Goal: Task Accomplishment & Management: Manage account settings

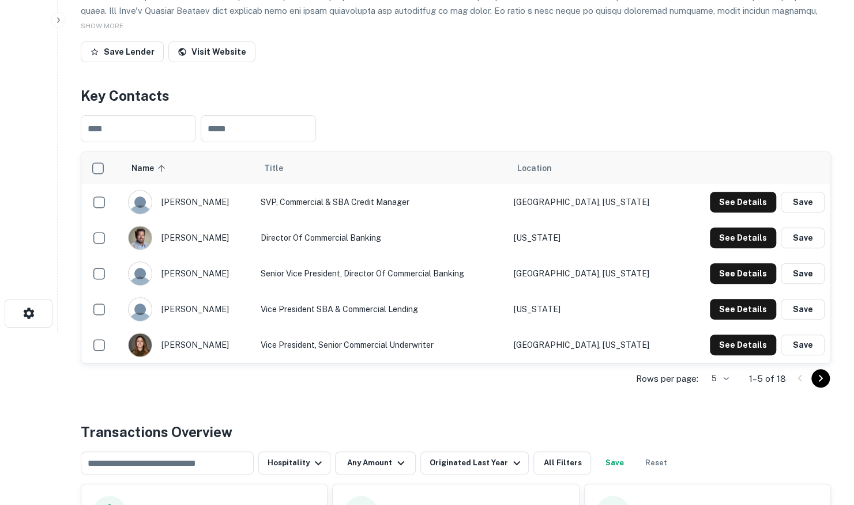
scroll to position [173, 0]
click at [723, 333] on body "Search Borrowers Contacts Saved Back to search Calprivate Bank Description SHOW…" at bounding box center [427, 79] width 854 height 505
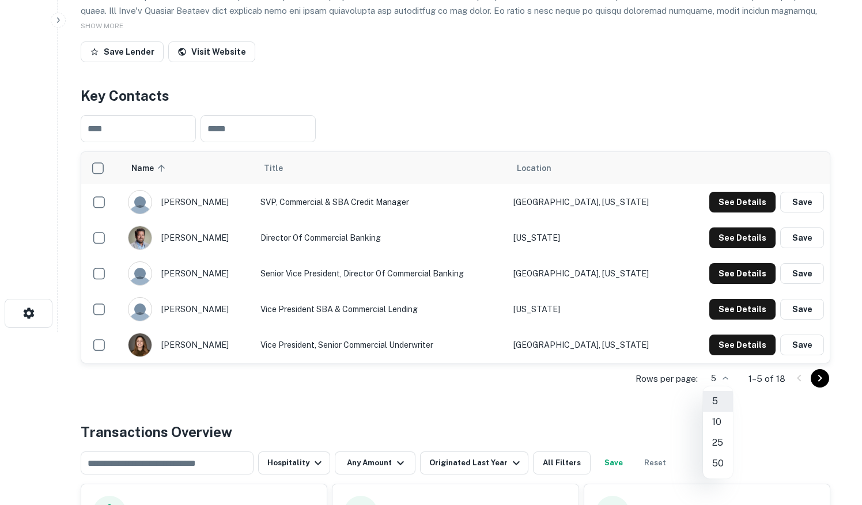
click at [722, 439] on li "25" at bounding box center [718, 443] width 30 height 21
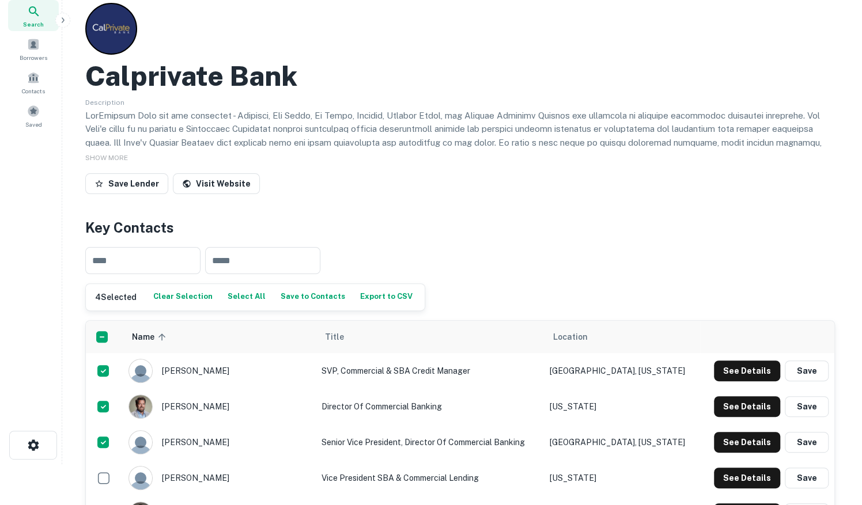
scroll to position [0, 0]
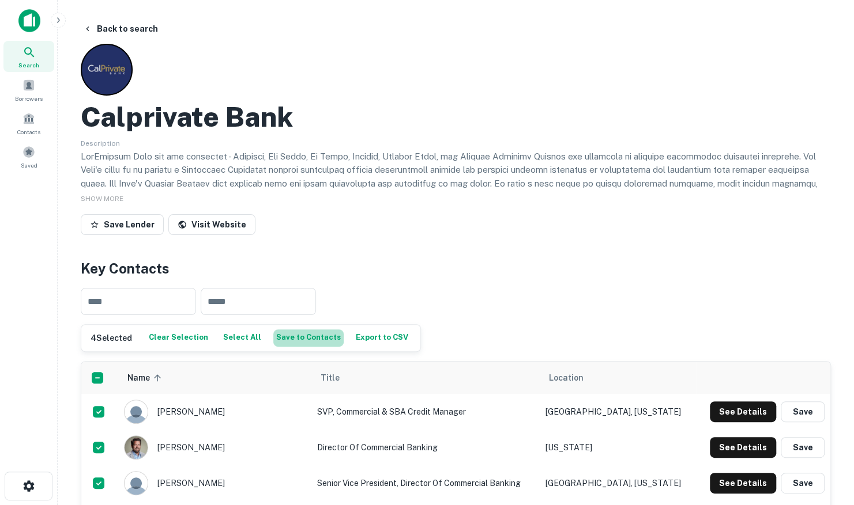
click at [305, 340] on button "Save to Contacts" at bounding box center [308, 338] width 70 height 17
click at [299, 341] on button "Save to Contacts" at bounding box center [308, 338] width 70 height 17
click at [96, 28] on button "Back to search" at bounding box center [120, 28] width 84 height 21
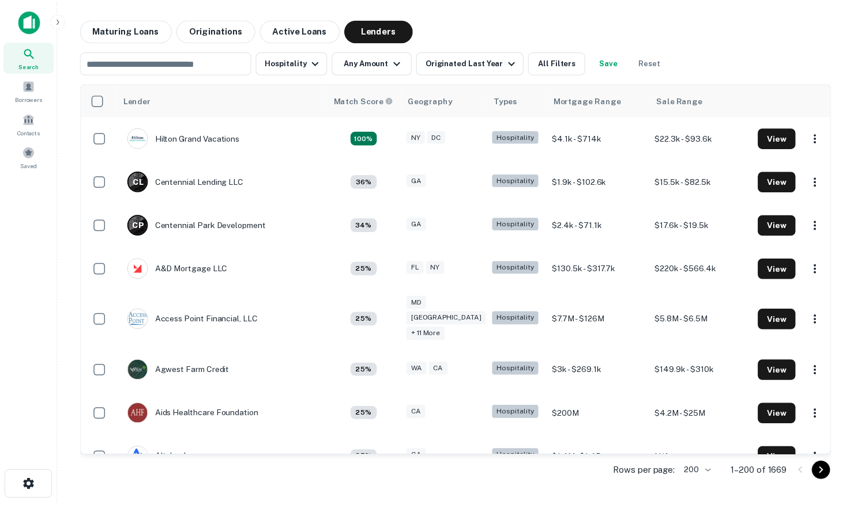
scroll to position [1383, 0]
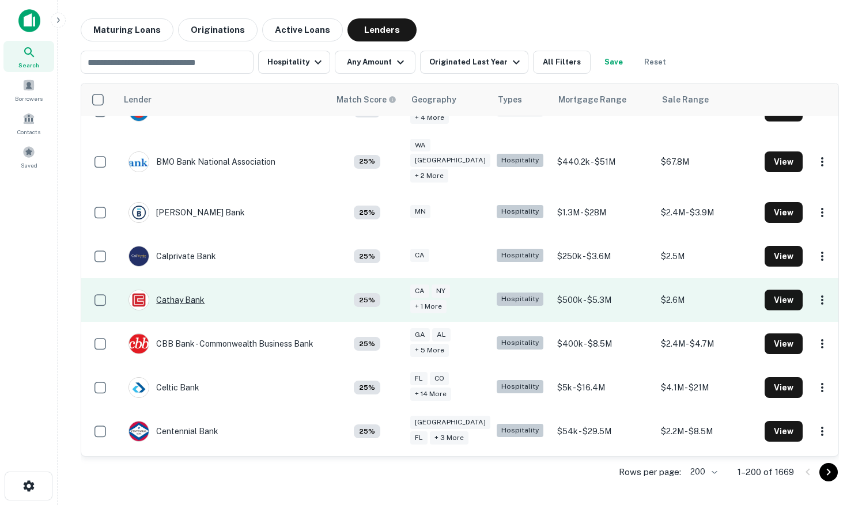
click at [193, 290] on div "Cathay Bank" at bounding box center [167, 300] width 76 height 21
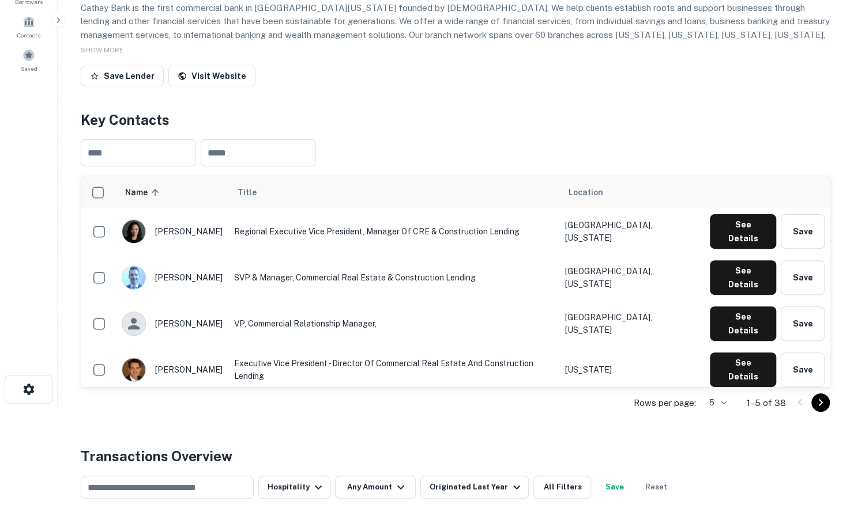
scroll to position [115, 0]
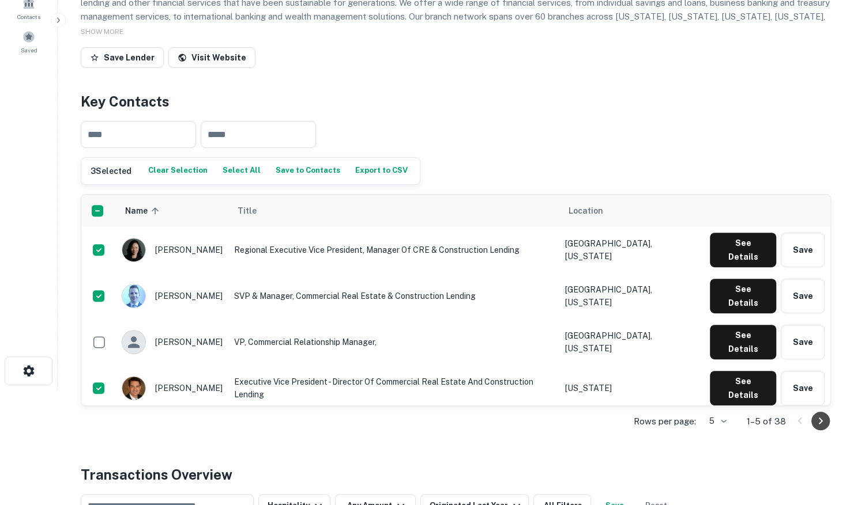
click at [818, 425] on icon "Go to next page" at bounding box center [820, 421] width 4 height 7
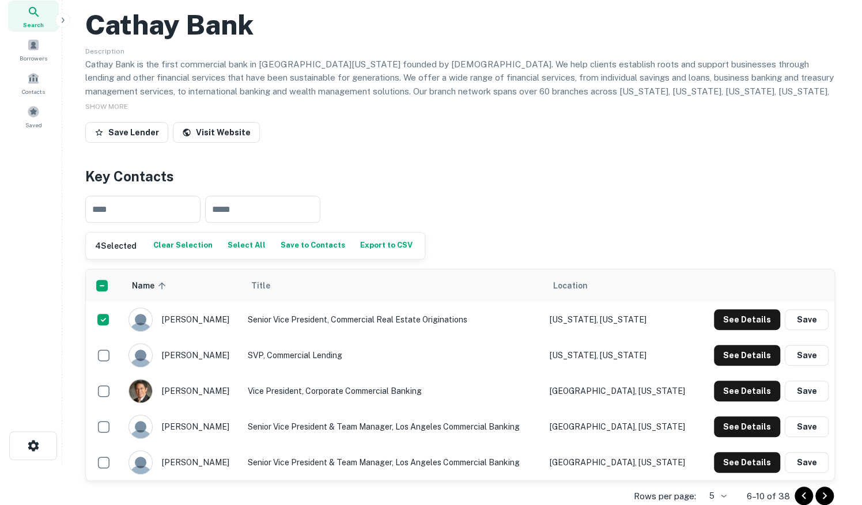
scroll to position [0, 0]
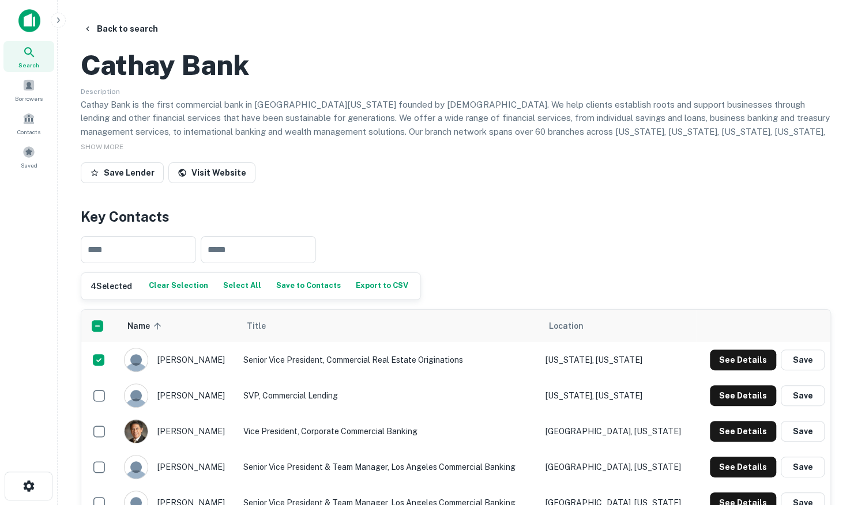
click at [284, 295] on button "Save to Contacts" at bounding box center [308, 286] width 70 height 17
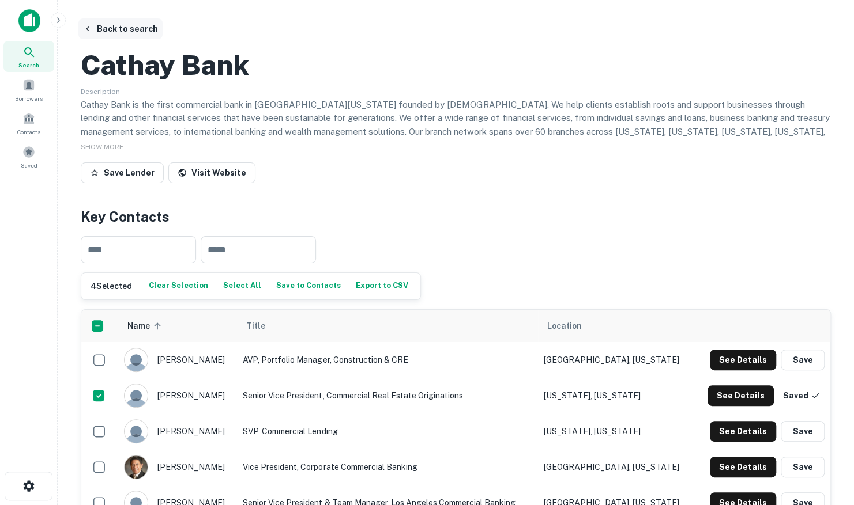
click at [135, 27] on button "Back to search" at bounding box center [120, 28] width 84 height 21
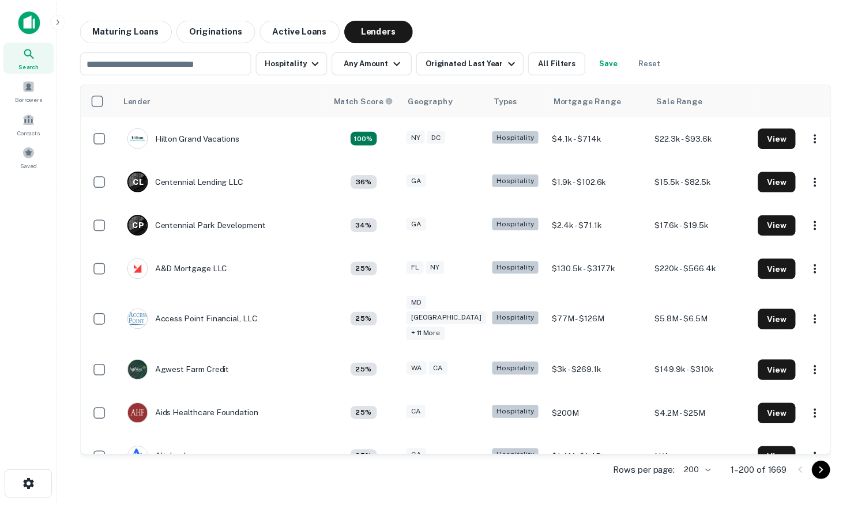
scroll to position [1383, 0]
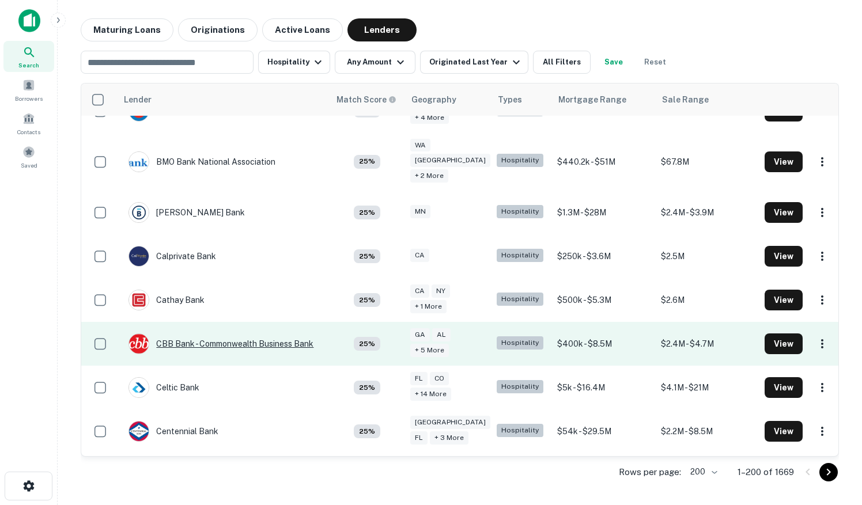
click at [187, 334] on div "CBB Bank - Commonwealth Business Bank" at bounding box center [221, 344] width 185 height 21
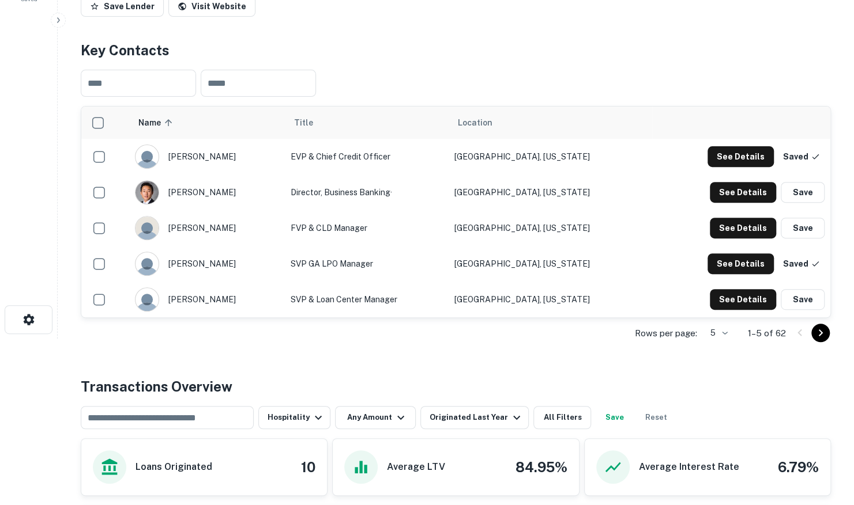
scroll to position [173, 0]
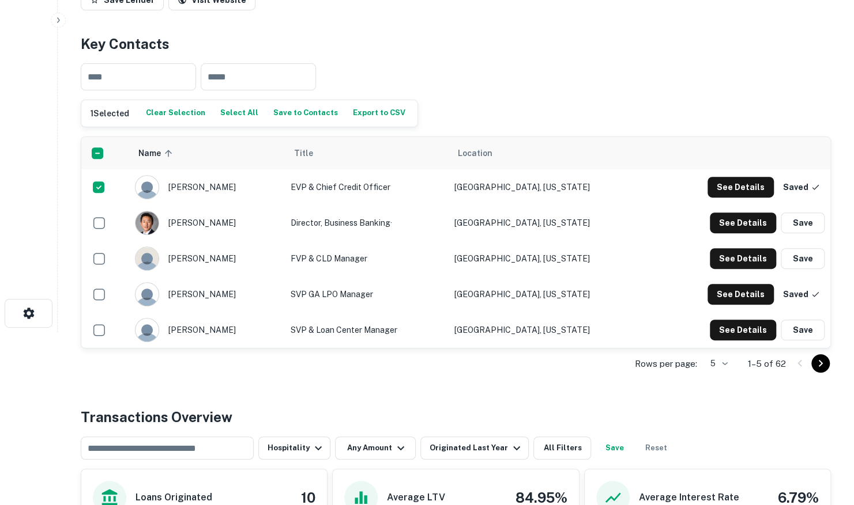
click at [724, 333] on body "Search Borrowers Contacts Saved Back to search CBB Bank - Commonwealth Business…" at bounding box center [427, 79] width 854 height 505
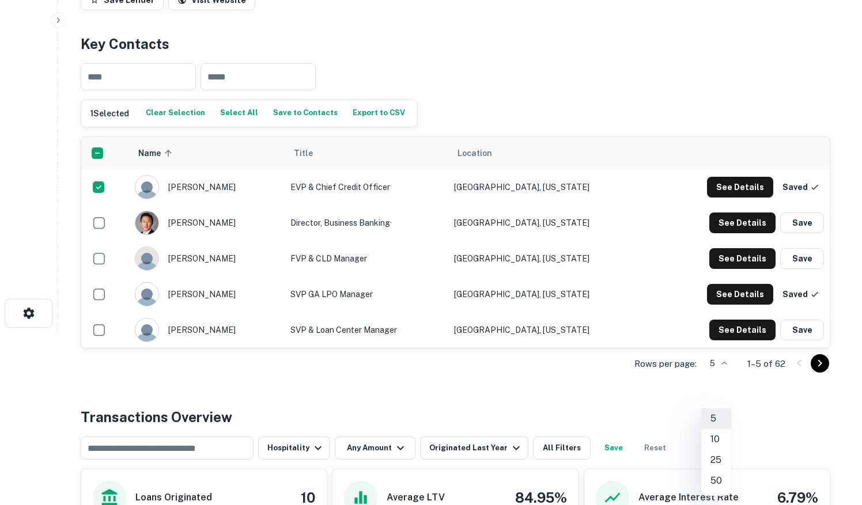
click at [720, 476] on li "50" at bounding box center [716, 481] width 30 height 21
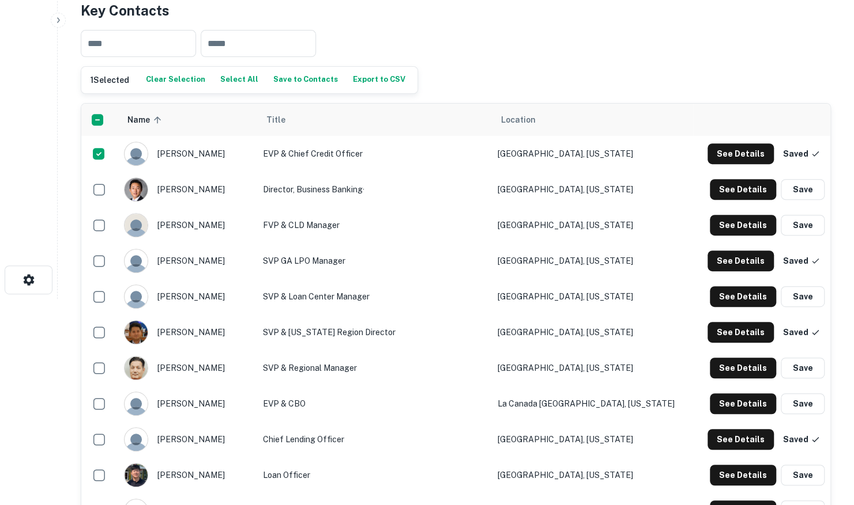
scroll to position [58, 0]
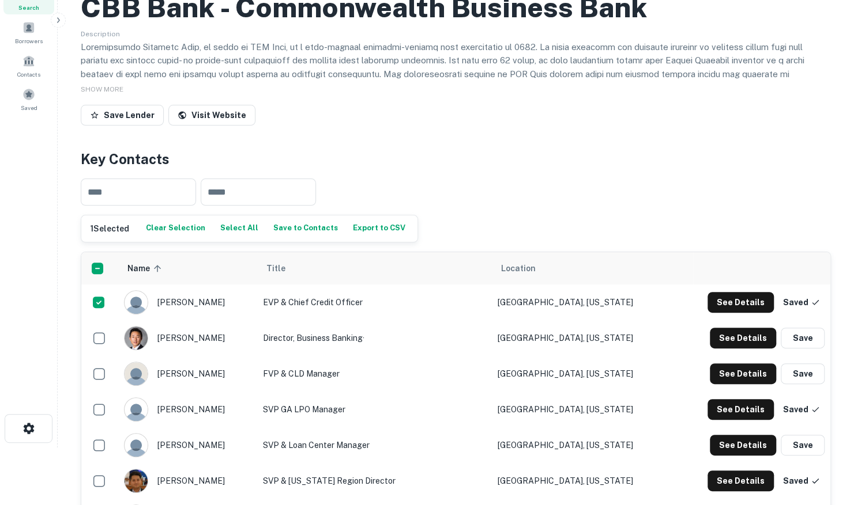
drag, startPoint x: 290, startPoint y: 279, endPoint x: 159, endPoint y: 76, distance: 241.4
click at [290, 237] on button "Save to Contacts" at bounding box center [305, 228] width 70 height 17
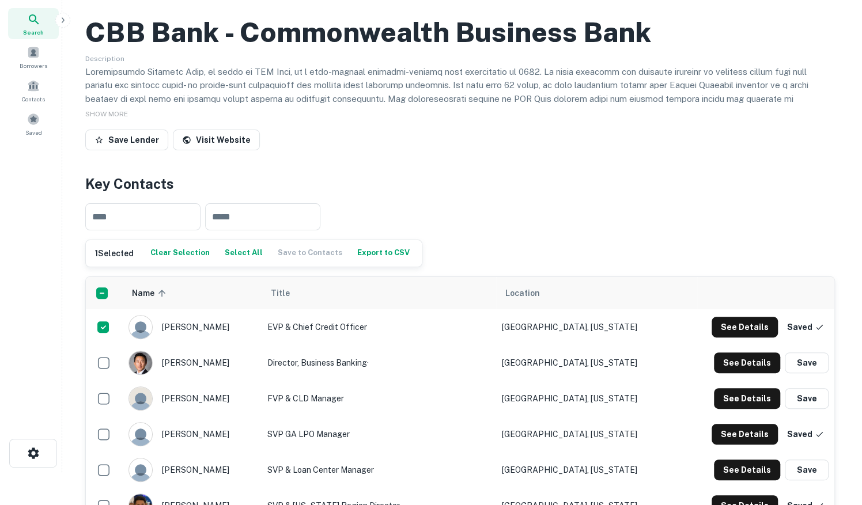
scroll to position [0, 0]
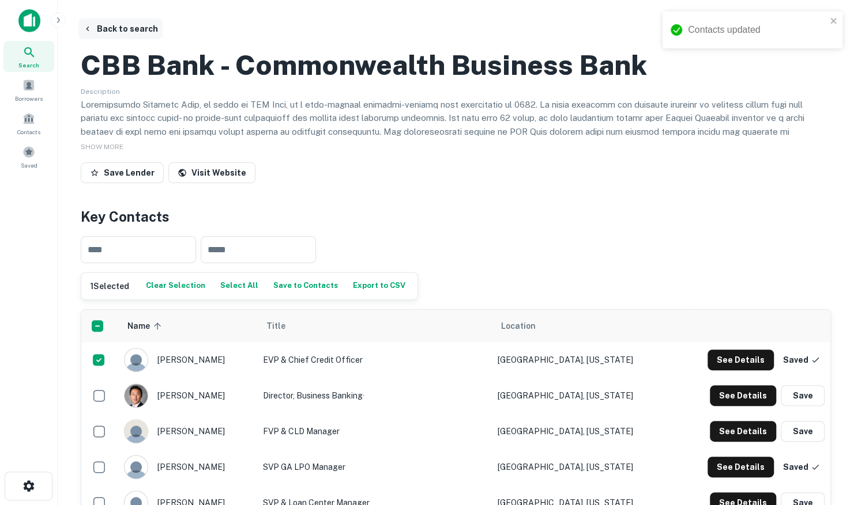
click at [130, 28] on button "Back to search" at bounding box center [120, 28] width 84 height 21
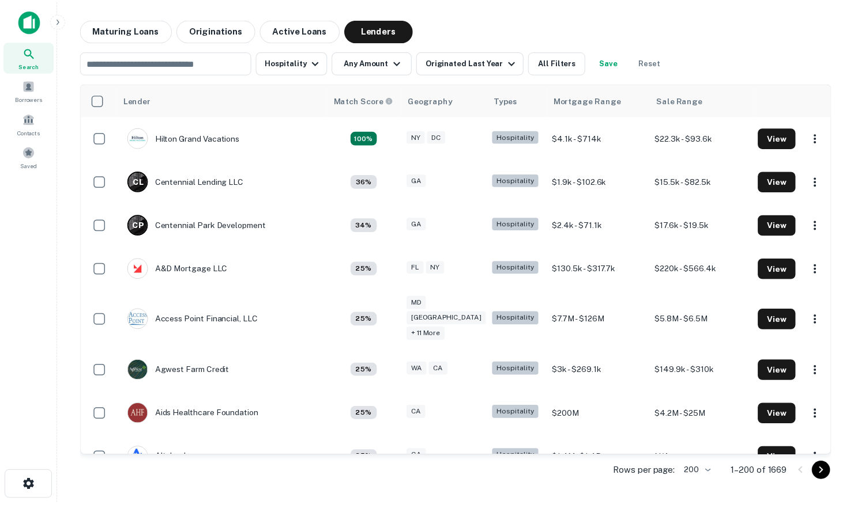
scroll to position [1383, 0]
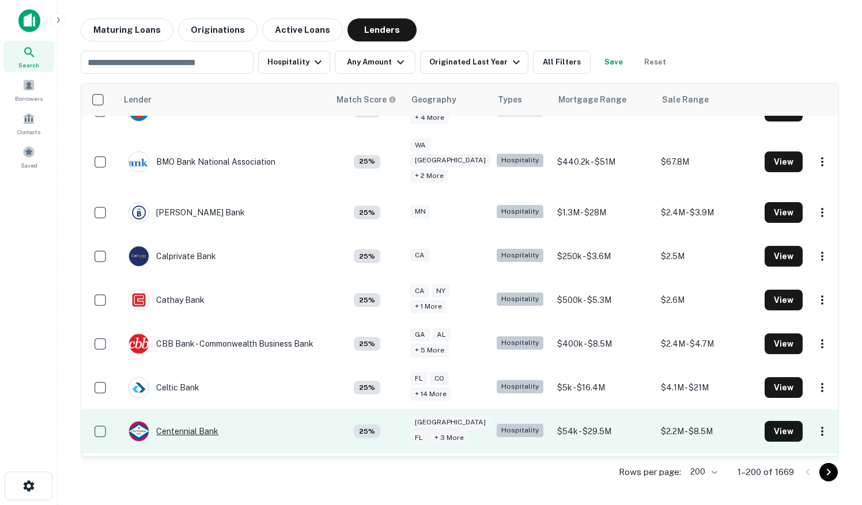
click at [187, 421] on div "Centennial Bank" at bounding box center [174, 431] width 90 height 21
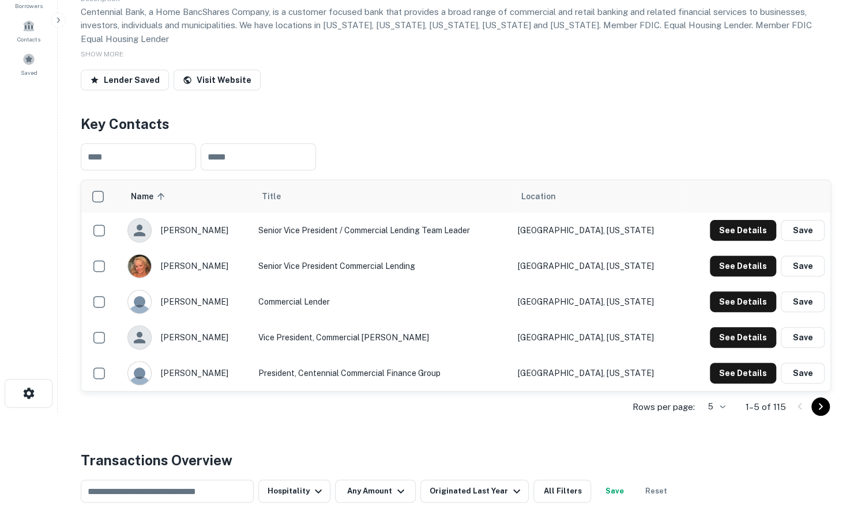
scroll to position [115, 0]
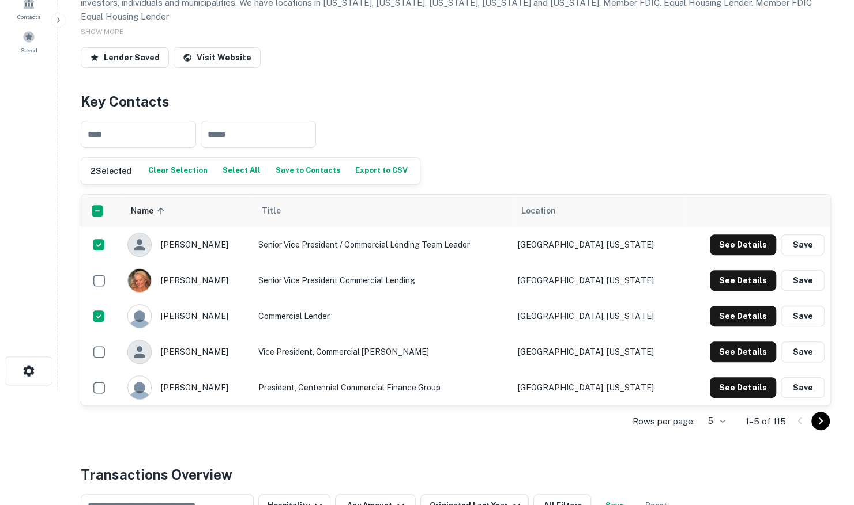
click at [292, 180] on button "Save to Contacts" at bounding box center [308, 171] width 70 height 17
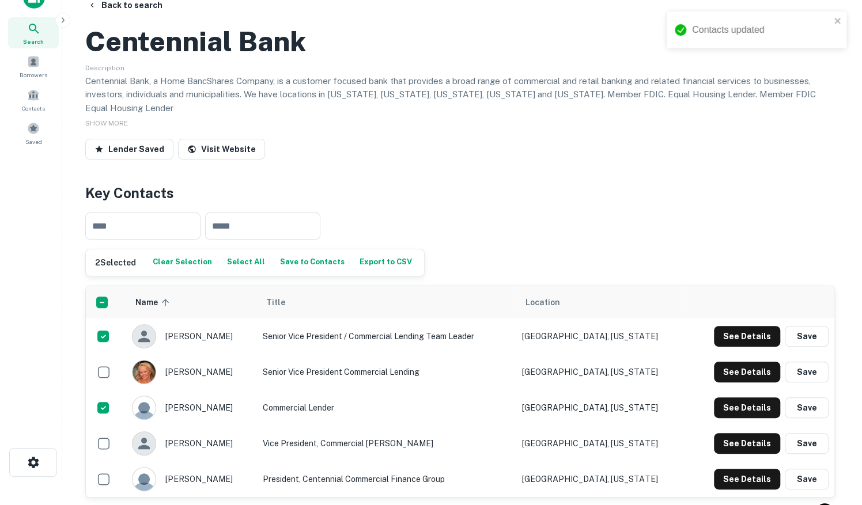
scroll to position [0, 0]
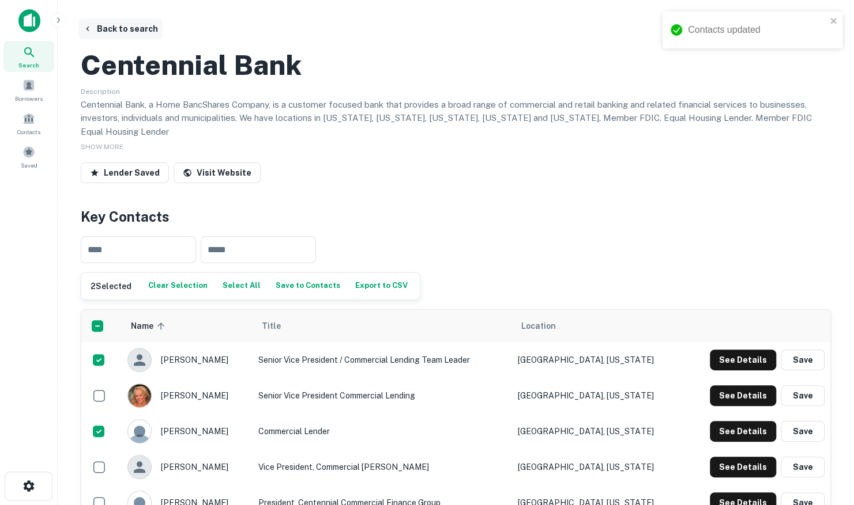
click at [133, 29] on button "Back to search" at bounding box center [120, 28] width 84 height 21
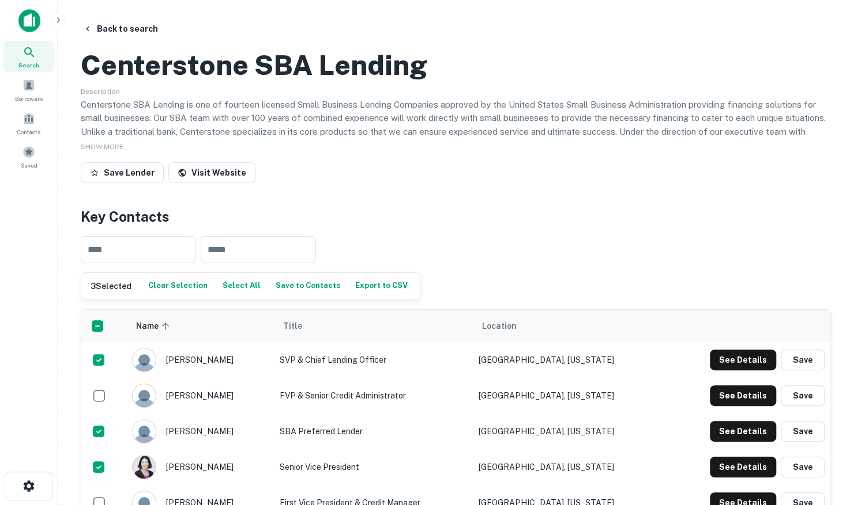
click at [286, 295] on button "Save to Contacts" at bounding box center [308, 286] width 70 height 17
click at [141, 32] on button "Back to search" at bounding box center [120, 28] width 84 height 21
click at [32, 127] on span "Contacts" at bounding box center [28, 131] width 23 height 9
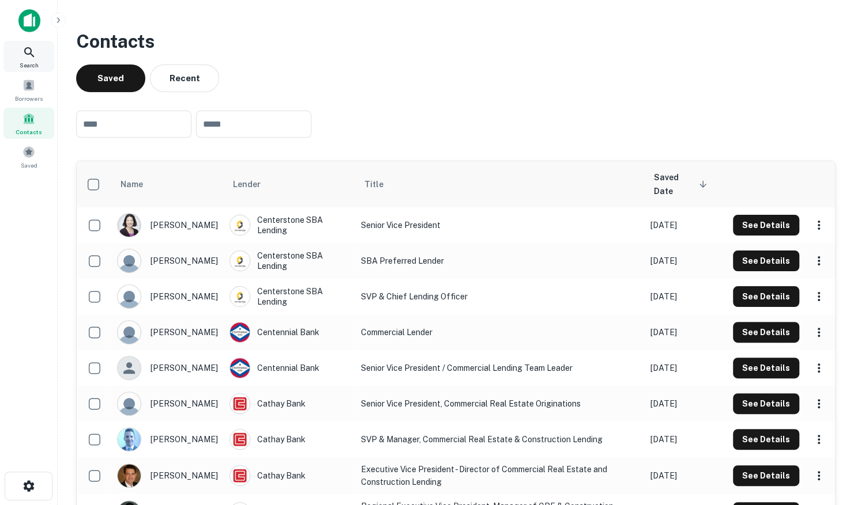
click at [28, 50] on icon at bounding box center [29, 53] width 14 height 14
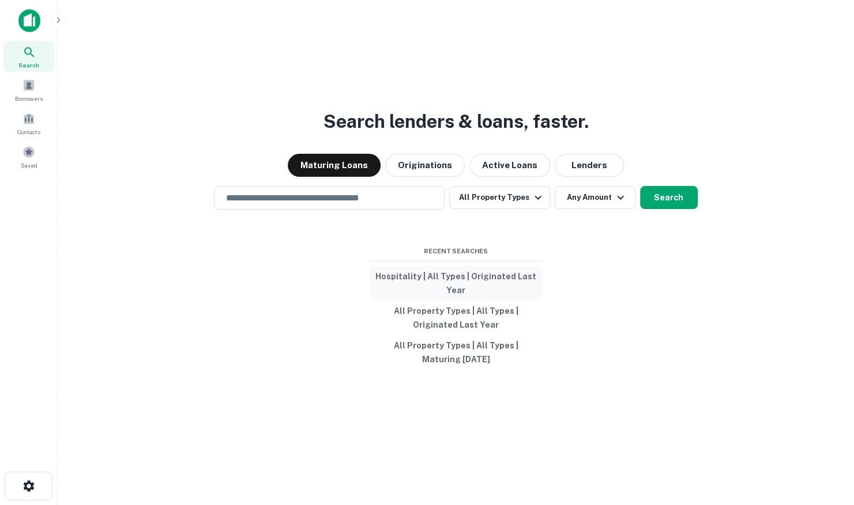
click at [477, 278] on button "Hospitality | All Types | Originated Last Year" at bounding box center [455, 283] width 173 height 35
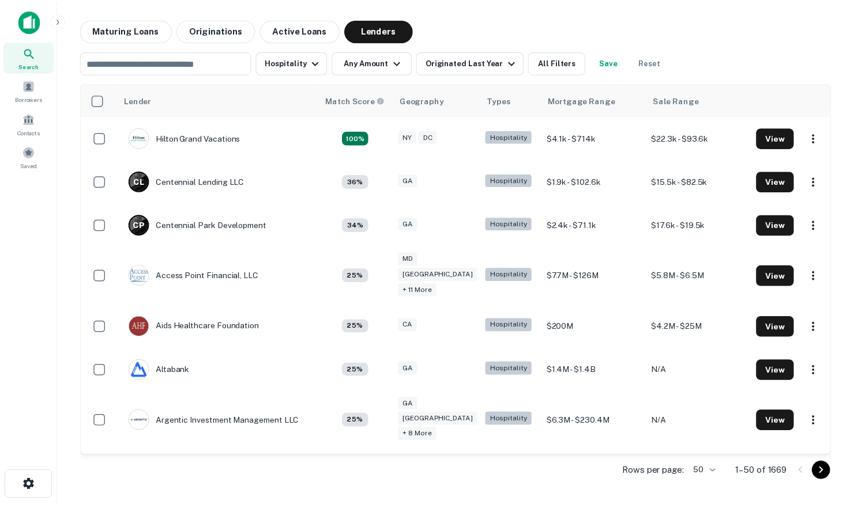
scroll to position [1556, 0]
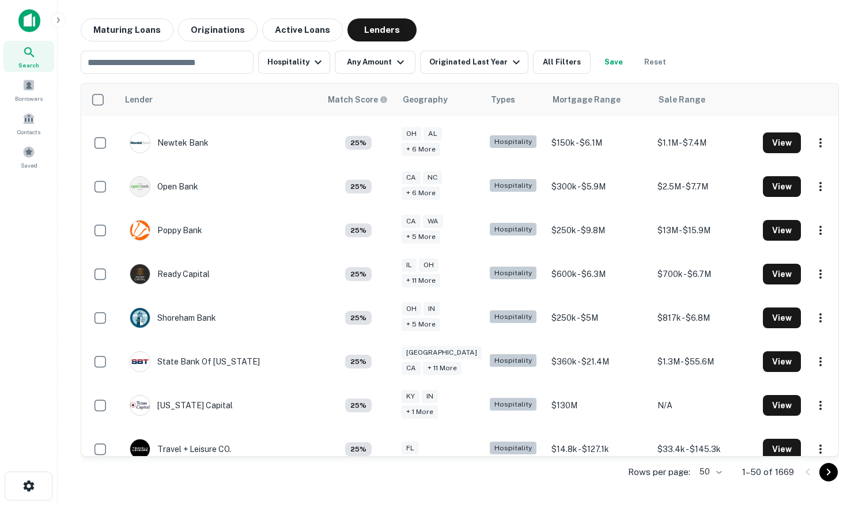
click at [718, 470] on body "Search Borrowers Contacts Saved Maturing Loans Originations Active Loans Lender…" at bounding box center [431, 252] width 862 height 505
click at [718, 468] on li "200" at bounding box center [710, 460] width 39 height 21
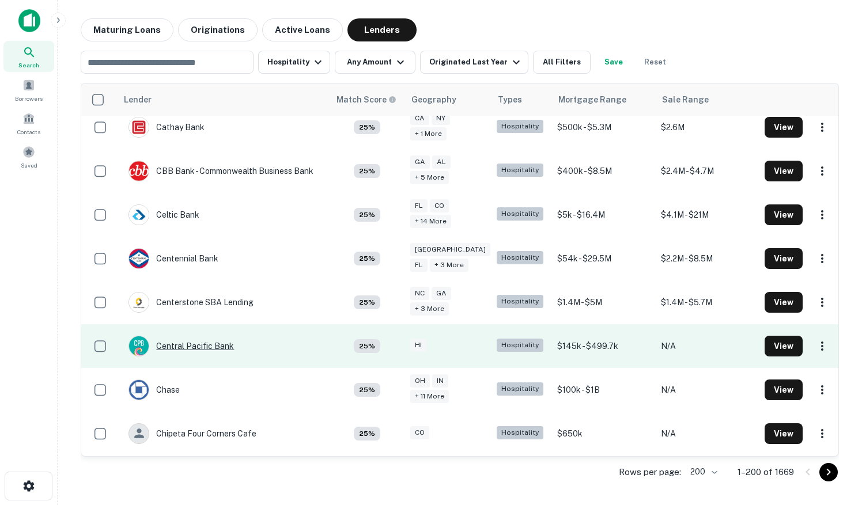
click at [180, 336] on div "Central Pacific Bank" at bounding box center [181, 346] width 105 height 21
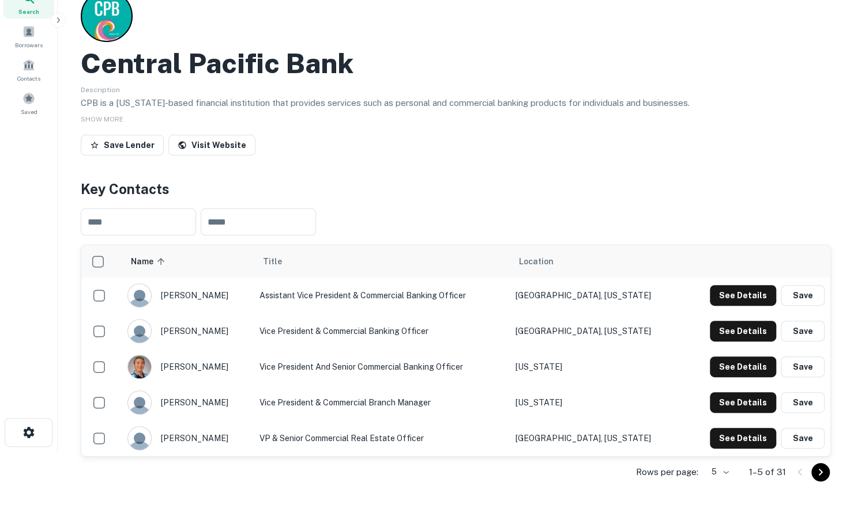
scroll to position [173, 0]
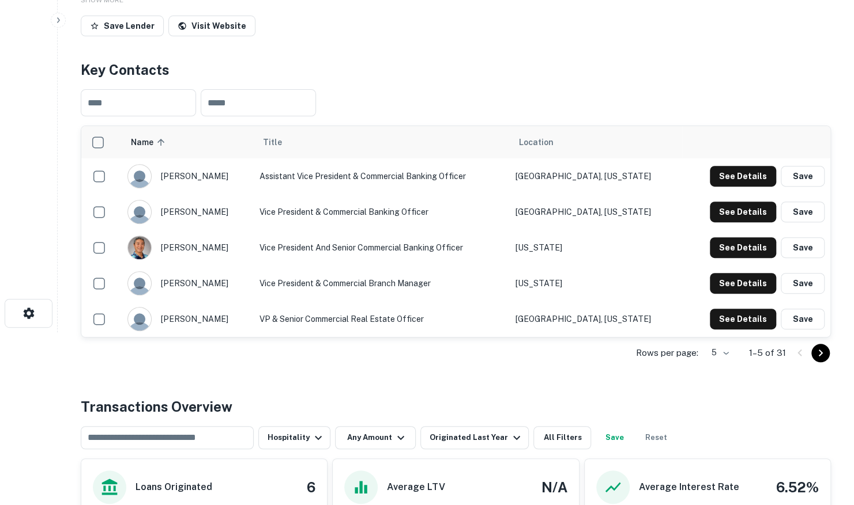
click at [724, 333] on body "Search Borrowers Contacts Saved Back to search Central Pacific Bank Description…" at bounding box center [427, 79] width 854 height 505
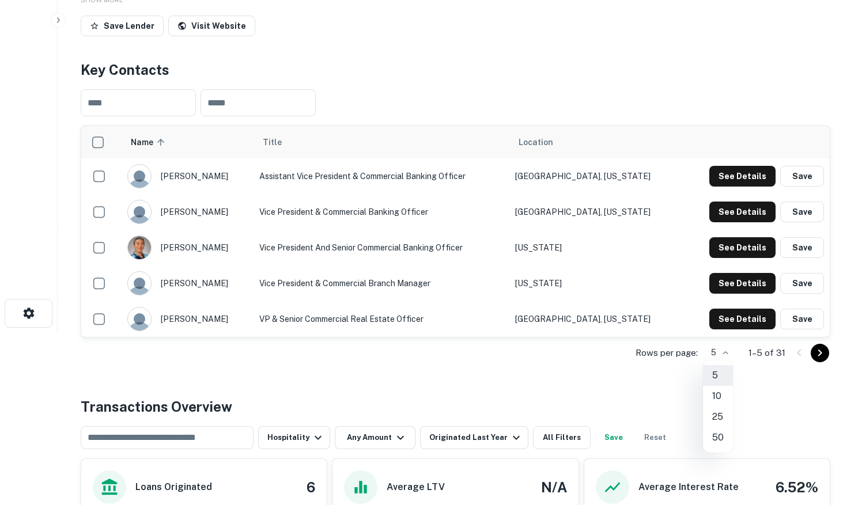
click at [715, 412] on li "25" at bounding box center [718, 417] width 30 height 21
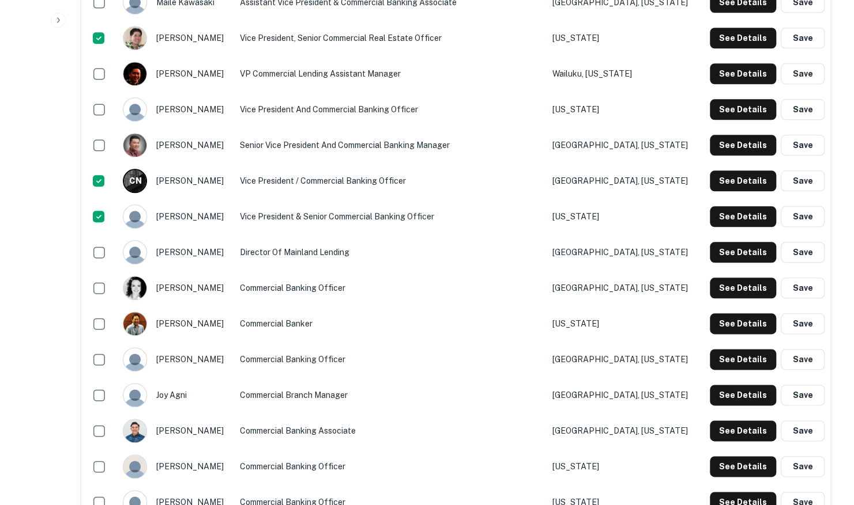
scroll to position [288, 0]
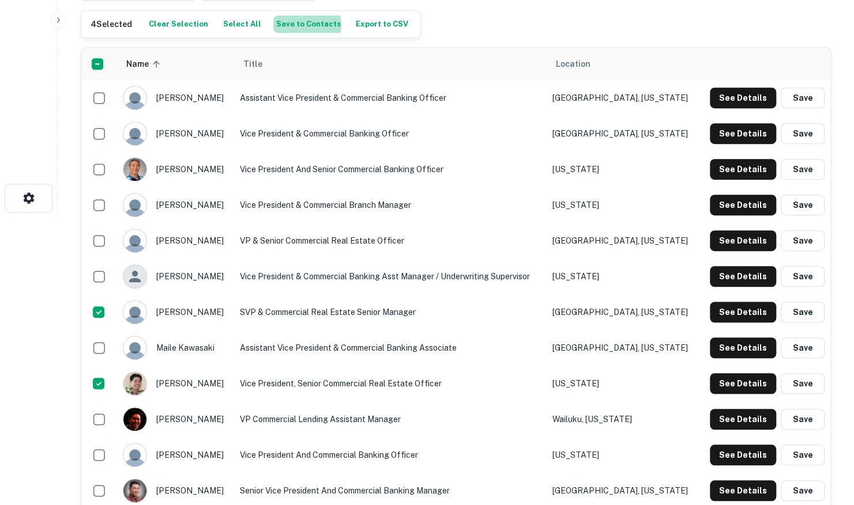
click at [282, 25] on button "Save to Contacts" at bounding box center [308, 24] width 70 height 17
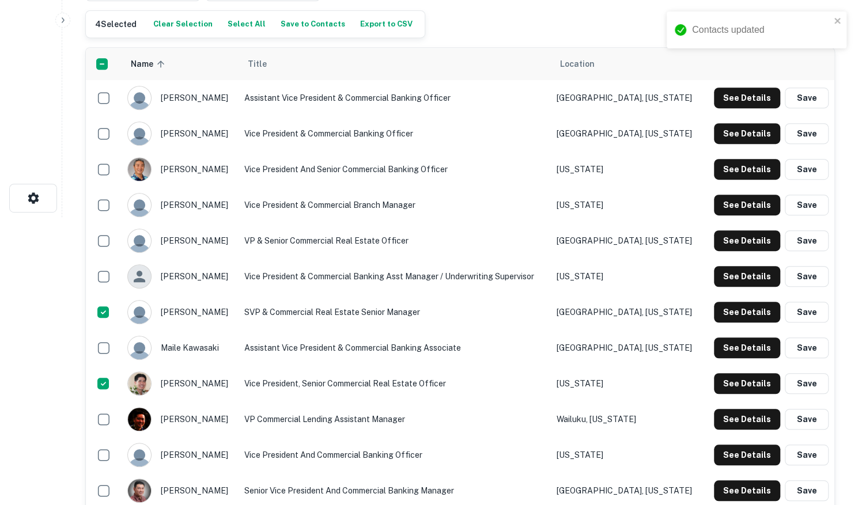
scroll to position [0, 0]
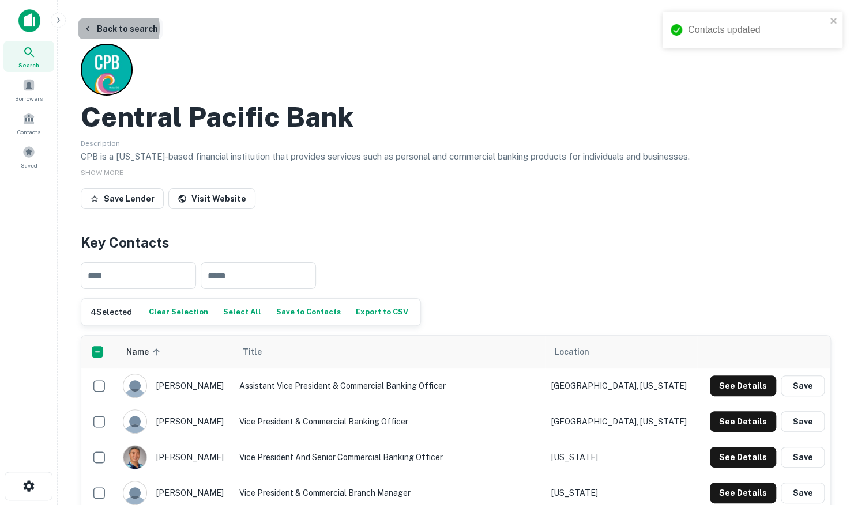
click at [111, 28] on button "Back to search" at bounding box center [120, 28] width 84 height 21
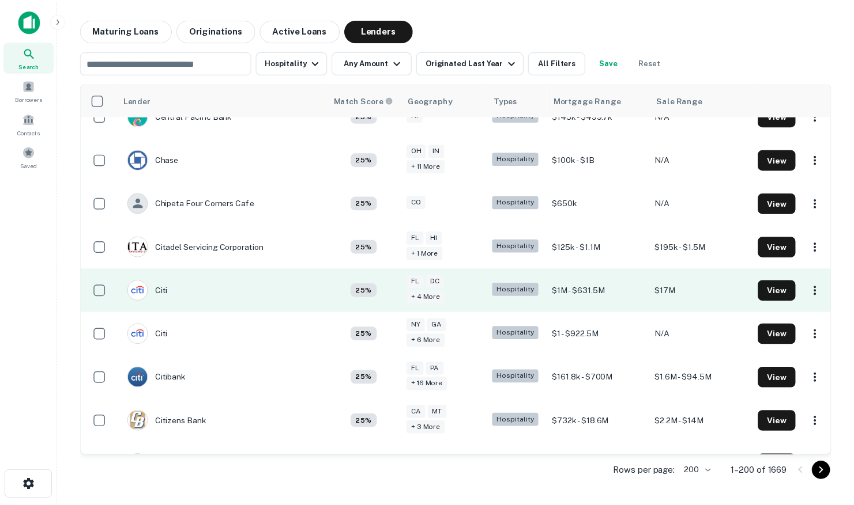
scroll to position [1902, 0]
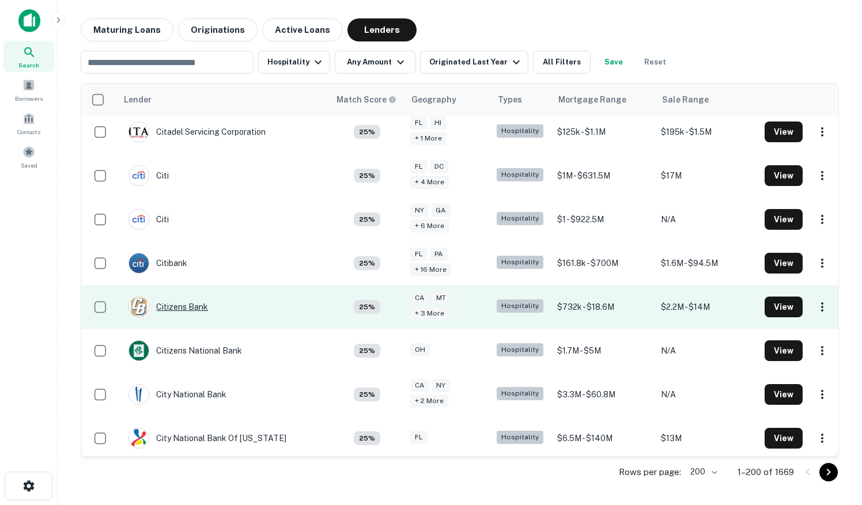
click at [170, 297] on div "Citizens Bank" at bounding box center [169, 307] width 80 height 21
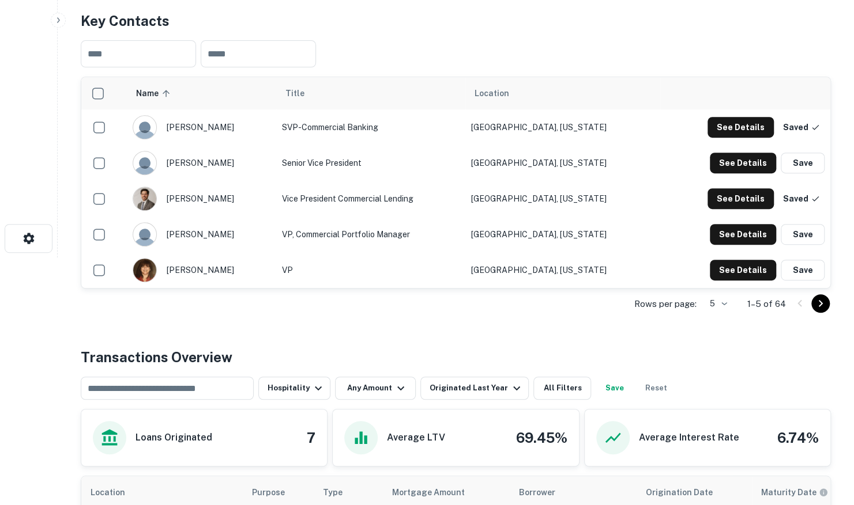
scroll to position [231, 0]
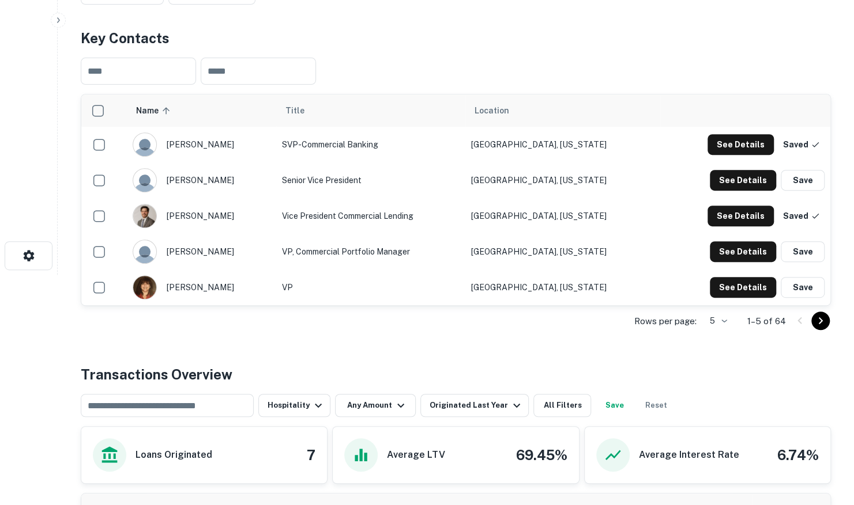
click at [719, 275] on body "Search Borrowers Contacts Saved Back to search Citizens Bank Description Since …" at bounding box center [427, 21] width 854 height 505
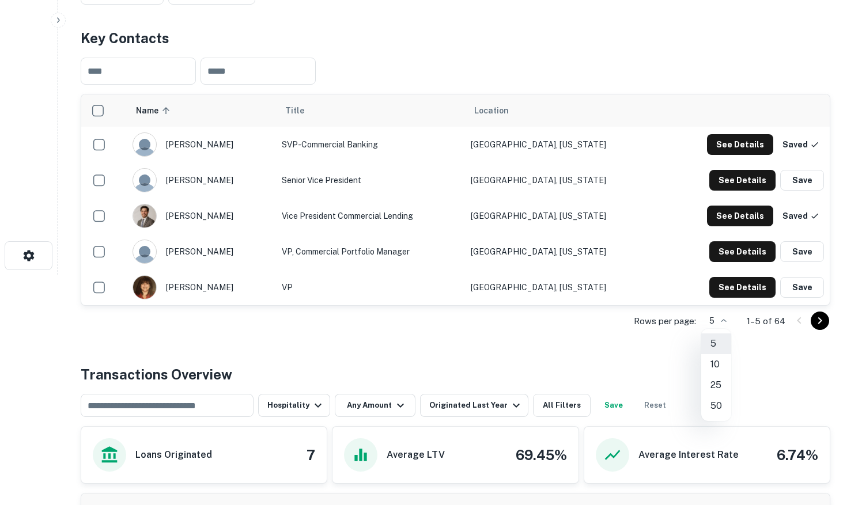
click at [715, 410] on li "50" at bounding box center [716, 406] width 30 height 21
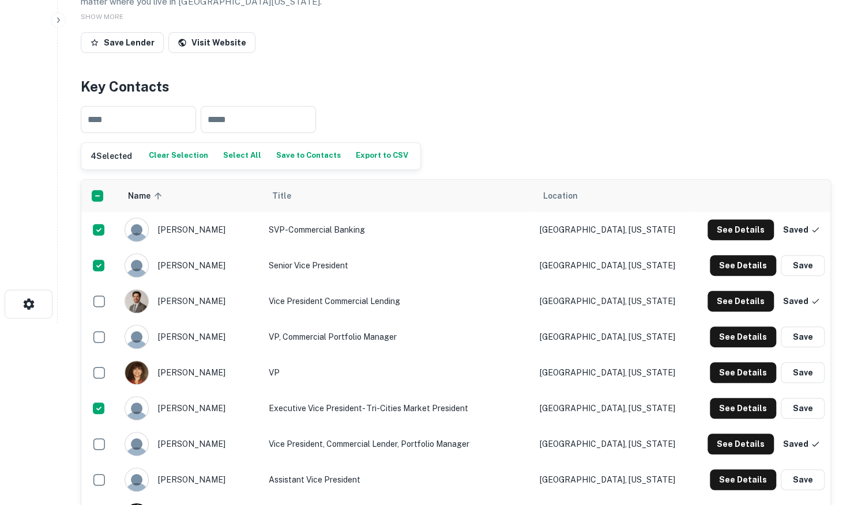
scroll to position [173, 0]
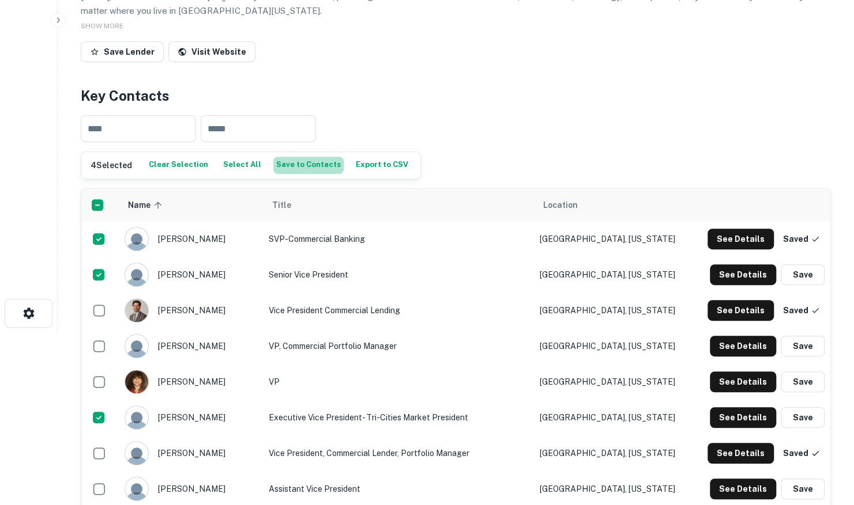
click at [304, 167] on button "Save to Contacts" at bounding box center [308, 165] width 70 height 17
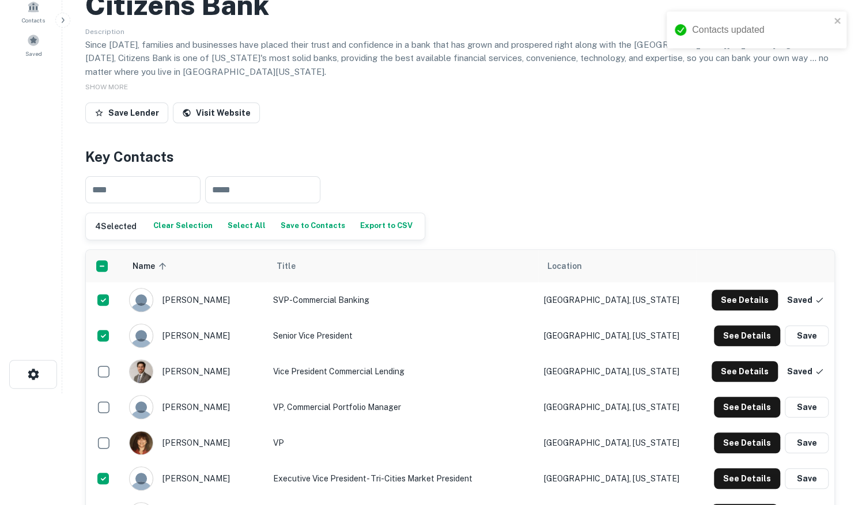
scroll to position [0, 0]
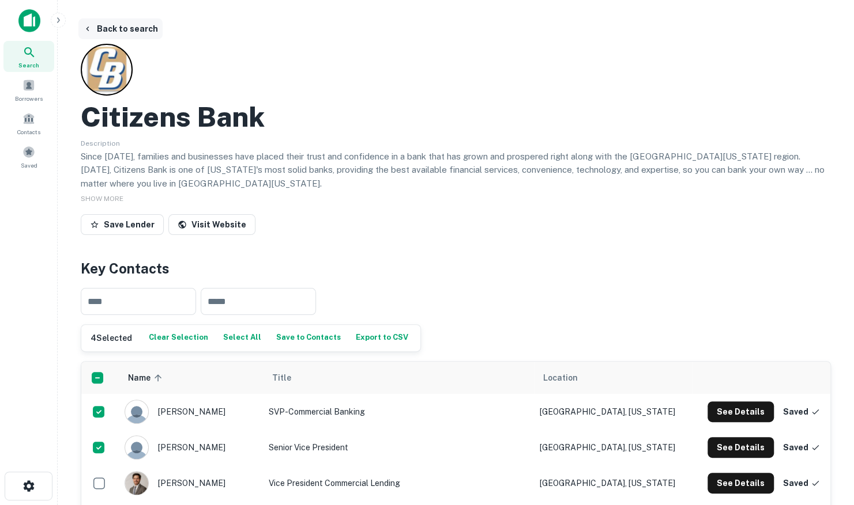
click at [115, 29] on button "Back to search" at bounding box center [120, 28] width 84 height 21
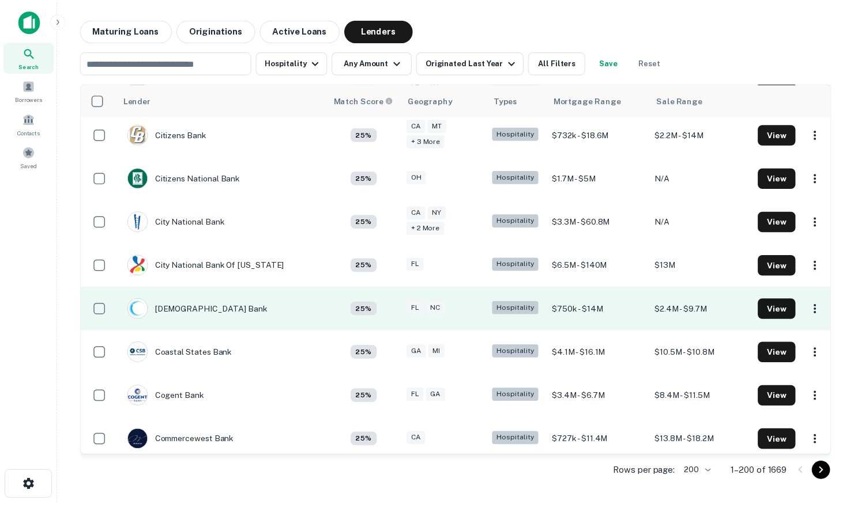
scroll to position [2017, 0]
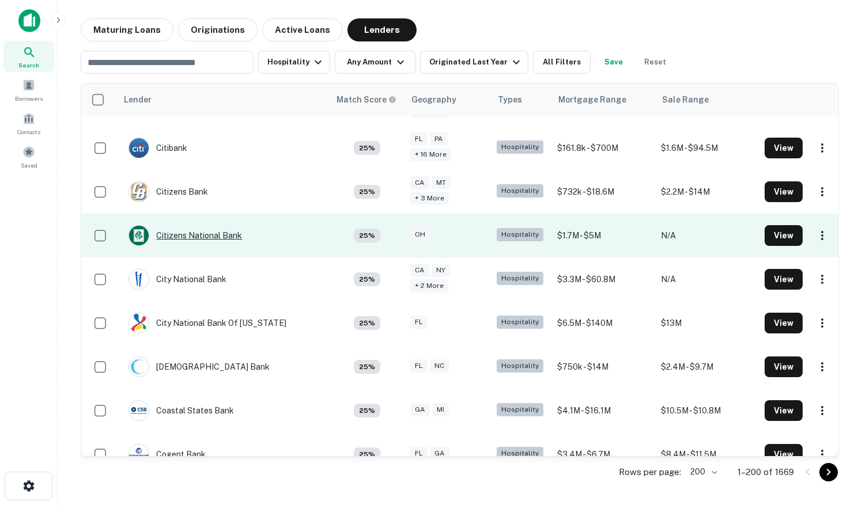
click at [212, 225] on div "Citizens National Bank" at bounding box center [186, 235] width 114 height 21
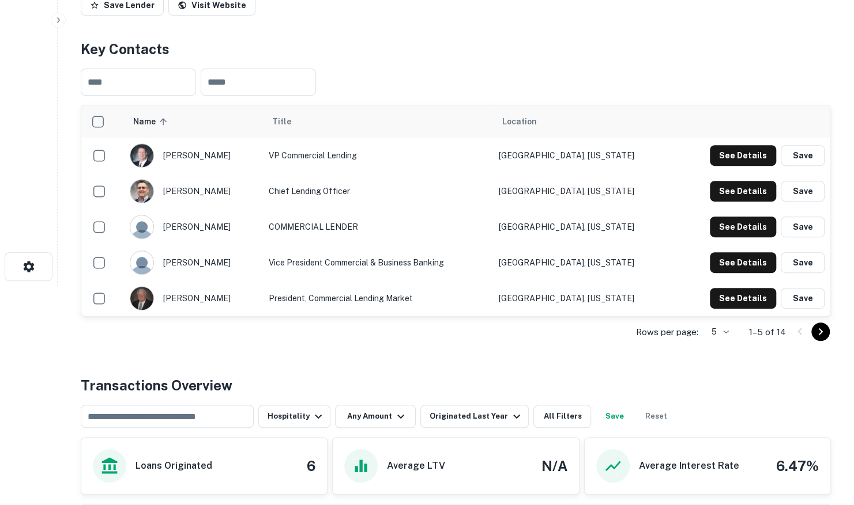
scroll to position [231, 0]
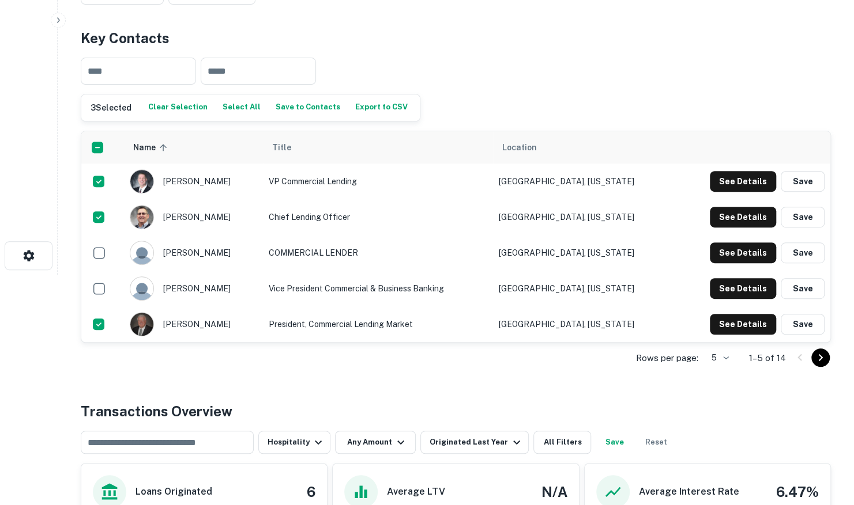
click at [711, 275] on body "Search Borrowers Contacts Saved Back to search Citizens National Bank Descripti…" at bounding box center [427, 21] width 854 height 505
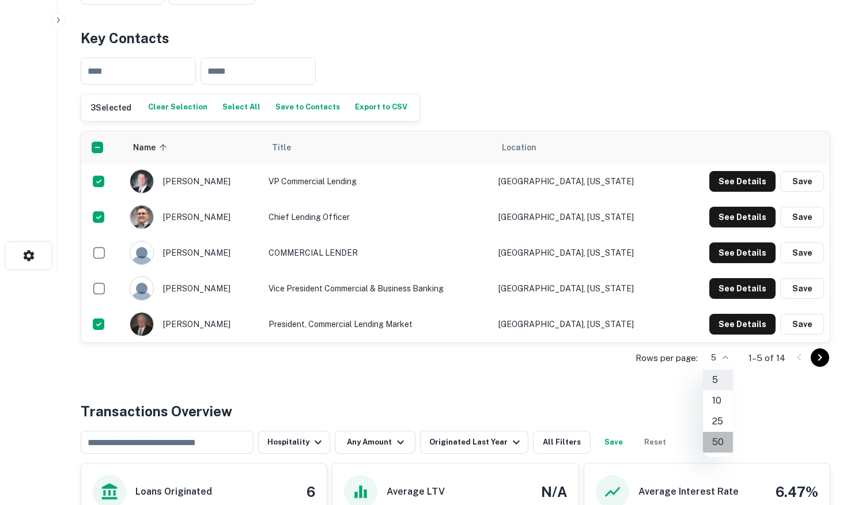
click at [712, 437] on li "50" at bounding box center [718, 442] width 30 height 21
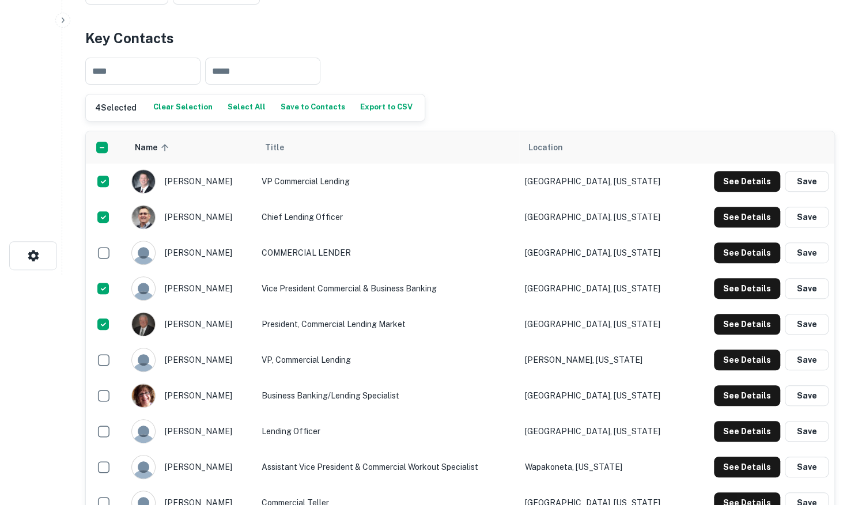
scroll to position [0, 0]
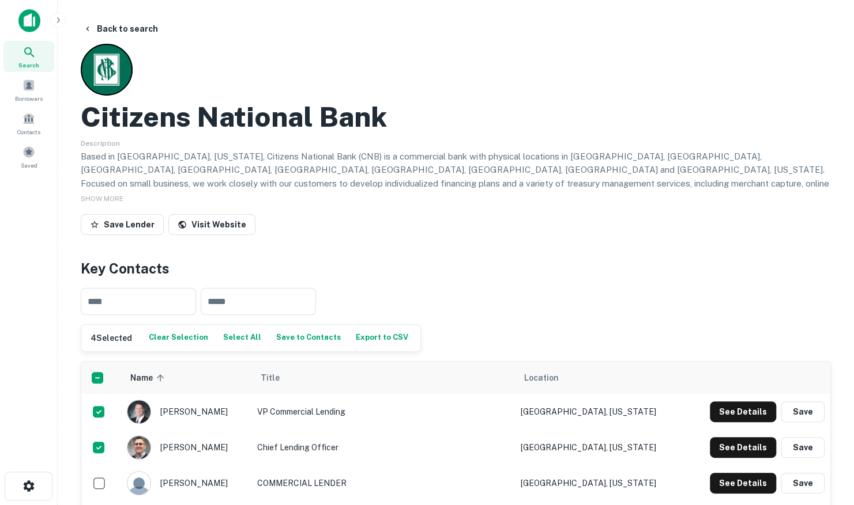
click at [301, 337] on button "Save to Contacts" at bounding box center [308, 338] width 70 height 17
click at [122, 30] on button "Back to search" at bounding box center [120, 28] width 84 height 21
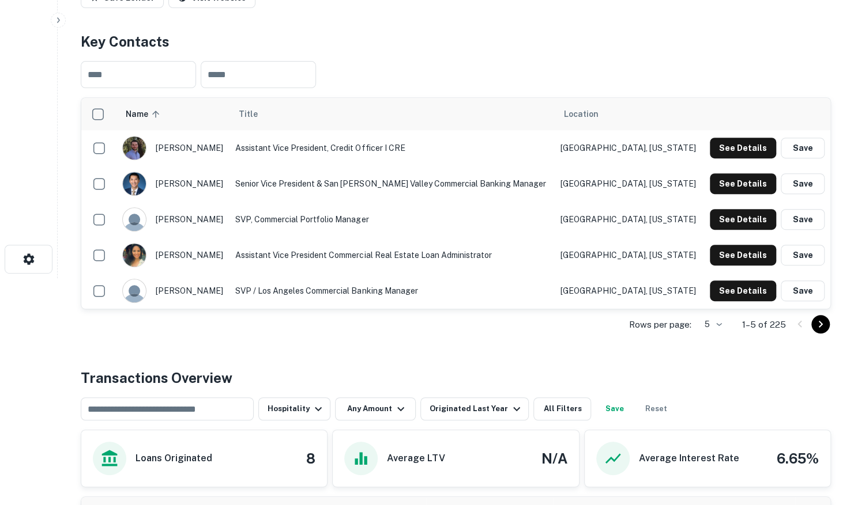
scroll to position [231, 0]
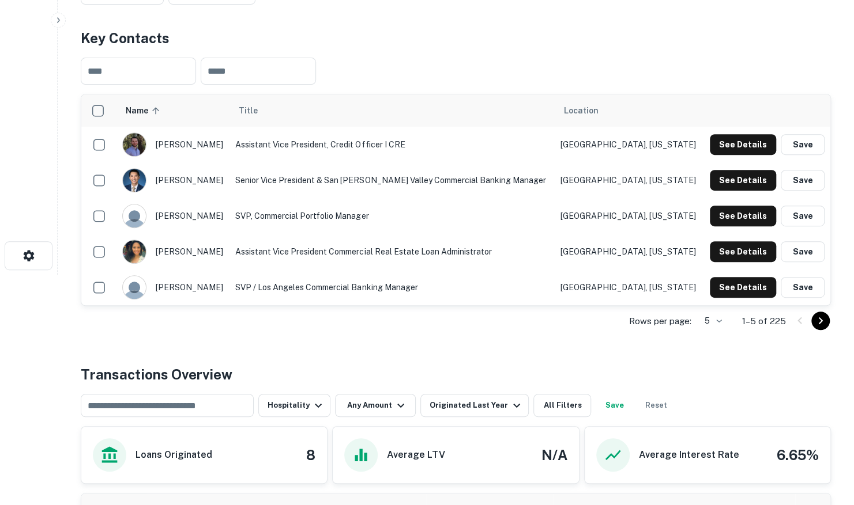
click at [719, 275] on body "Search Borrowers Contacts Saved Back to search City National Bank Description S…" at bounding box center [427, 21] width 854 height 505
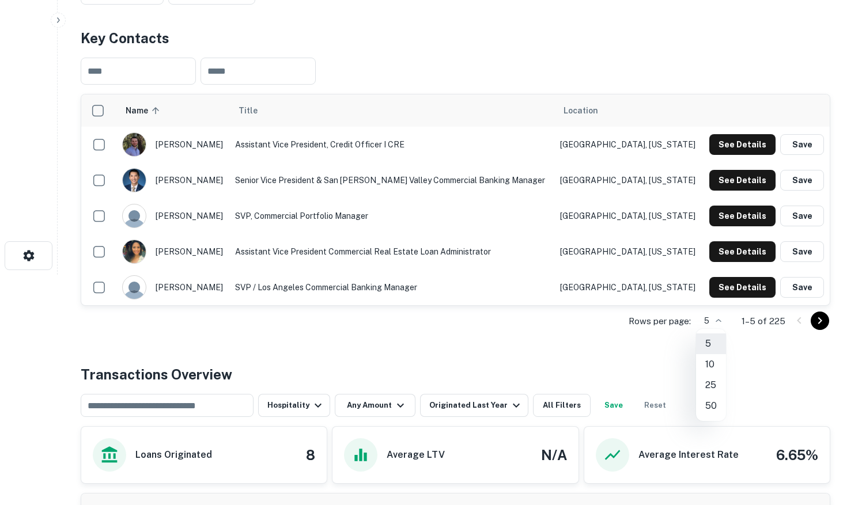
click at [712, 403] on li "50" at bounding box center [711, 406] width 30 height 21
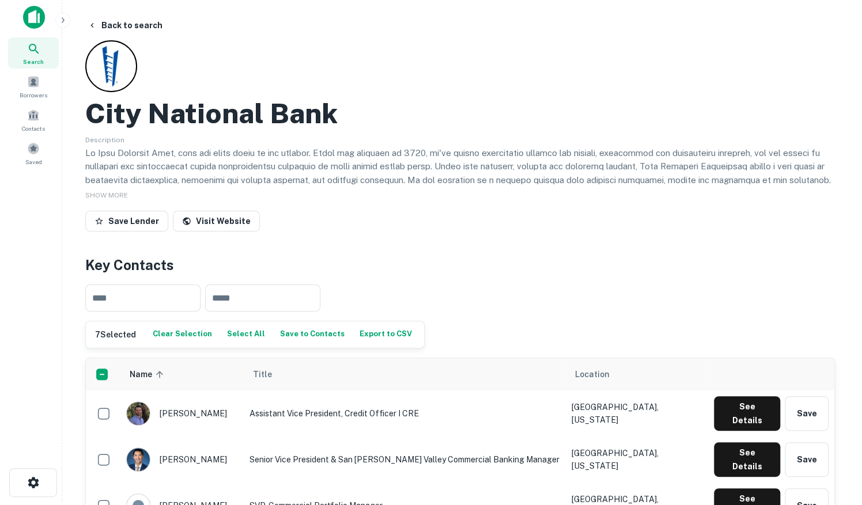
scroll to position [0, 0]
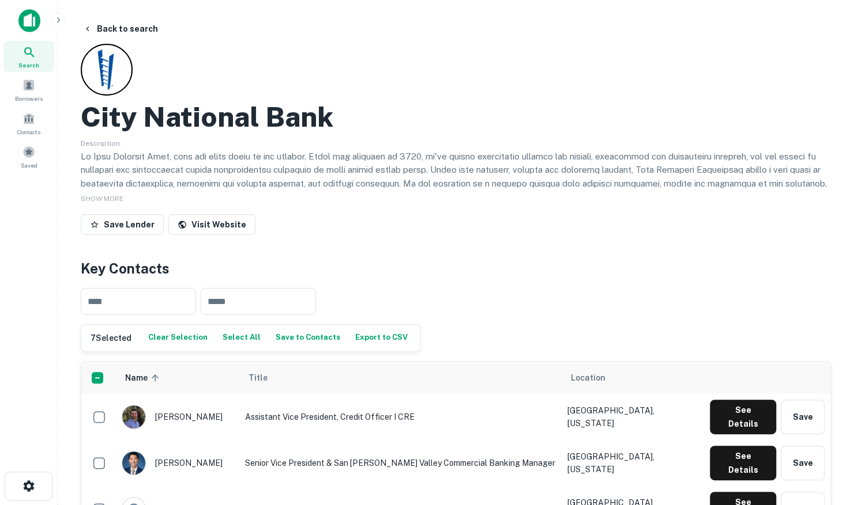
click at [301, 338] on button "Save to Contacts" at bounding box center [308, 338] width 70 height 17
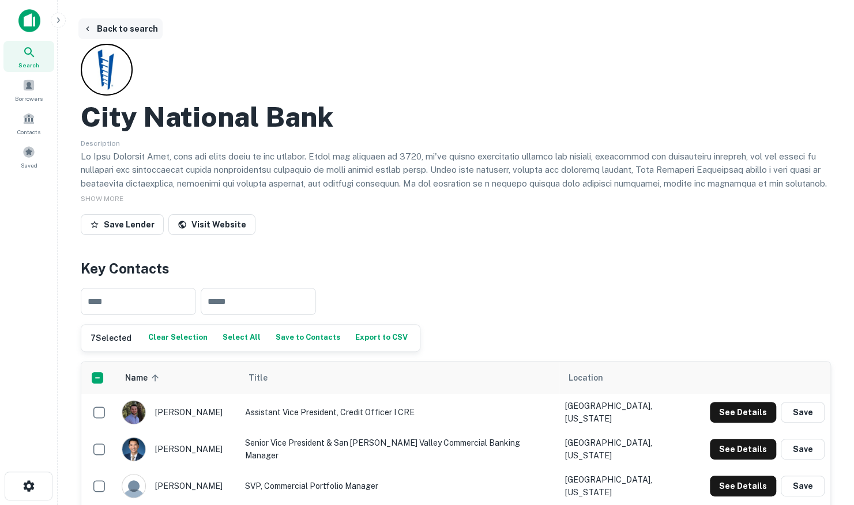
click at [119, 28] on button "Back to search" at bounding box center [120, 28] width 84 height 21
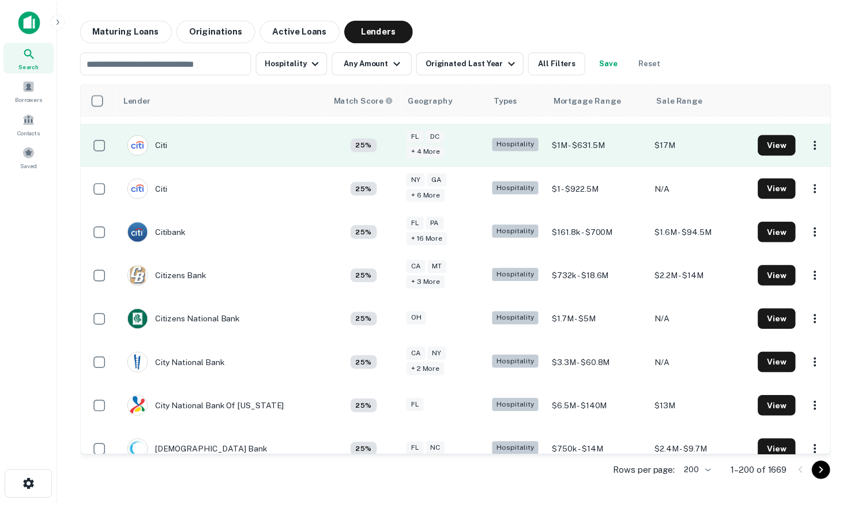
scroll to position [1956, 0]
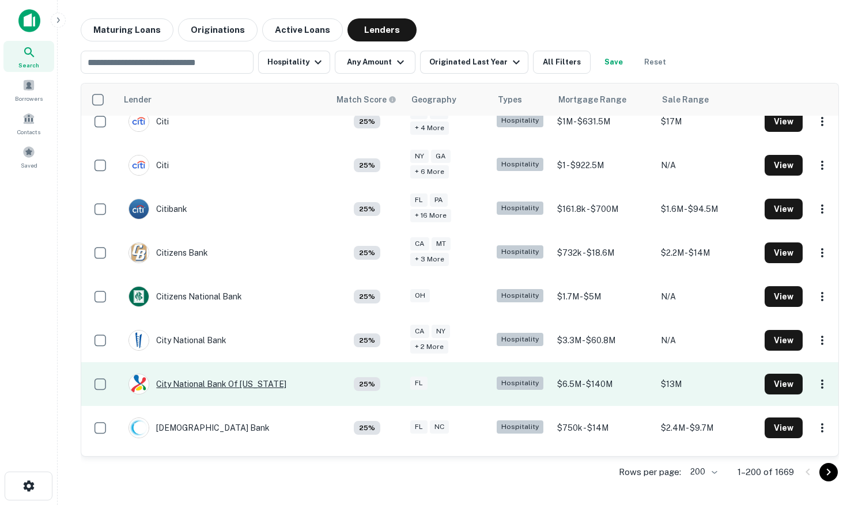
click at [186, 374] on div "City National Bank Of [US_STATE]" at bounding box center [208, 384] width 158 height 21
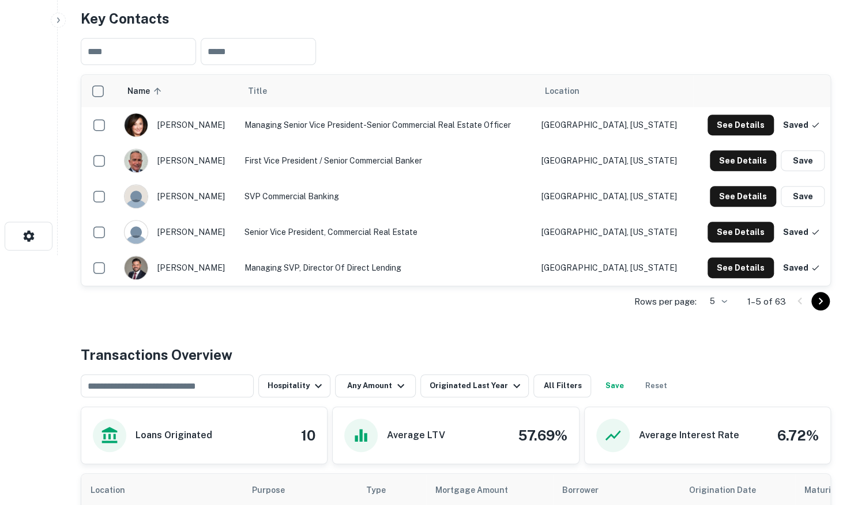
scroll to position [231, 0]
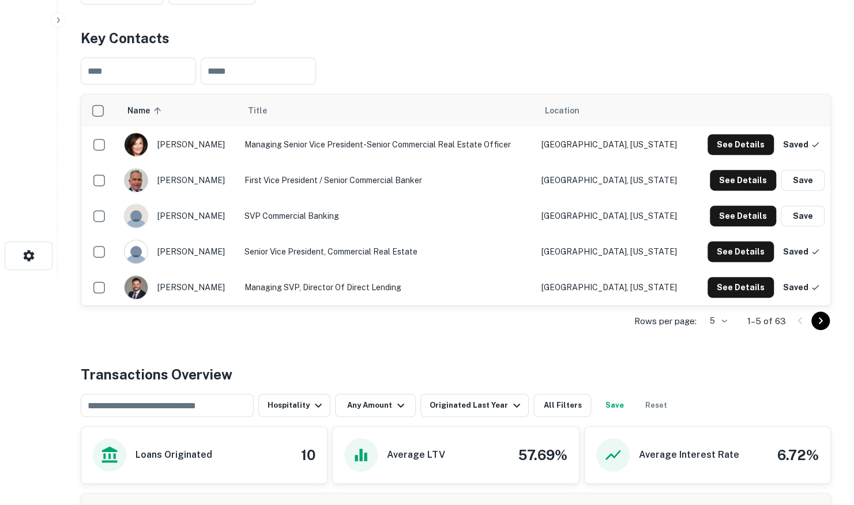
click at [724, 275] on body "Search Borrowers Contacts Saved Back to search City National Bank Of Florida De…" at bounding box center [427, 21] width 854 height 505
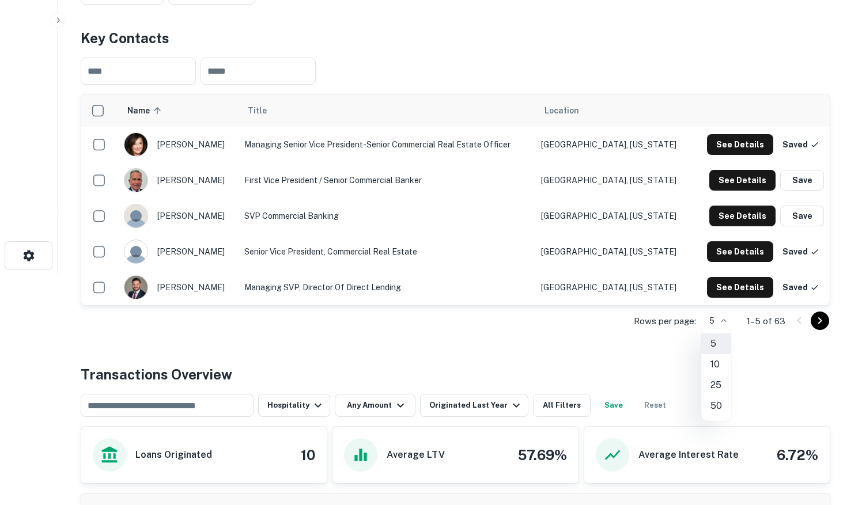
click at [715, 404] on li "50" at bounding box center [716, 406] width 30 height 21
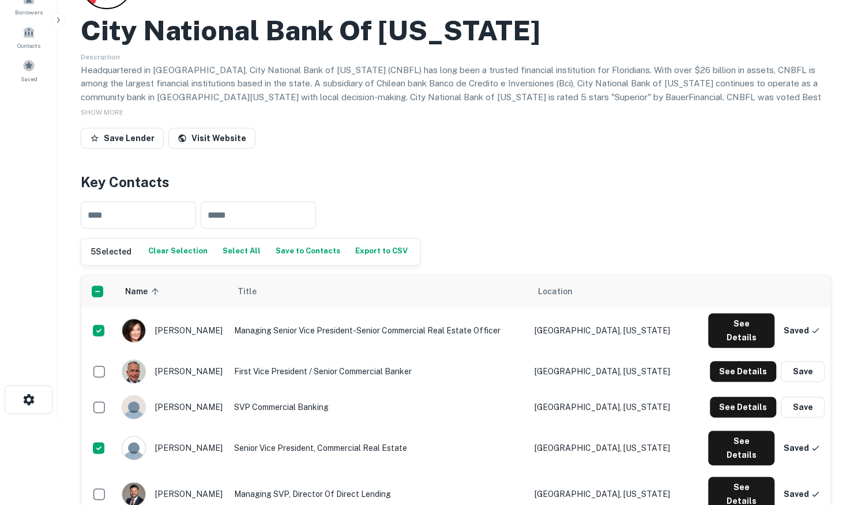
scroll to position [74, 0]
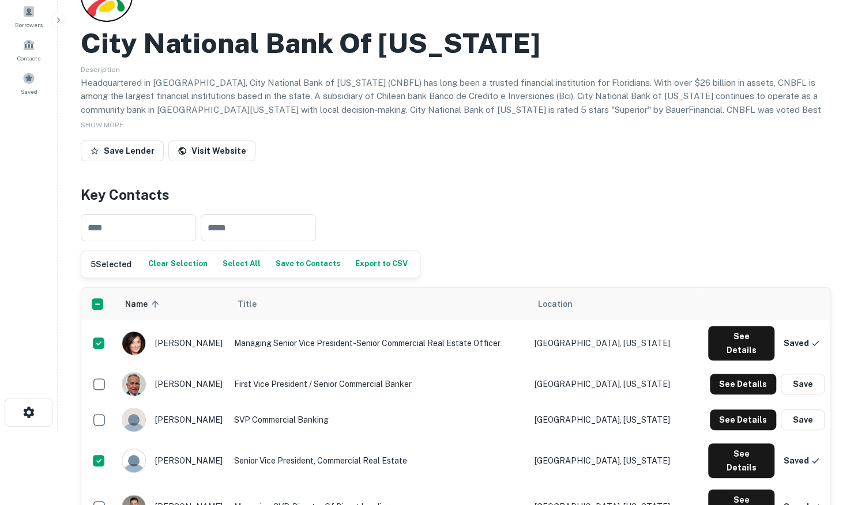
click at [281, 262] on button "Save to Contacts" at bounding box center [308, 264] width 70 height 17
click at [280, 260] on button "Save to Contacts" at bounding box center [308, 264] width 70 height 17
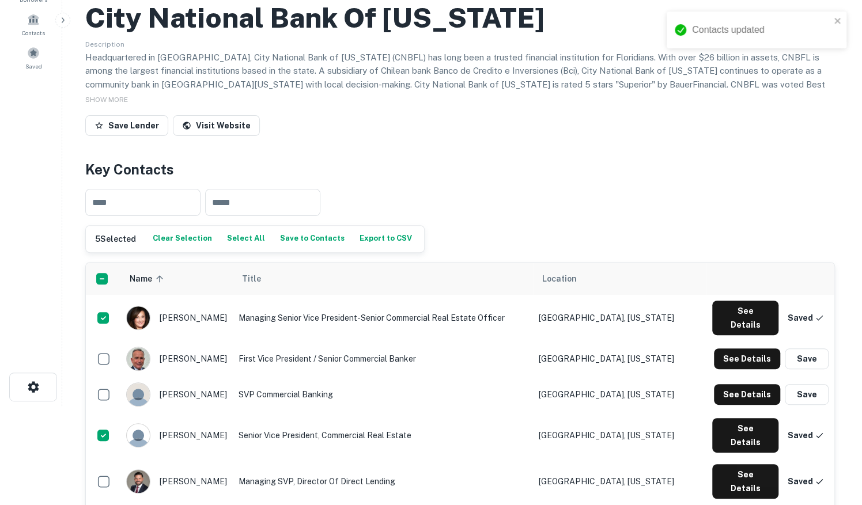
scroll to position [0, 0]
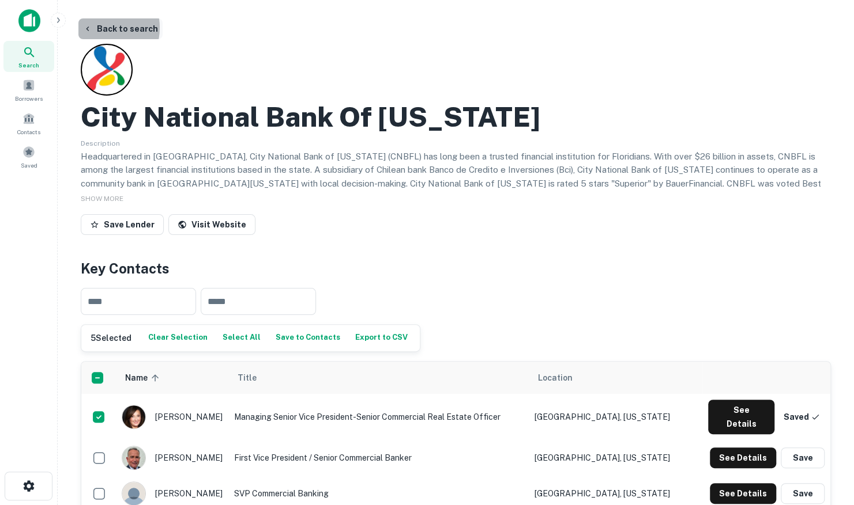
click at [95, 28] on button "Back to search" at bounding box center [120, 28] width 84 height 21
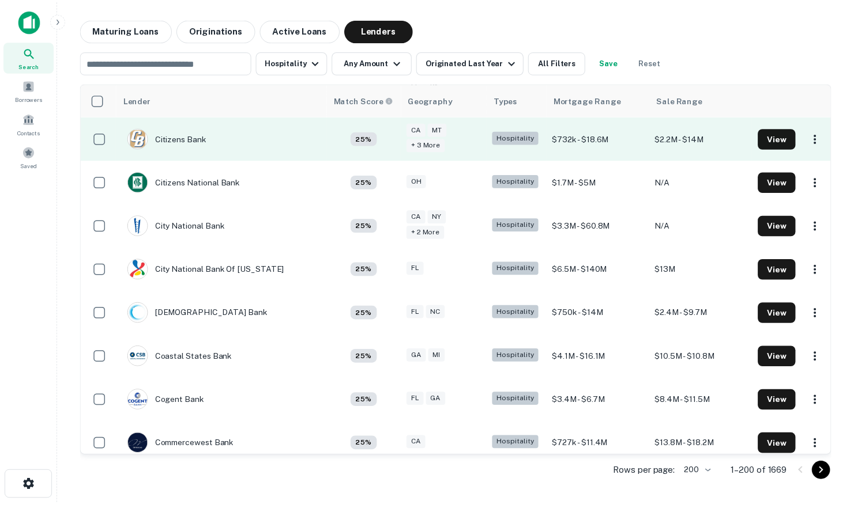
scroll to position [2071, 0]
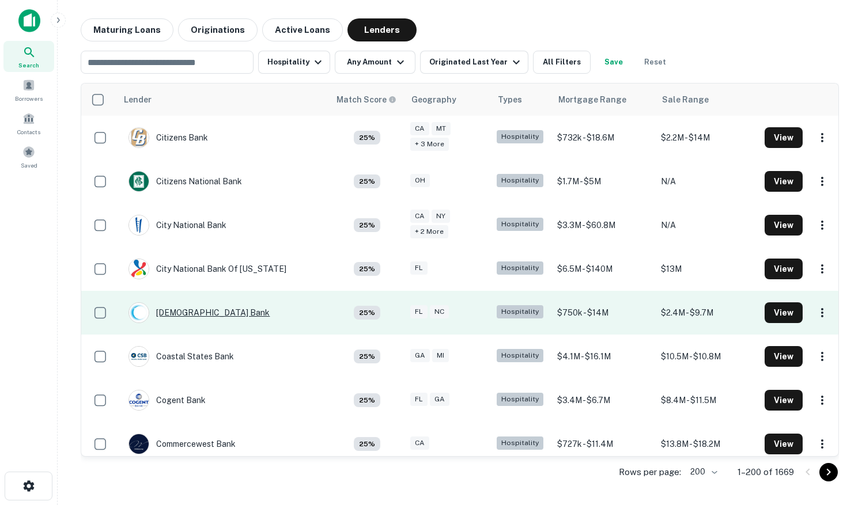
click at [214, 303] on div "[DEMOGRAPHIC_DATA] Bank" at bounding box center [199, 313] width 141 height 21
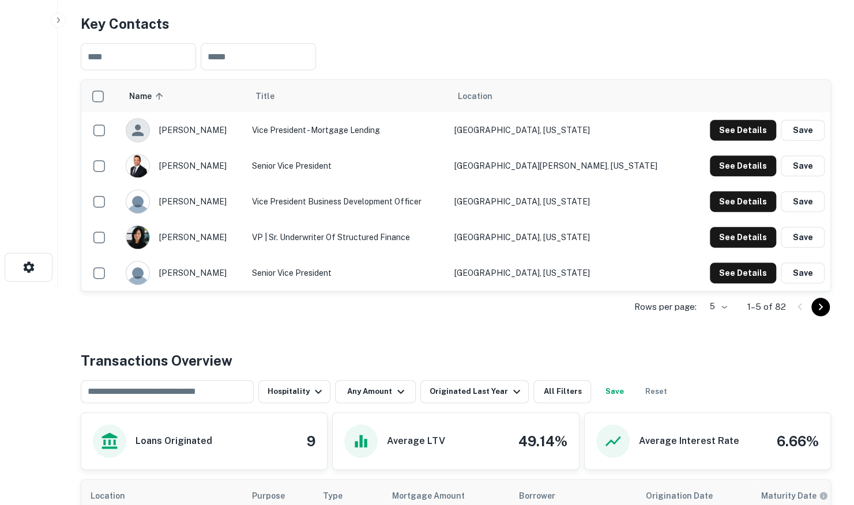
scroll to position [231, 0]
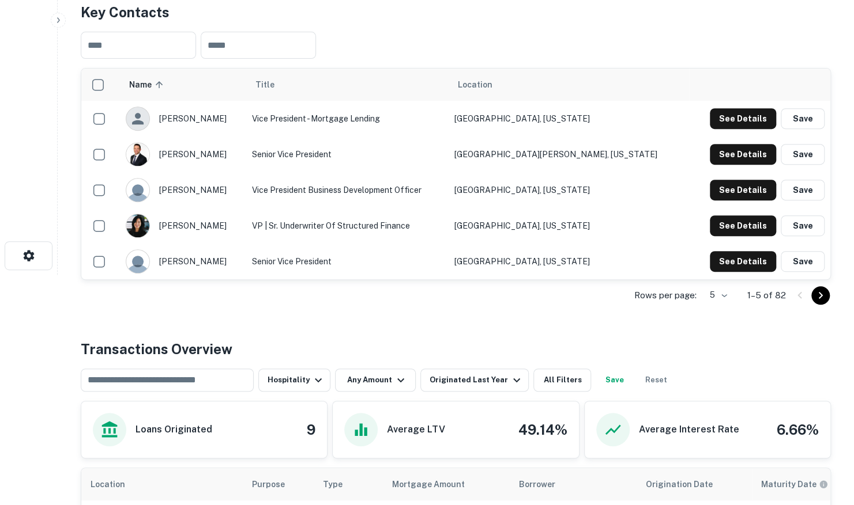
click at [723, 275] on body "Search Borrowers Contacts Saved Back to search Climate First Bank Description T…" at bounding box center [427, 21] width 854 height 505
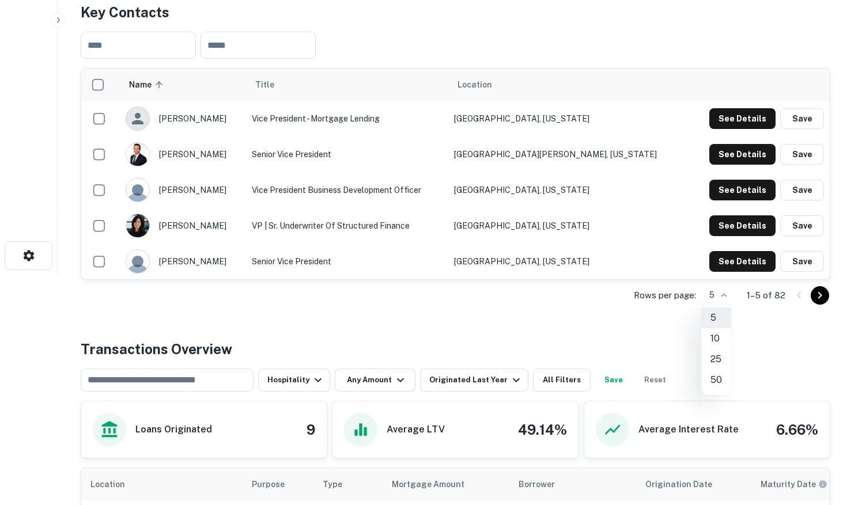
click at [713, 376] on li "50" at bounding box center [716, 380] width 30 height 21
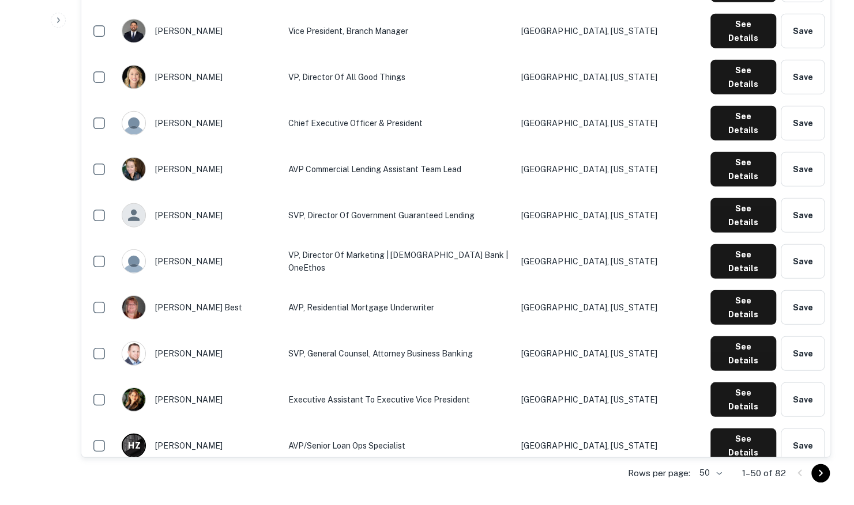
scroll to position [1787, 0]
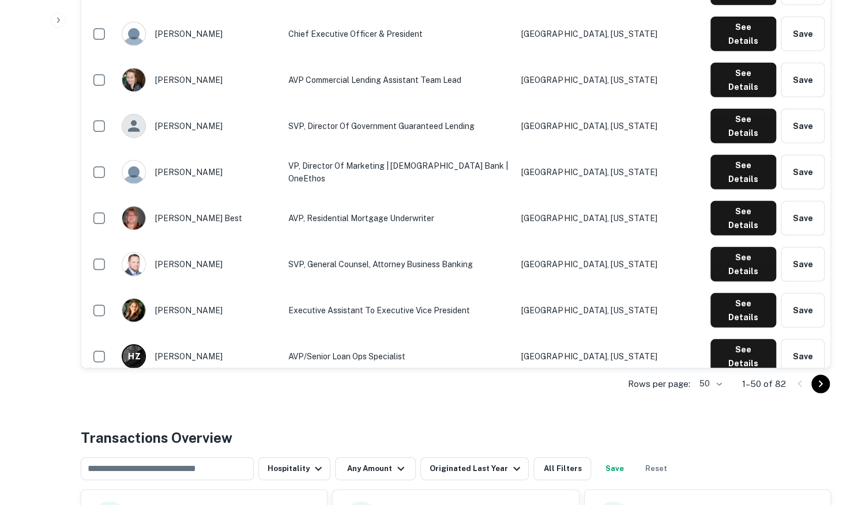
drag, startPoint x: 820, startPoint y: 382, endPoint x: 671, endPoint y: 361, distance: 150.2
click at [820, 382] on icon "Go to next page" at bounding box center [820, 384] width 14 height 14
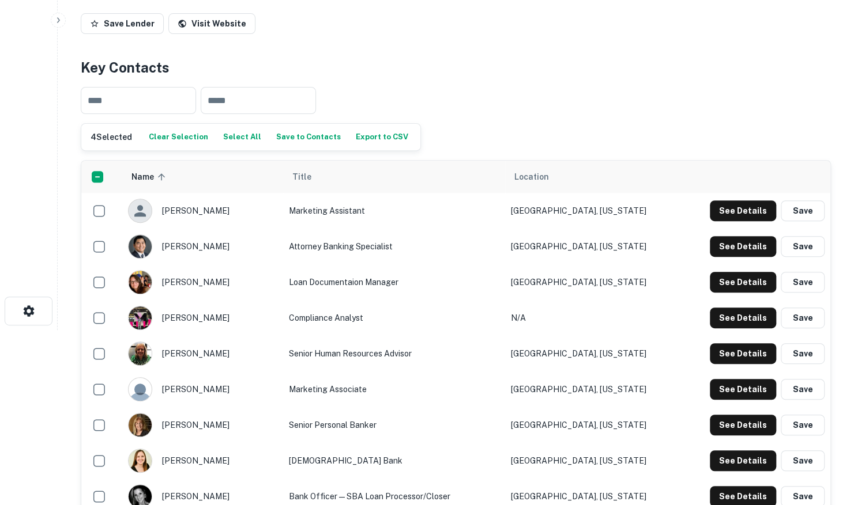
scroll to position [152, 0]
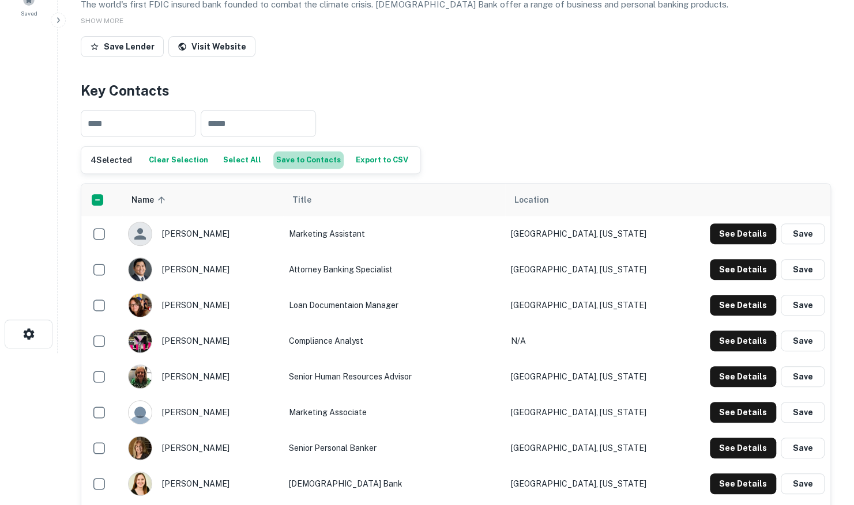
click at [304, 161] on button "Save to Contacts" at bounding box center [308, 160] width 70 height 17
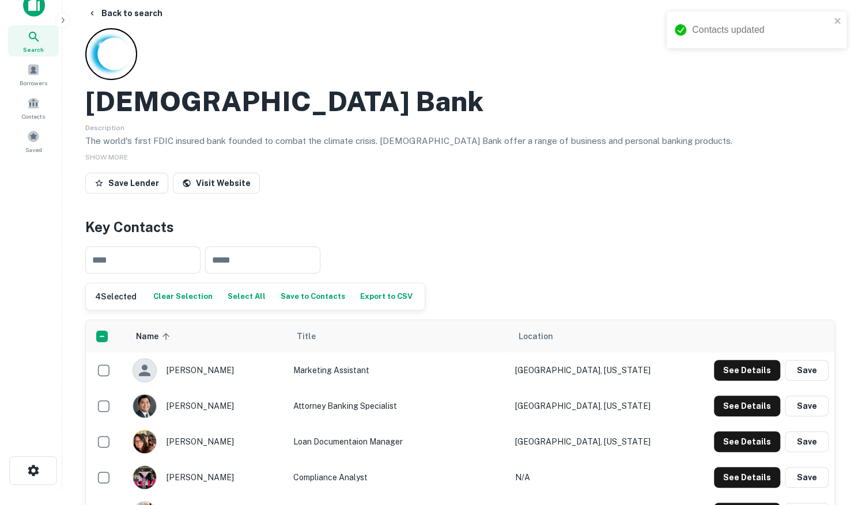
scroll to position [0, 0]
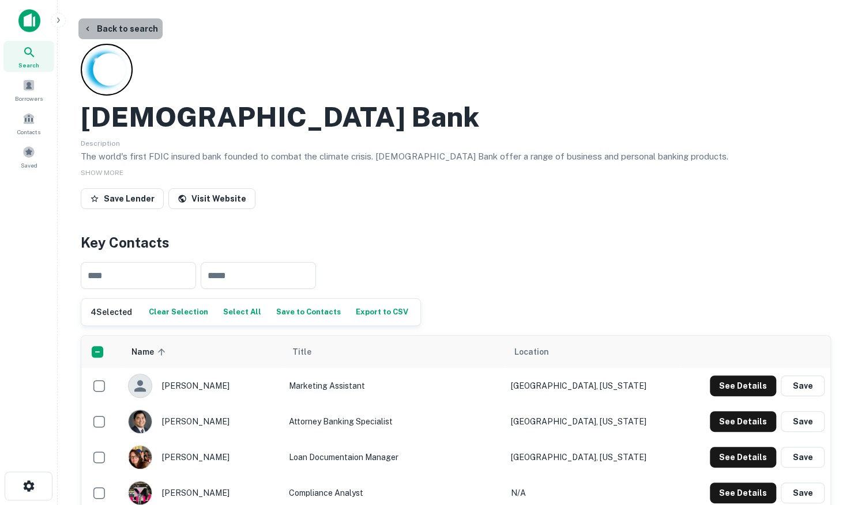
click at [124, 28] on button "Back to search" at bounding box center [120, 28] width 84 height 21
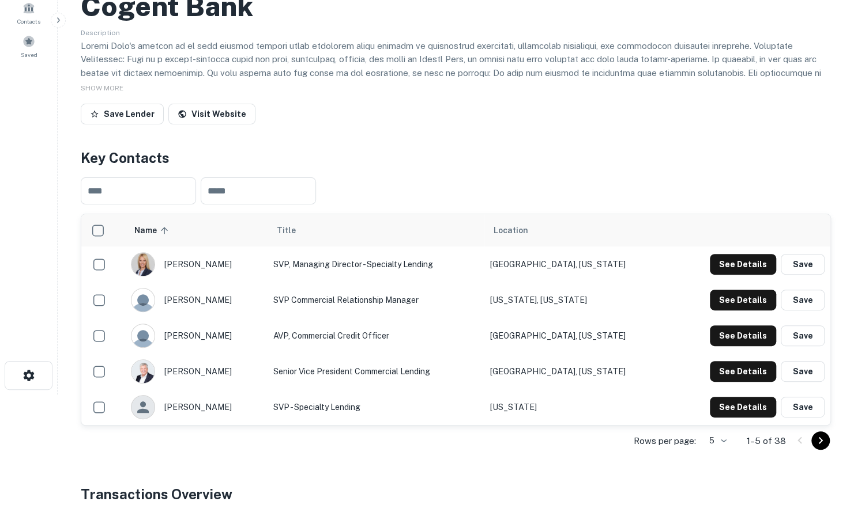
scroll to position [115, 0]
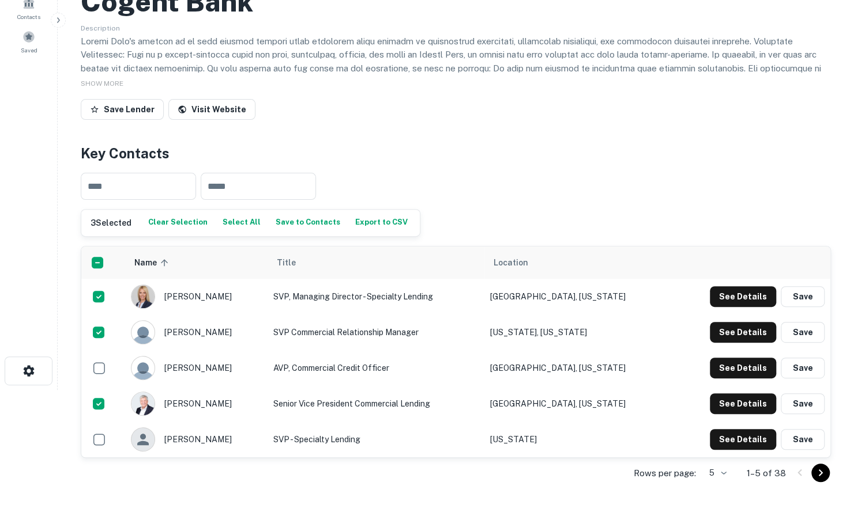
click at [303, 219] on button "Save to Contacts" at bounding box center [308, 222] width 70 height 17
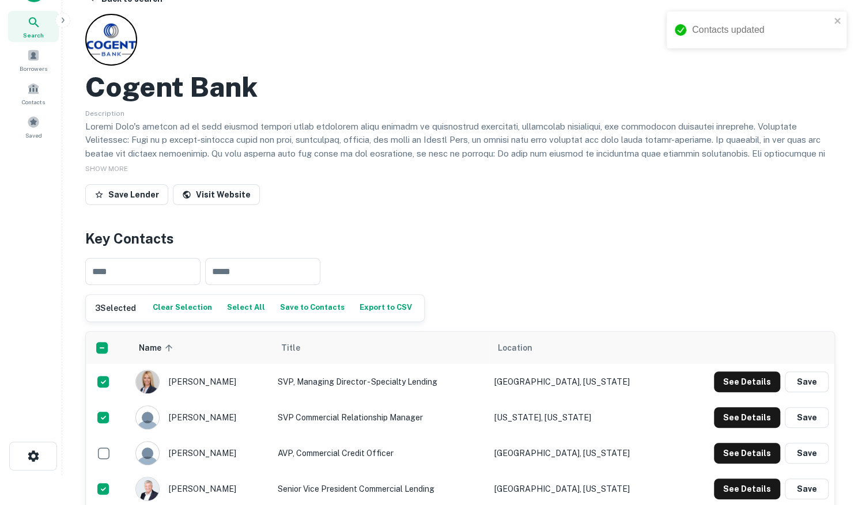
scroll to position [0, 0]
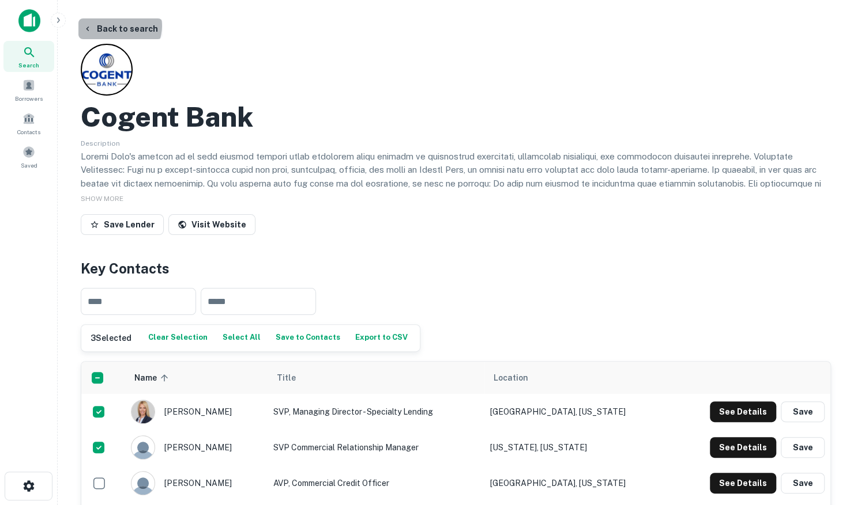
click at [119, 26] on button "Back to search" at bounding box center [120, 28] width 84 height 21
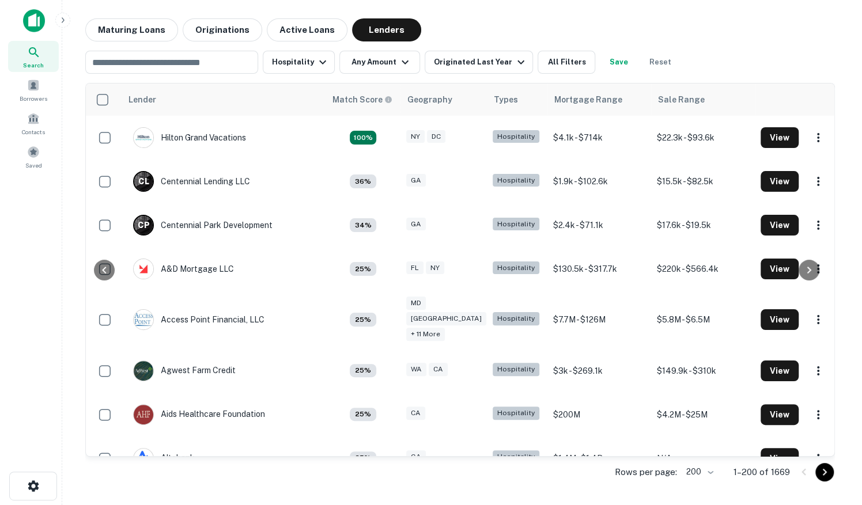
scroll to position [2071, 0]
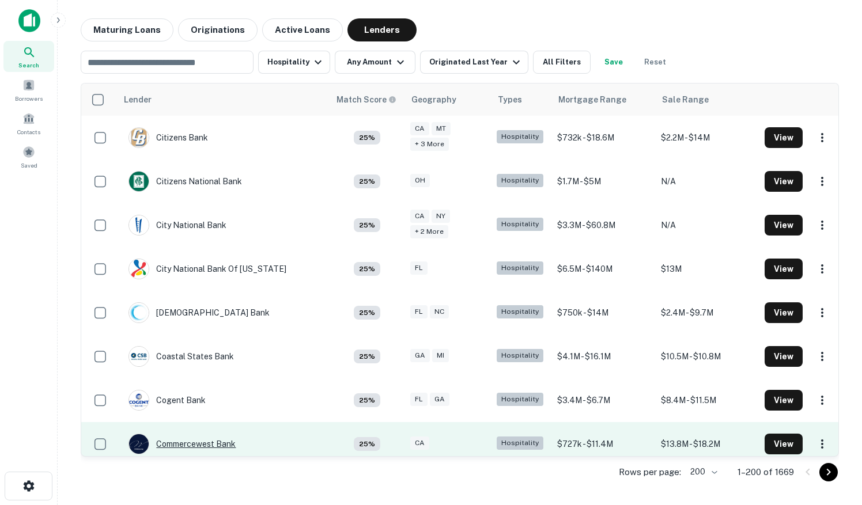
click at [174, 434] on div "Commercewest Bank" at bounding box center [182, 444] width 107 height 21
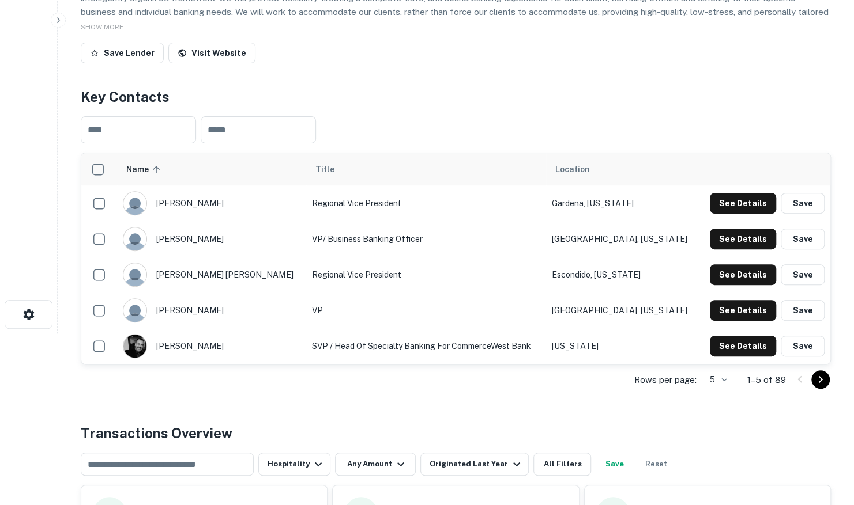
scroll to position [173, 0]
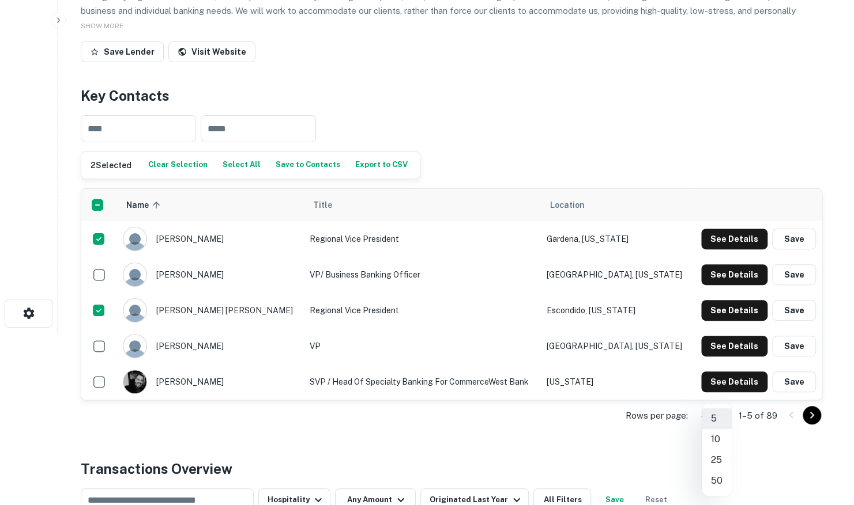
click at [719, 333] on body "Search Borrowers Contacts Saved Back to search Commercewest Bank Description Co…" at bounding box center [427, 79] width 854 height 505
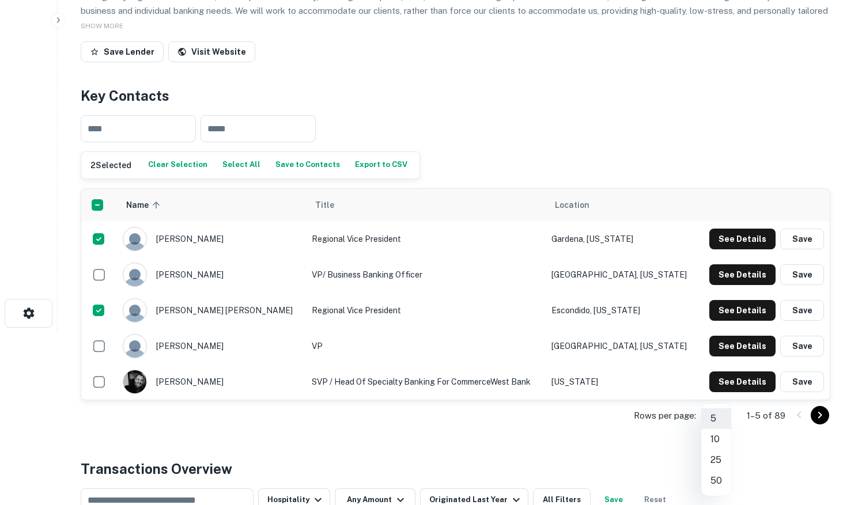
click at [719, 481] on li "50" at bounding box center [716, 481] width 30 height 21
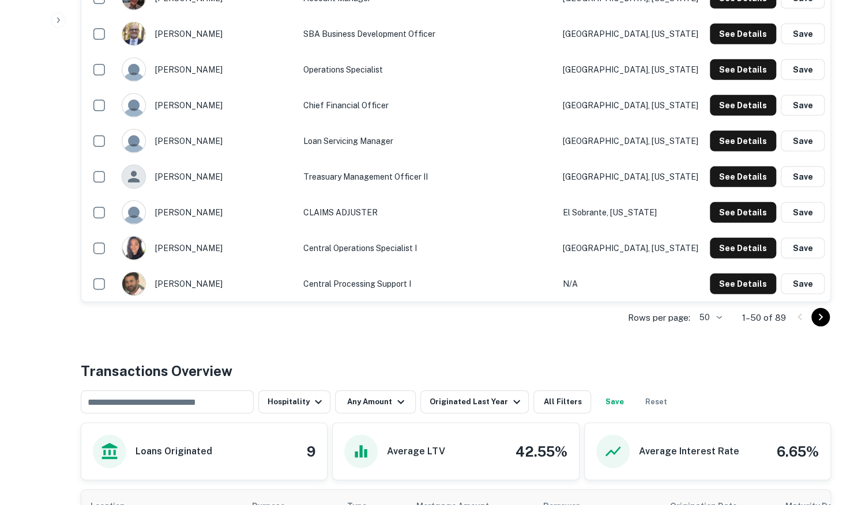
scroll to position [1902, 0]
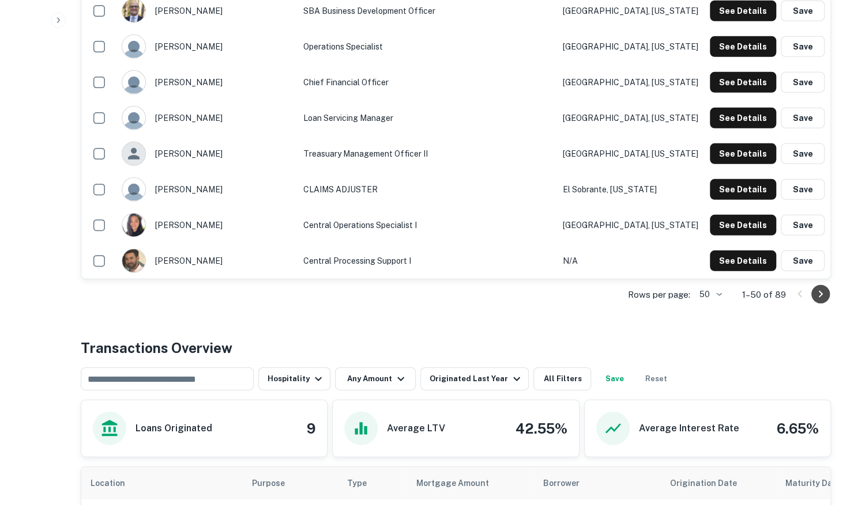
click at [822, 292] on icon "Go to next page" at bounding box center [820, 295] width 14 height 14
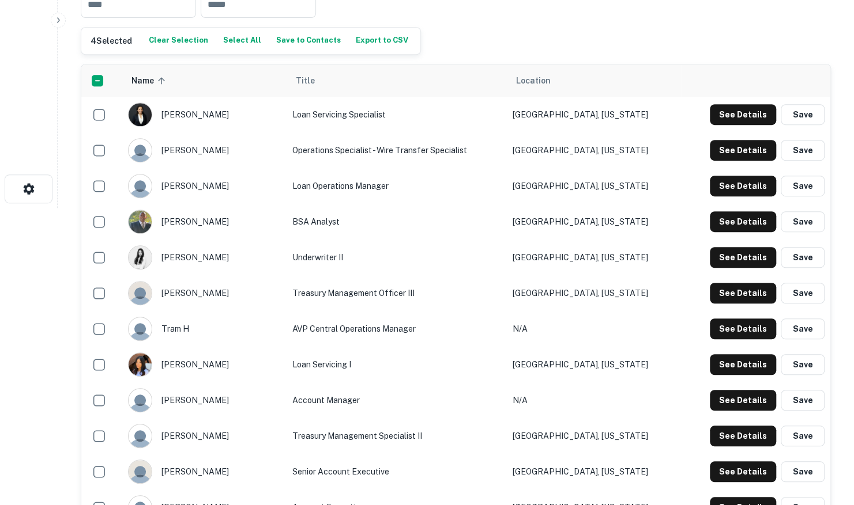
scroll to position [288, 0]
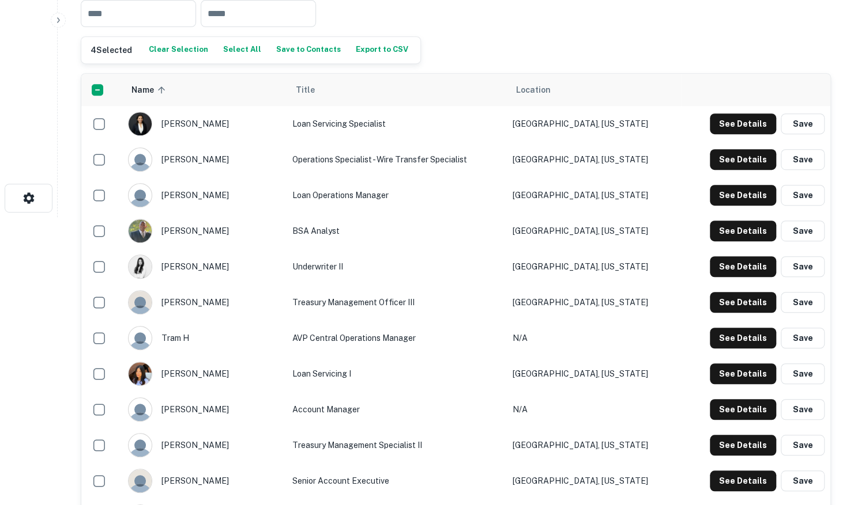
click at [292, 47] on button "Save to Contacts" at bounding box center [308, 49] width 70 height 17
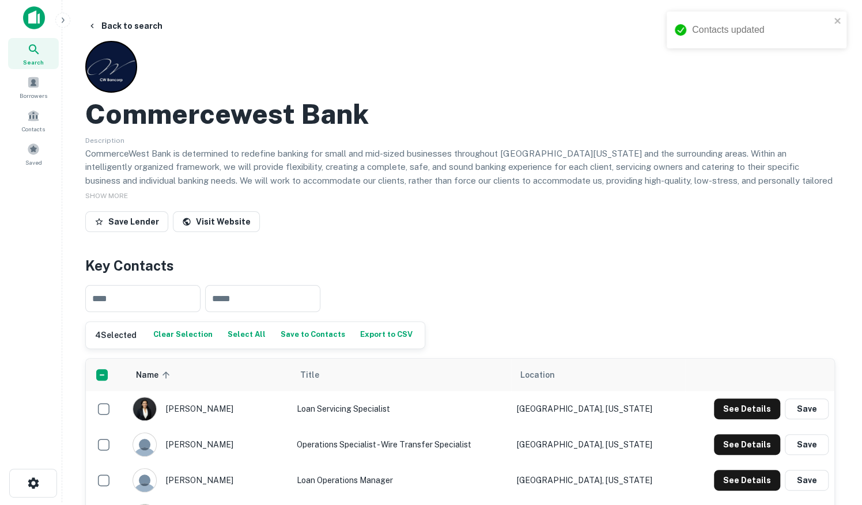
scroll to position [0, 0]
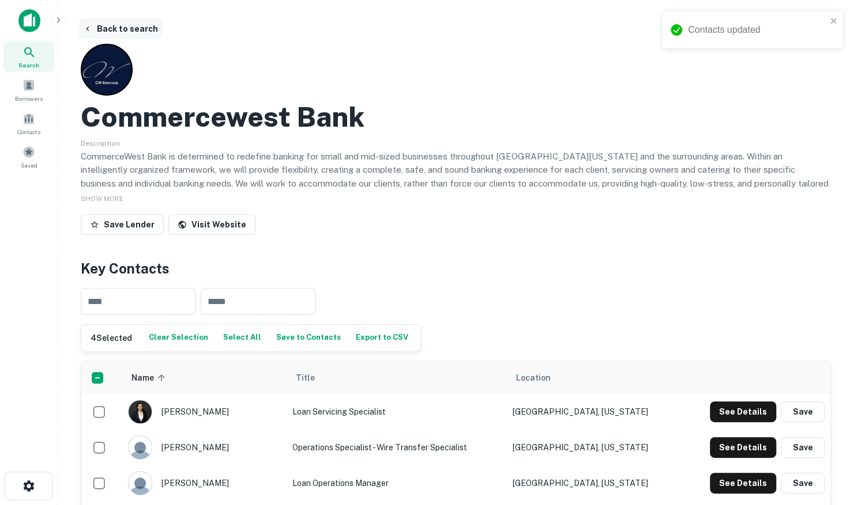
drag, startPoint x: 118, startPoint y: 22, endPoint x: 122, endPoint y: 29, distance: 7.5
click at [119, 24] on button "Back to search" at bounding box center [120, 28] width 84 height 21
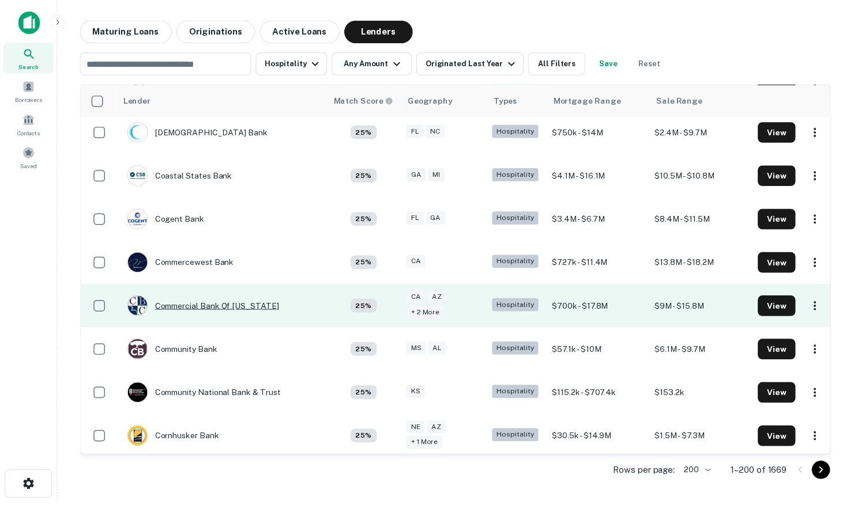
scroll to position [2302, 0]
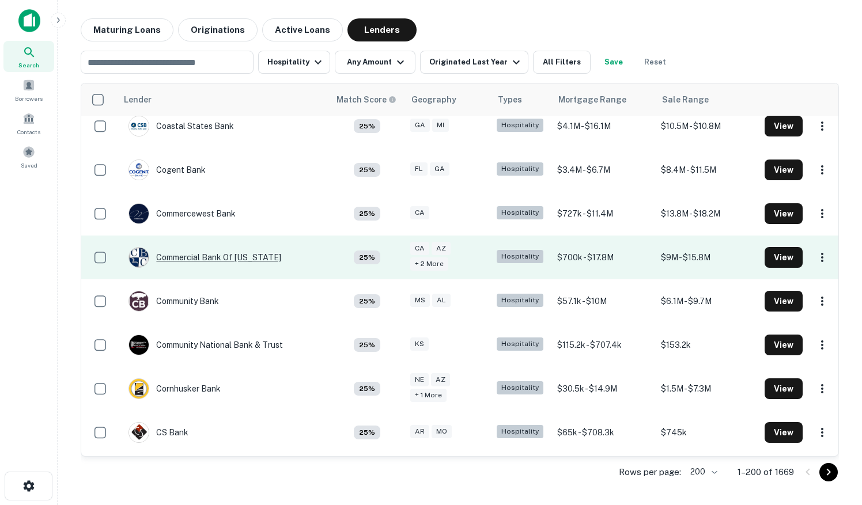
click at [186, 247] on div "Commercial Bank Of California" at bounding box center [205, 257] width 153 height 21
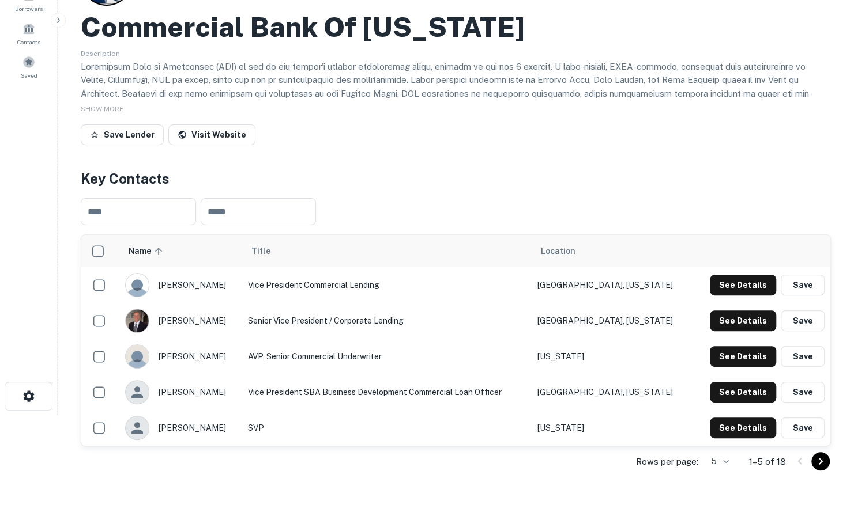
scroll to position [173, 0]
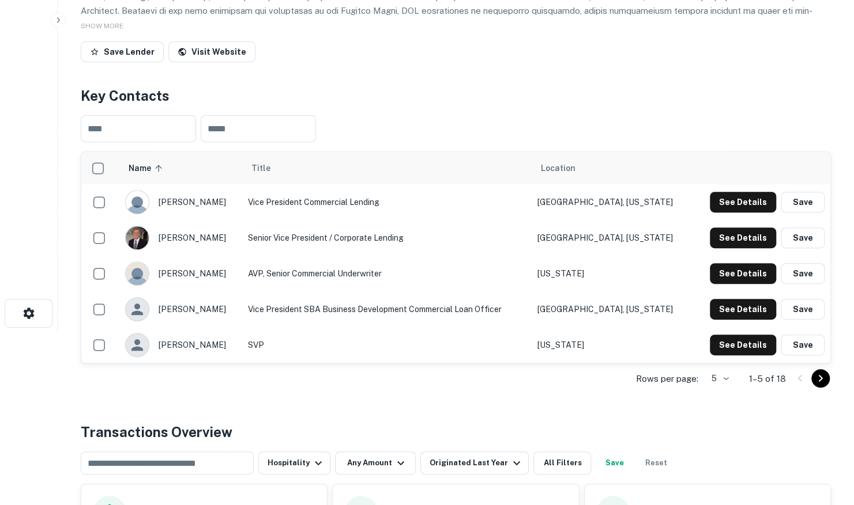
click at [726, 333] on body "Search Borrowers Contacts Saved Back to search Commercial Bank Of California De…" at bounding box center [427, 79] width 854 height 505
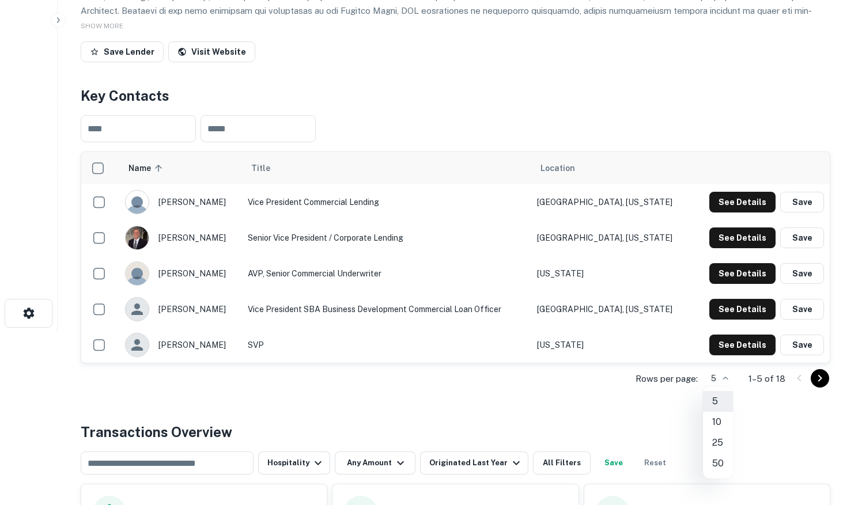
click at [716, 444] on li "25" at bounding box center [718, 443] width 30 height 21
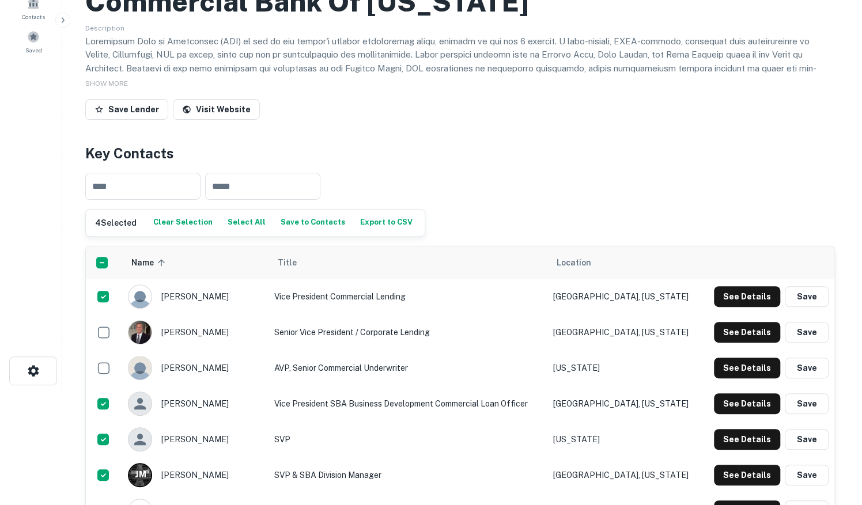
scroll to position [0, 0]
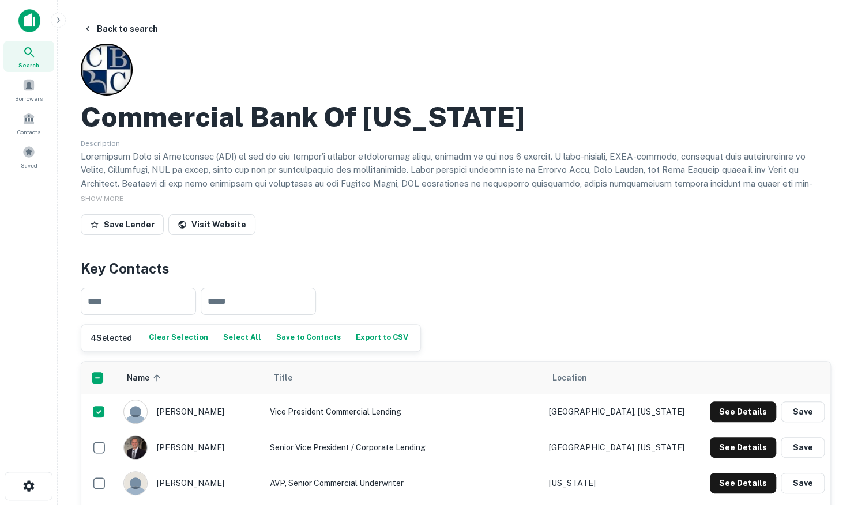
click at [316, 337] on button "Save to Contacts" at bounding box center [308, 338] width 70 height 17
click at [128, 29] on button "Back to search" at bounding box center [120, 28] width 84 height 21
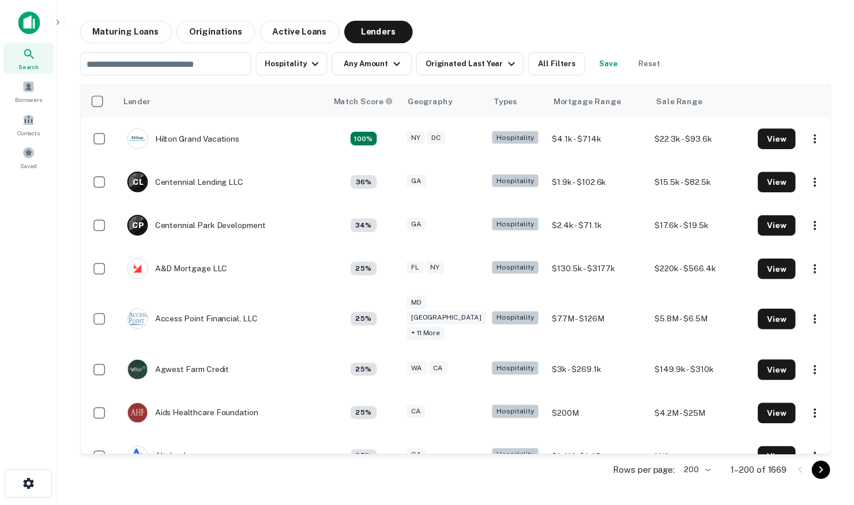
scroll to position [2302, 0]
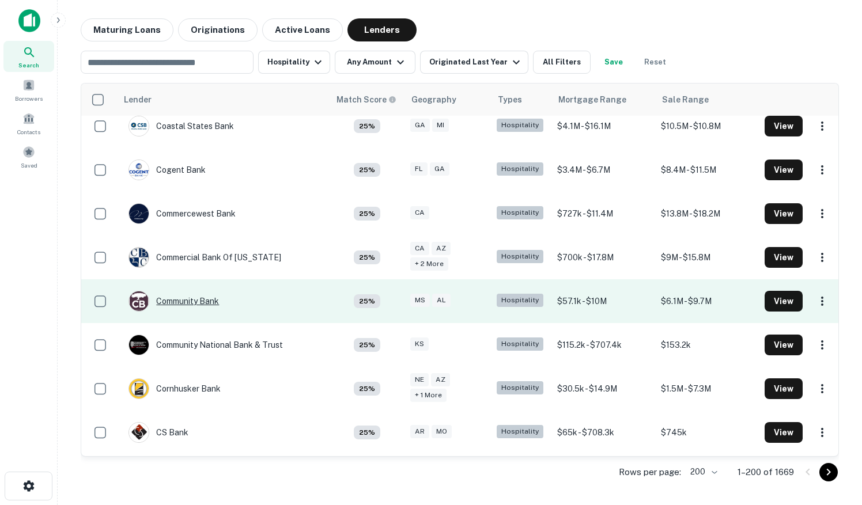
click at [169, 291] on div "Community Bank" at bounding box center [174, 301] width 90 height 21
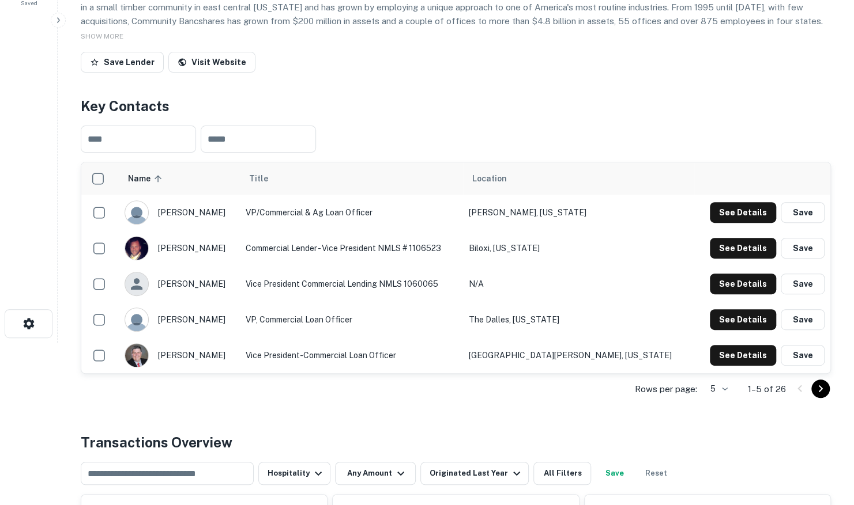
scroll to position [231, 0]
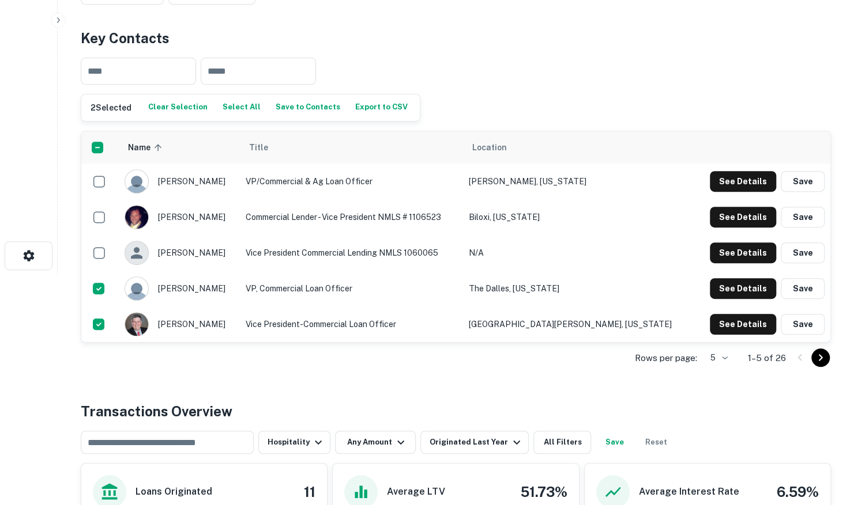
click at [824, 353] on icon "Go to next page" at bounding box center [820, 358] width 14 height 14
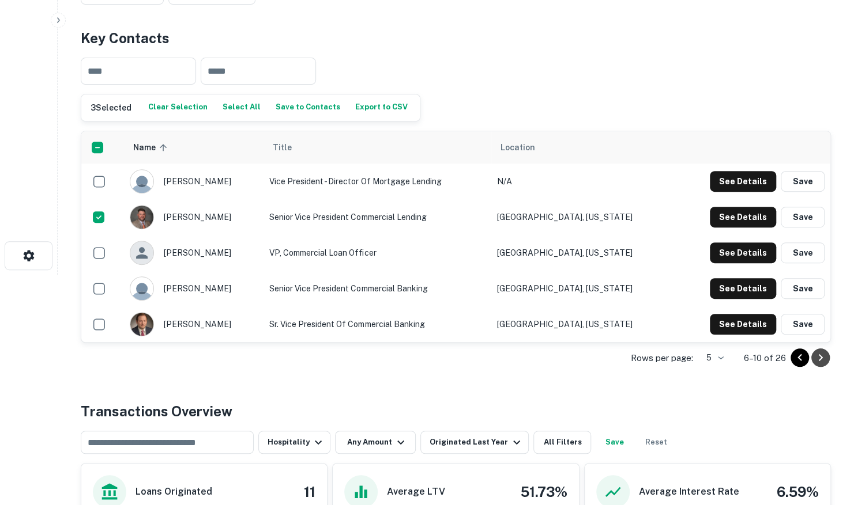
click at [822, 355] on icon "Go to next page" at bounding box center [820, 358] width 14 height 14
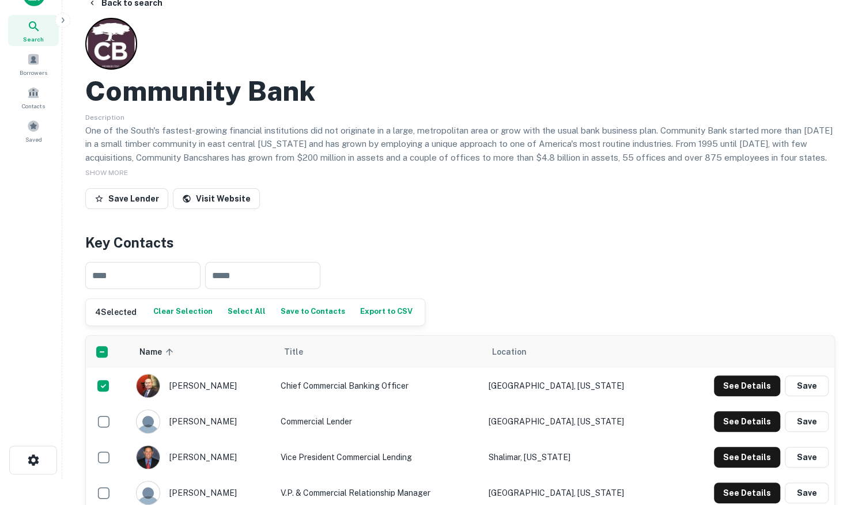
scroll to position [0, 0]
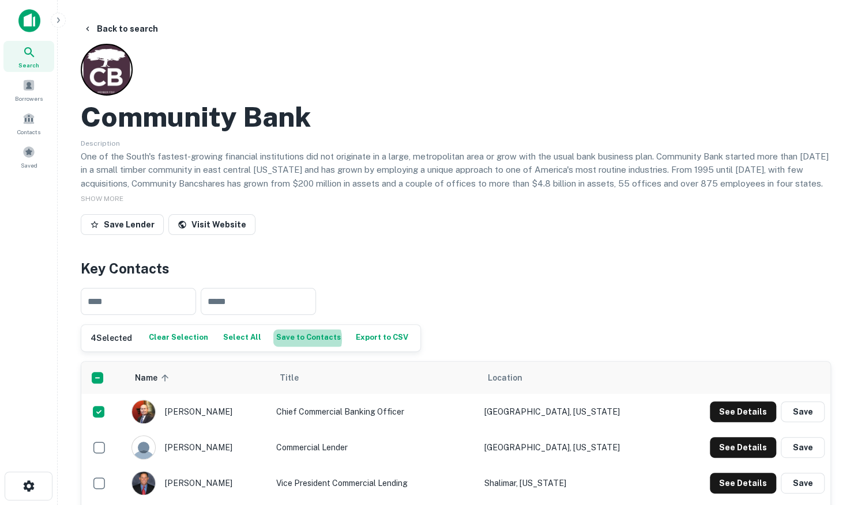
click at [296, 339] on button "Save to Contacts" at bounding box center [308, 338] width 70 height 17
click at [101, 28] on button "Back to search" at bounding box center [120, 28] width 84 height 21
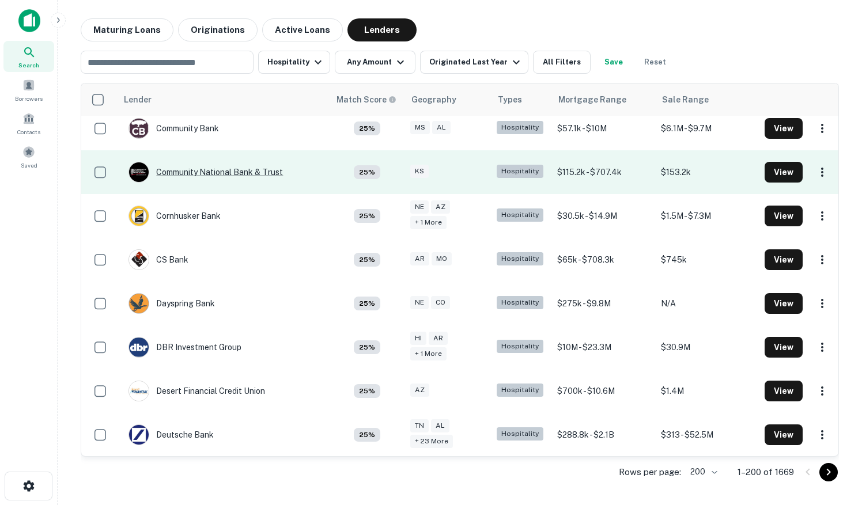
scroll to position [2417, 0]
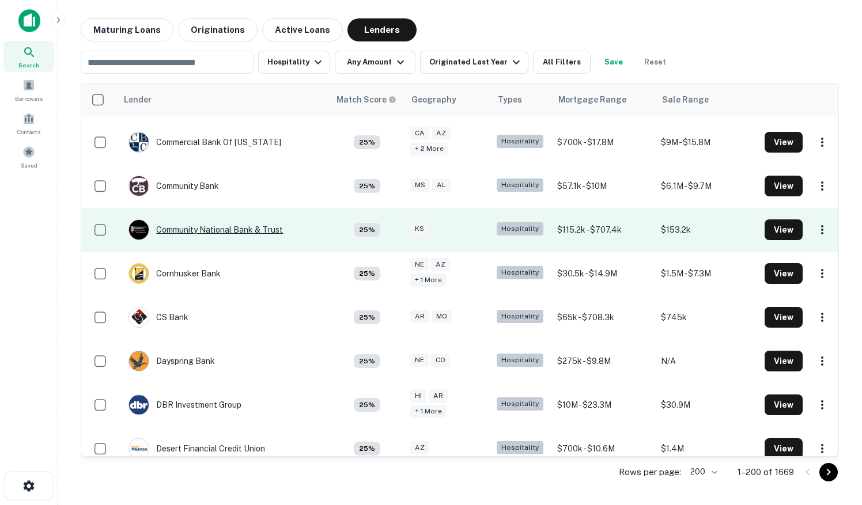
click at [202, 220] on div "Community National Bank & Trust" at bounding box center [206, 230] width 154 height 21
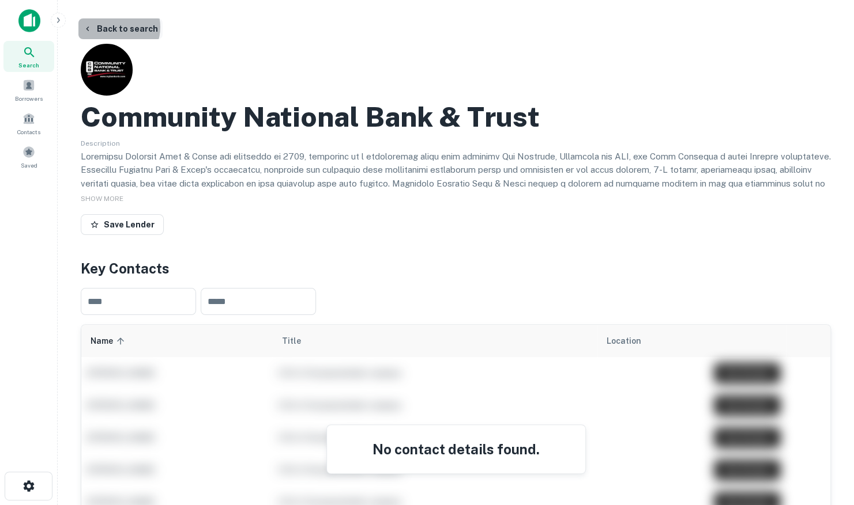
click at [114, 27] on button "Back to search" at bounding box center [120, 28] width 84 height 21
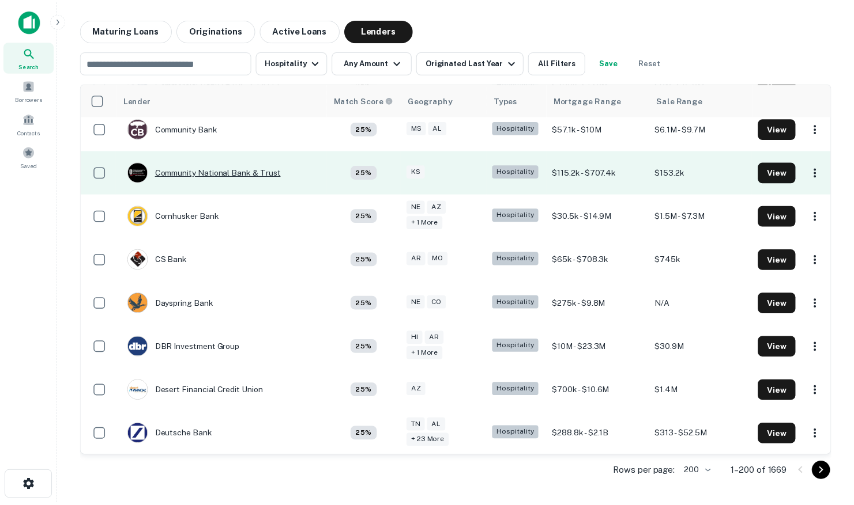
scroll to position [2359, 0]
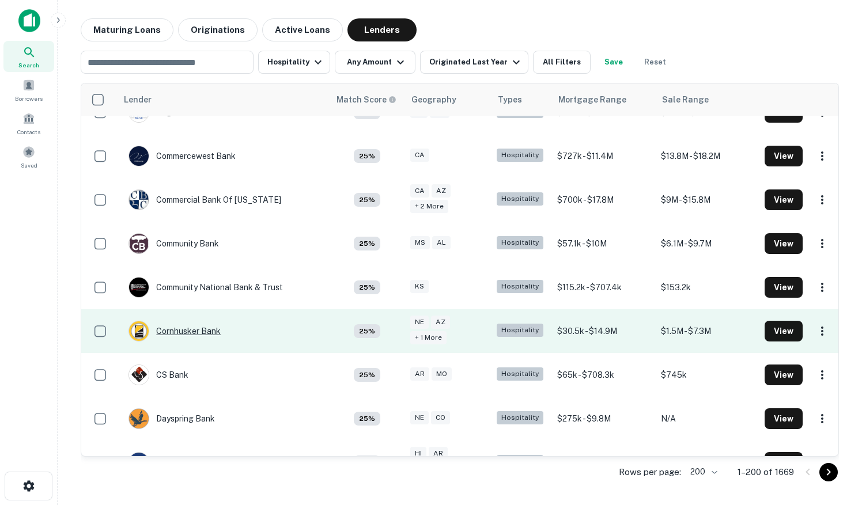
click at [187, 321] on div "Cornhusker Bank" at bounding box center [175, 331] width 92 height 21
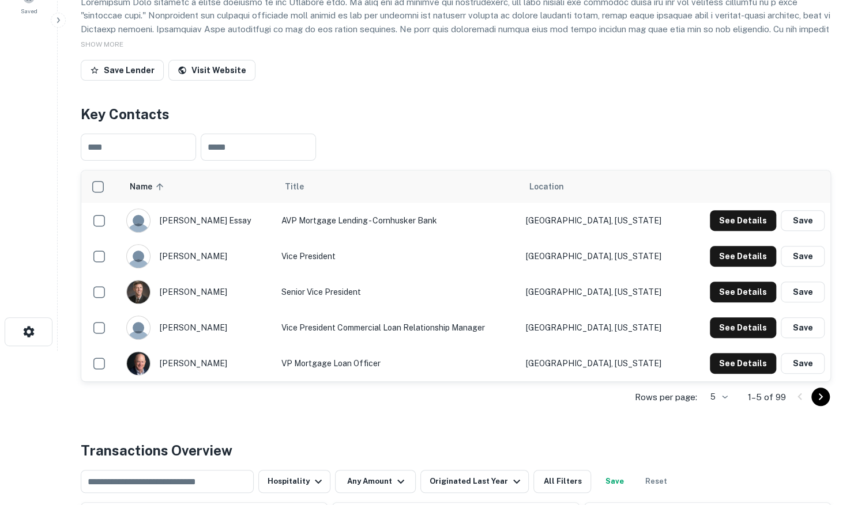
scroll to position [173, 0]
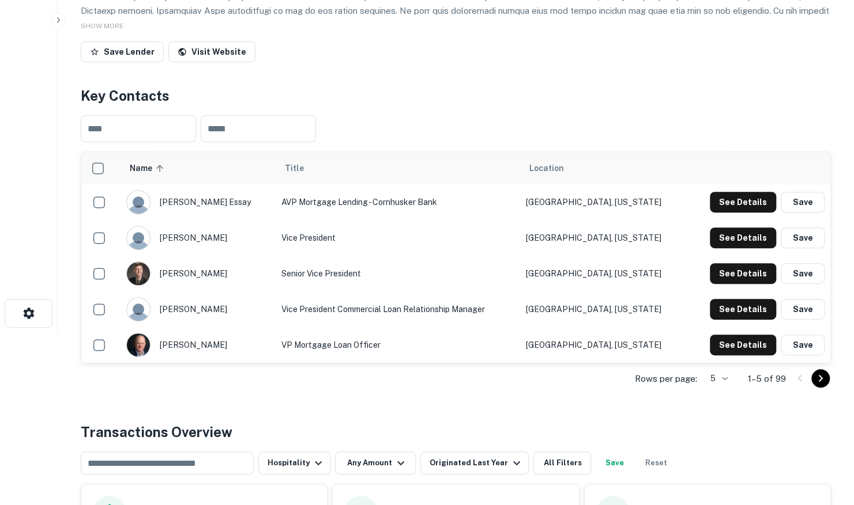
click at [719, 333] on body "Search Borrowers Contacts Saved Back to search Cornhusker Bank Description SHOW…" at bounding box center [427, 79] width 854 height 505
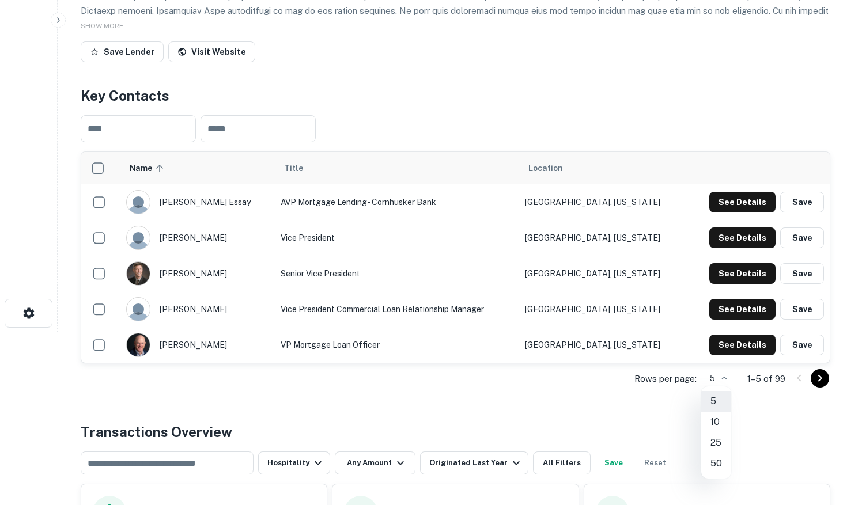
click at [716, 454] on li "50" at bounding box center [716, 464] width 30 height 21
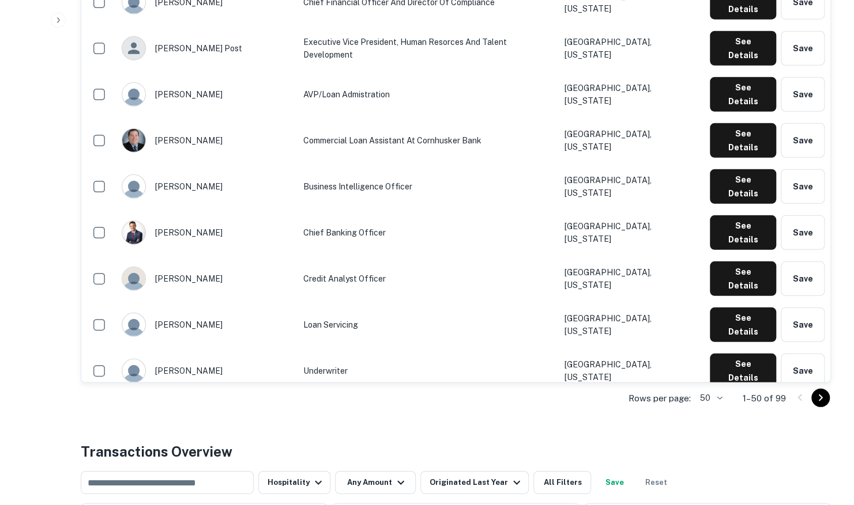
scroll to position [1844, 0]
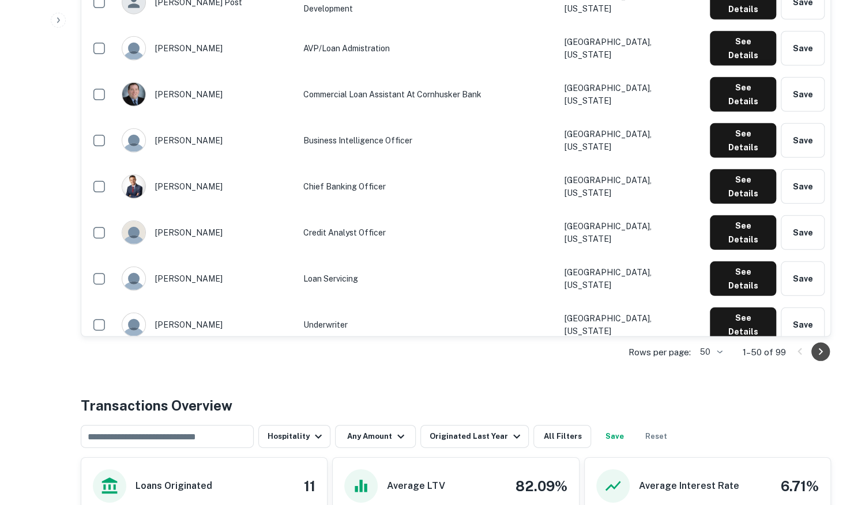
click at [821, 350] on icon "Go to next page" at bounding box center [820, 352] width 4 height 7
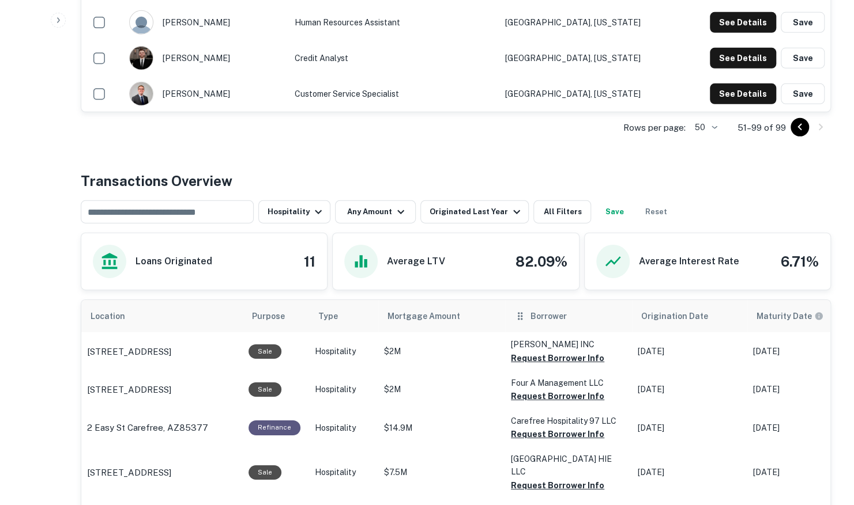
scroll to position [2075, 0]
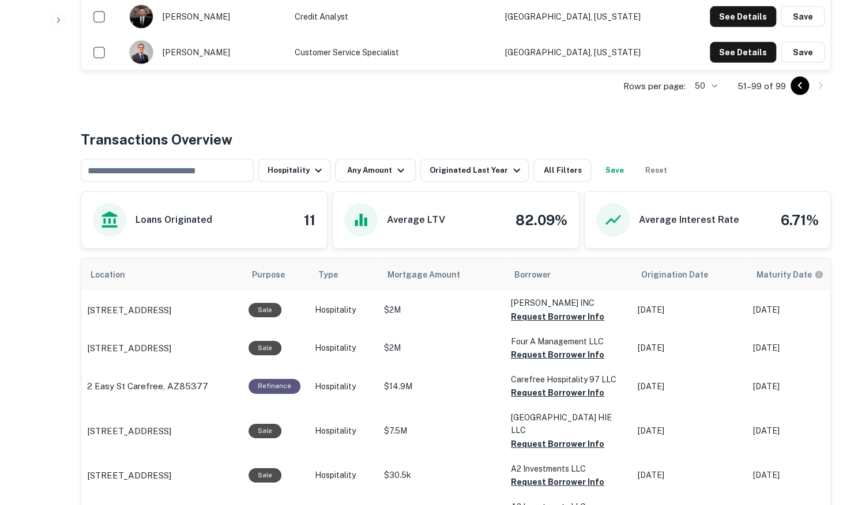
click at [794, 85] on icon "Go to previous page" at bounding box center [799, 86] width 14 height 14
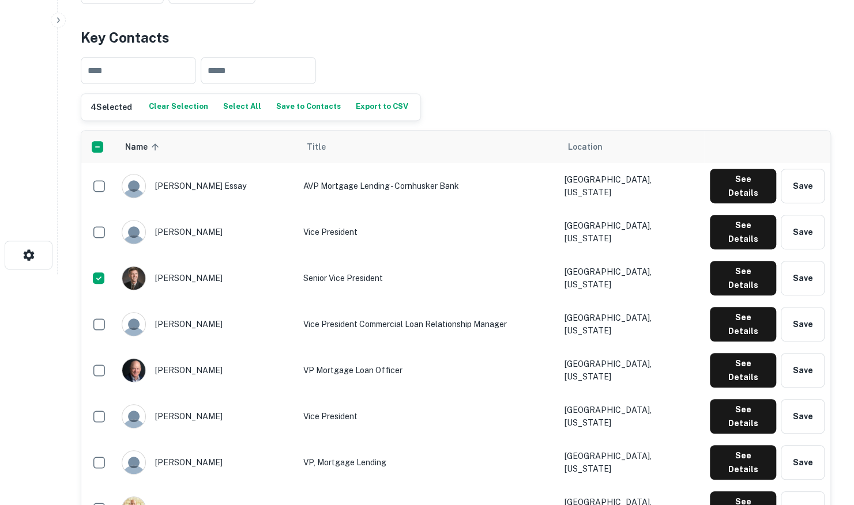
scroll to position [231, 0]
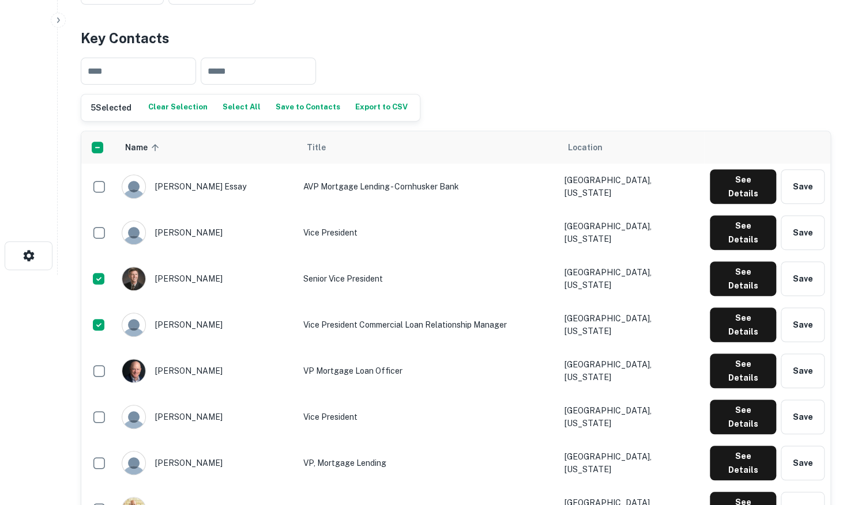
click at [273, 109] on button "Save to Contacts" at bounding box center [308, 107] width 70 height 17
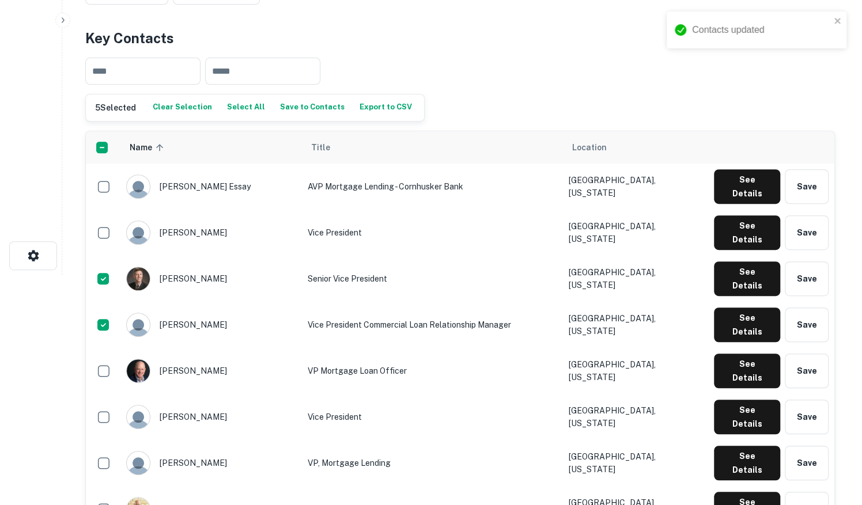
scroll to position [0, 0]
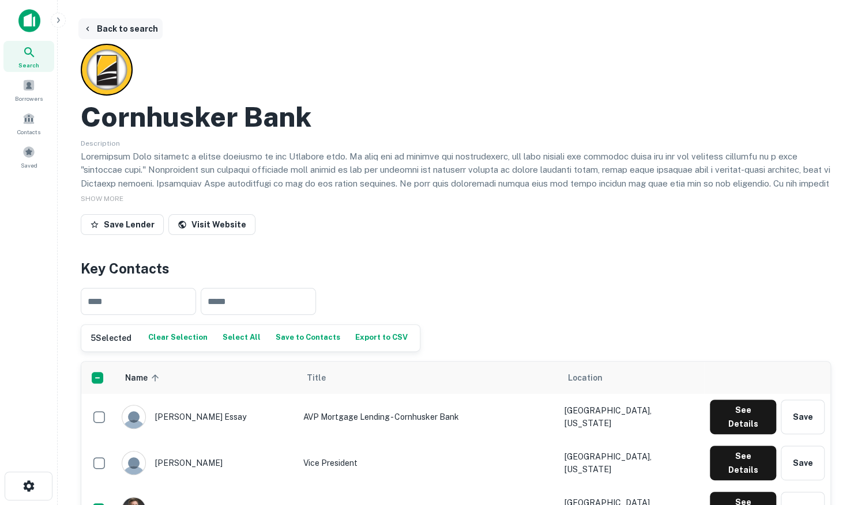
click at [131, 26] on button "Back to search" at bounding box center [120, 28] width 84 height 21
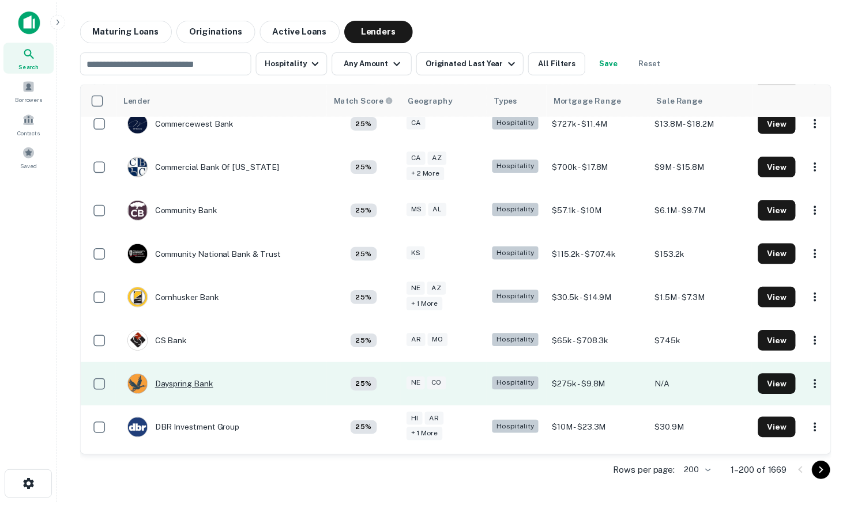
scroll to position [2417, 0]
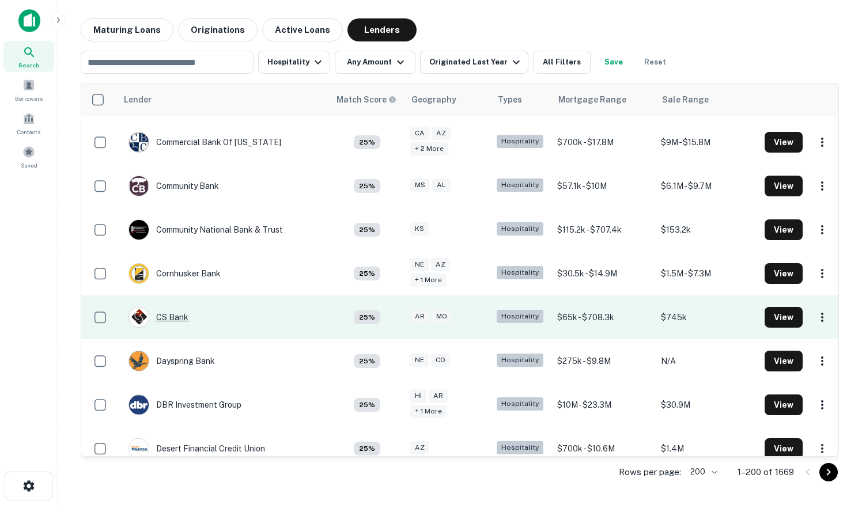
click at [171, 307] on div "CS Bank" at bounding box center [159, 317] width 60 height 21
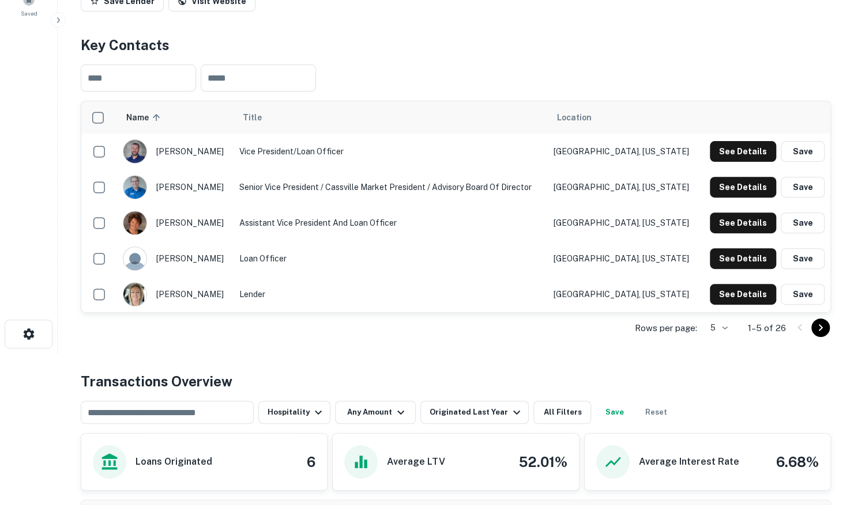
scroll to position [173, 0]
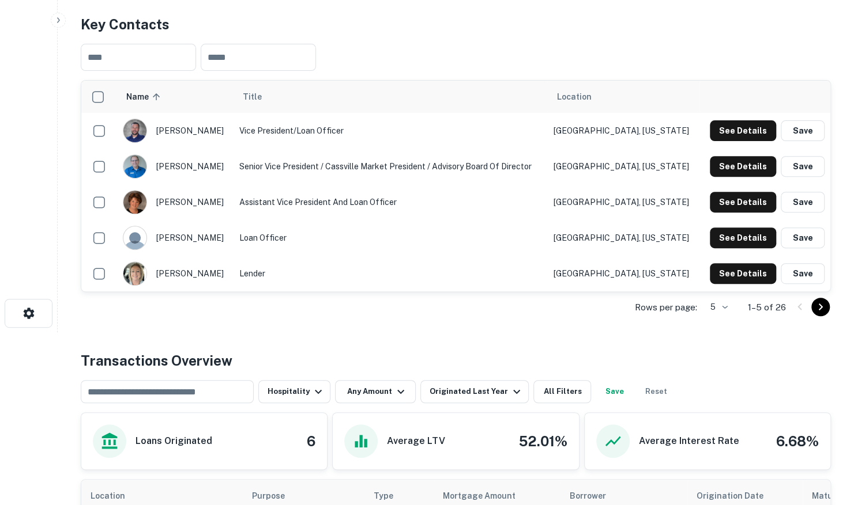
click at [722, 308] on body "Search Borrowers Contacts Saved Back to search CS Bank Save Lender Visit Websit…" at bounding box center [427, 79] width 854 height 505
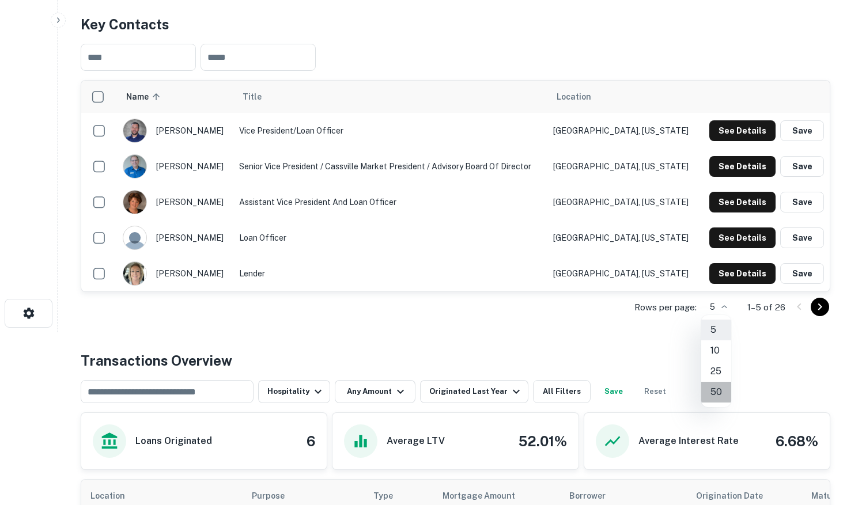
click at [713, 393] on li "50" at bounding box center [716, 392] width 30 height 21
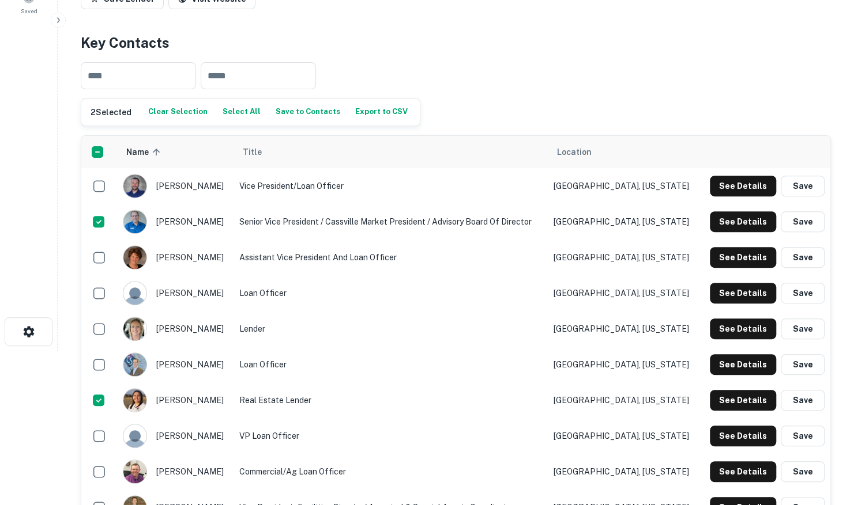
scroll to position [115, 0]
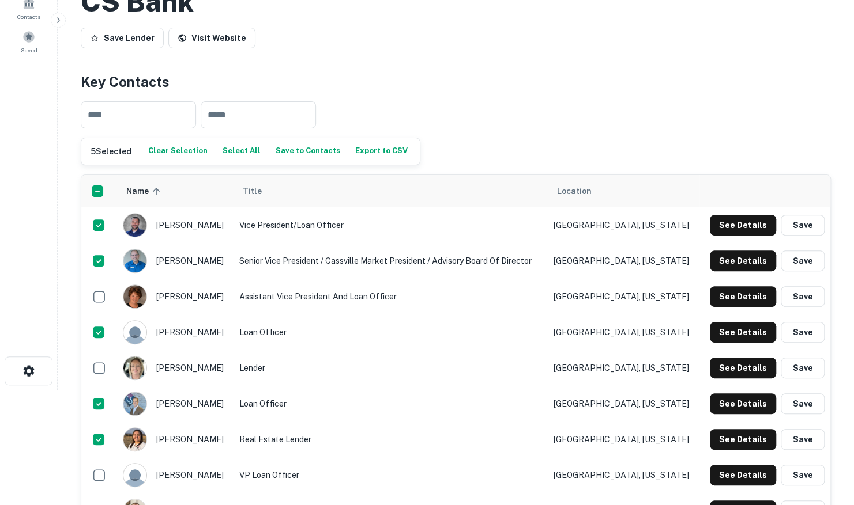
click at [311, 154] on button "Save to Contacts" at bounding box center [308, 151] width 70 height 17
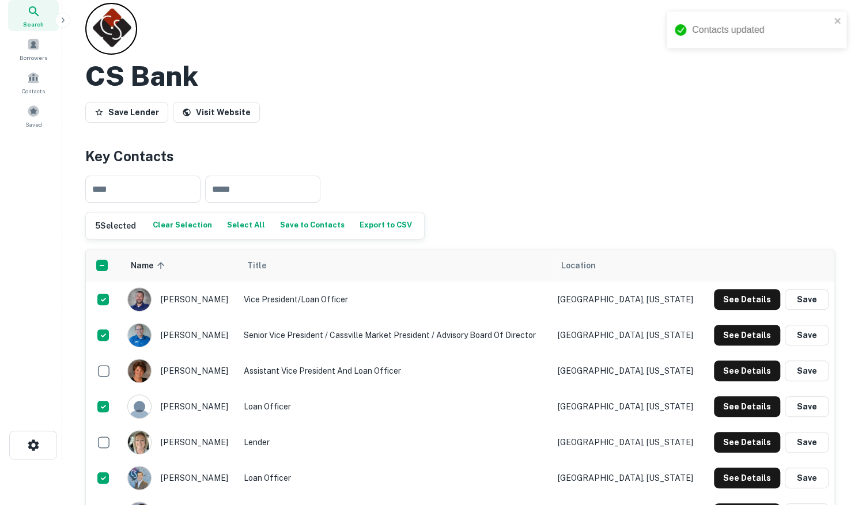
scroll to position [0, 0]
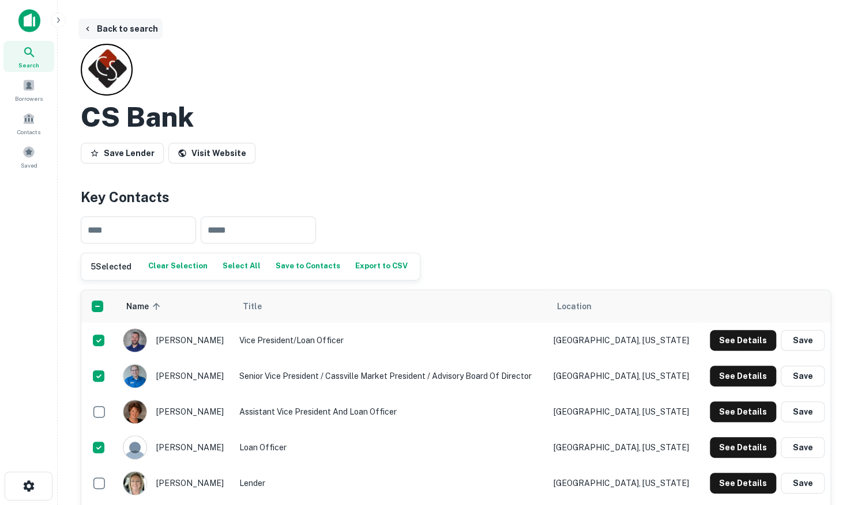
click at [124, 29] on button "Back to search" at bounding box center [120, 28] width 84 height 21
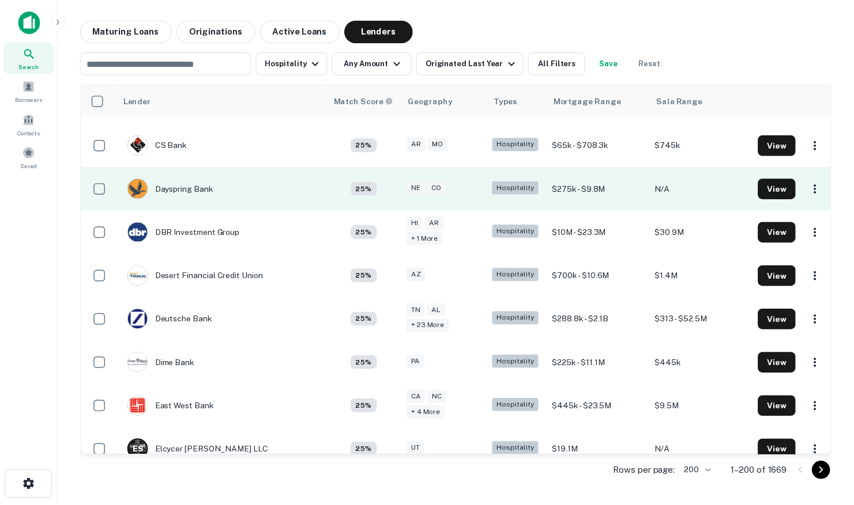
scroll to position [2475, 0]
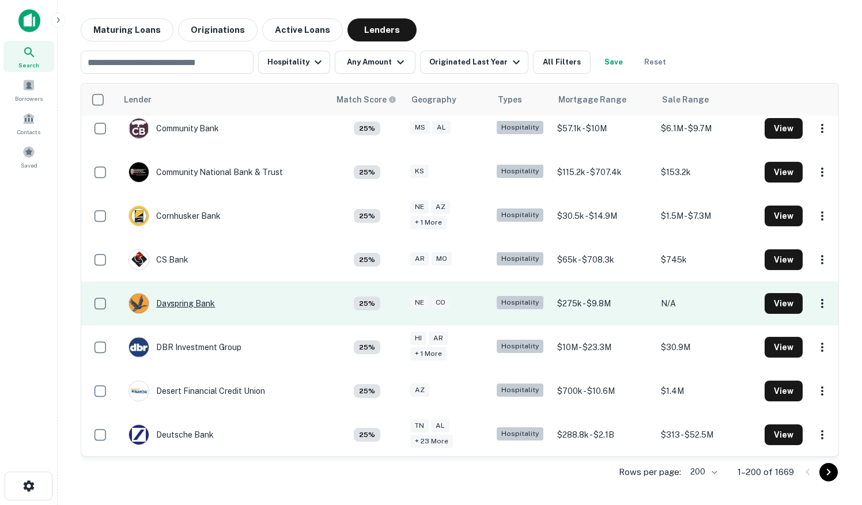
click at [205, 293] on div "Dayspring Bank" at bounding box center [172, 303] width 86 height 21
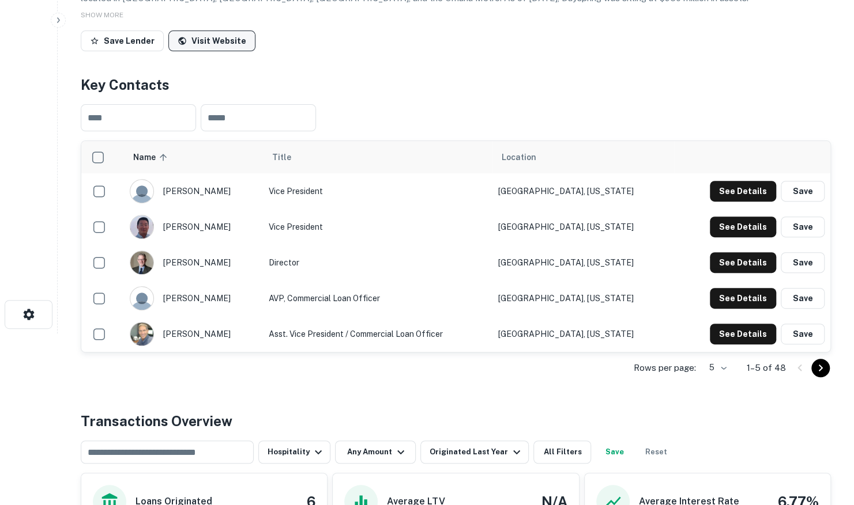
scroll to position [173, 0]
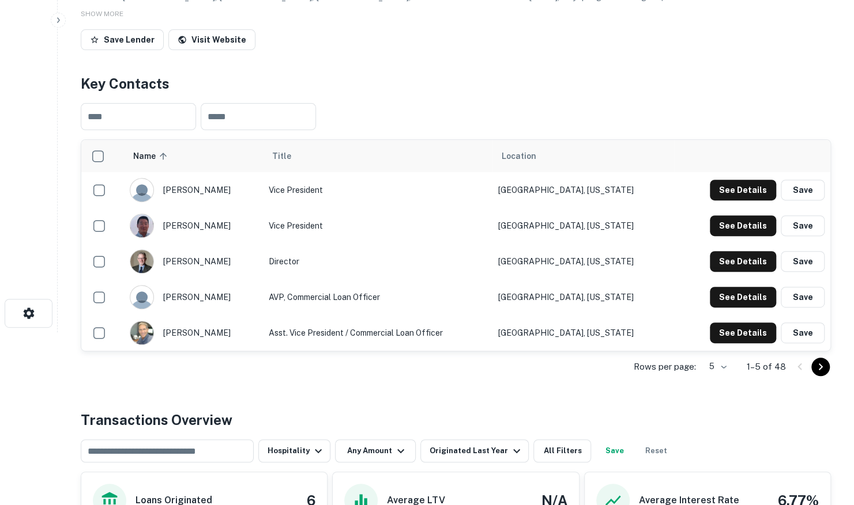
click at [708, 333] on body "Search Borrowers Contacts Saved Back to search Dayspring Bank Description Daysp…" at bounding box center [427, 79] width 854 height 505
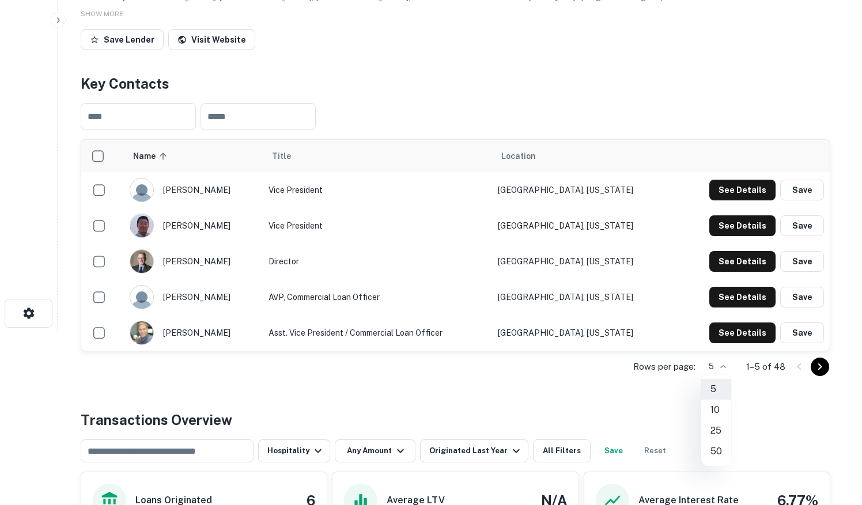
click at [705, 453] on li "50" at bounding box center [716, 451] width 30 height 21
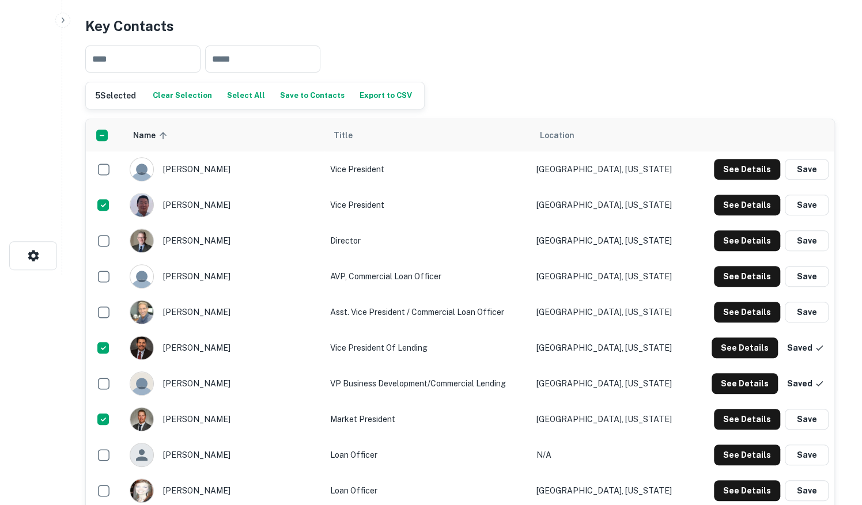
scroll to position [0, 0]
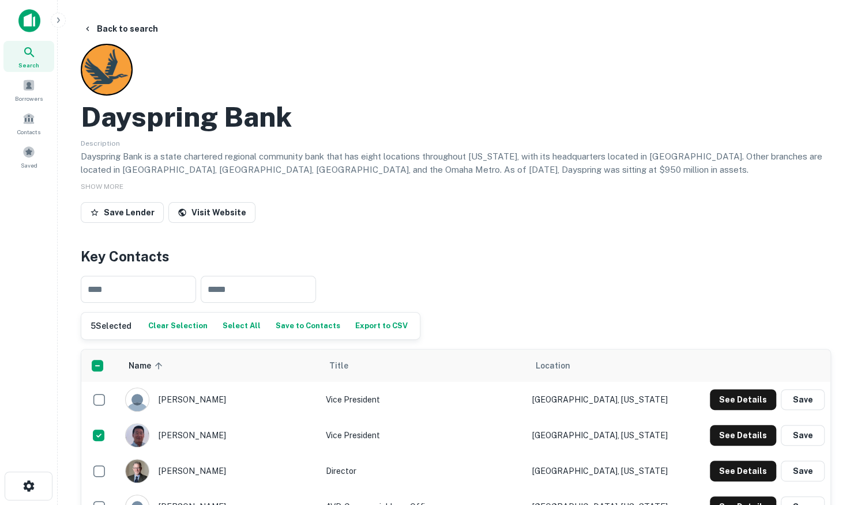
click at [299, 327] on button "Save to Contacts" at bounding box center [308, 326] width 70 height 17
click at [136, 33] on button "Back to search" at bounding box center [120, 28] width 84 height 21
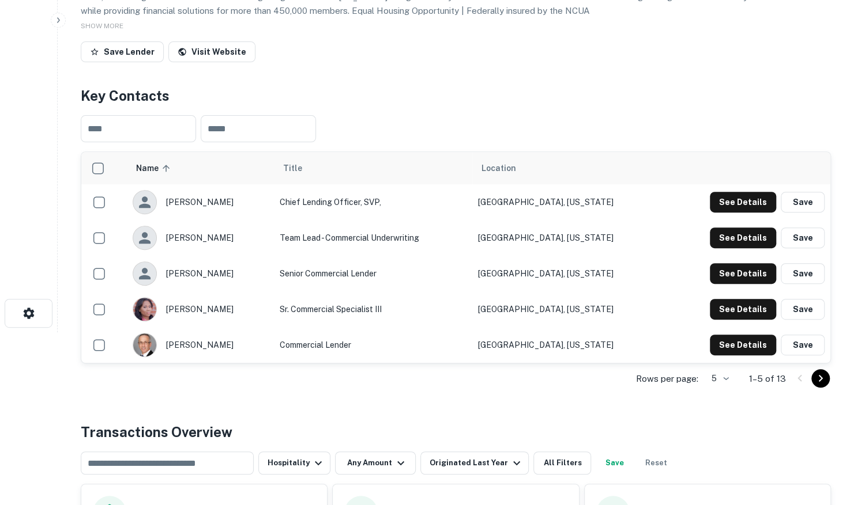
scroll to position [231, 0]
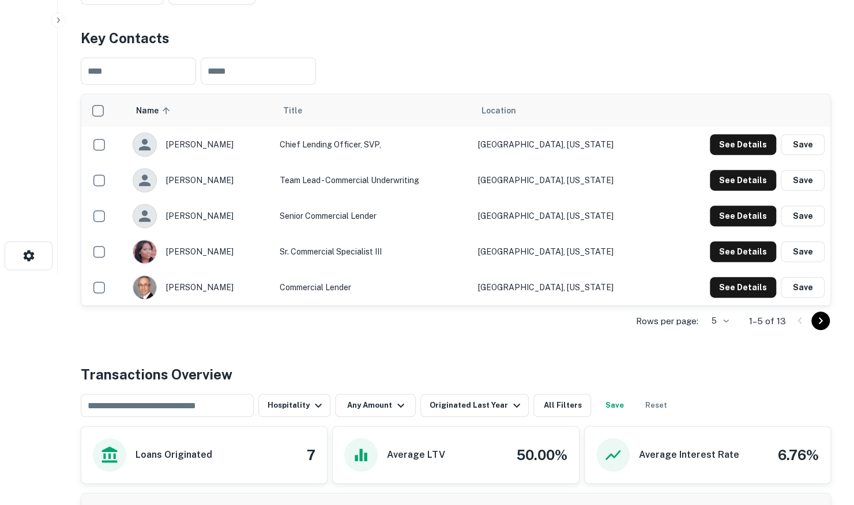
click at [722, 275] on body "Search Borrowers Contacts Saved Back to search Desert Financial Credit Union De…" at bounding box center [427, 21] width 854 height 505
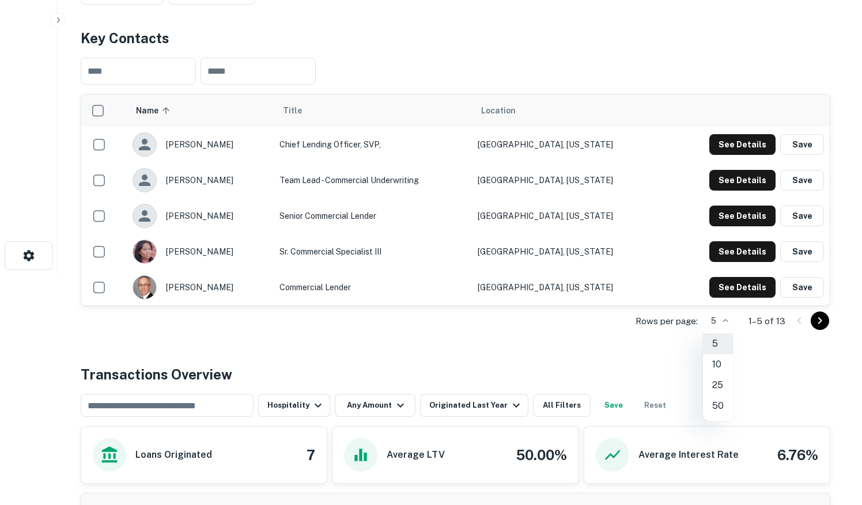
click at [720, 392] on li "25" at bounding box center [718, 385] width 30 height 21
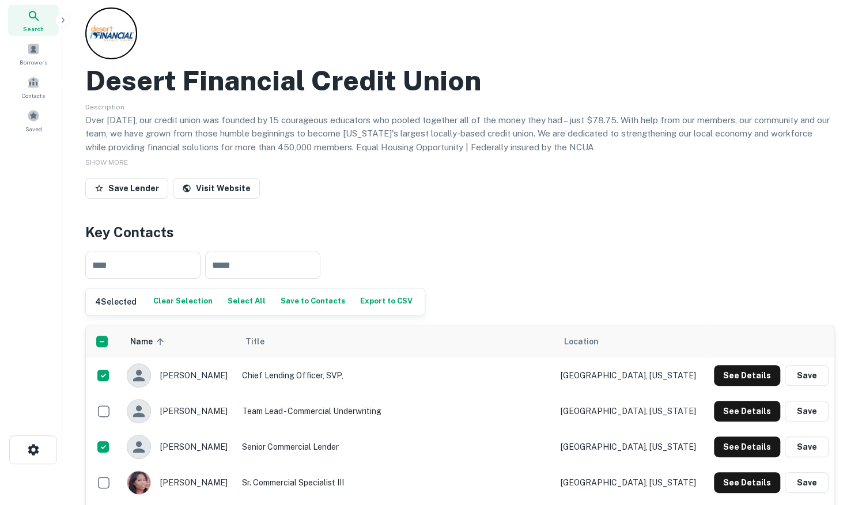
scroll to position [0, 0]
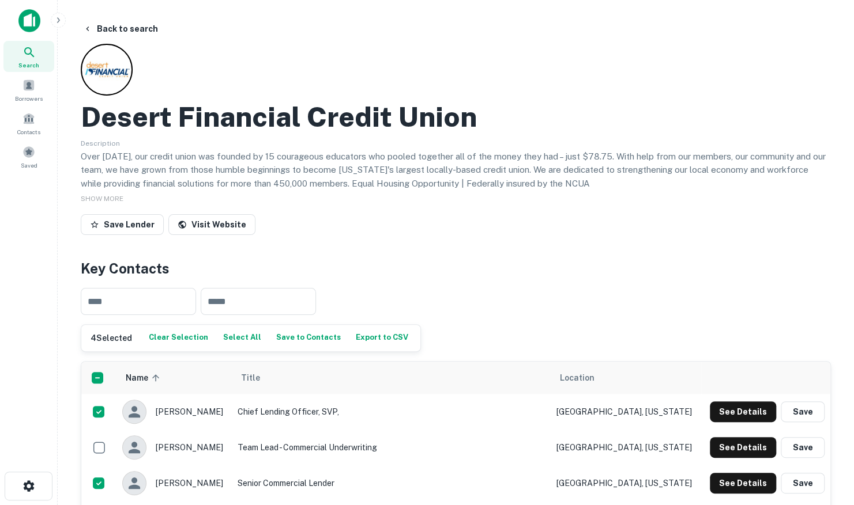
click at [309, 341] on button "Save to Contacts" at bounding box center [308, 338] width 70 height 17
click at [124, 34] on button "Back to search" at bounding box center [120, 28] width 84 height 21
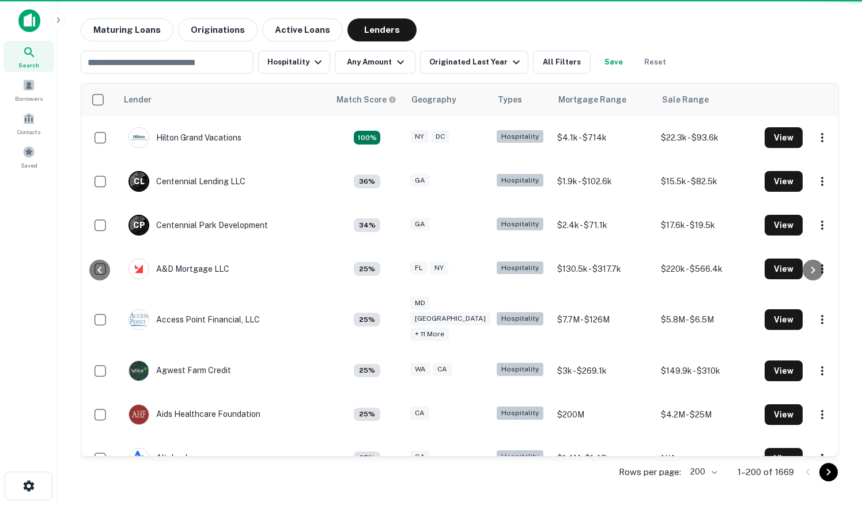
scroll to position [2475, 0]
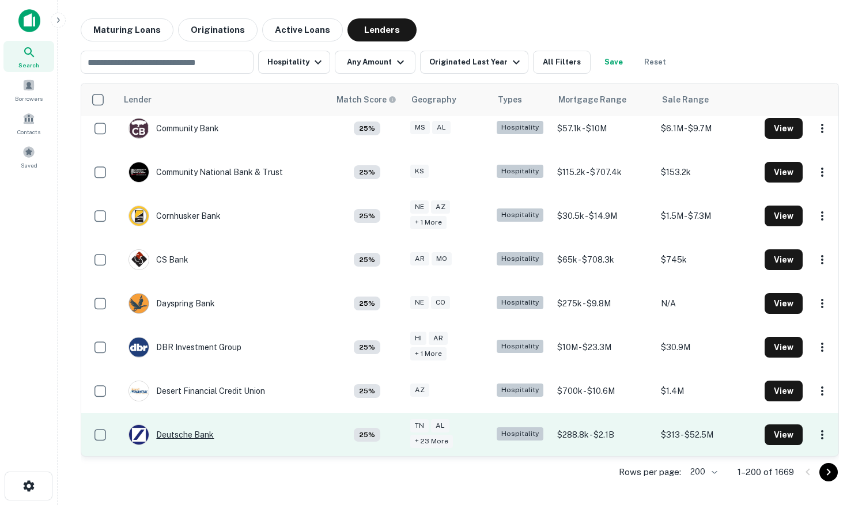
click at [186, 425] on div "Deutsche Bank" at bounding box center [171, 435] width 85 height 21
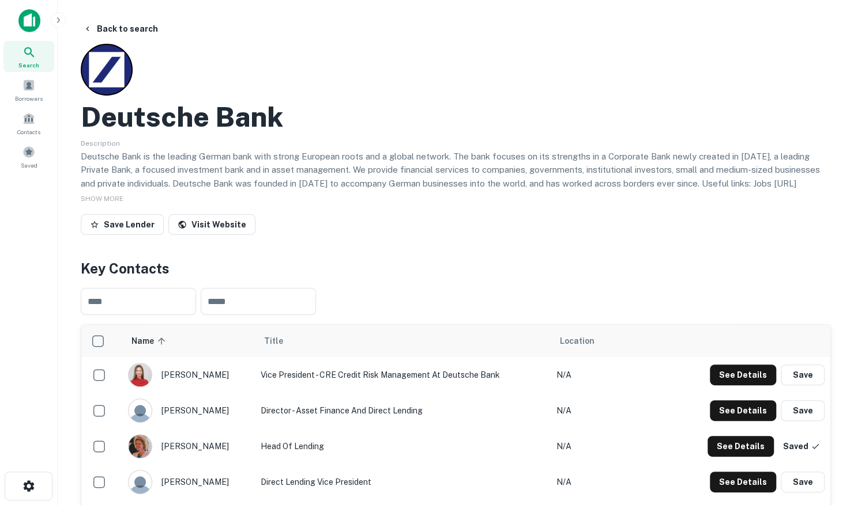
scroll to position [107, 0]
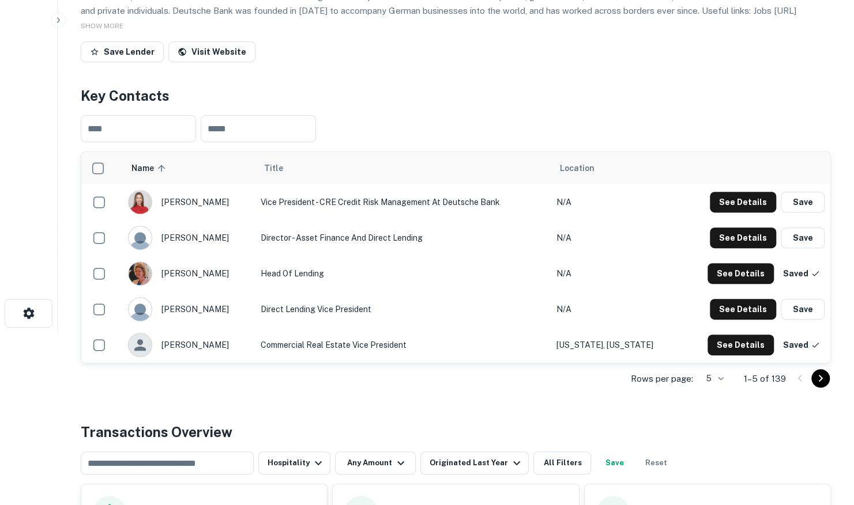
click at [722, 333] on body "Search Borrowers Contacts Saved Back to search Deutsche Bank Description Deutsc…" at bounding box center [427, 79] width 854 height 505
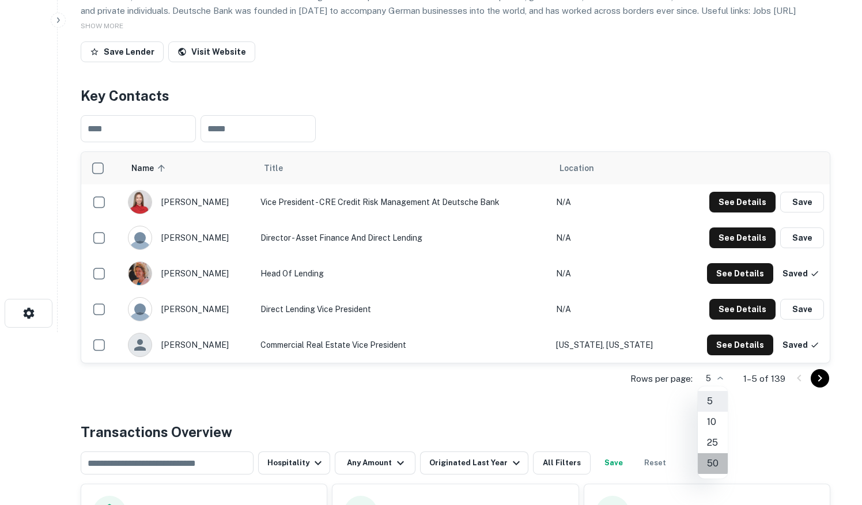
click at [713, 459] on li "50" at bounding box center [713, 464] width 30 height 21
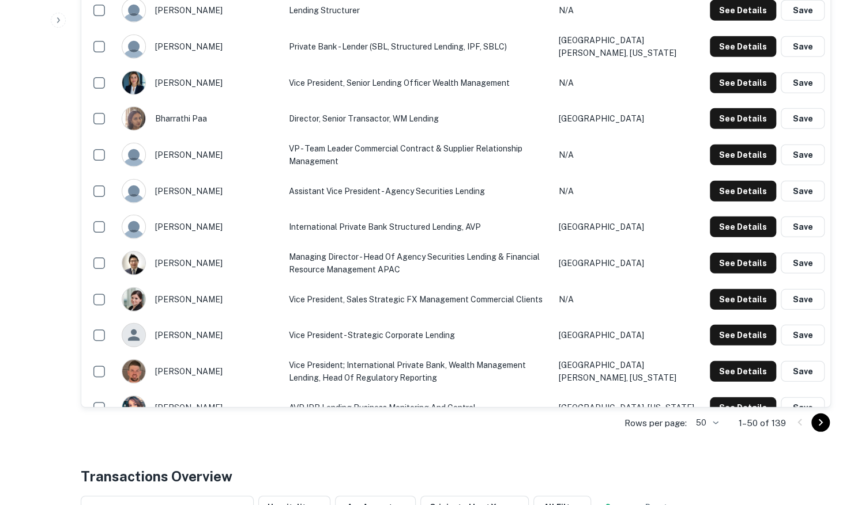
scroll to position [1787, 0]
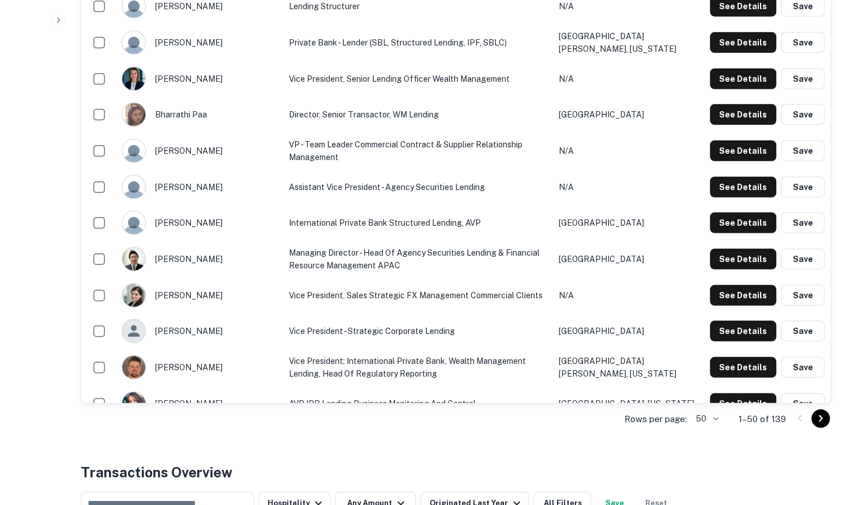
click at [814, 412] on icon "Go to next page" at bounding box center [820, 419] width 14 height 14
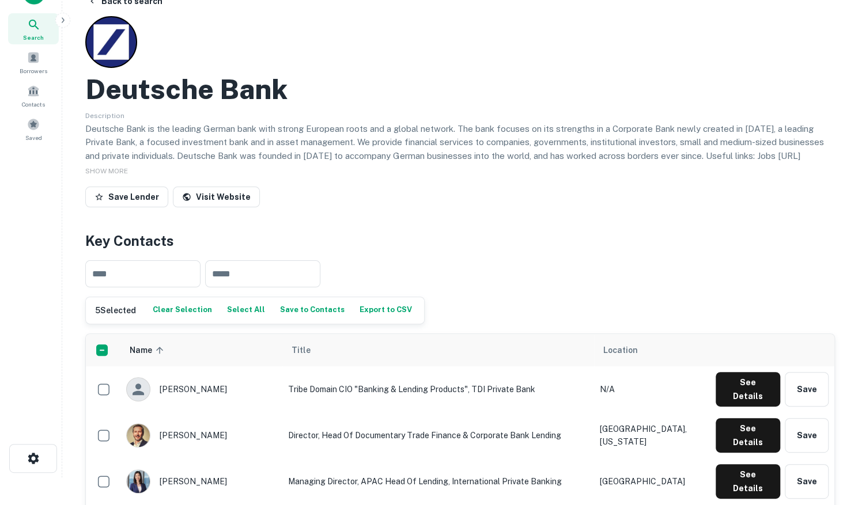
scroll to position [0, 0]
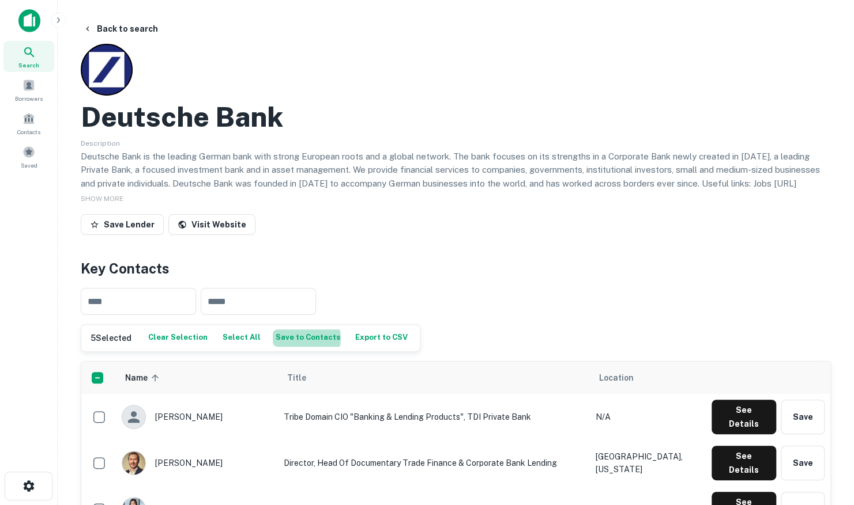
click at [294, 338] on button "Save to Contacts" at bounding box center [308, 338] width 70 height 17
click at [114, 33] on button "Back to search" at bounding box center [120, 28] width 84 height 21
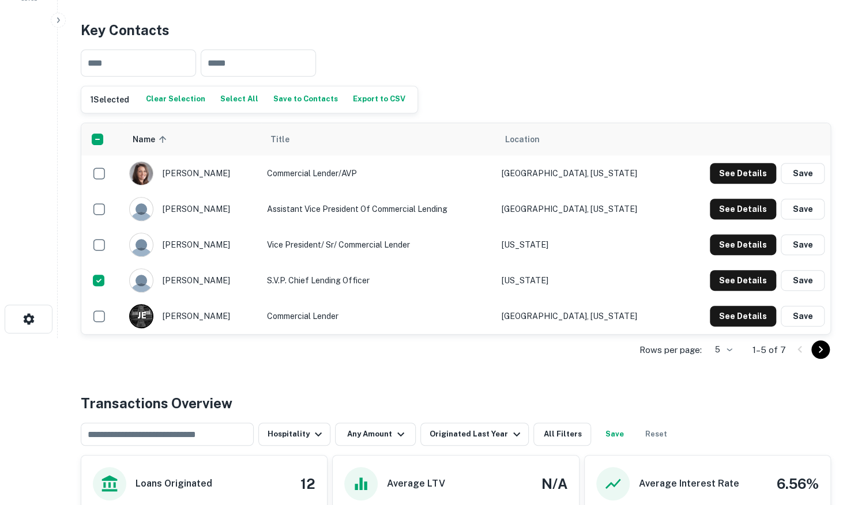
scroll to position [288, 0]
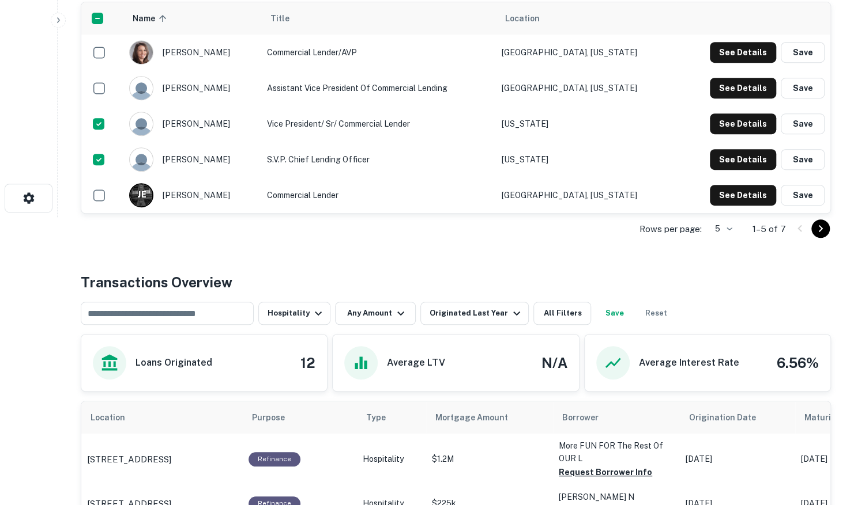
click at [815, 222] on icon "Go to next page" at bounding box center [820, 229] width 14 height 14
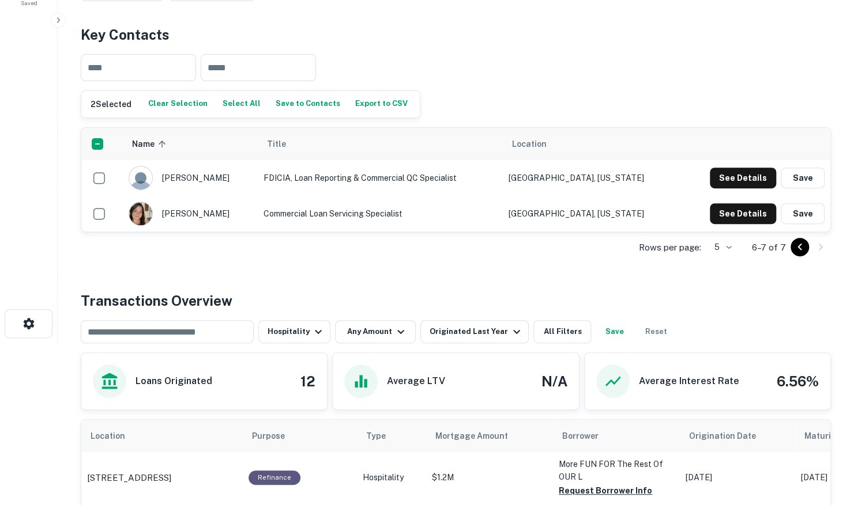
scroll to position [58, 0]
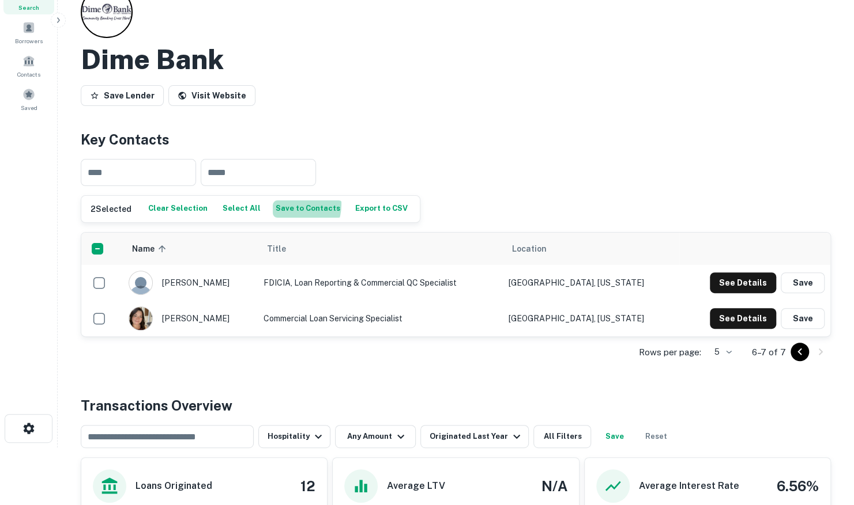
click at [280, 204] on button "Save to Contacts" at bounding box center [308, 209] width 70 height 17
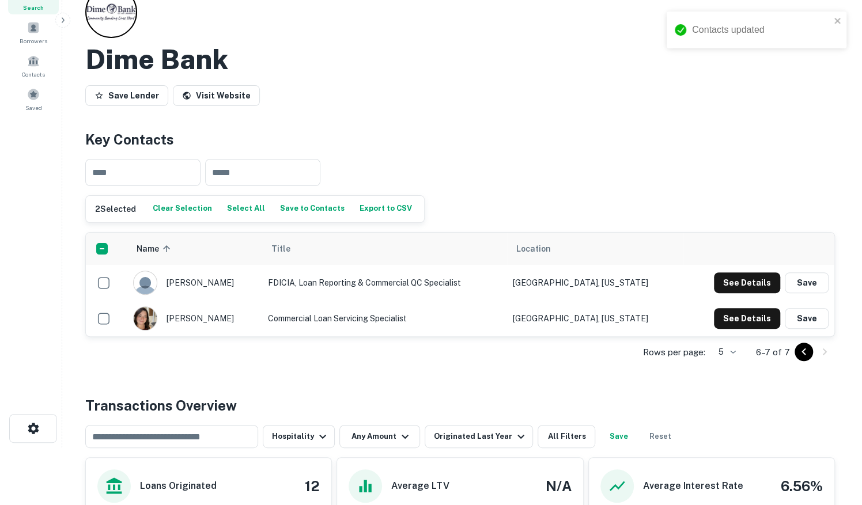
scroll to position [0, 0]
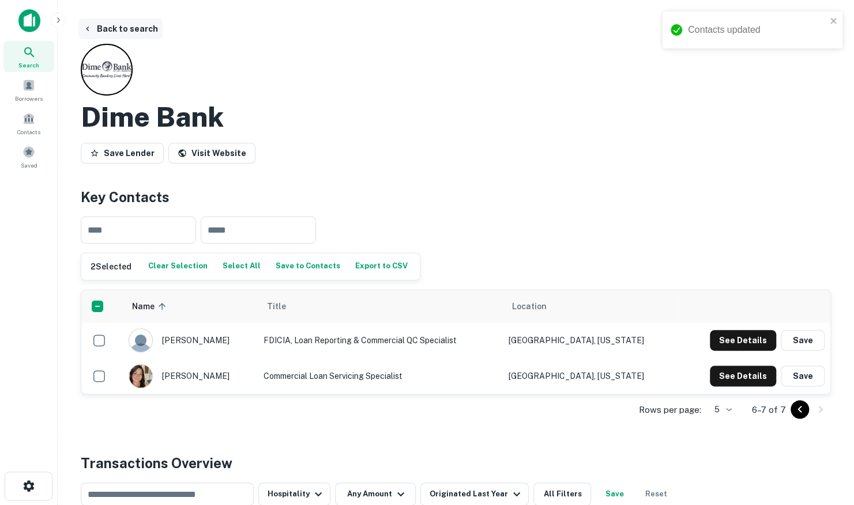
click at [99, 29] on button "Back to search" at bounding box center [120, 28] width 84 height 21
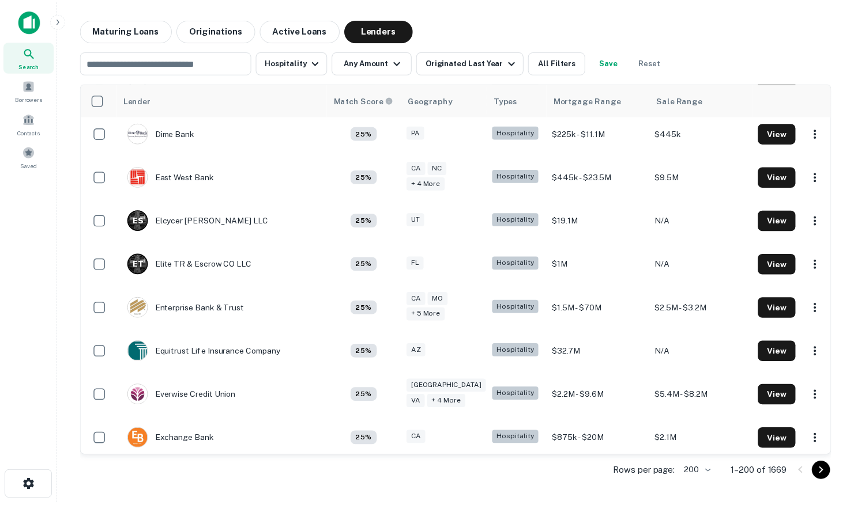
scroll to position [2763, 0]
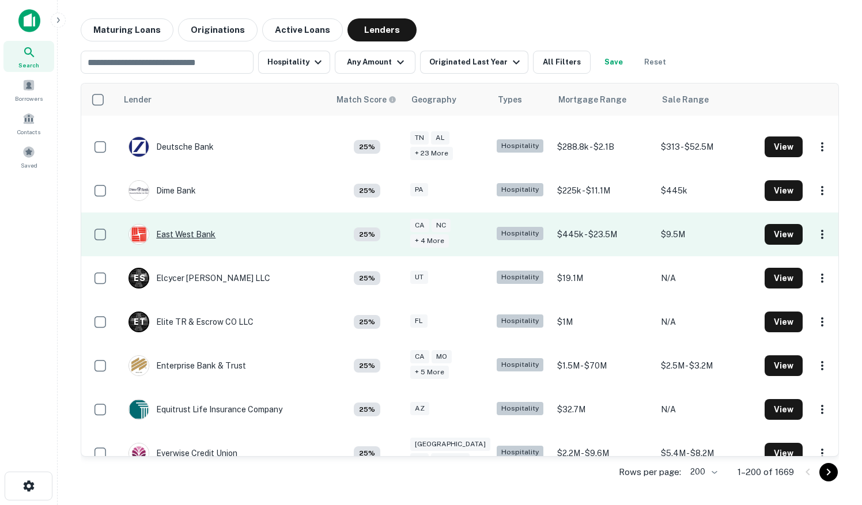
click at [187, 224] on div "East West Bank" at bounding box center [172, 234] width 87 height 21
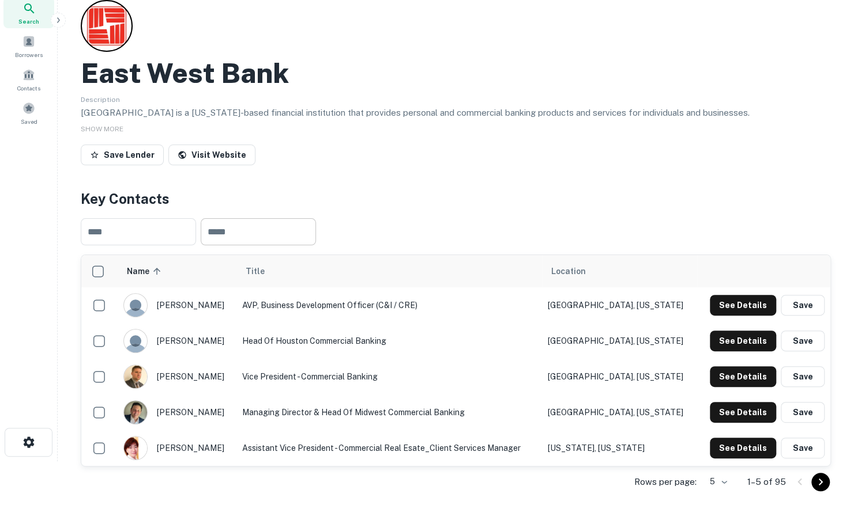
scroll to position [115, 0]
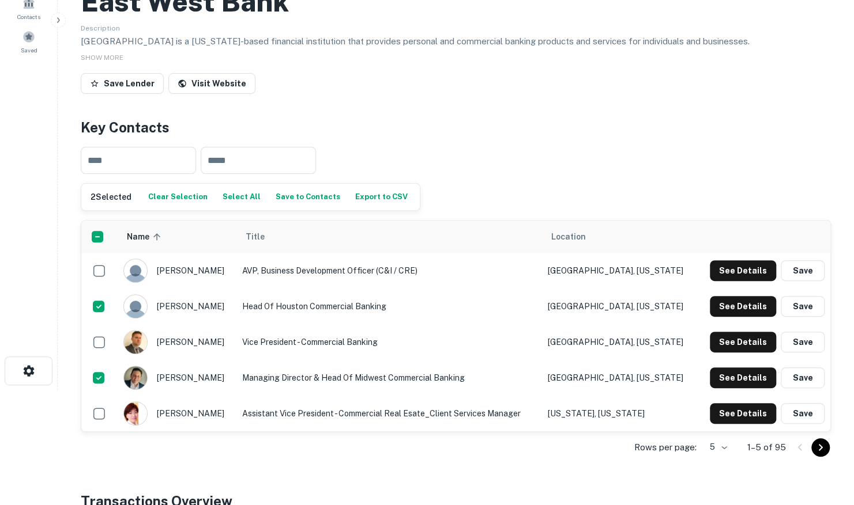
click at [712, 390] on body "Search Borrowers Contacts Saved Back to search East West Bank Description East …" at bounding box center [427, 137] width 854 height 505
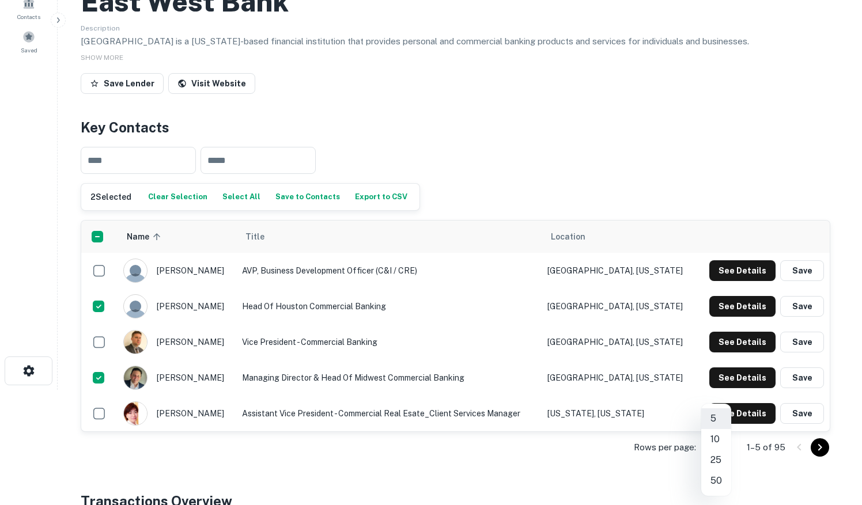
click at [716, 485] on li "50" at bounding box center [716, 481] width 30 height 21
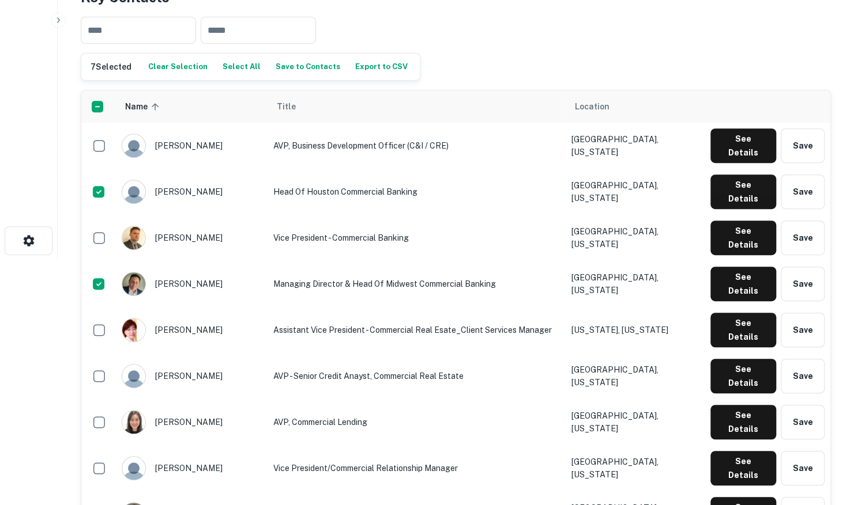
scroll to position [173, 0]
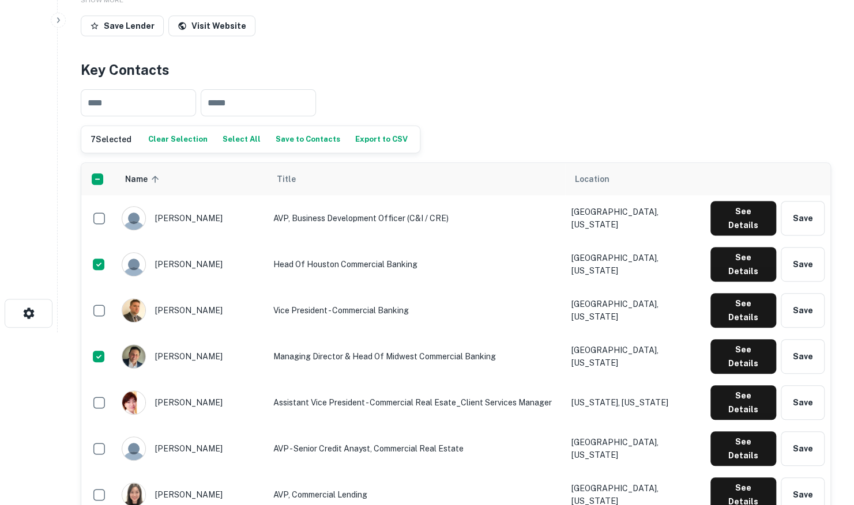
click at [301, 141] on button "Save to Contacts" at bounding box center [308, 139] width 70 height 17
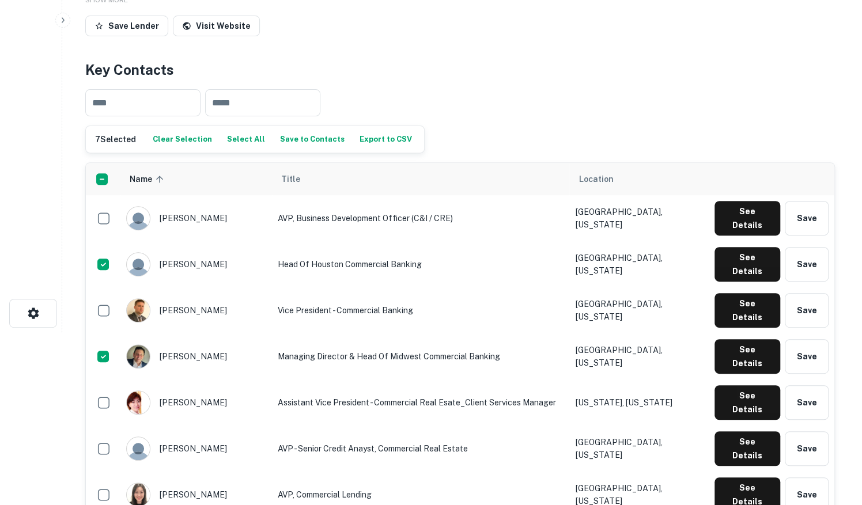
scroll to position [0, 0]
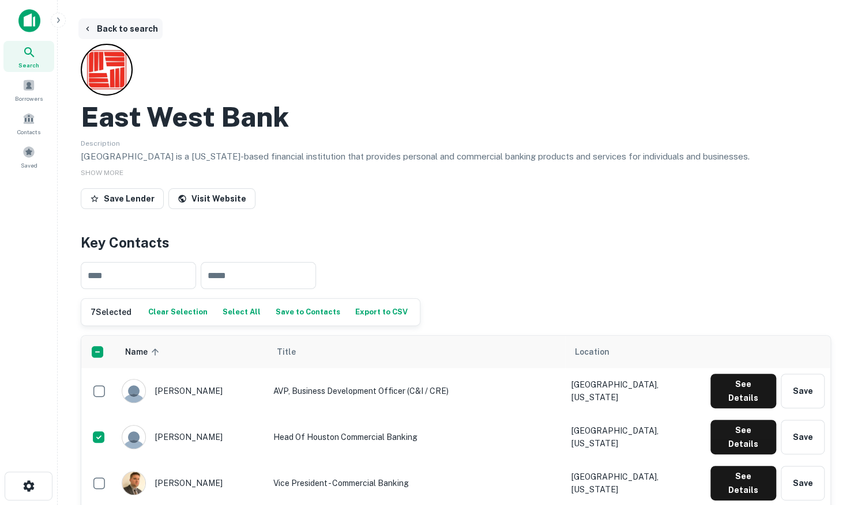
click at [126, 27] on button "Back to search" at bounding box center [120, 28] width 84 height 21
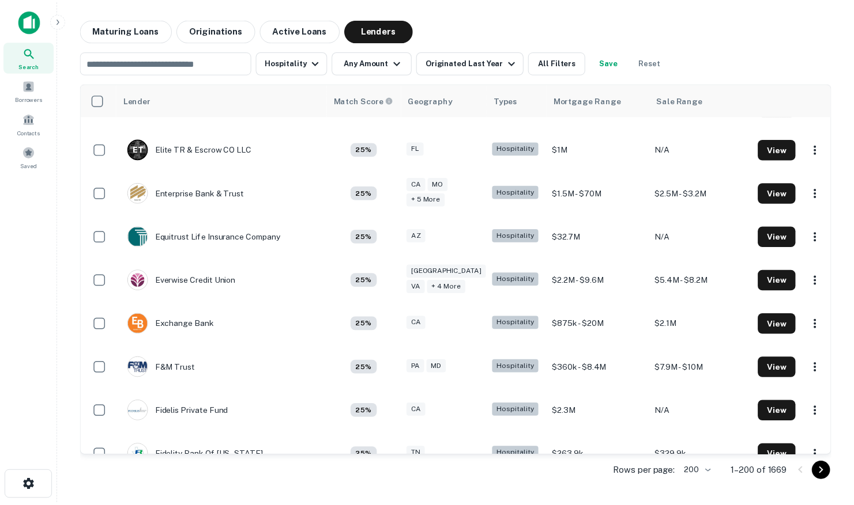
scroll to position [2763, 0]
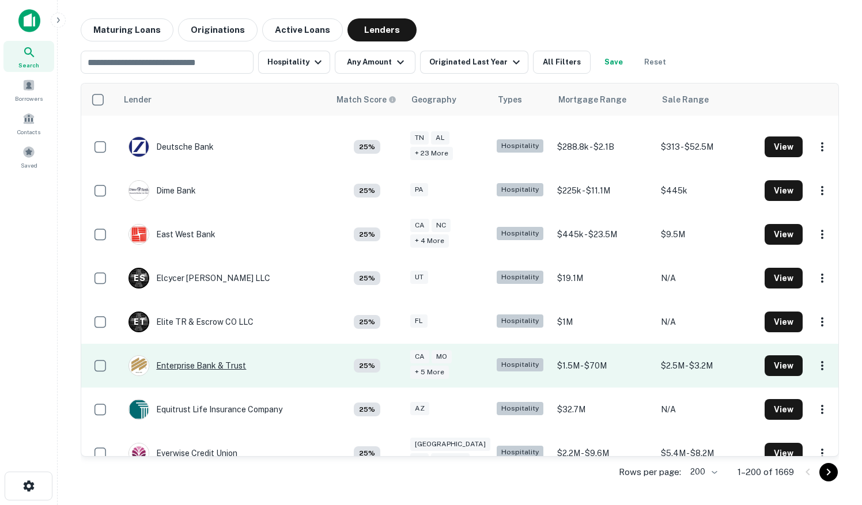
click at [217, 356] on div "Enterprise Bank & Trust" at bounding box center [188, 366] width 118 height 21
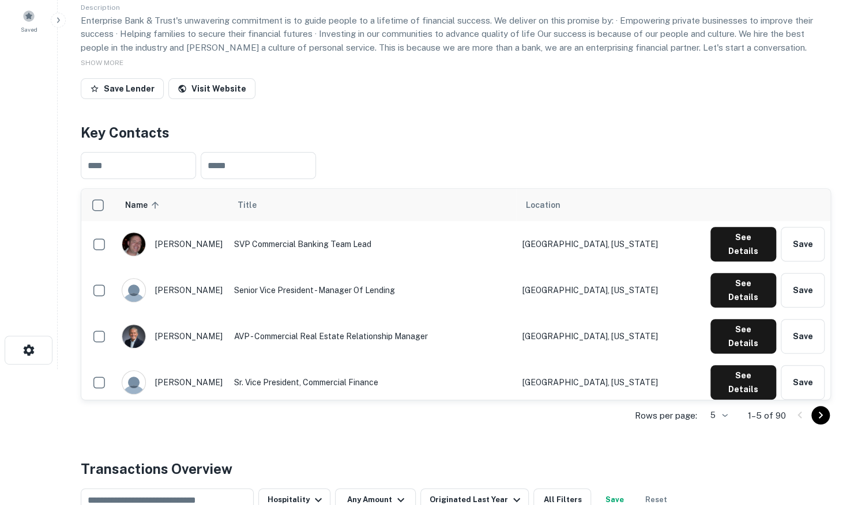
scroll to position [173, 0]
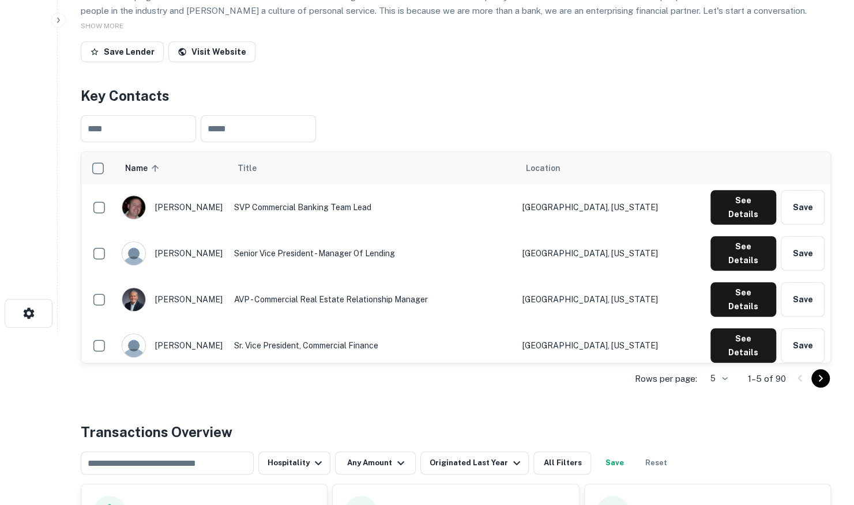
click at [719, 333] on body "Search Borrowers Contacts Saved Back to search Enterprise Bank & Trust Descript…" at bounding box center [427, 79] width 854 height 505
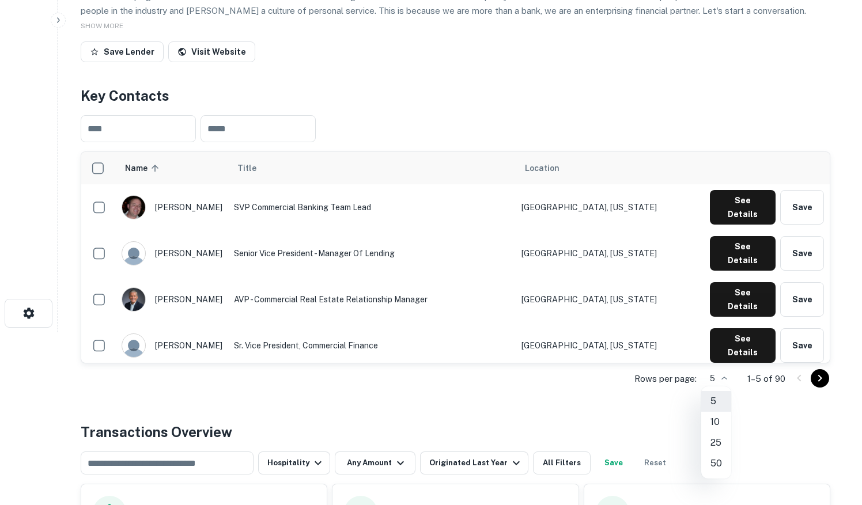
click at [711, 467] on li "50" at bounding box center [716, 464] width 30 height 21
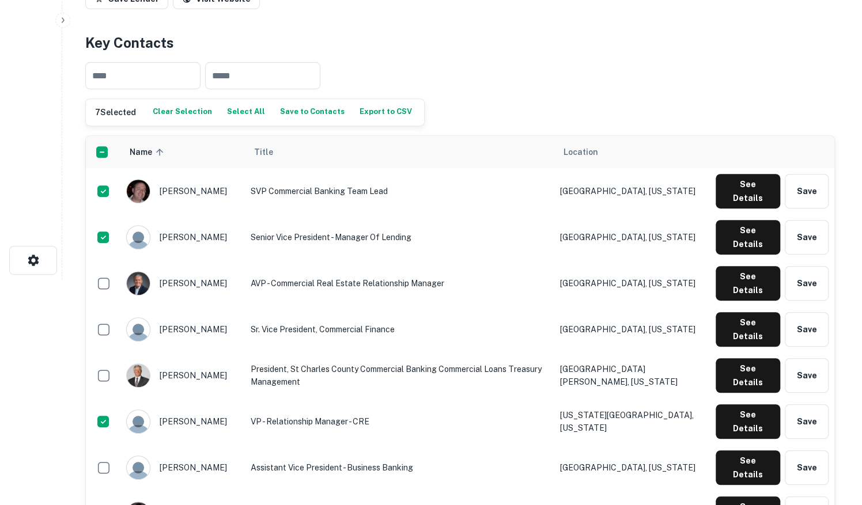
scroll to position [0, 0]
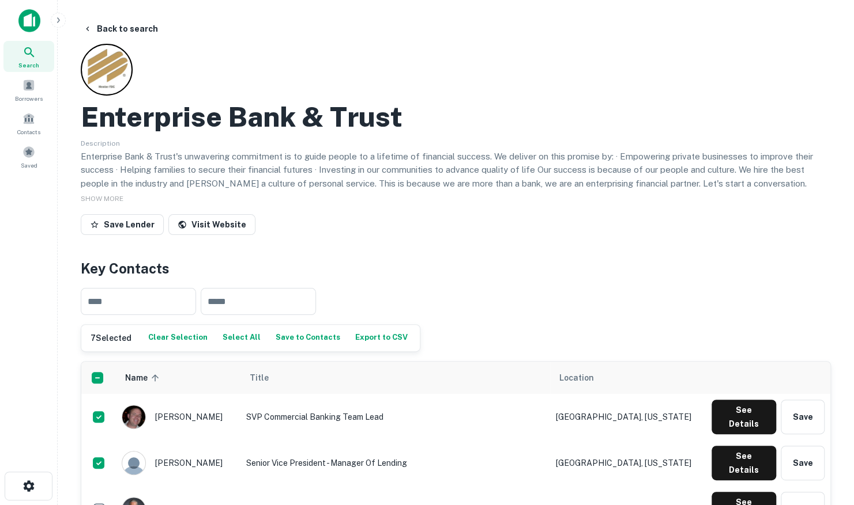
click at [286, 336] on button "Save to Contacts" at bounding box center [308, 338] width 70 height 17
click at [129, 32] on button "Back to search" at bounding box center [120, 28] width 84 height 21
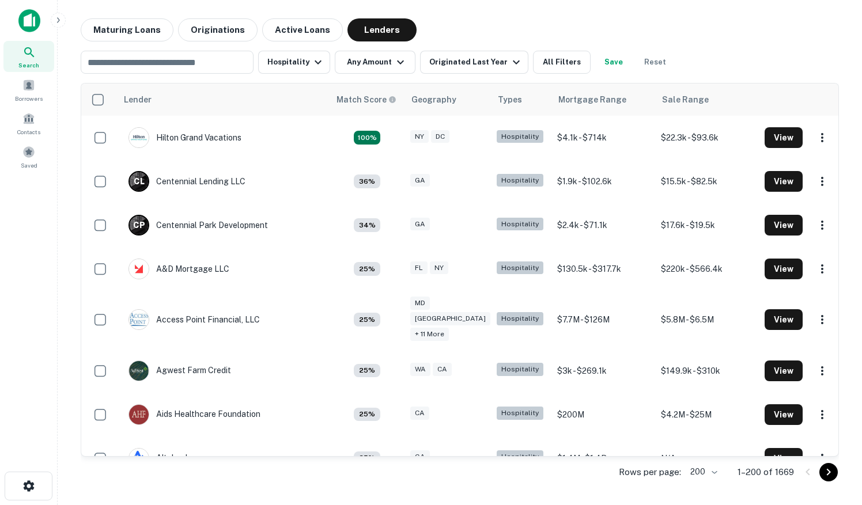
scroll to position [2705, 0]
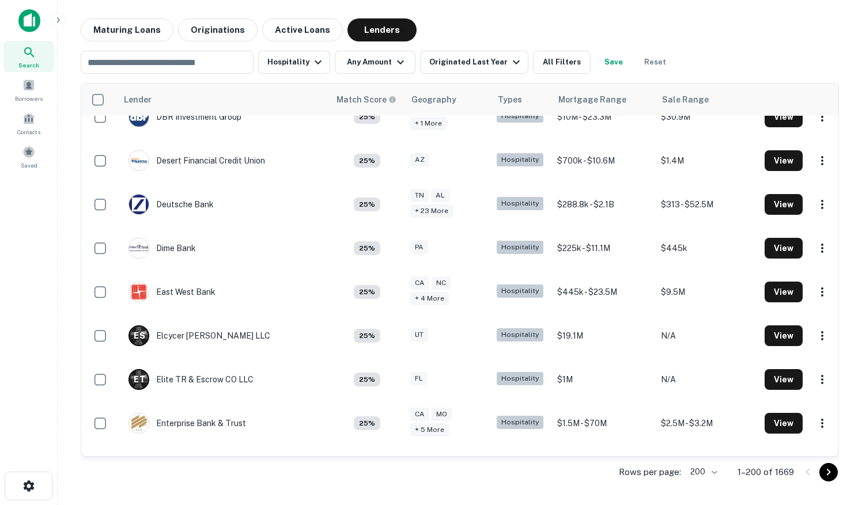
click at [195, 501] on div "Everwise Credit Union" at bounding box center [183, 511] width 109 height 21
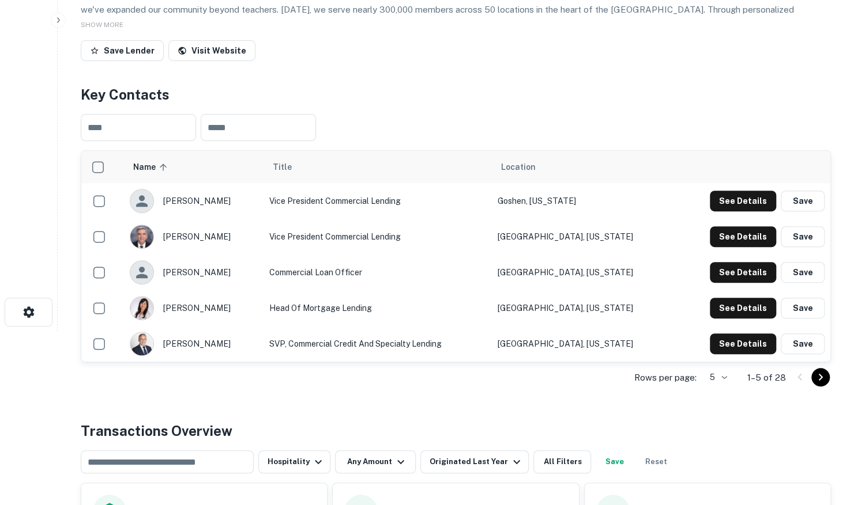
scroll to position [231, 0]
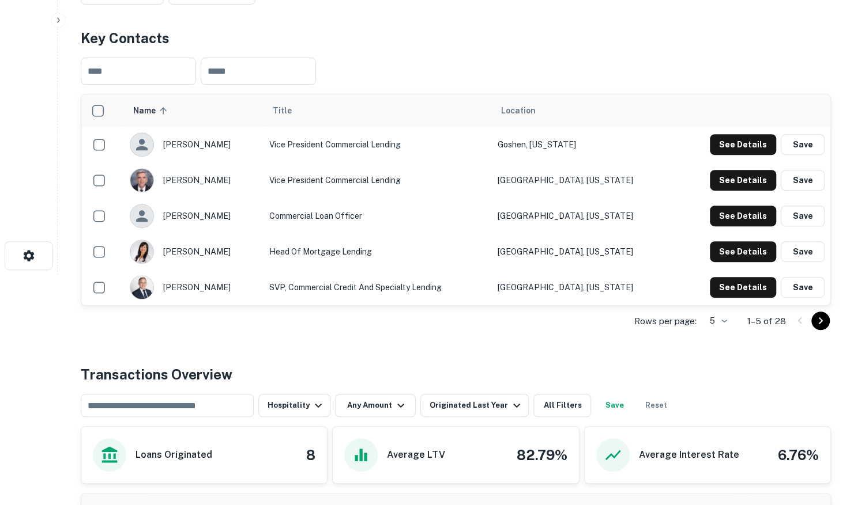
click at [712, 275] on body "Search Borrowers Contacts Saved Back to search Everwise Credit Union Descriptio…" at bounding box center [427, 21] width 854 height 505
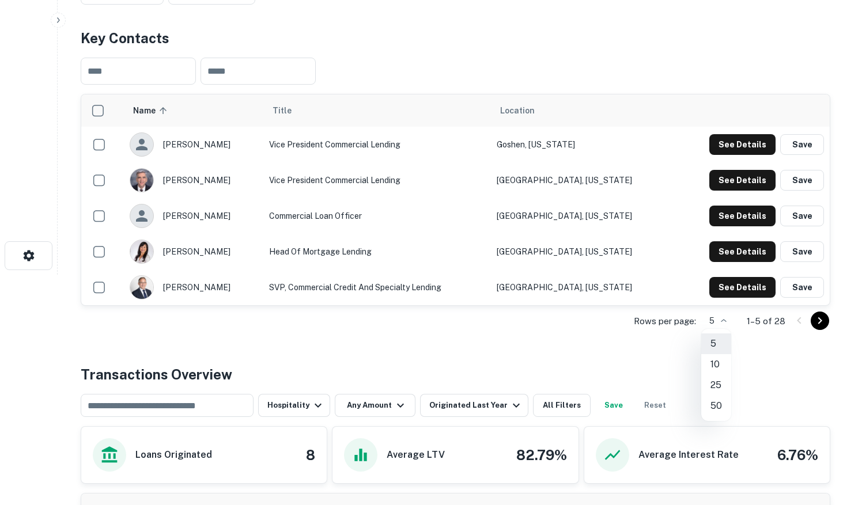
click at [713, 400] on li "50" at bounding box center [716, 406] width 30 height 21
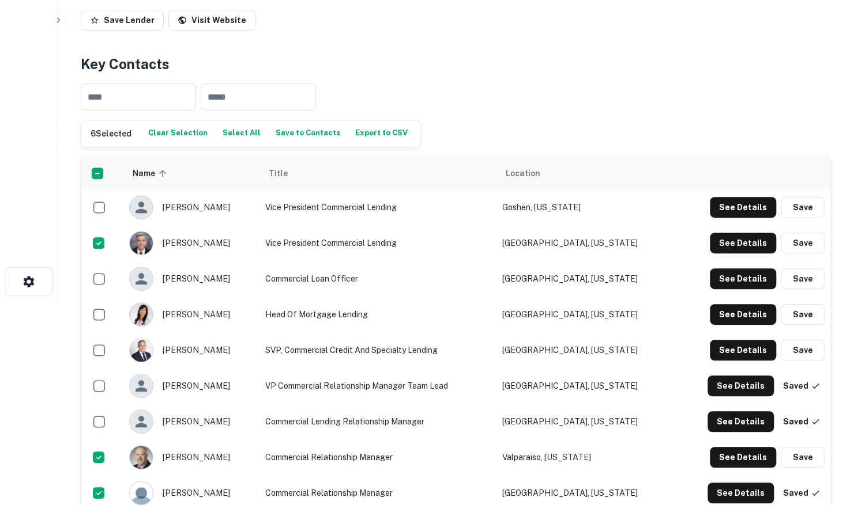
scroll to position [173, 0]
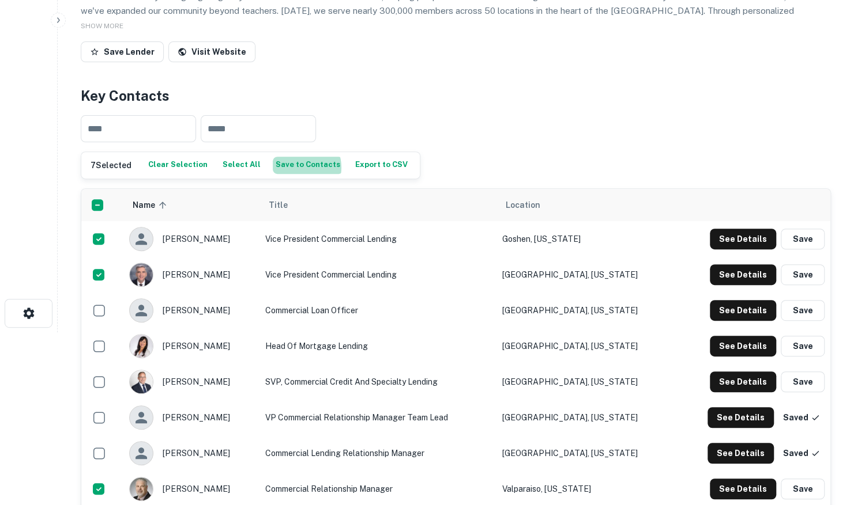
click at [290, 167] on button "Save to Contacts" at bounding box center [308, 165] width 70 height 17
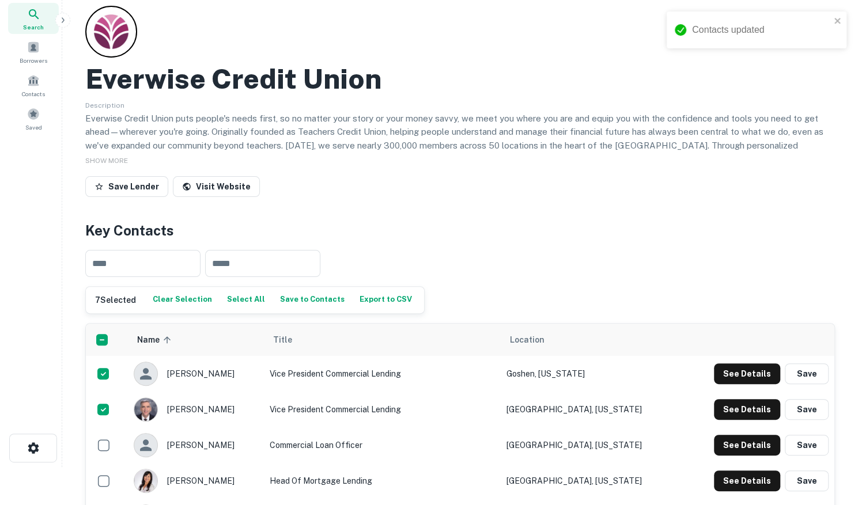
scroll to position [0, 0]
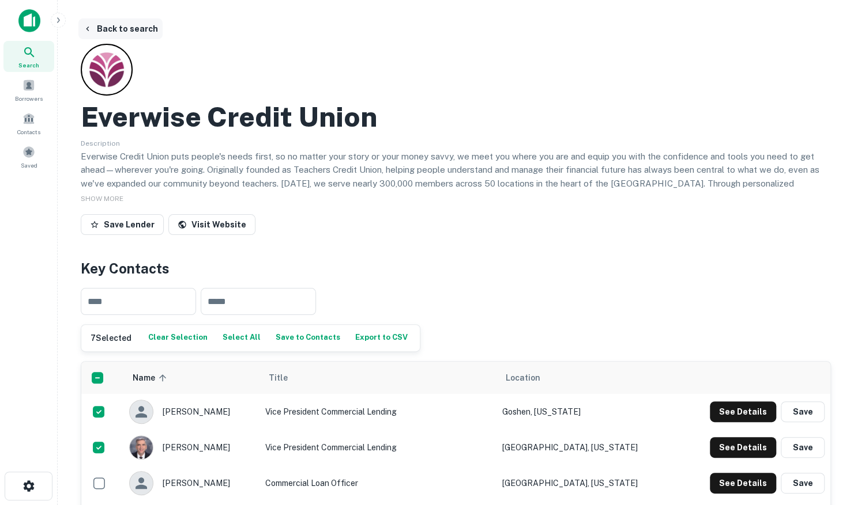
click at [128, 28] on button "Back to search" at bounding box center [120, 28] width 84 height 21
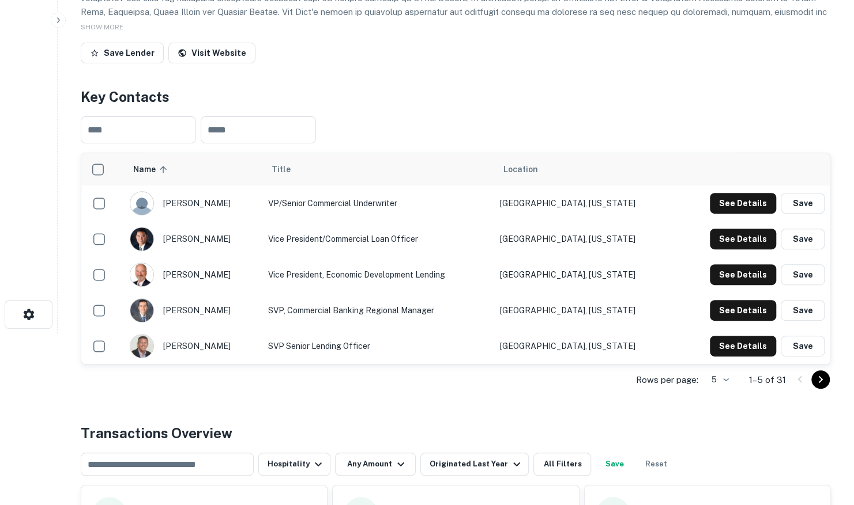
scroll to position [173, 0]
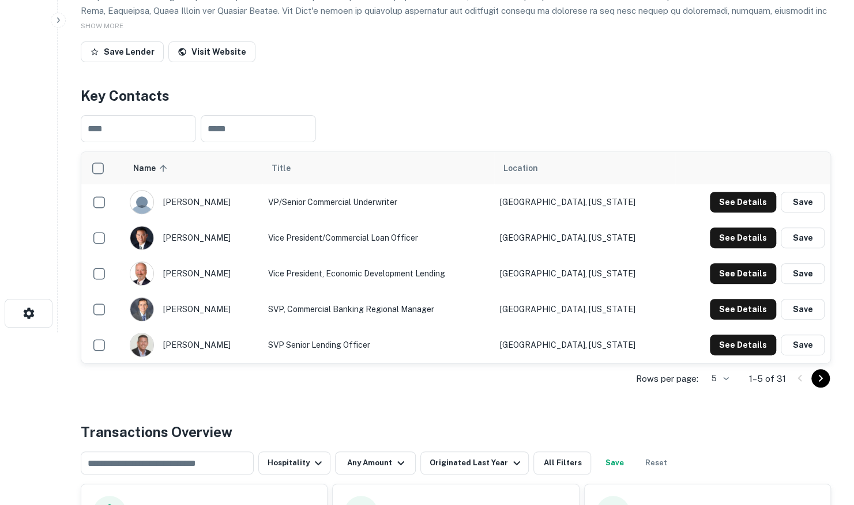
click at [722, 333] on body "Search Borrowers Contacts Saved Back to search Exchange Bank Description SHOW M…" at bounding box center [427, 79] width 854 height 505
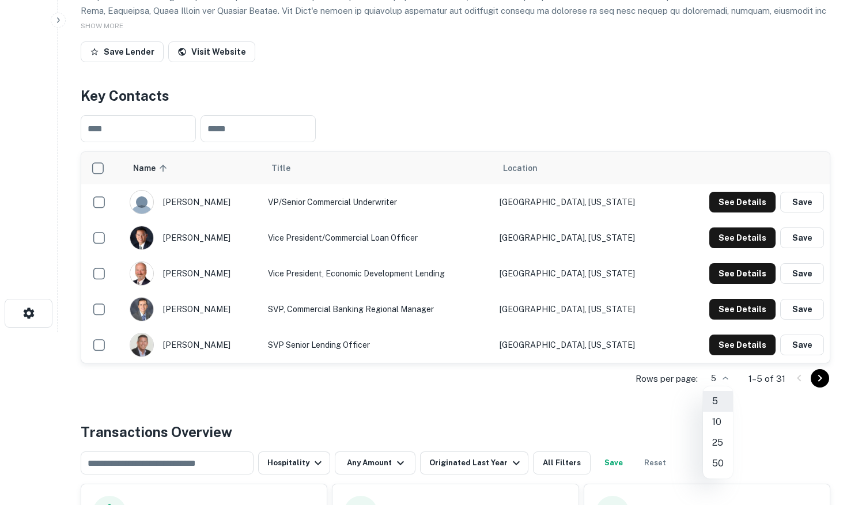
click at [719, 466] on li "50" at bounding box center [718, 464] width 30 height 21
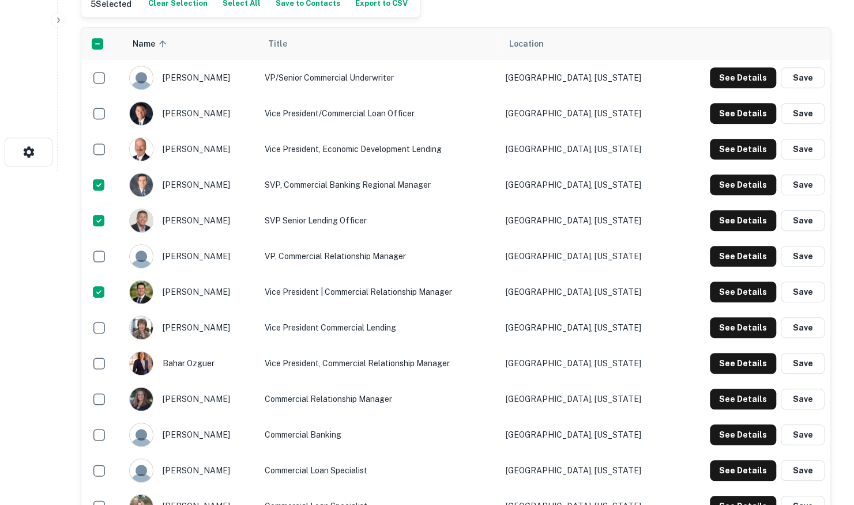
scroll to position [0, 0]
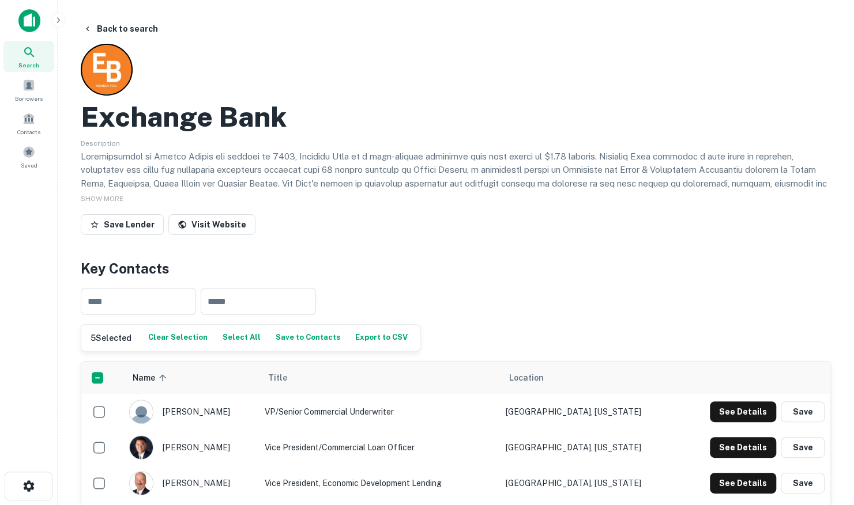
click at [295, 338] on button "Save to Contacts" at bounding box center [308, 338] width 70 height 17
click at [28, 121] on span at bounding box center [28, 118] width 13 height 13
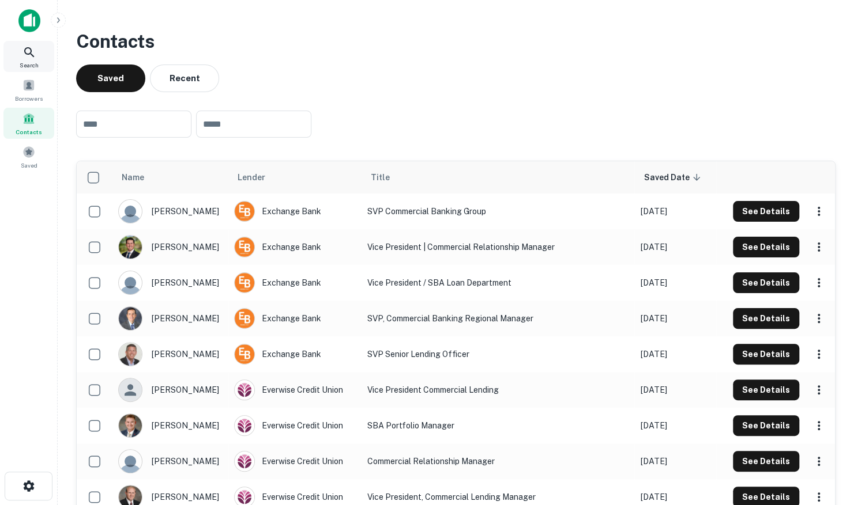
click at [30, 61] on span "Search" at bounding box center [29, 65] width 19 height 9
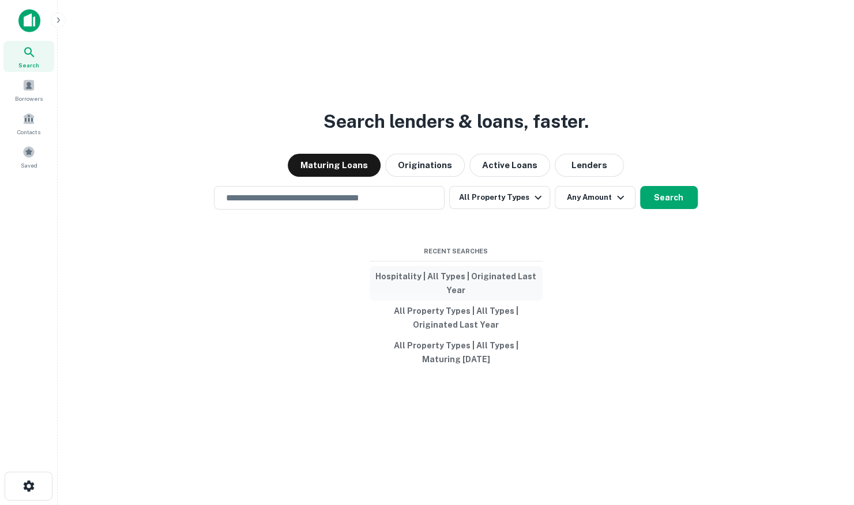
click at [469, 275] on button "Hospitality | All Types | Originated Last Year" at bounding box center [455, 283] width 173 height 35
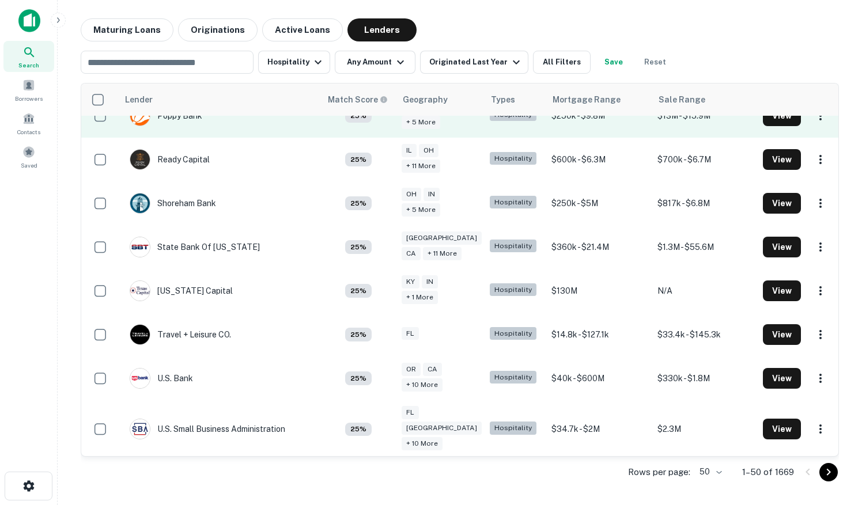
scroll to position [1503, 0]
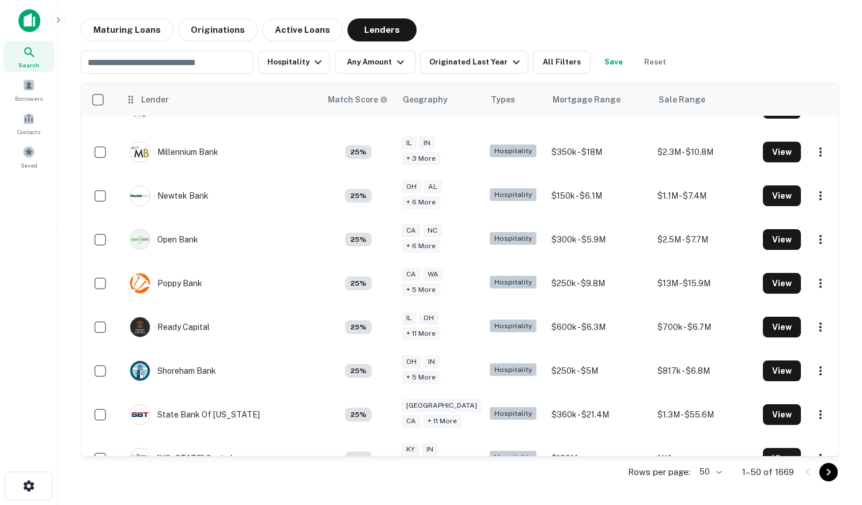
click at [154, 100] on div "Lender" at bounding box center [155, 100] width 28 height 14
click at [131, 103] on icon at bounding box center [130, 99] width 5 height 7
click at [145, 104] on div "Lender" at bounding box center [155, 100] width 28 height 14
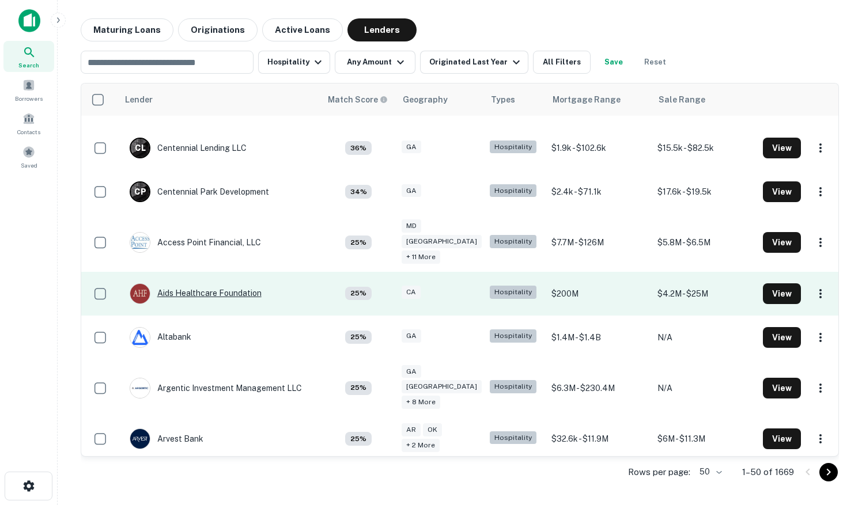
scroll to position [0, 0]
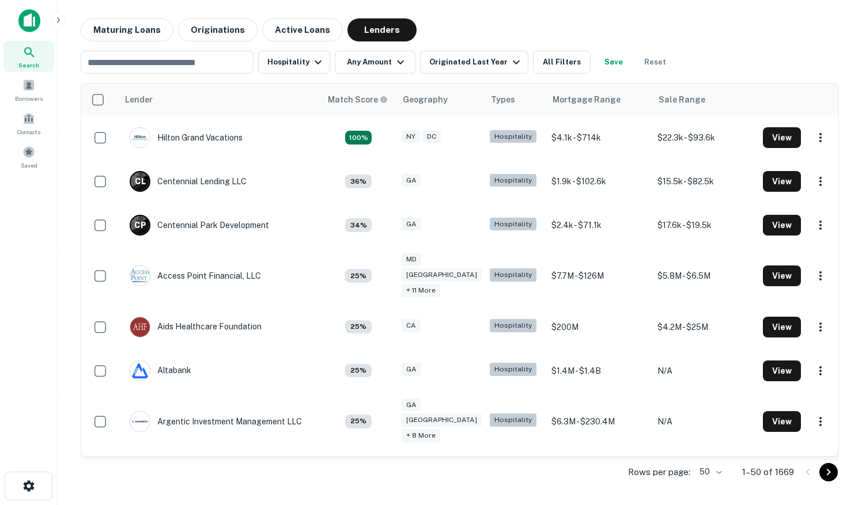
click at [31, 56] on icon at bounding box center [29, 53] width 14 height 14
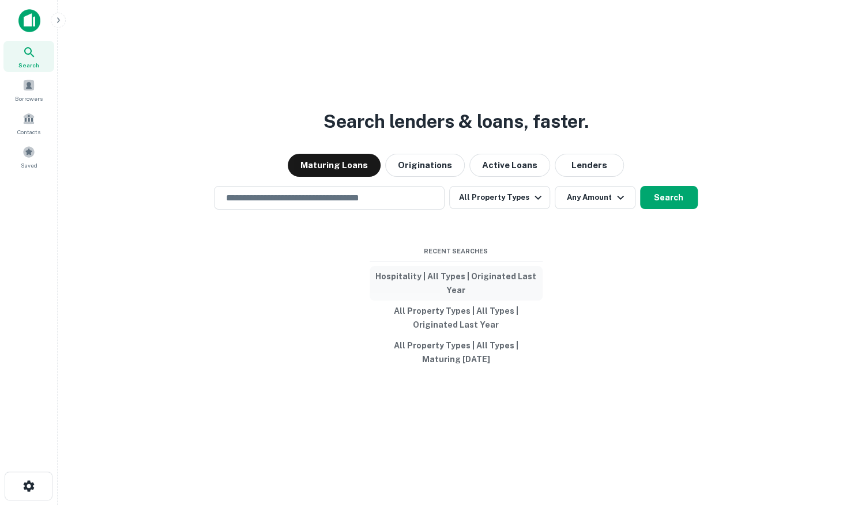
click at [448, 274] on button "Hospitality | All Types | Originated Last Year" at bounding box center [455, 283] width 173 height 35
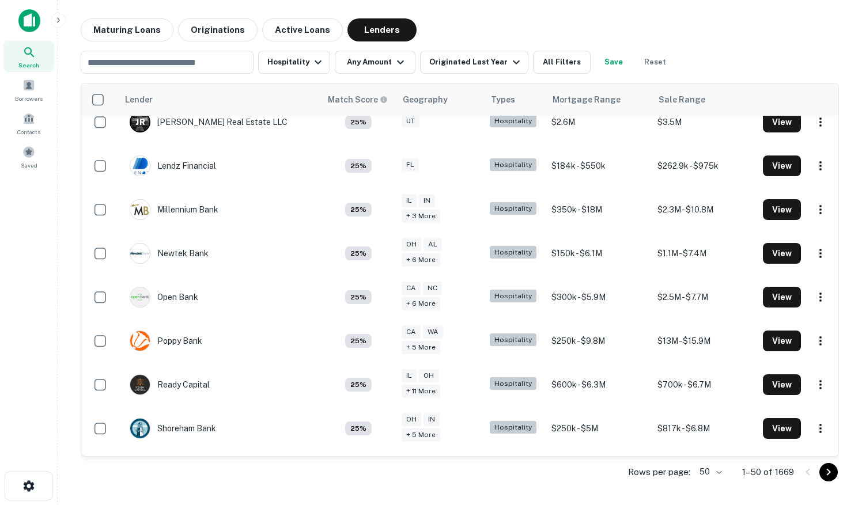
scroll to position [1157, 0]
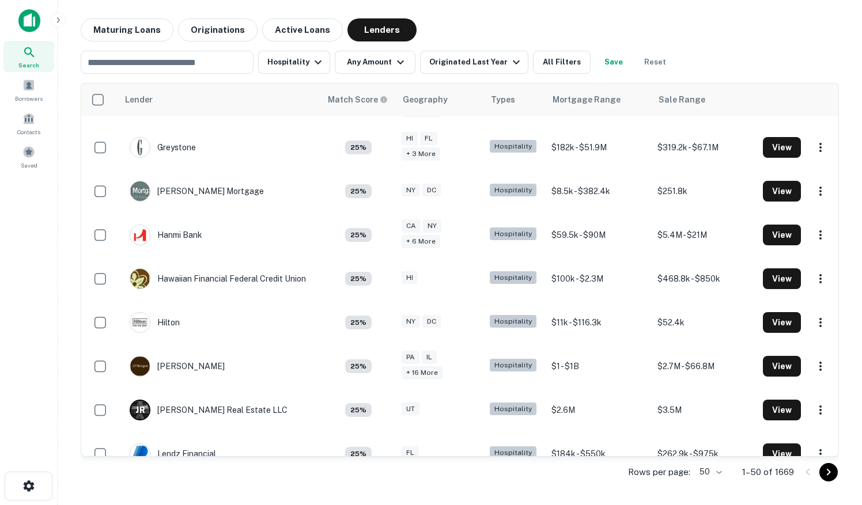
click at [709, 470] on body "Search Borrowers Contacts Saved Maturing Loans Originations Active Loans Lender…" at bounding box center [431, 252] width 862 height 505
click at [705, 462] on li "200" at bounding box center [710, 460] width 39 height 21
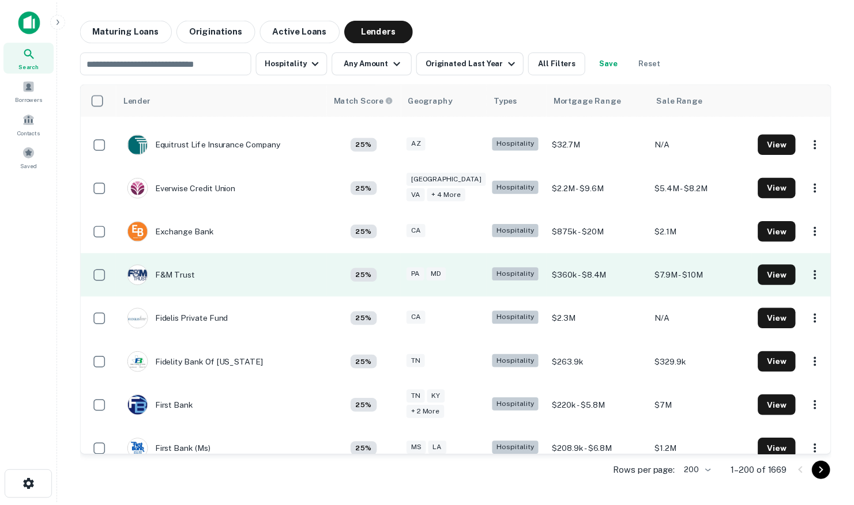
scroll to position [3059, 0]
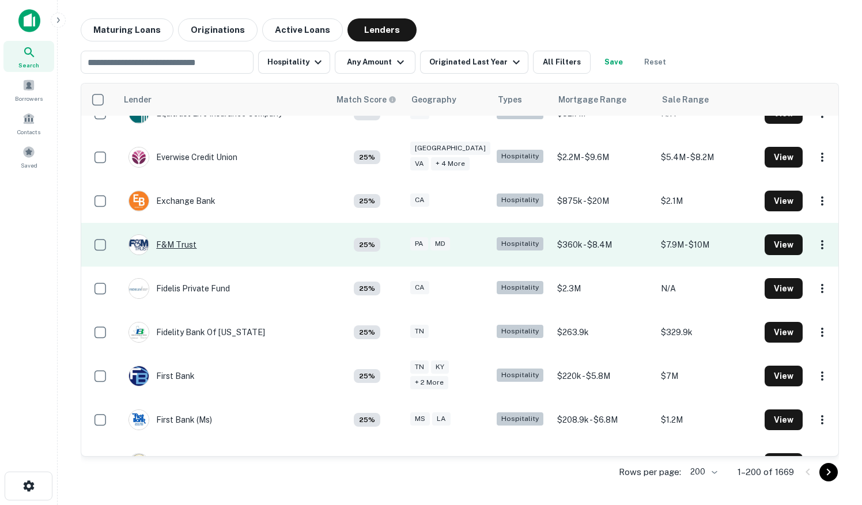
click at [161, 235] on div "F&M Trust" at bounding box center [163, 245] width 68 height 21
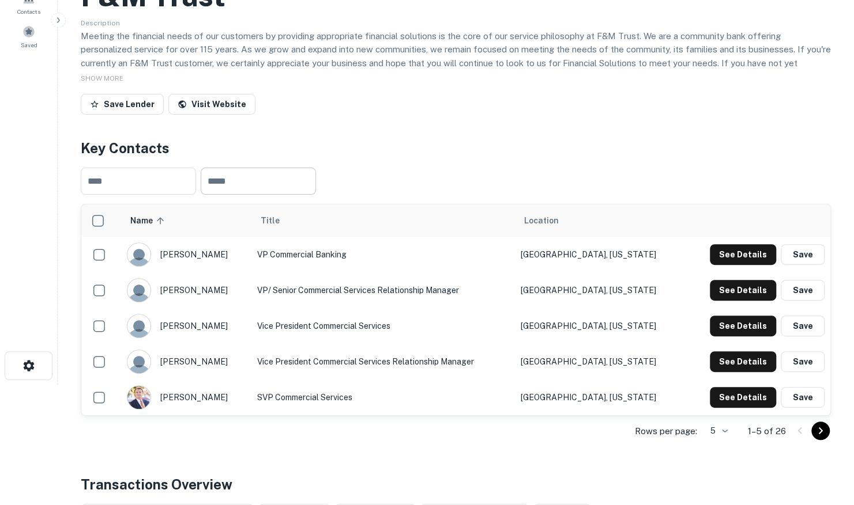
scroll to position [173, 0]
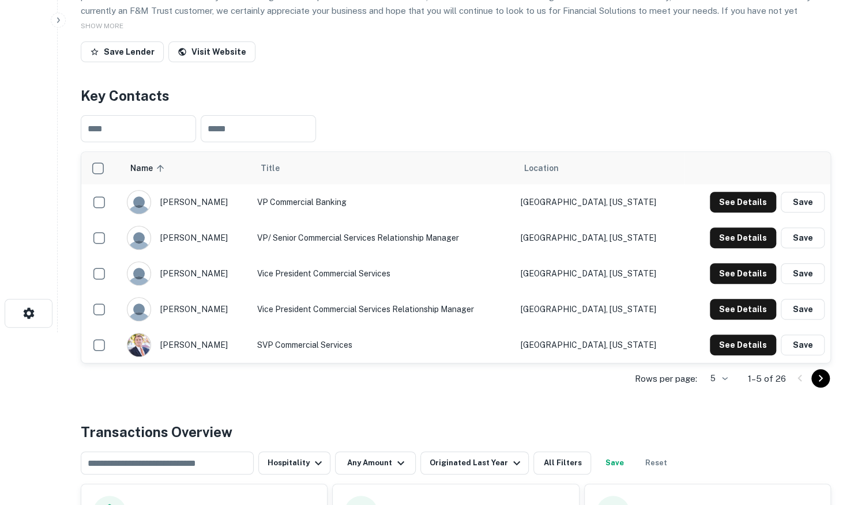
click at [725, 333] on body "Search Borrowers Contacts Saved Back to search F&M Trust Description Meeting th…" at bounding box center [427, 79] width 854 height 505
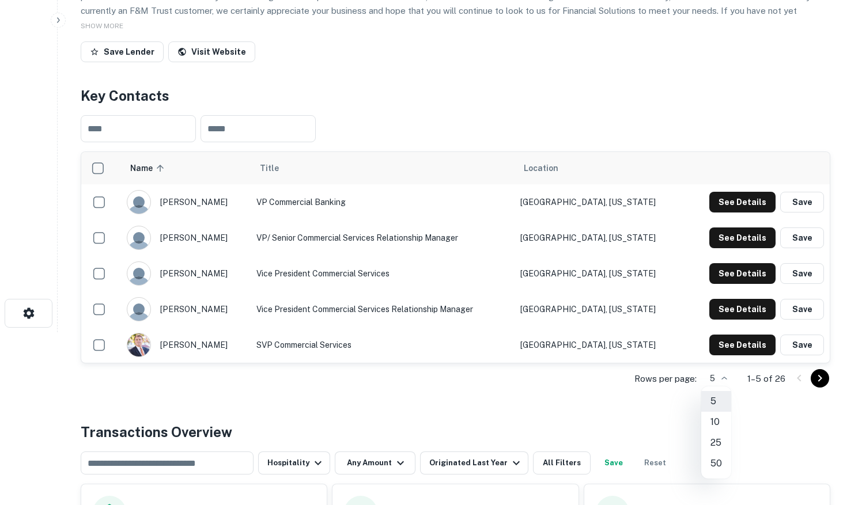
click at [717, 440] on li "25" at bounding box center [716, 443] width 30 height 21
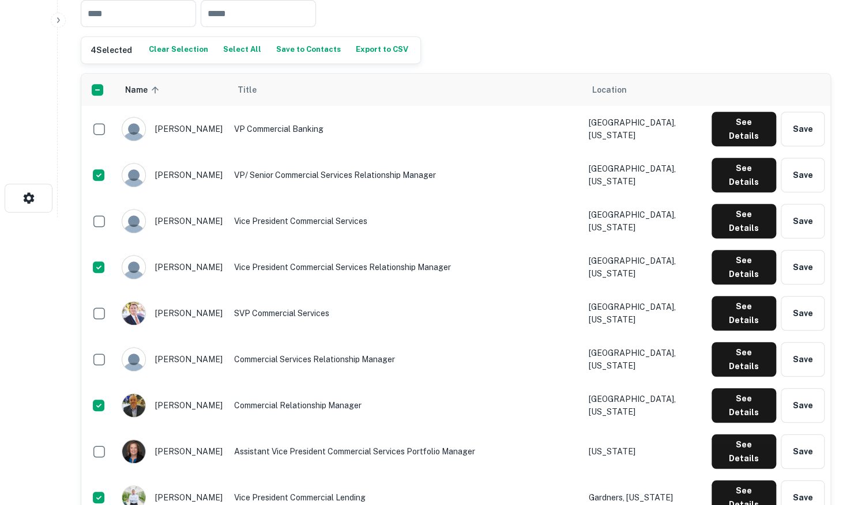
scroll to position [288, 0]
click at [293, 54] on button "Save to Contacts" at bounding box center [308, 49] width 70 height 17
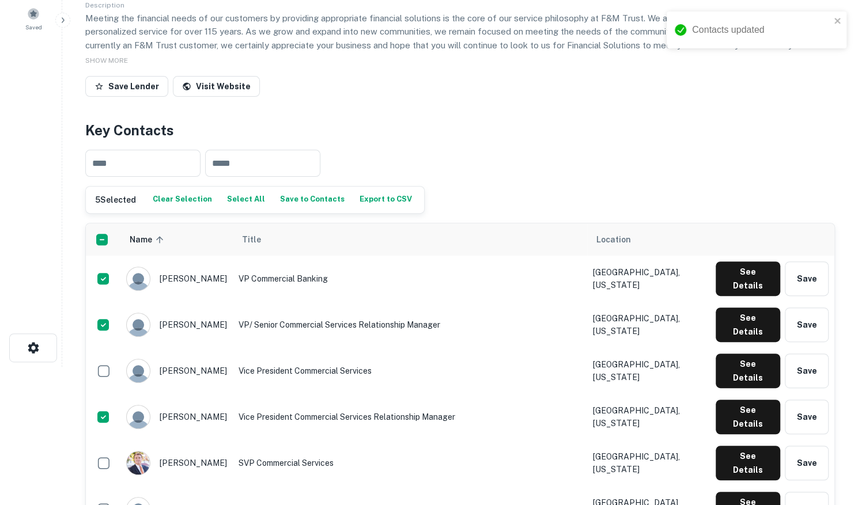
scroll to position [0, 0]
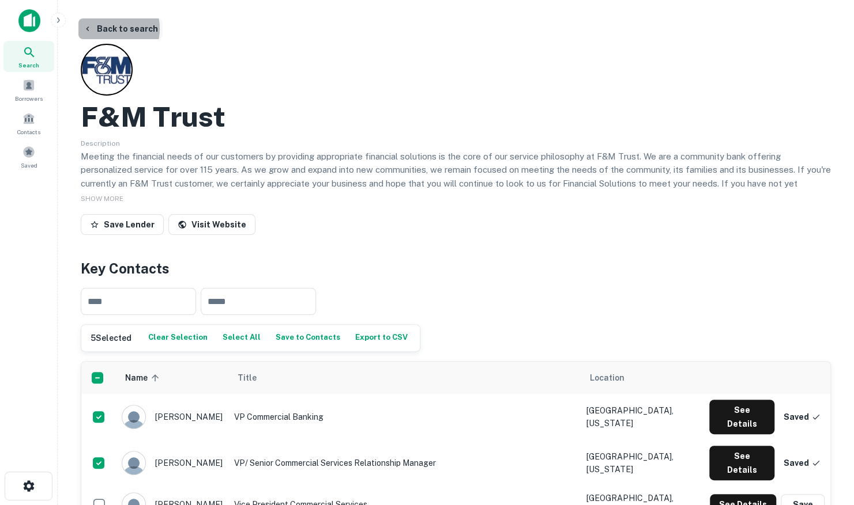
click at [101, 29] on button "Back to search" at bounding box center [120, 28] width 84 height 21
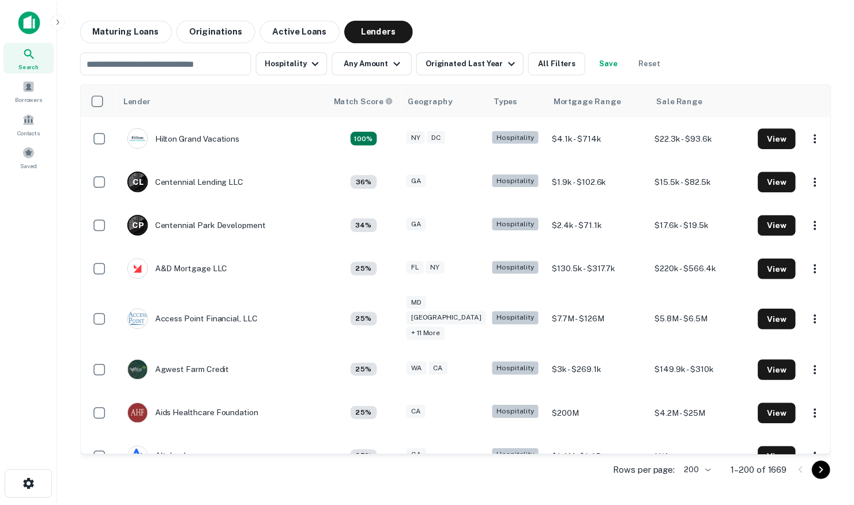
scroll to position [3059, 0]
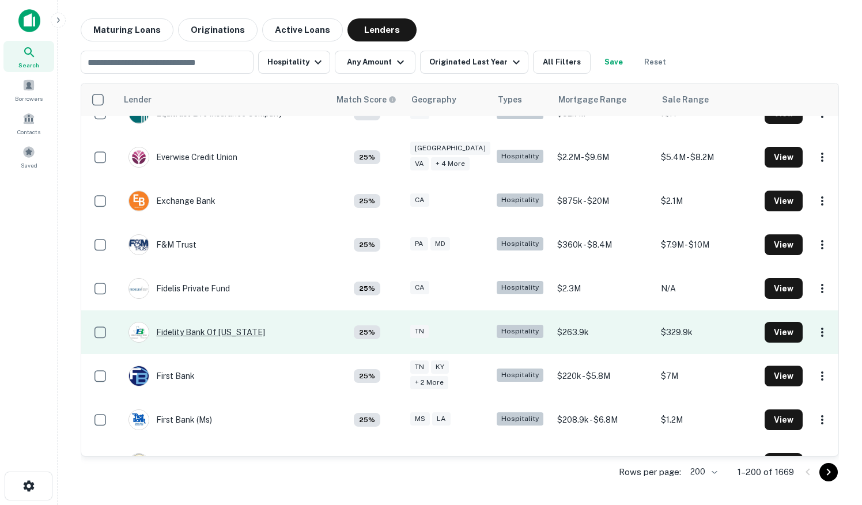
click at [205, 322] on div "Fidelity Bank Of [US_STATE]" at bounding box center [197, 332] width 137 height 21
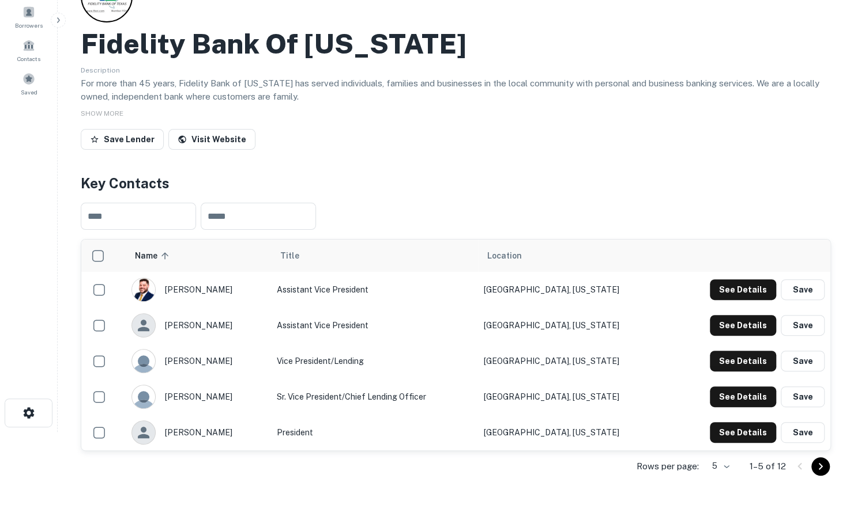
scroll to position [115, 0]
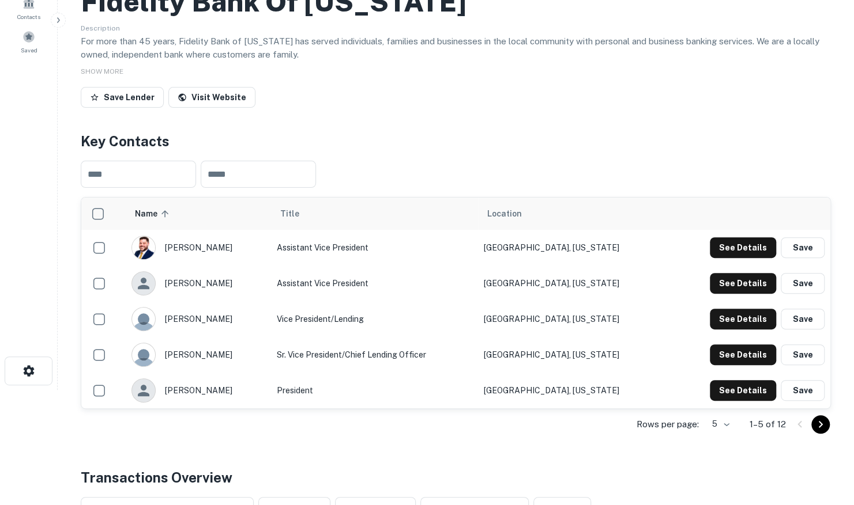
click at [723, 390] on body "Search Borrowers Contacts Saved Back to search Fidelity Bank Of Texas Descripti…" at bounding box center [427, 137] width 854 height 505
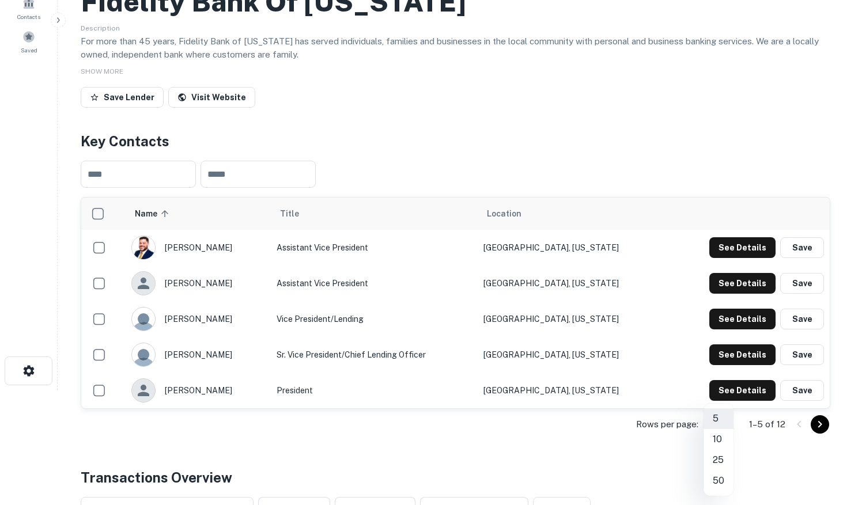
click at [720, 462] on li "25" at bounding box center [719, 460] width 30 height 21
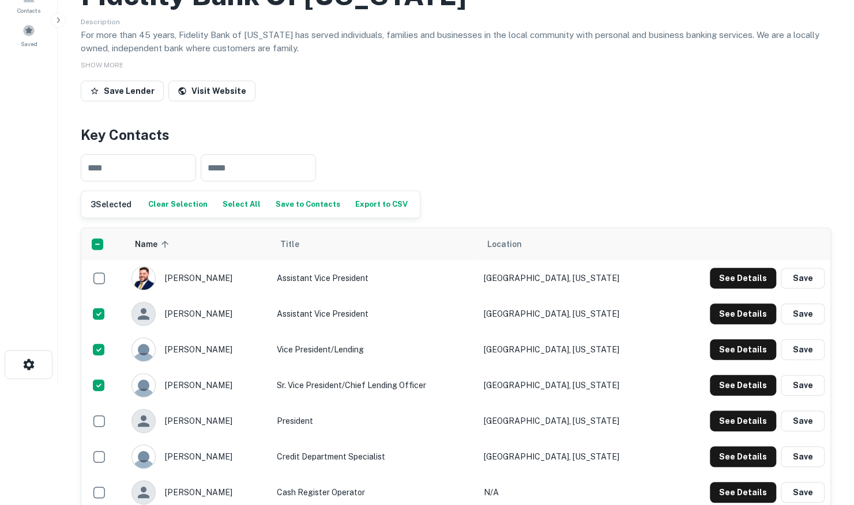
scroll to position [58, 0]
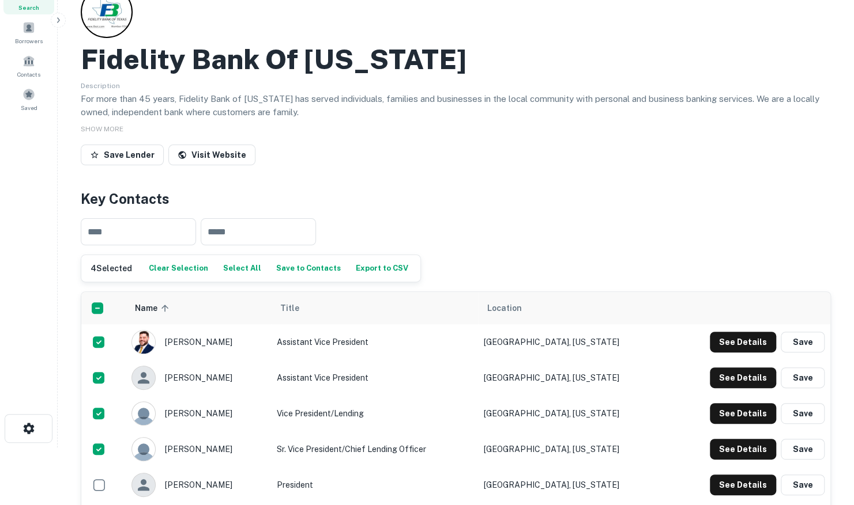
click at [302, 271] on button "Save to Contacts" at bounding box center [308, 268] width 70 height 17
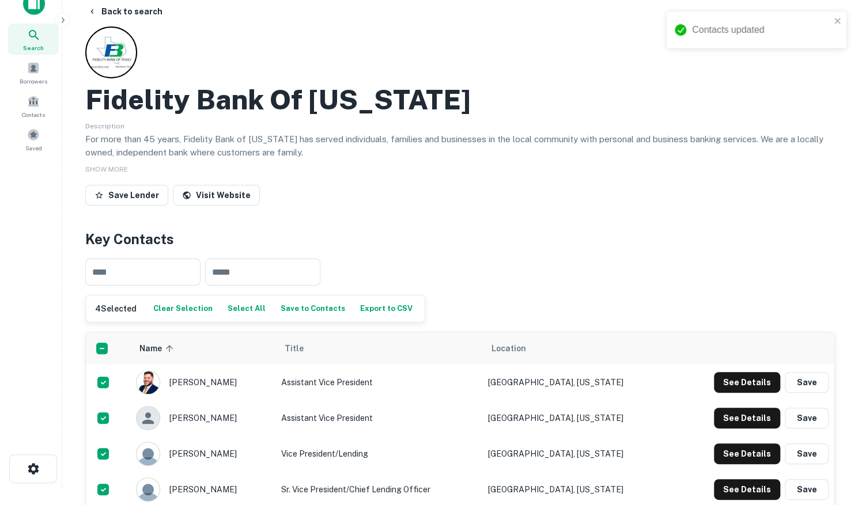
scroll to position [0, 0]
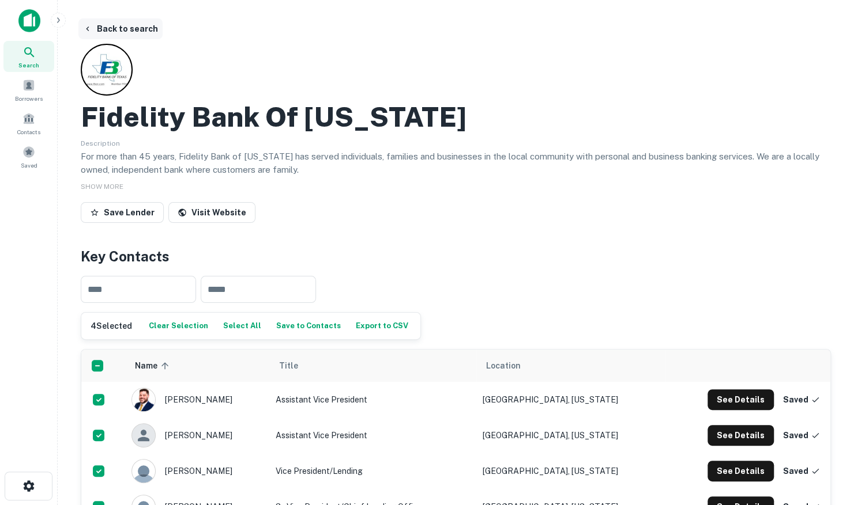
click at [130, 29] on button "Back to search" at bounding box center [120, 28] width 84 height 21
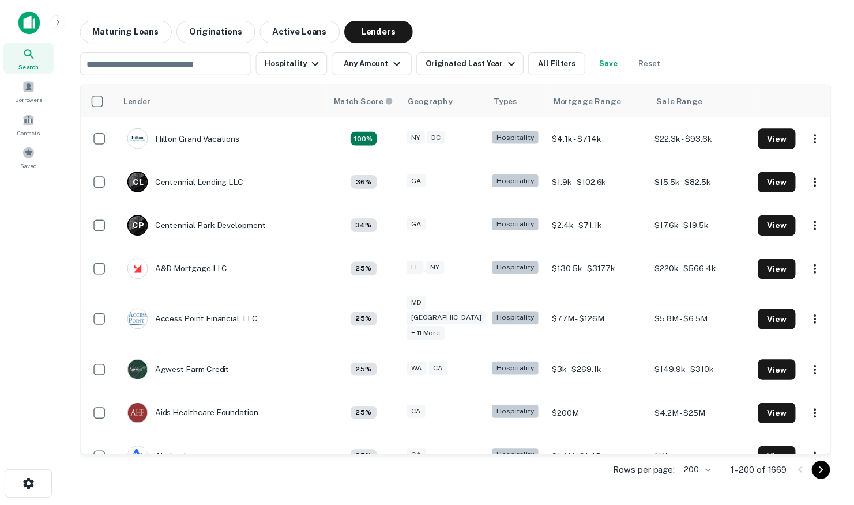
scroll to position [3059, 0]
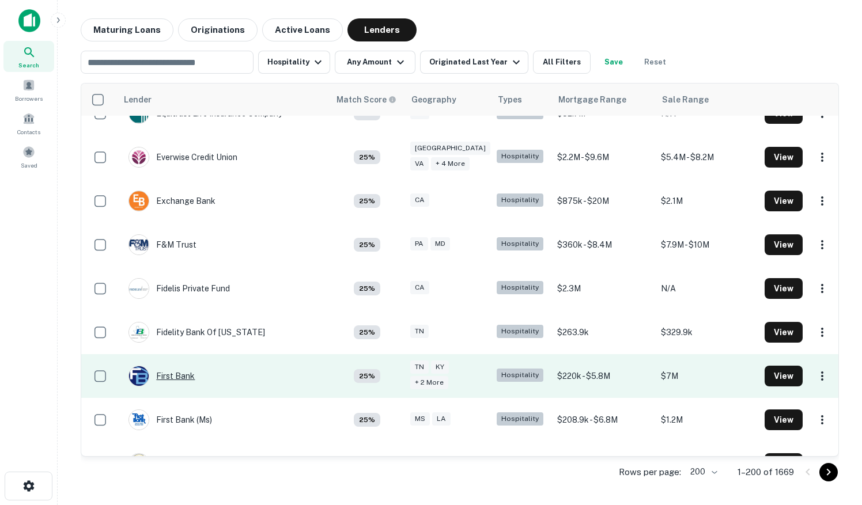
click at [173, 366] on div "First Bank" at bounding box center [162, 376] width 66 height 21
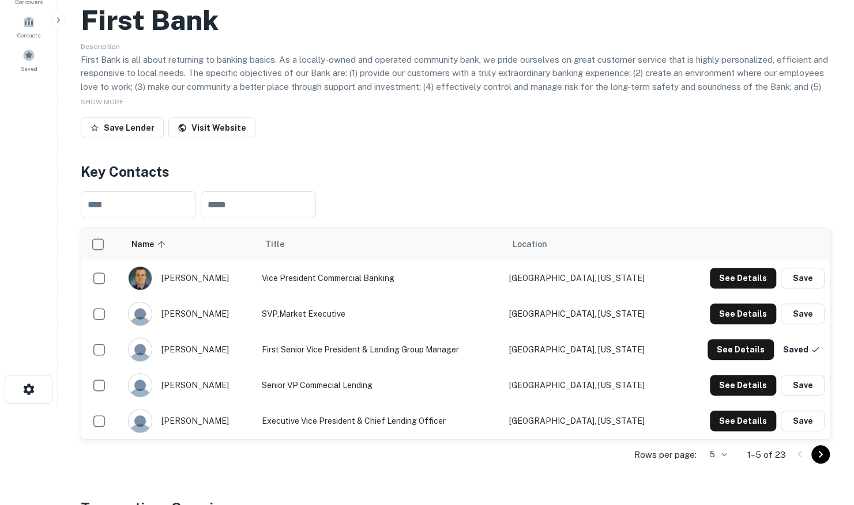
scroll to position [173, 0]
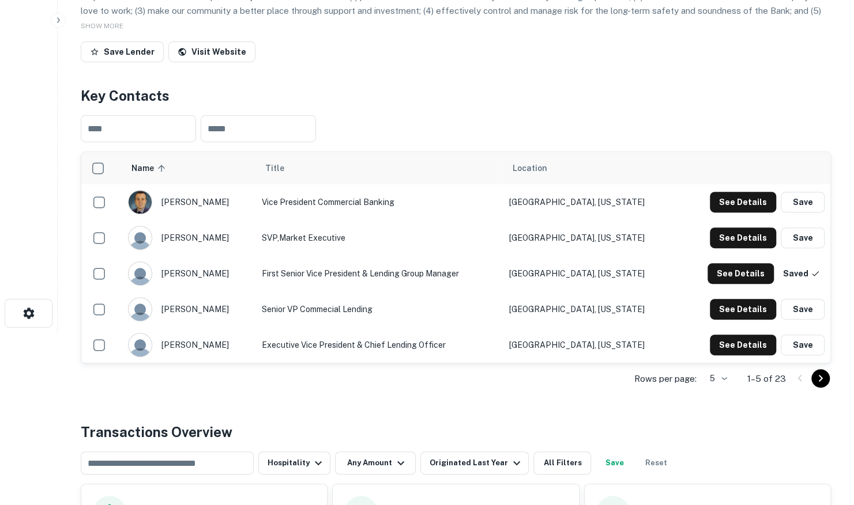
click at [723, 333] on body "Search Borrowers Contacts Saved Back to search First Bank Description First Ban…" at bounding box center [427, 79] width 854 height 505
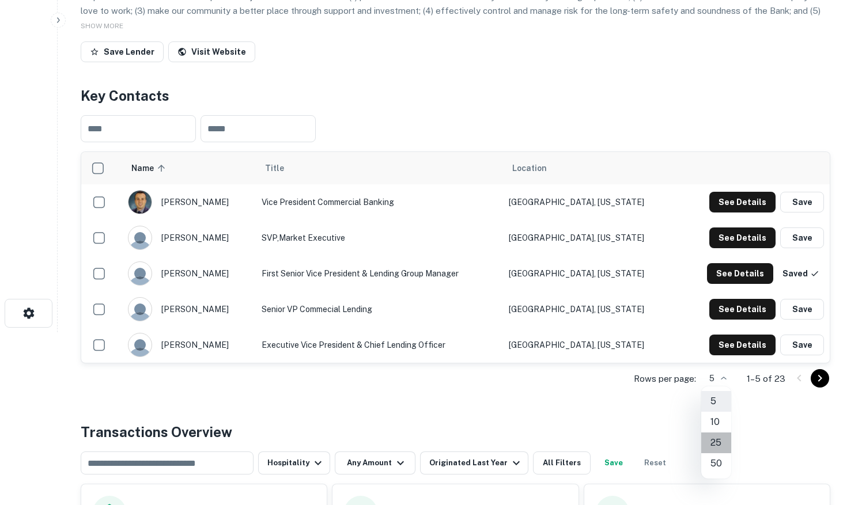
click at [715, 445] on li "25" at bounding box center [716, 443] width 30 height 21
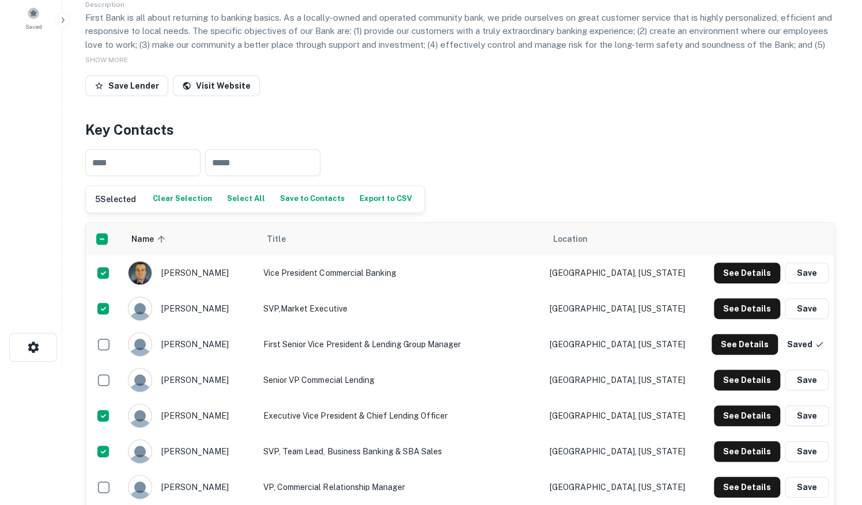
scroll to position [0, 0]
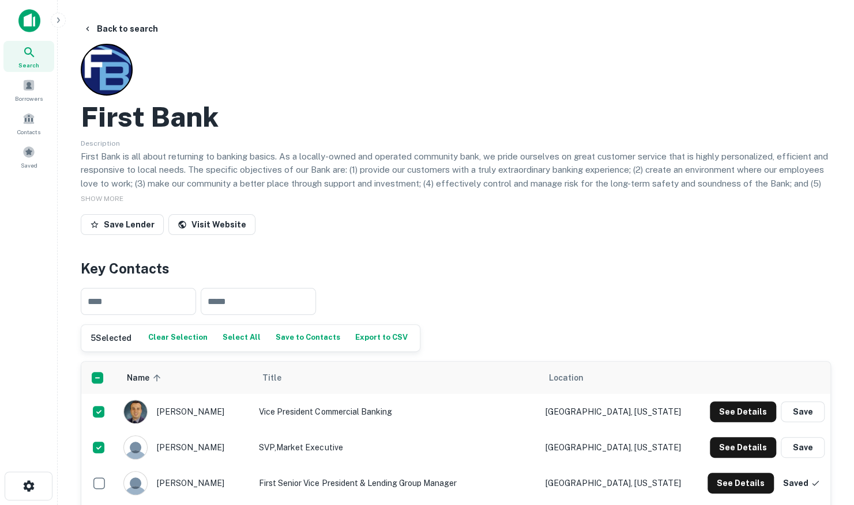
click at [288, 336] on button "Save to Contacts" at bounding box center [308, 338] width 70 height 17
click at [136, 29] on button "Back to search" at bounding box center [120, 28] width 84 height 21
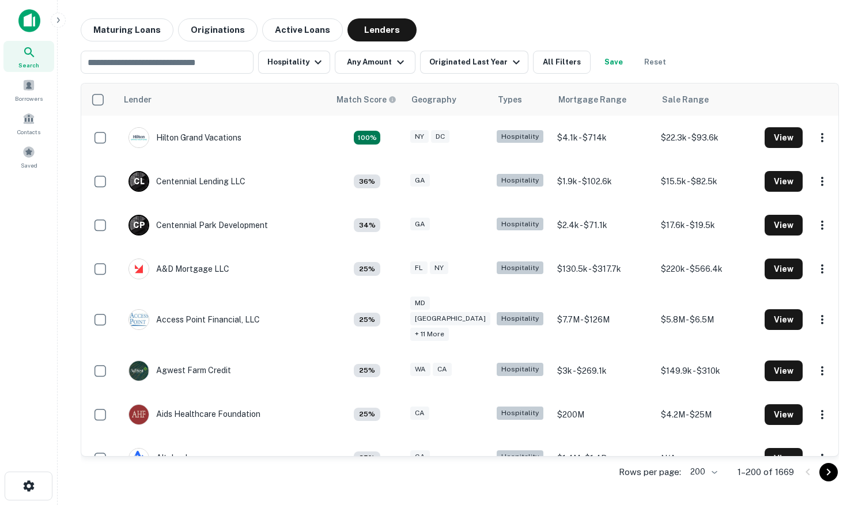
scroll to position [3174, 0]
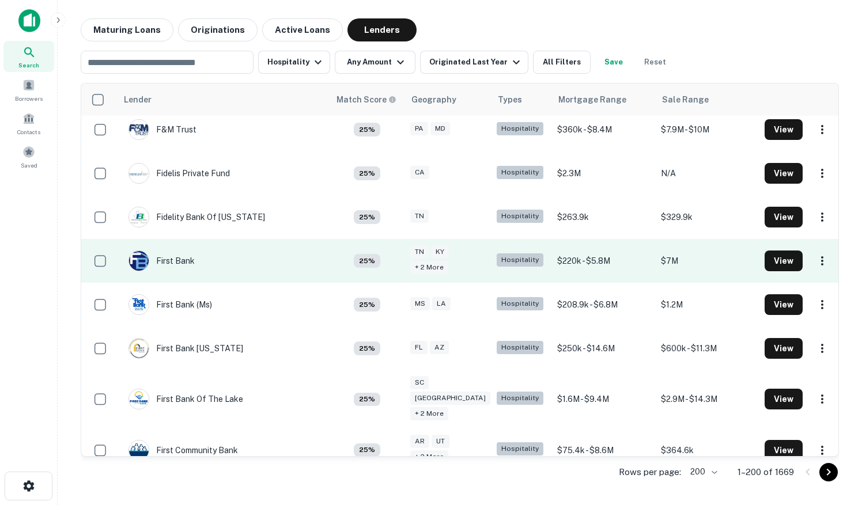
click at [191, 294] on div "First Bank (ms)" at bounding box center [171, 304] width 84 height 21
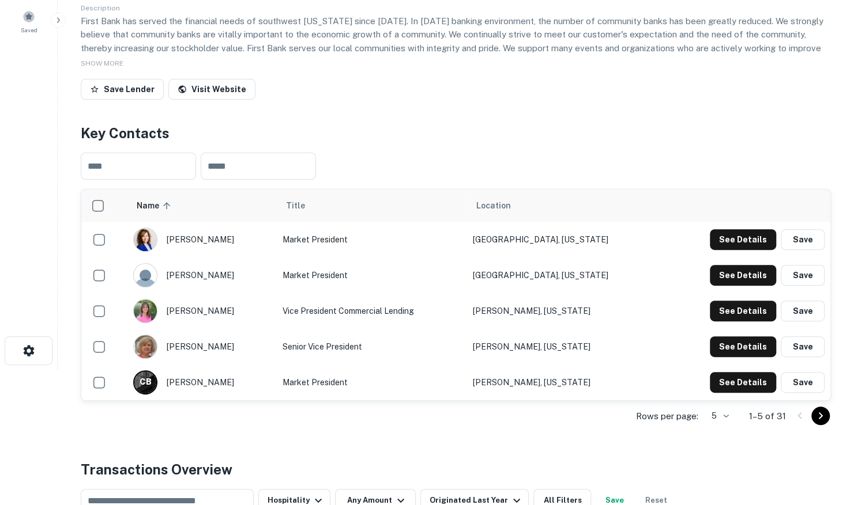
scroll to position [231, 0]
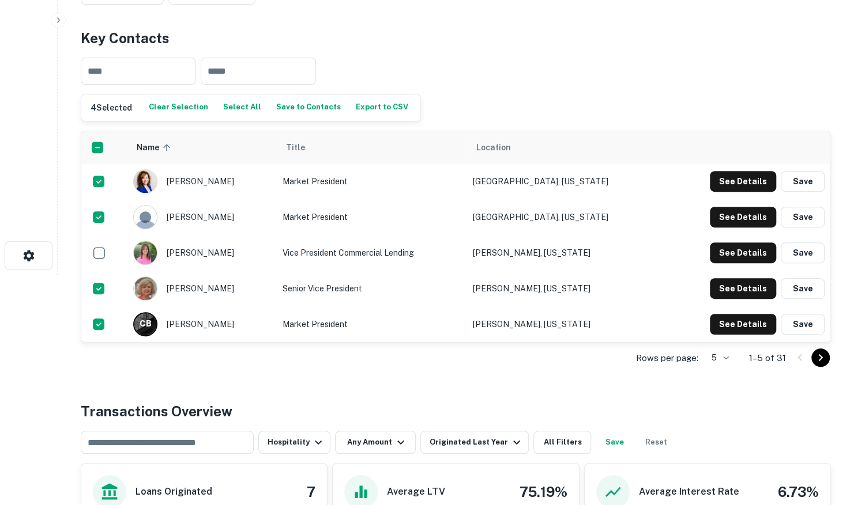
click at [721, 275] on body "Search Borrowers Contacts Saved Back to search First Bank (ms) Description Firs…" at bounding box center [427, 21] width 854 height 505
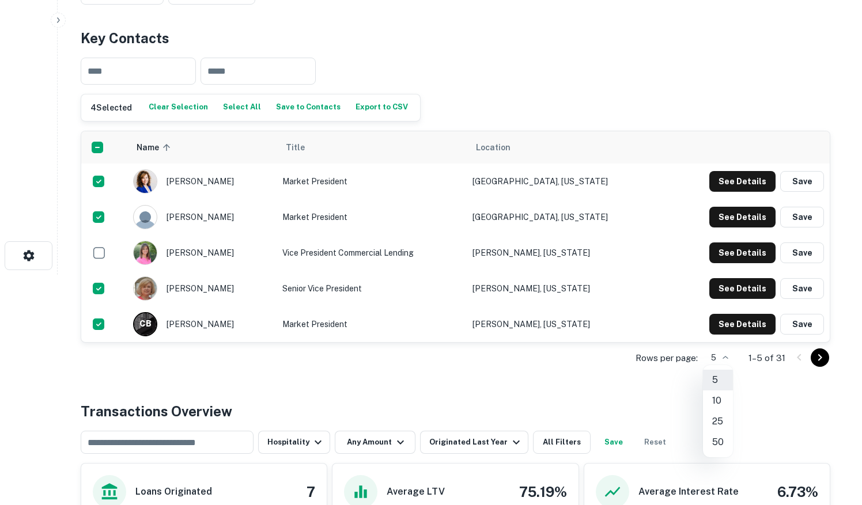
click at [715, 420] on li "25" at bounding box center [718, 421] width 30 height 21
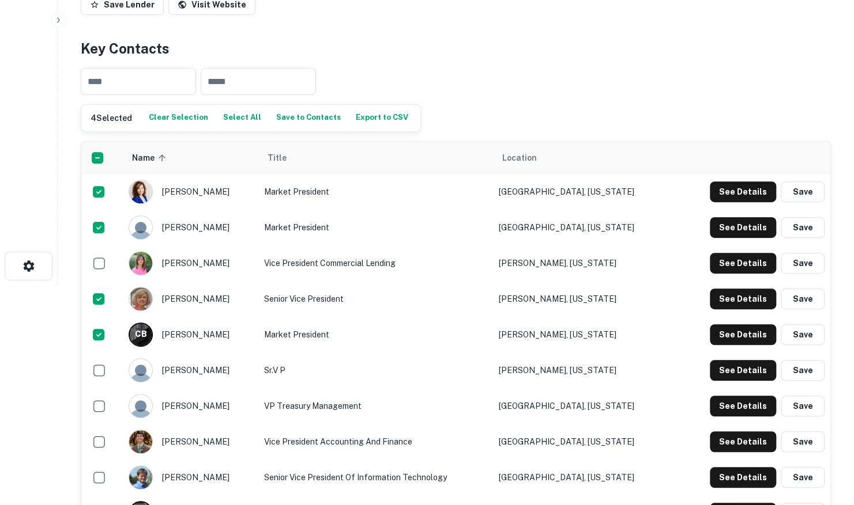
scroll to position [115, 0]
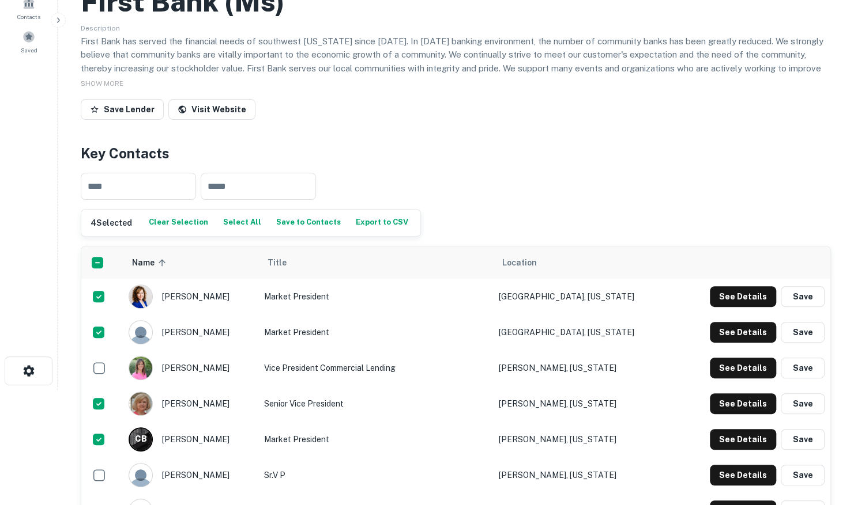
click at [290, 228] on button "Save to Contacts" at bounding box center [308, 222] width 70 height 17
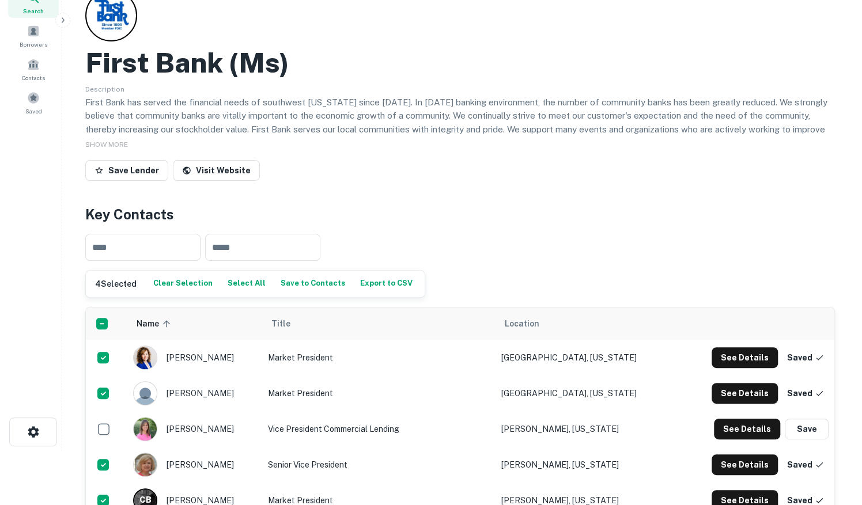
scroll to position [0, 0]
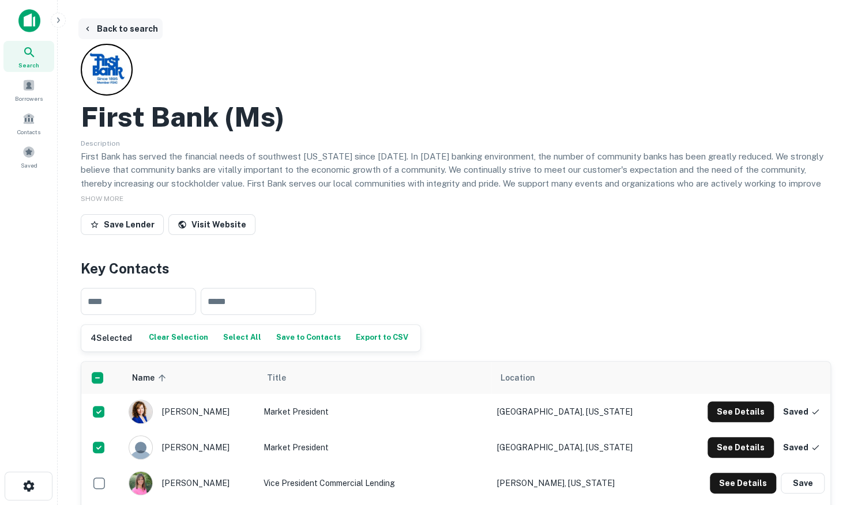
click at [130, 26] on button "Back to search" at bounding box center [120, 28] width 84 height 21
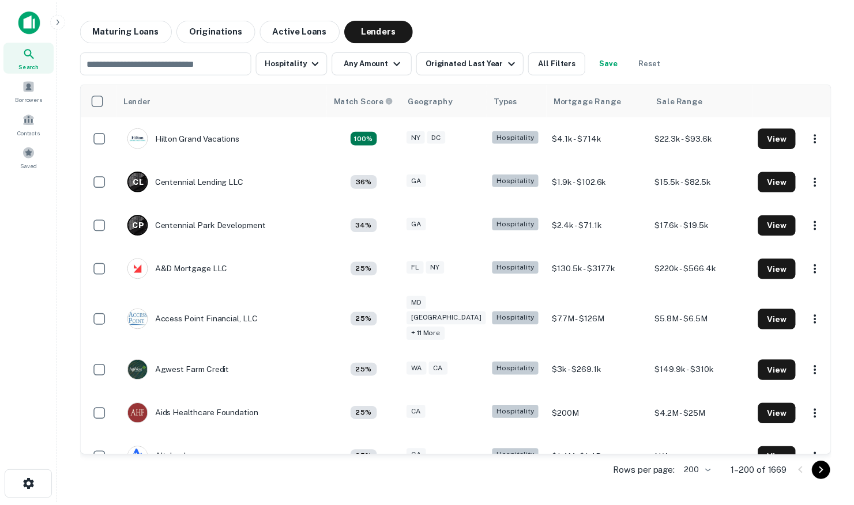
scroll to position [3232, 0]
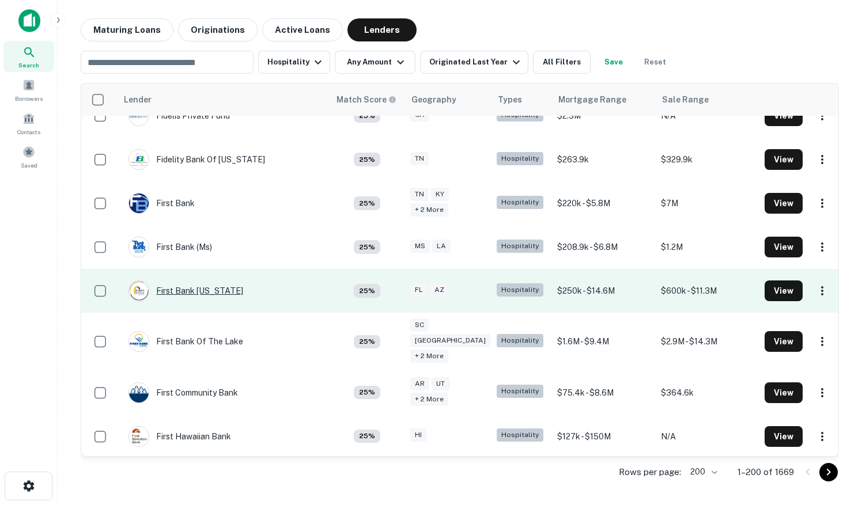
click at [184, 281] on div "First Bank [US_STATE]" at bounding box center [186, 291] width 115 height 21
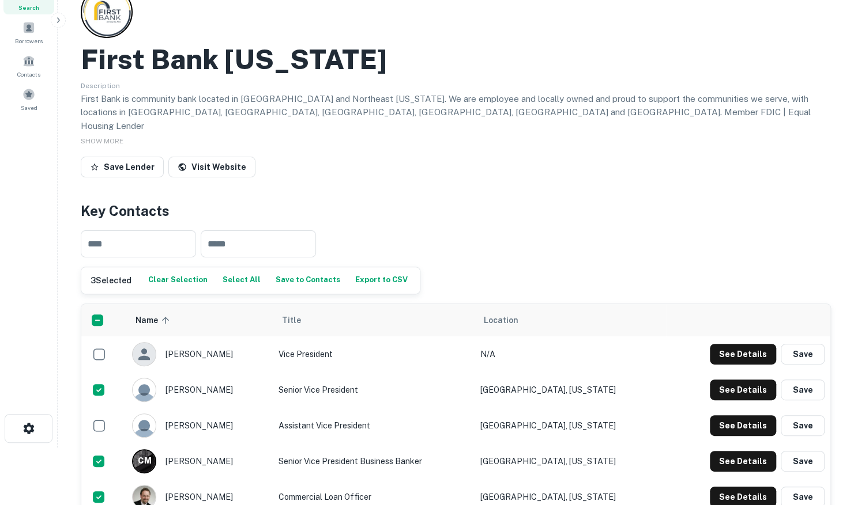
scroll to position [288, 0]
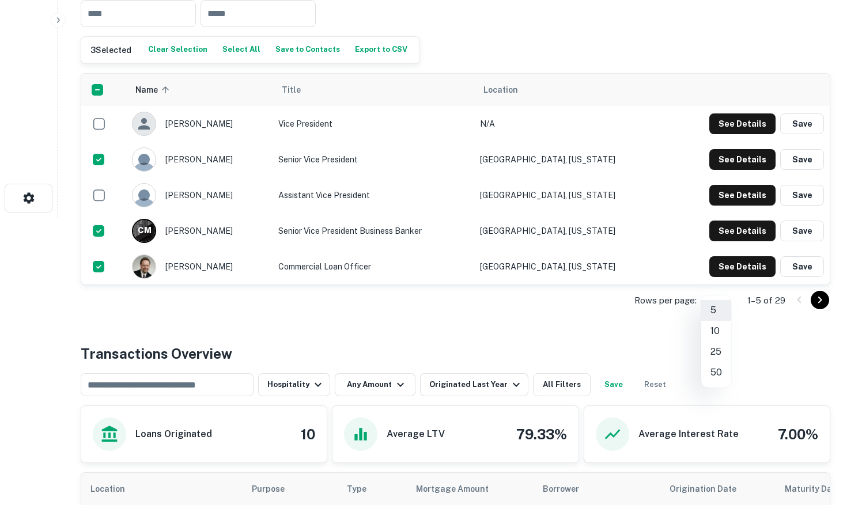
click at [712, 357] on li "25" at bounding box center [716, 352] width 30 height 21
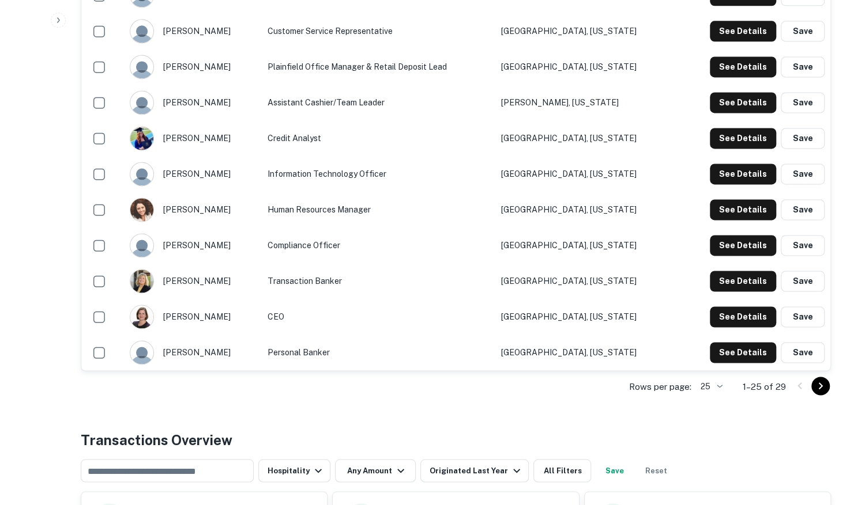
scroll to position [980, 0]
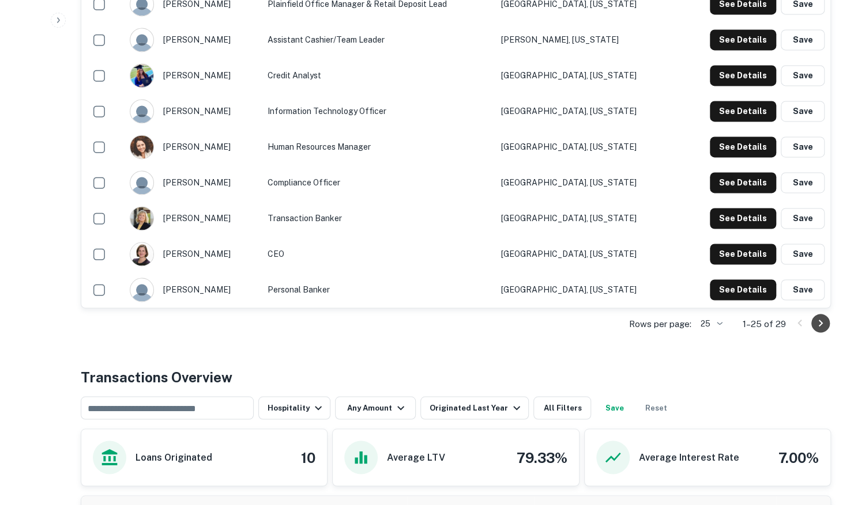
click at [821, 316] on icon "Go to next page" at bounding box center [820, 323] width 14 height 14
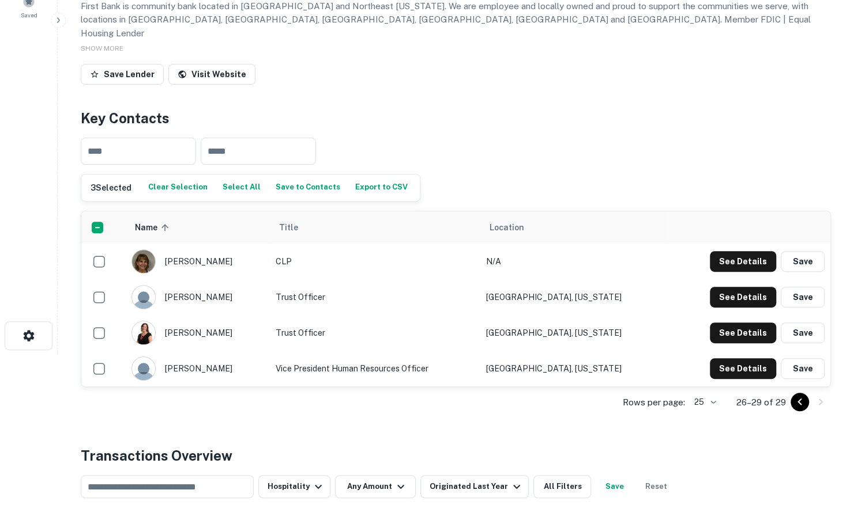
scroll to position [47, 0]
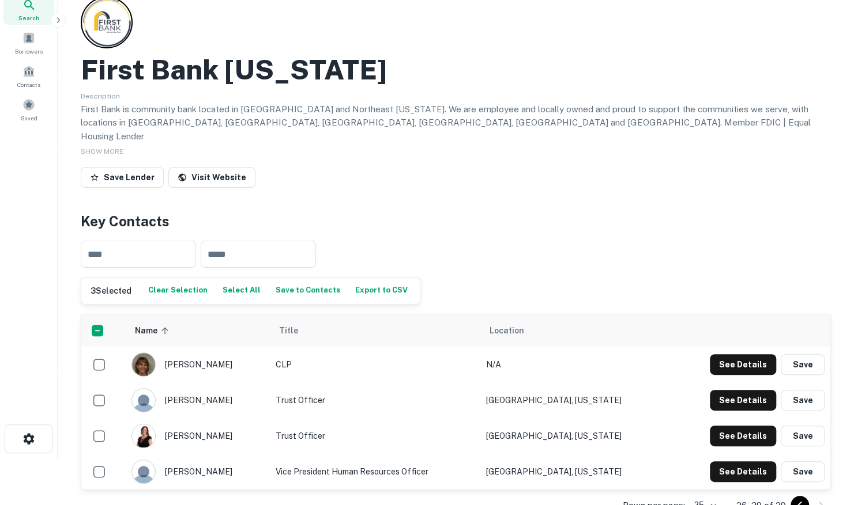
click at [289, 282] on button "Save to Contacts" at bounding box center [308, 290] width 70 height 17
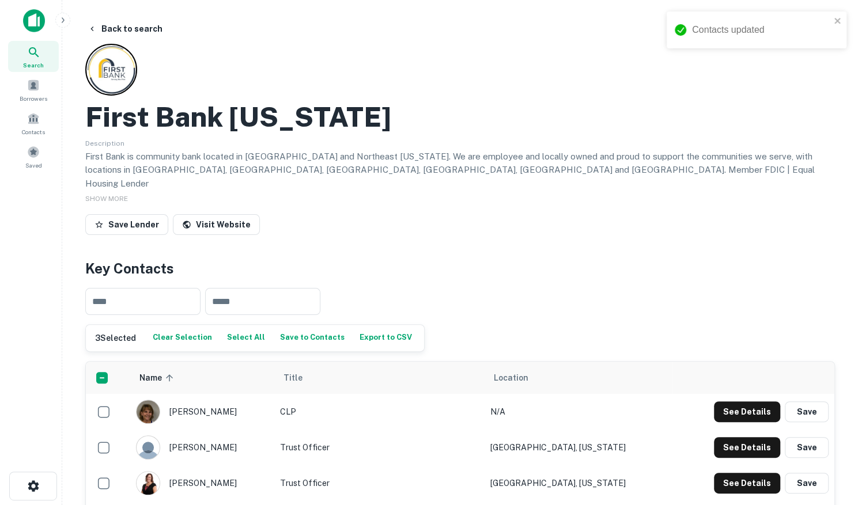
scroll to position [0, 0]
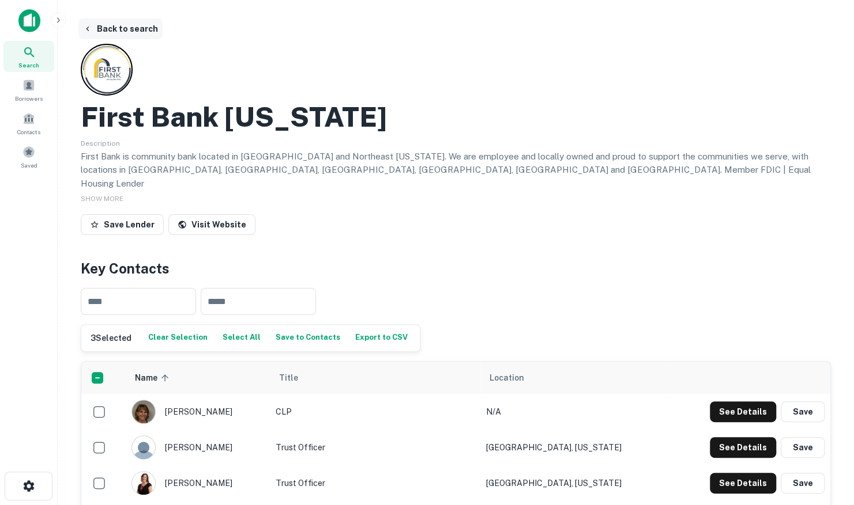
click at [109, 30] on button "Back to search" at bounding box center [120, 28] width 84 height 21
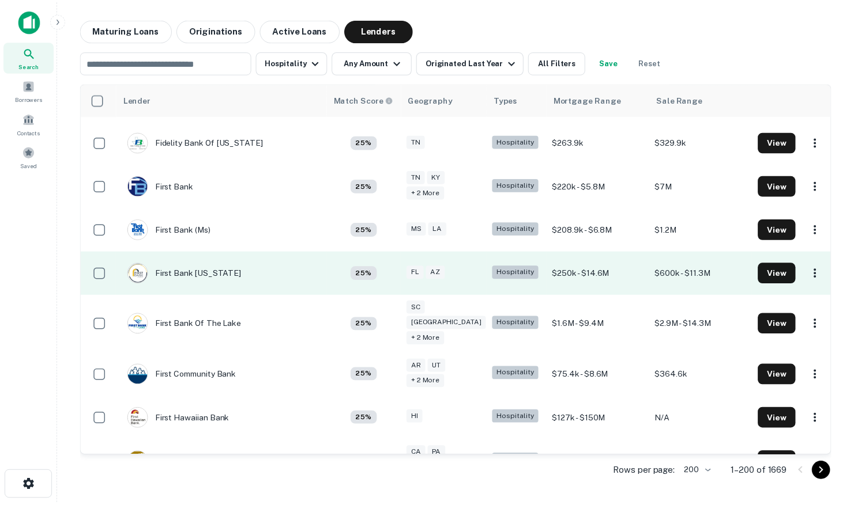
scroll to position [3290, 0]
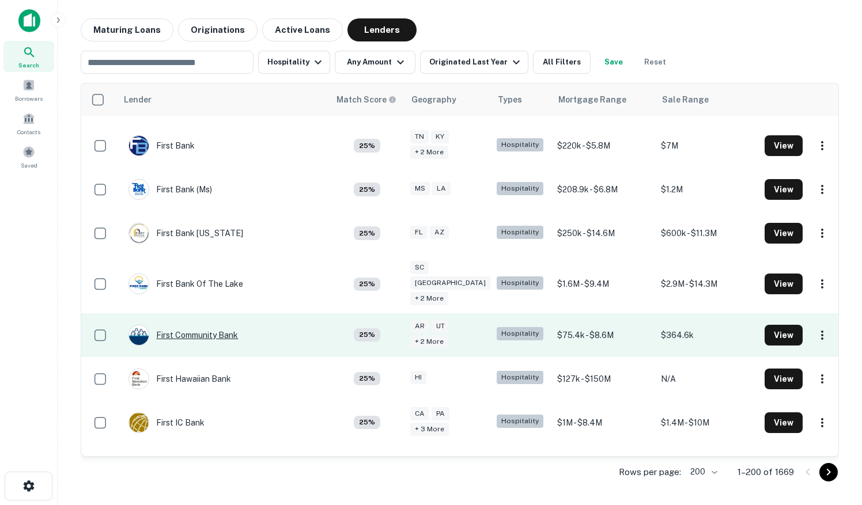
click at [192, 325] on div "First Community Bank" at bounding box center [183, 335] width 109 height 21
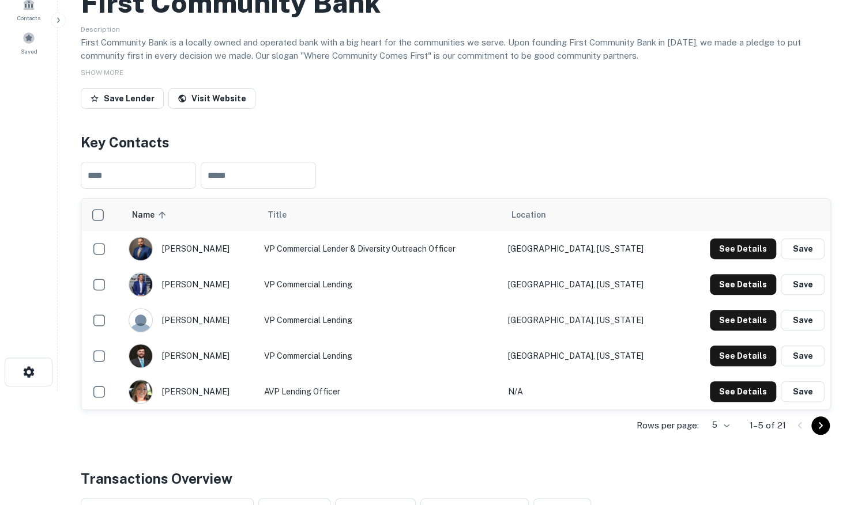
scroll to position [173, 0]
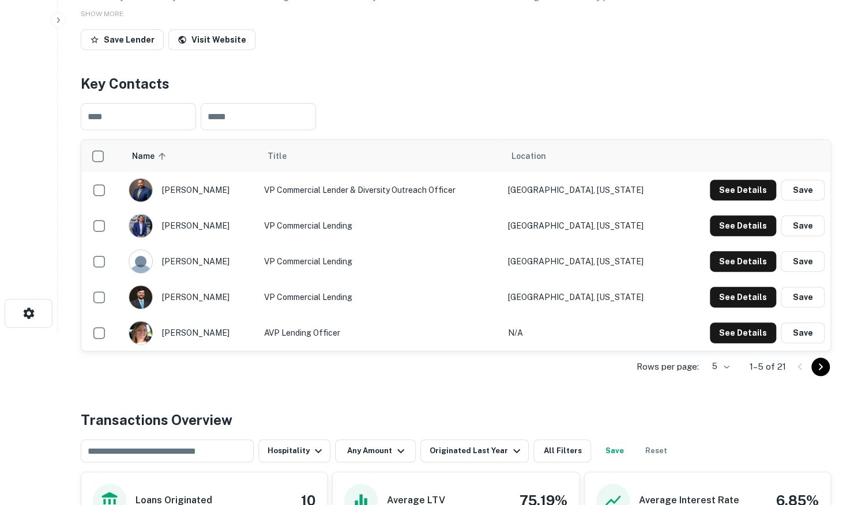
click at [728, 333] on body "Search Borrowers Contacts Saved Back to search First Community Bank Description…" at bounding box center [427, 79] width 854 height 505
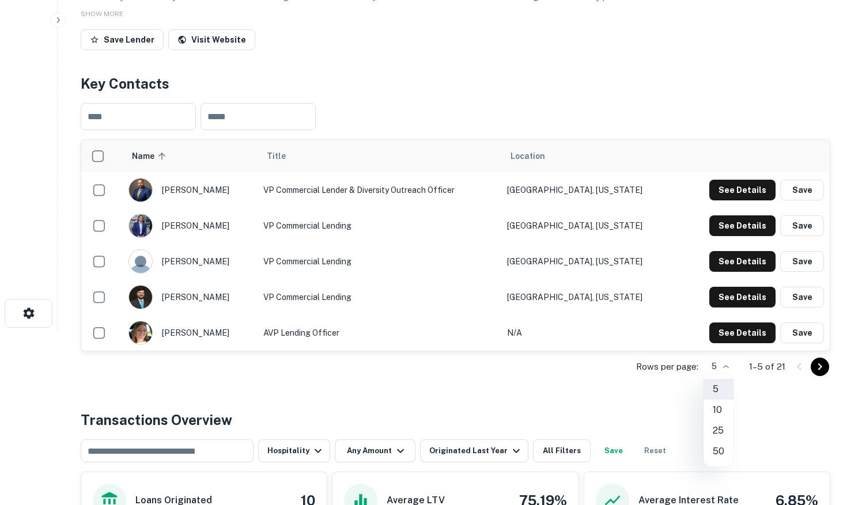
click at [723, 435] on li "25" at bounding box center [719, 431] width 30 height 21
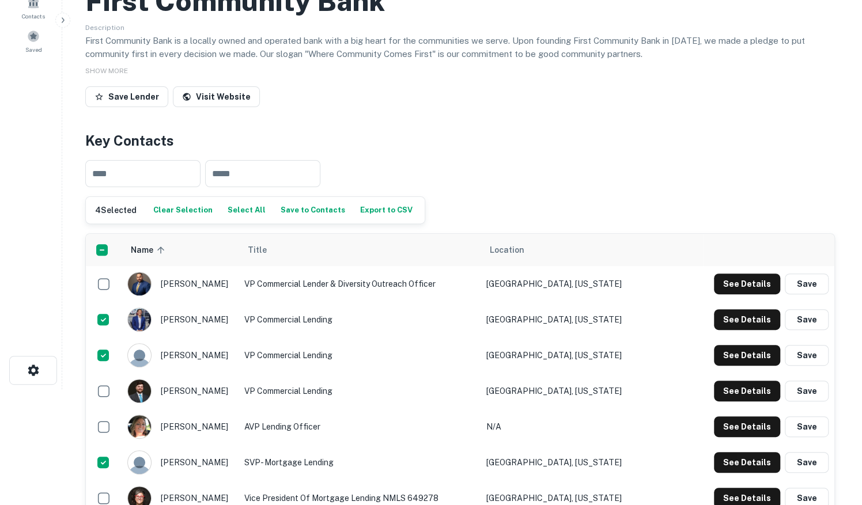
scroll to position [0, 0]
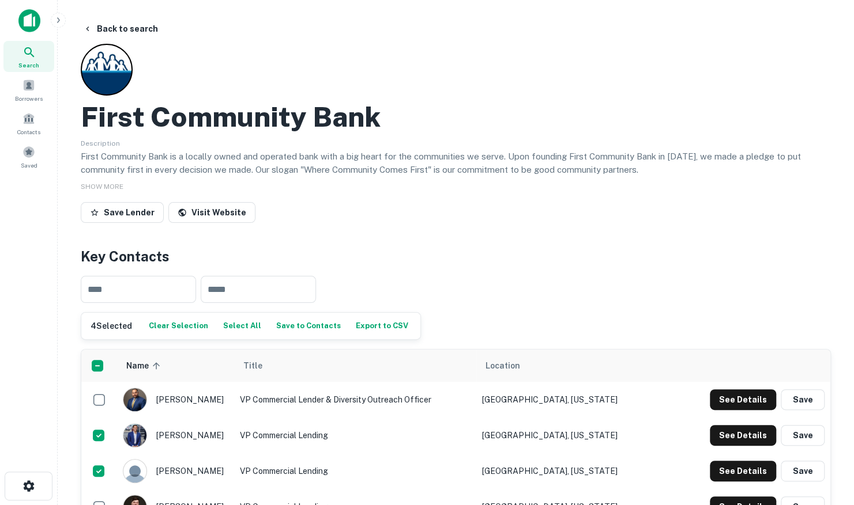
click at [282, 320] on button "Save to Contacts" at bounding box center [308, 326] width 70 height 17
click at [115, 29] on button "Back to search" at bounding box center [120, 28] width 84 height 21
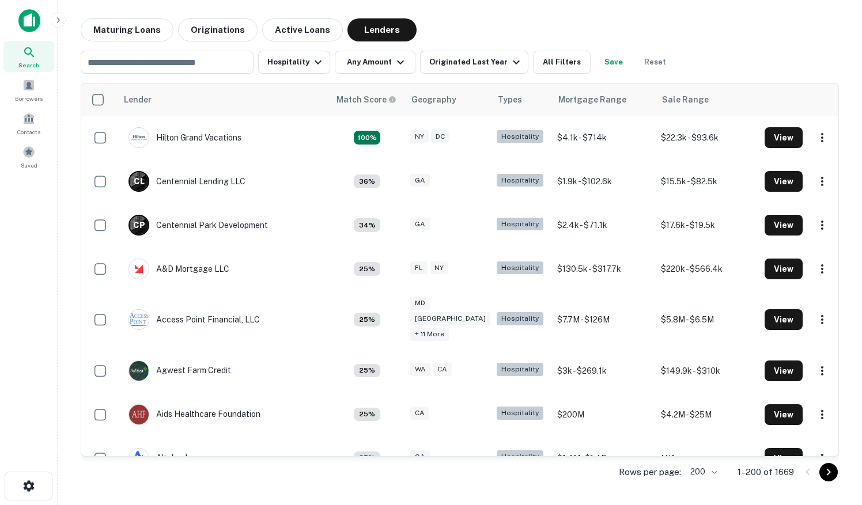
scroll to position [3290, 0]
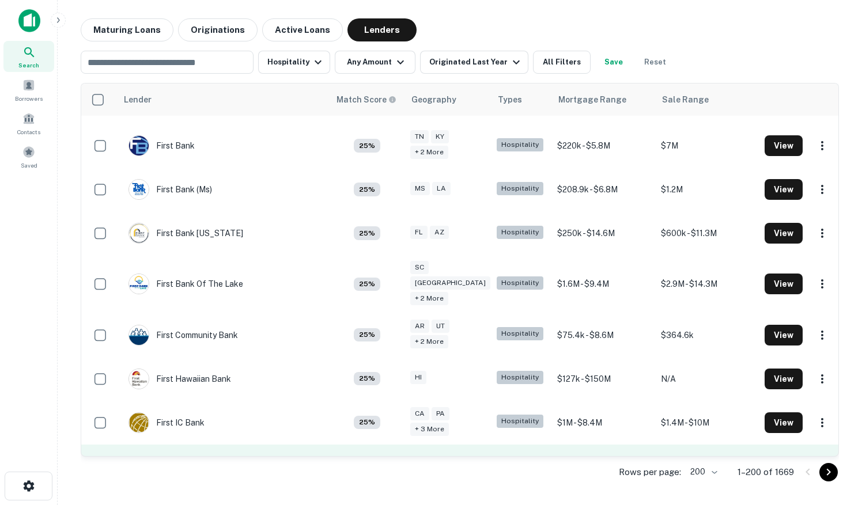
click at [190, 456] on div "First National Bank [US_STATE]" at bounding box center [203, 466] width 149 height 21
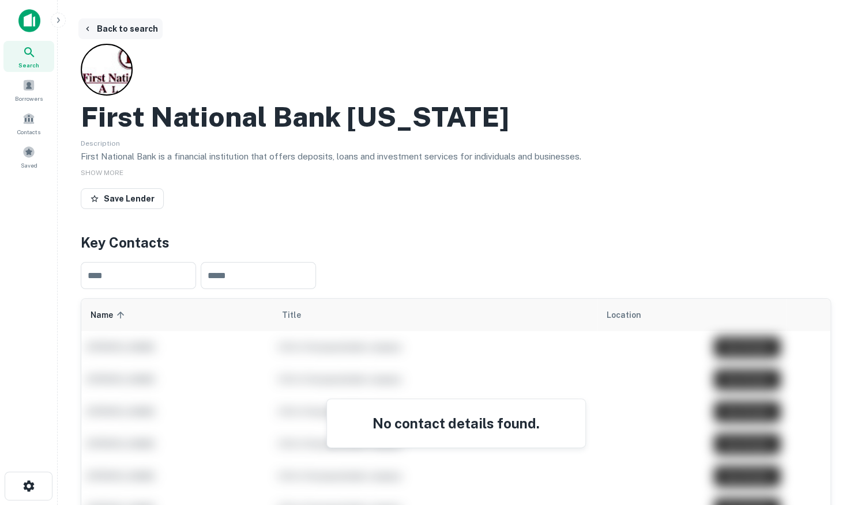
click at [104, 30] on button "Back to search" at bounding box center [120, 28] width 84 height 21
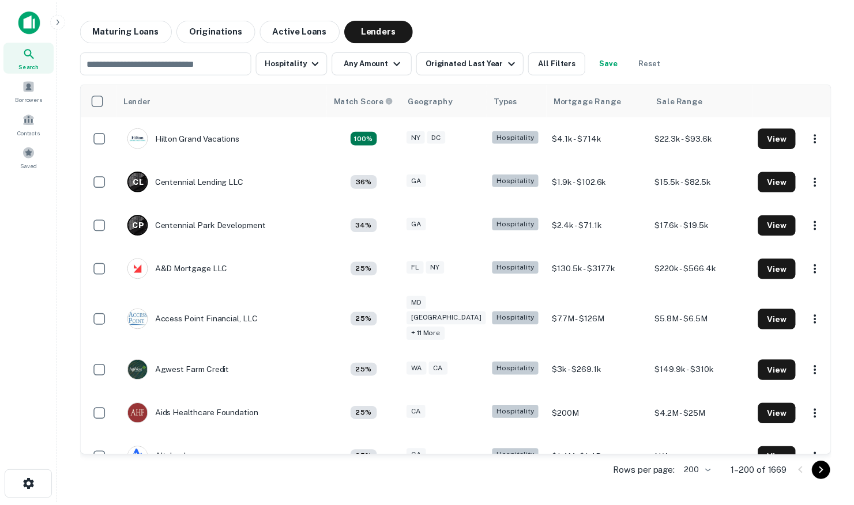
scroll to position [3290, 0]
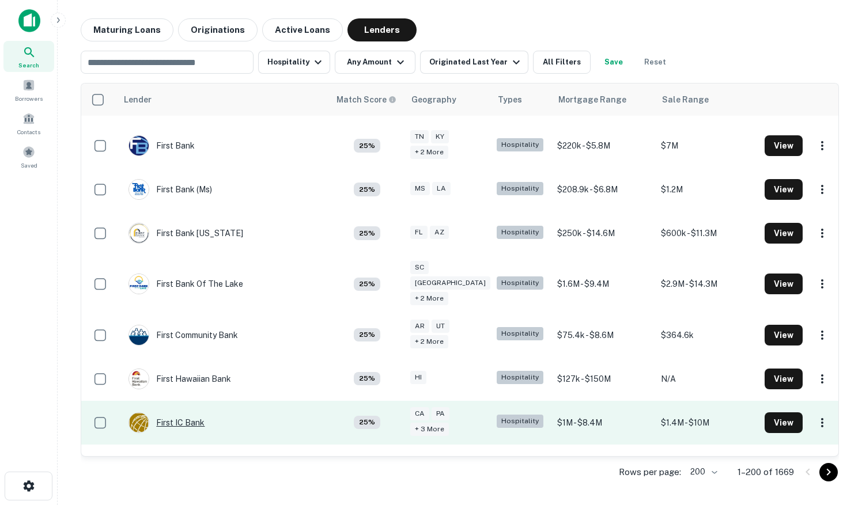
click at [180, 413] on div "First IC Bank" at bounding box center [167, 423] width 76 height 21
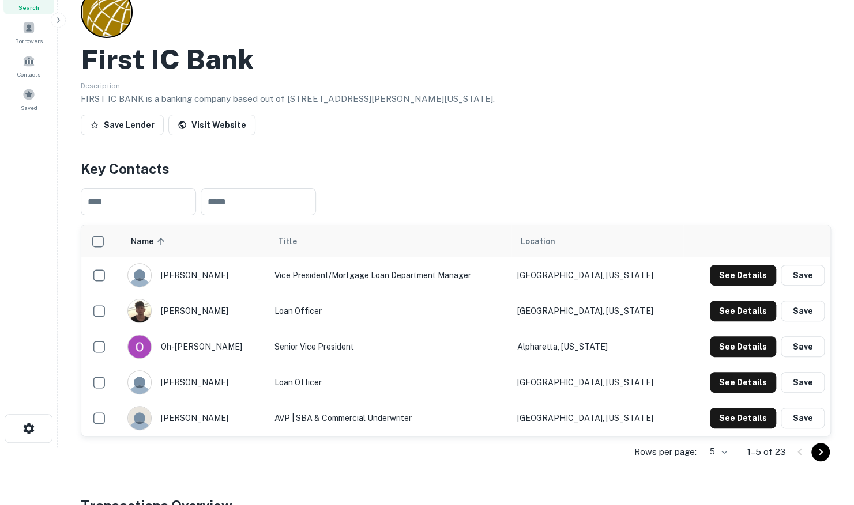
scroll to position [115, 0]
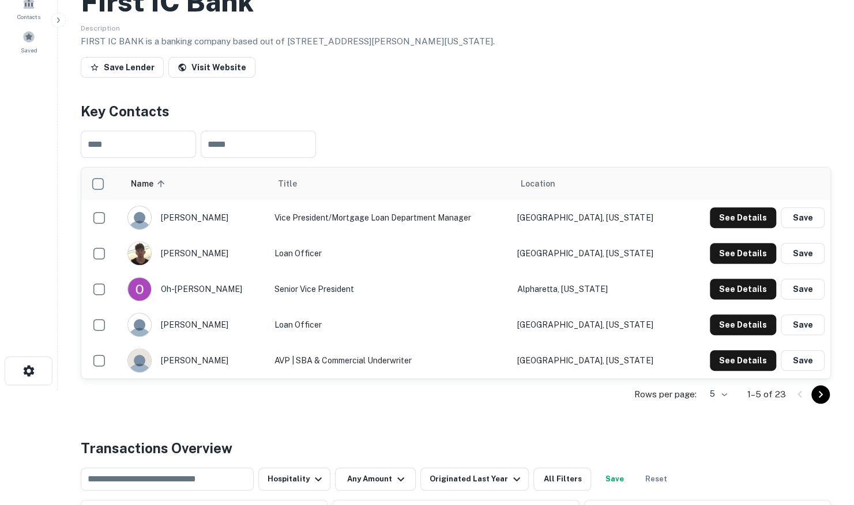
click at [726, 389] on body "Search Borrowers Contacts Saved Back to search First IC Bank Description FIRST …" at bounding box center [427, 137] width 854 height 505
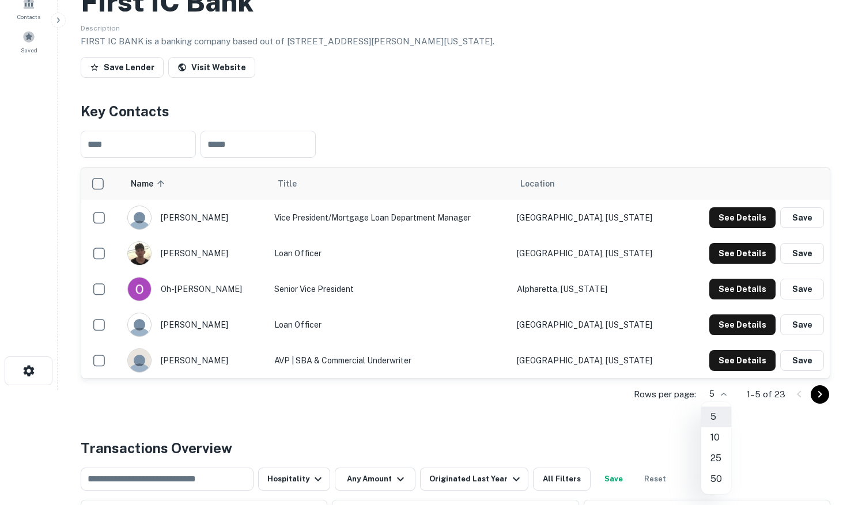
click at [716, 459] on li "25" at bounding box center [716, 458] width 30 height 21
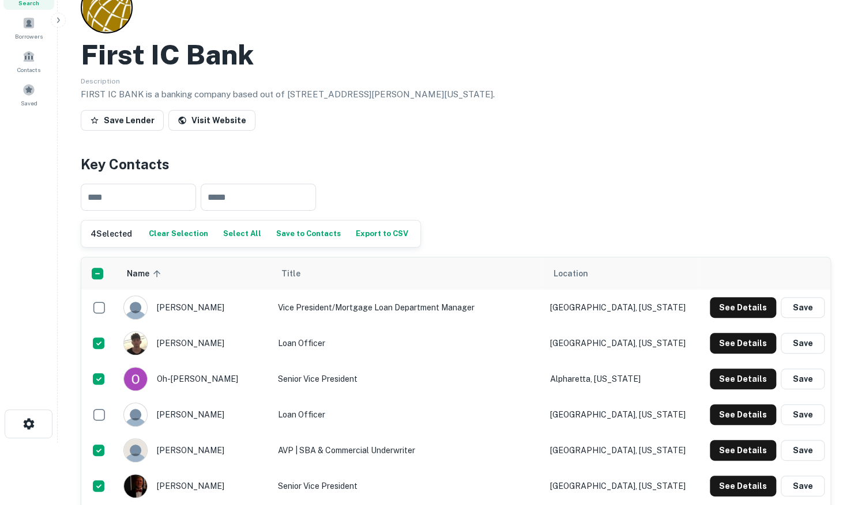
scroll to position [58, 0]
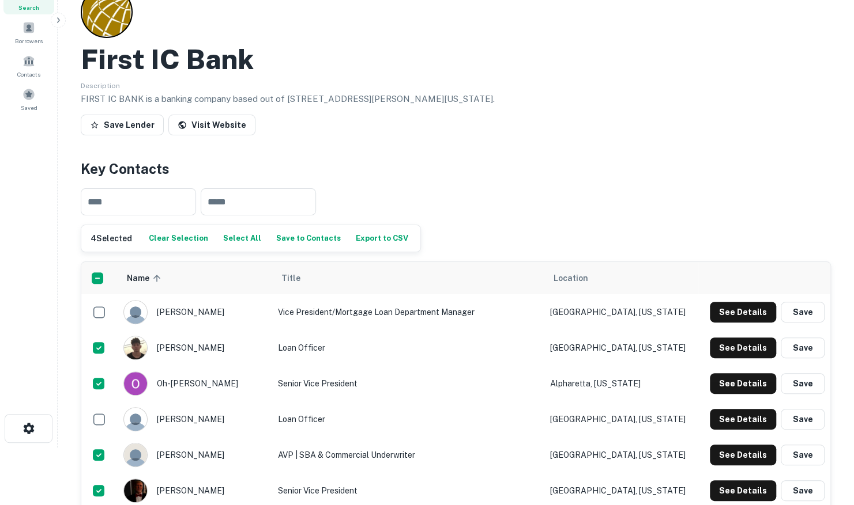
click at [290, 236] on button "Save to Contacts" at bounding box center [308, 238] width 70 height 17
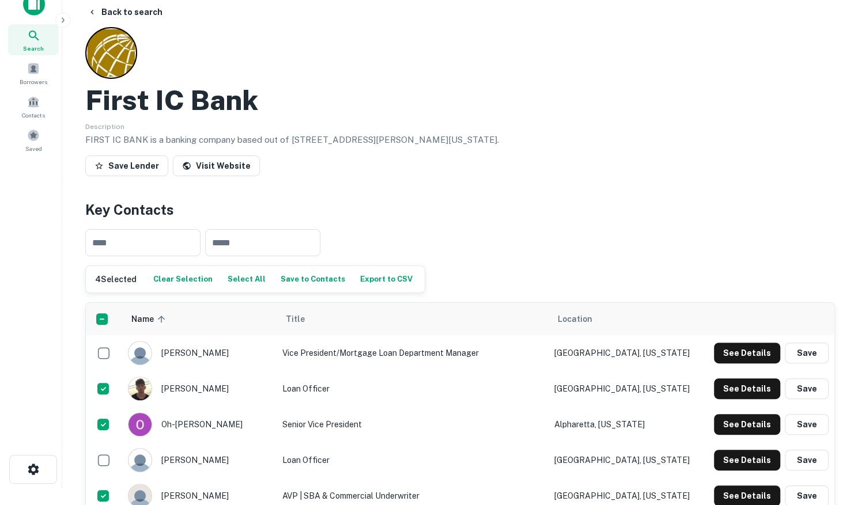
scroll to position [0, 0]
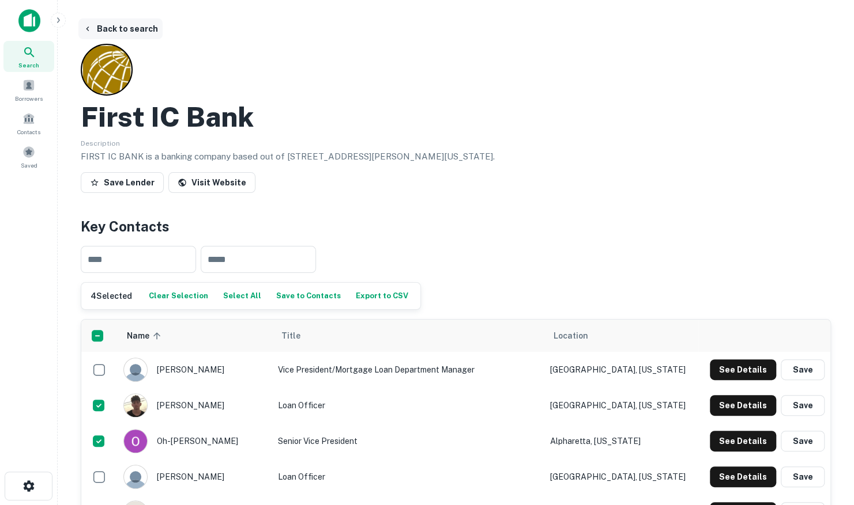
click at [107, 27] on button "Back to search" at bounding box center [120, 28] width 84 height 21
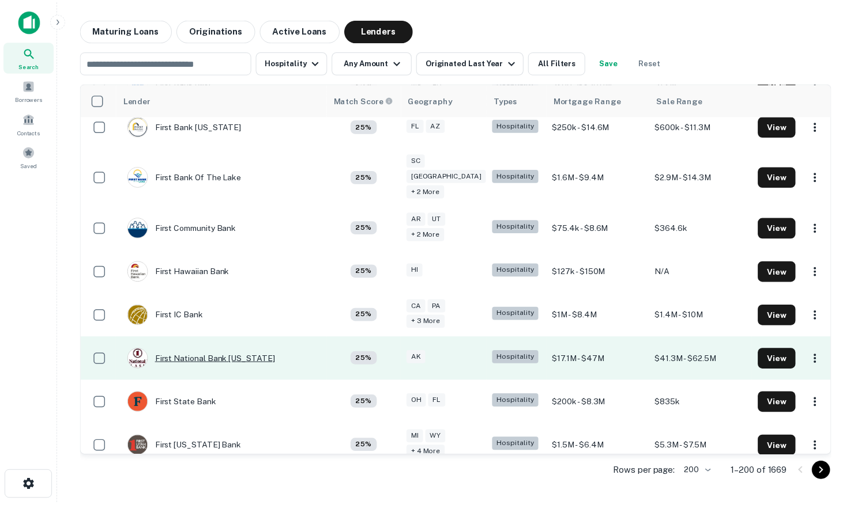
scroll to position [3462, 0]
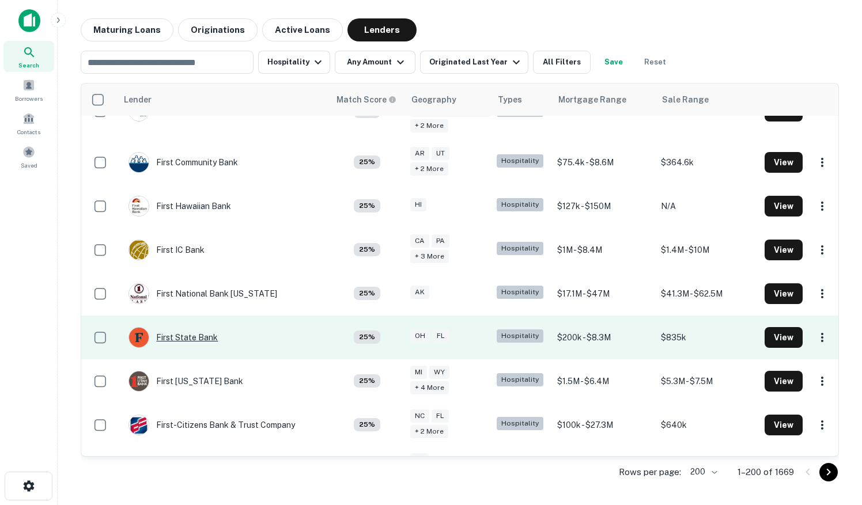
click at [187, 327] on div "First State Bank" at bounding box center [173, 337] width 89 height 21
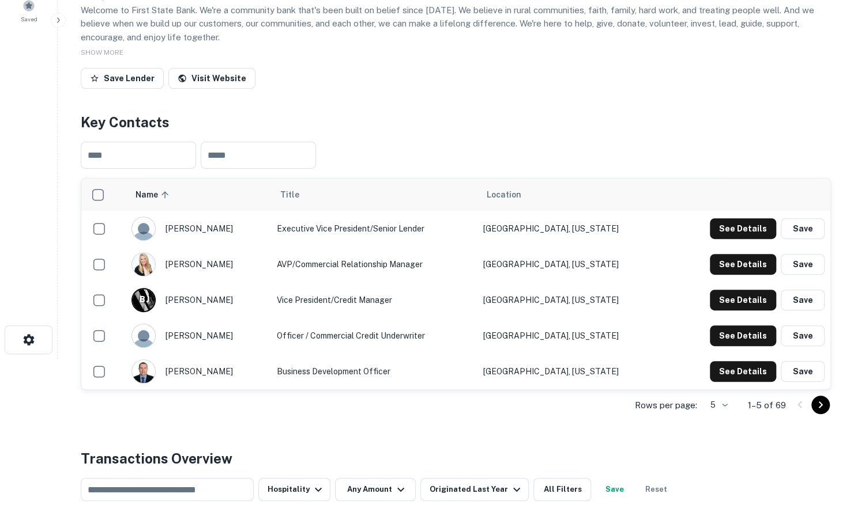
scroll to position [173, 0]
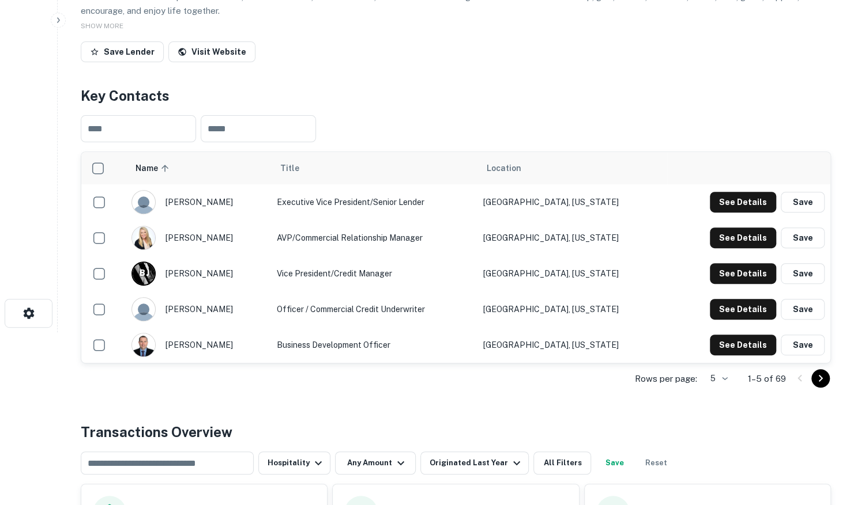
click at [720, 333] on body "Search Borrowers Contacts Saved Back to search First State Bank Description Wel…" at bounding box center [427, 79] width 854 height 505
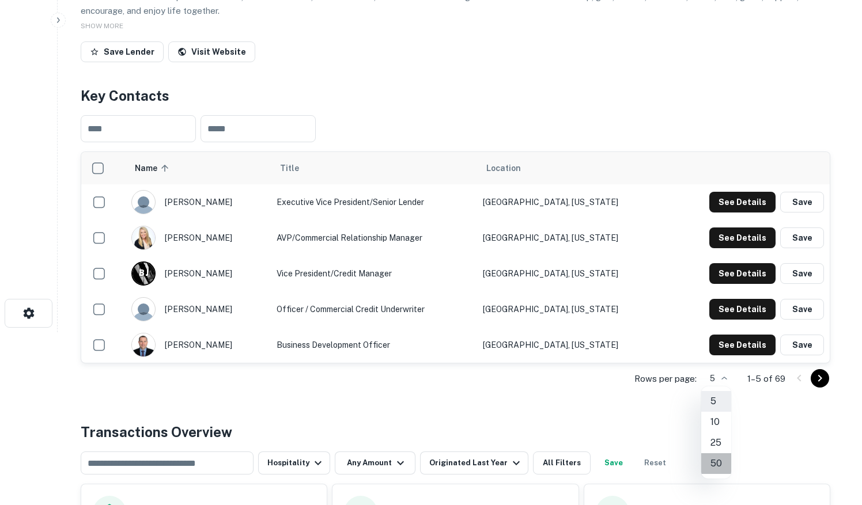
click at [718, 463] on li "50" at bounding box center [716, 464] width 30 height 21
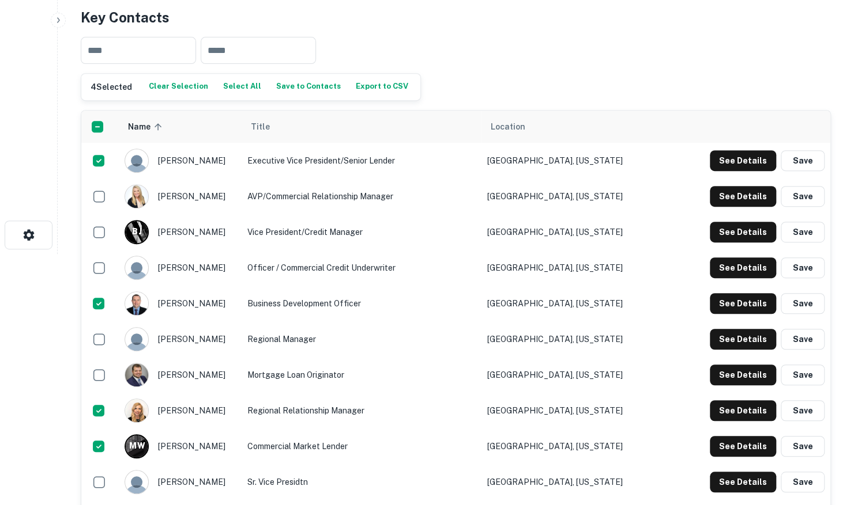
scroll to position [231, 0]
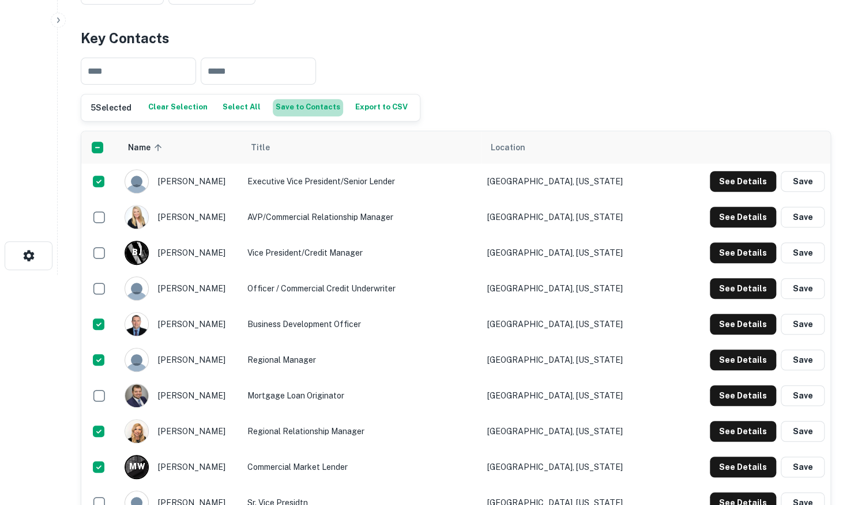
click at [305, 110] on button "Save to Contacts" at bounding box center [308, 107] width 70 height 17
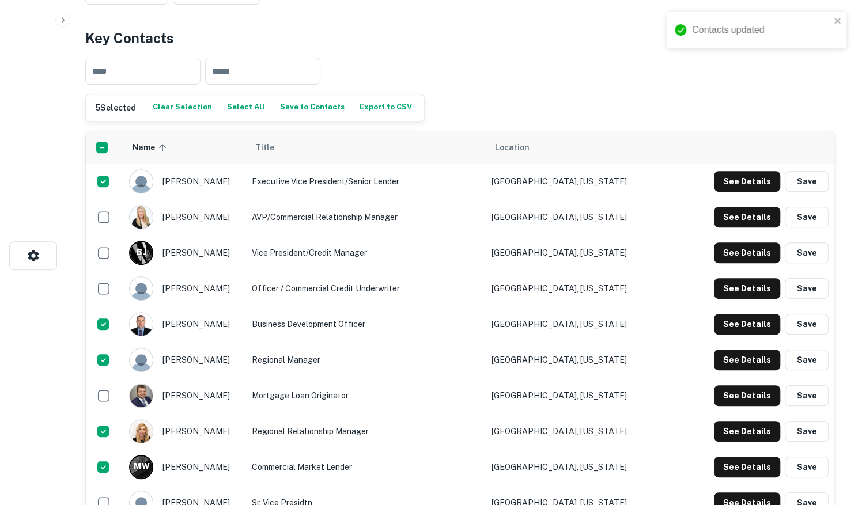
scroll to position [0, 0]
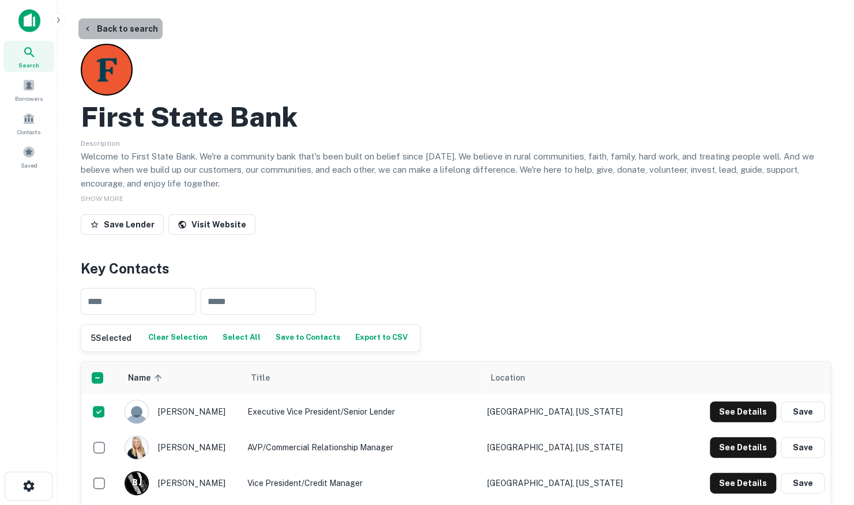
click at [138, 31] on button "Back to search" at bounding box center [120, 28] width 84 height 21
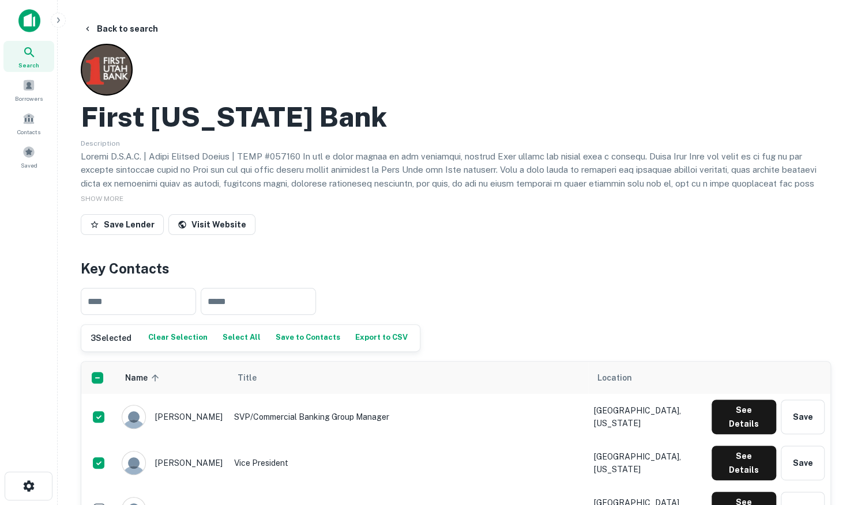
click at [290, 338] on button "Save to Contacts" at bounding box center [308, 338] width 70 height 17
click at [145, 27] on button "Back to search" at bounding box center [120, 28] width 84 height 21
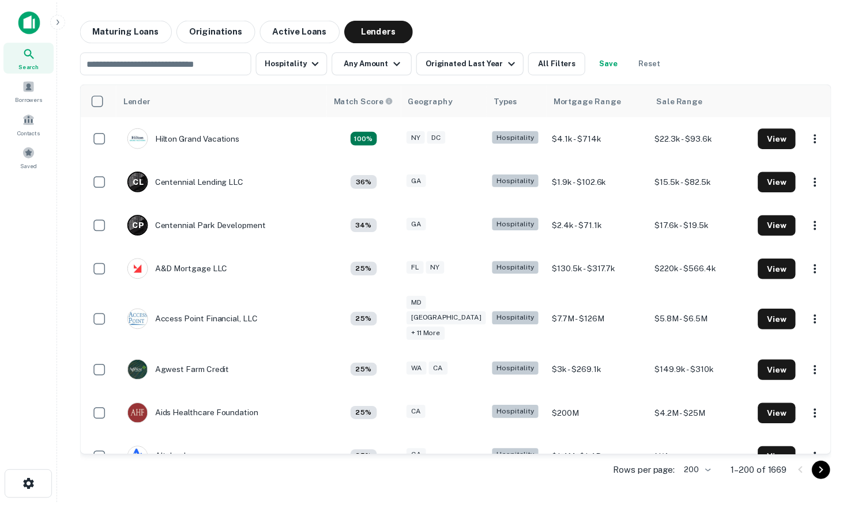
scroll to position [3462, 0]
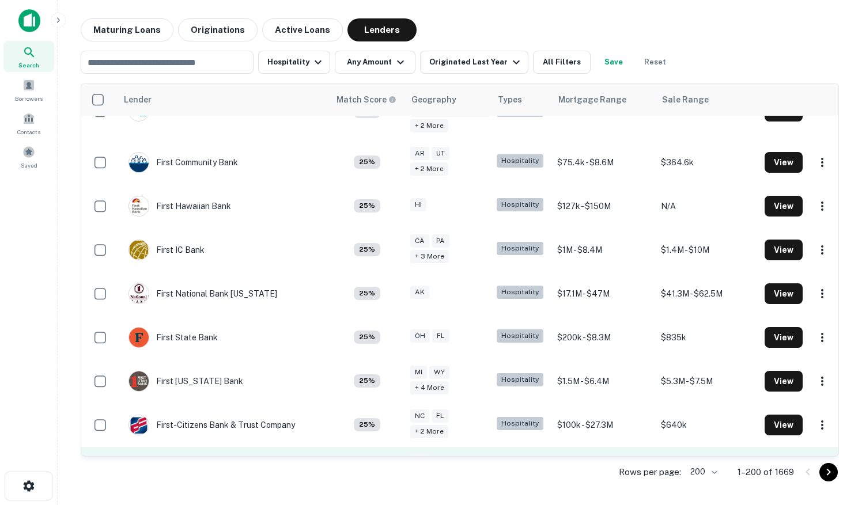
click at [170, 459] on div "Frost" at bounding box center [153, 469] width 48 height 21
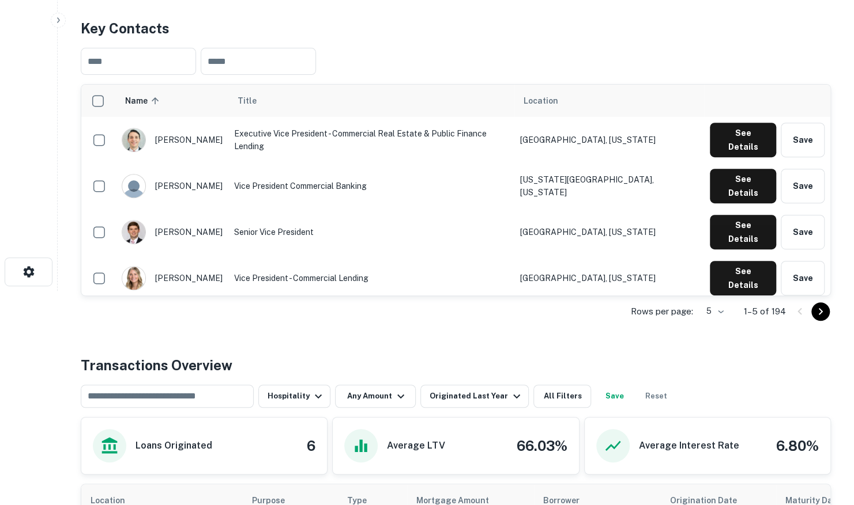
scroll to position [231, 0]
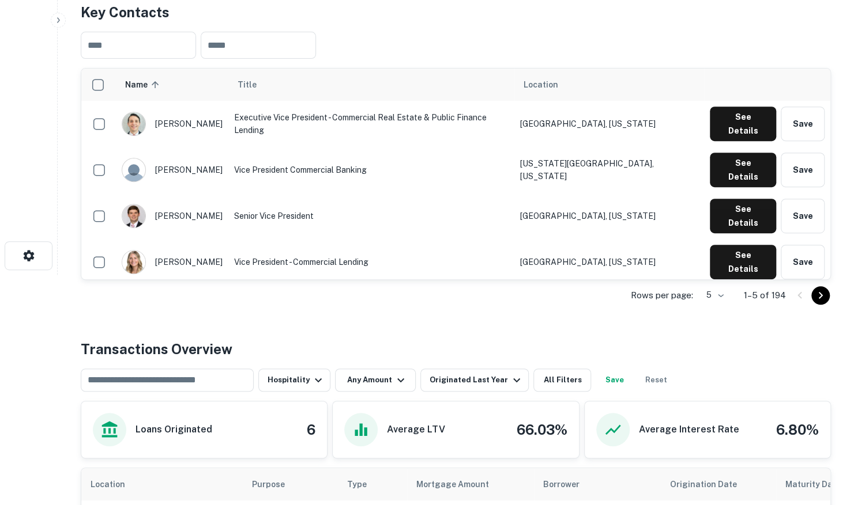
click at [717, 275] on body "Search Borrowers Contacts Saved Back to search Frost Description Frost Bank is …" at bounding box center [427, 21] width 854 height 505
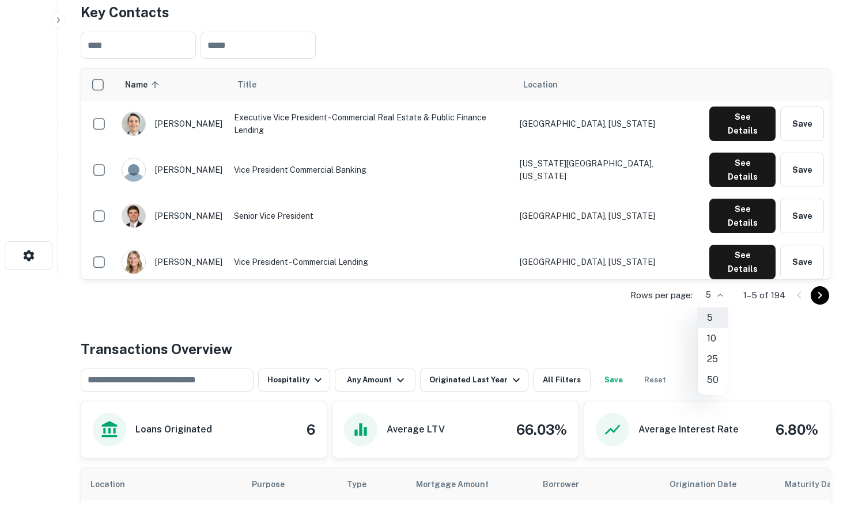
click at [713, 375] on li "50" at bounding box center [713, 380] width 30 height 21
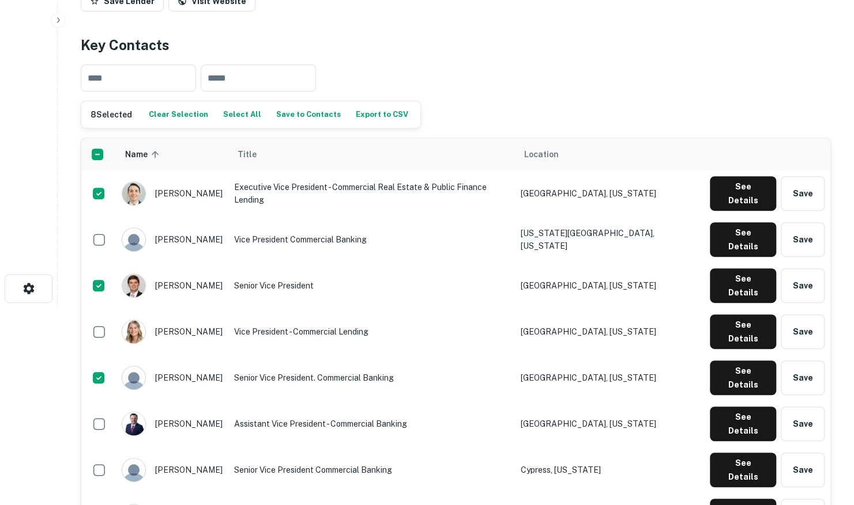
scroll to position [115, 0]
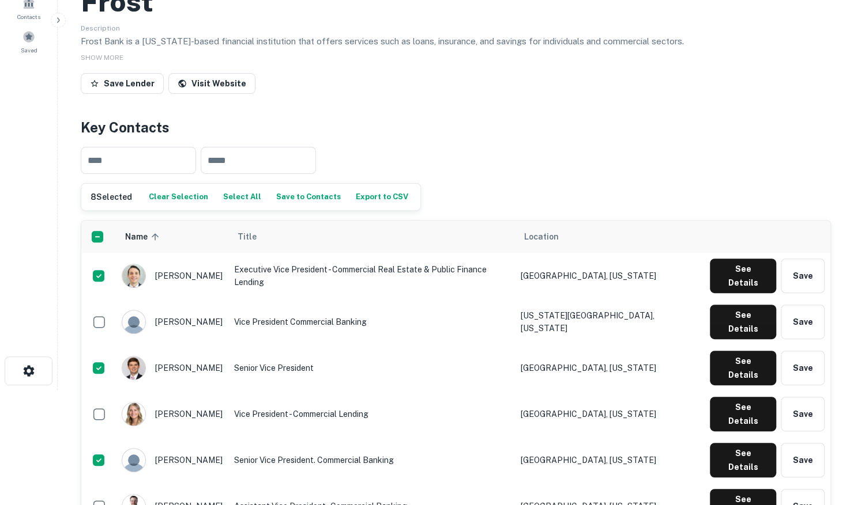
click at [302, 199] on button "Save to Contacts" at bounding box center [308, 196] width 70 height 17
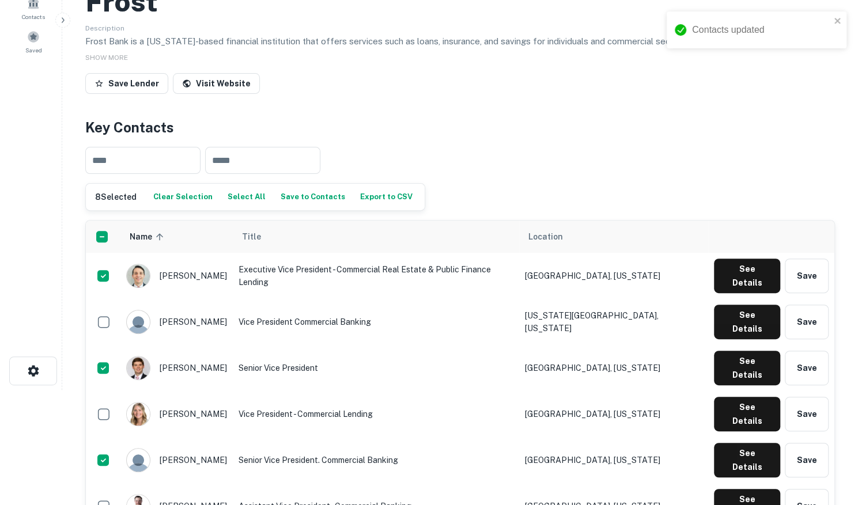
scroll to position [0, 0]
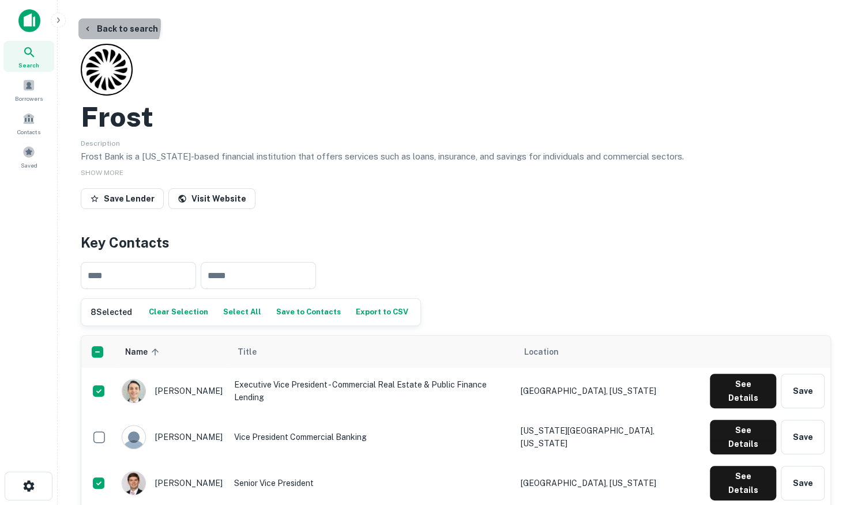
click at [109, 25] on button "Back to search" at bounding box center [120, 28] width 84 height 21
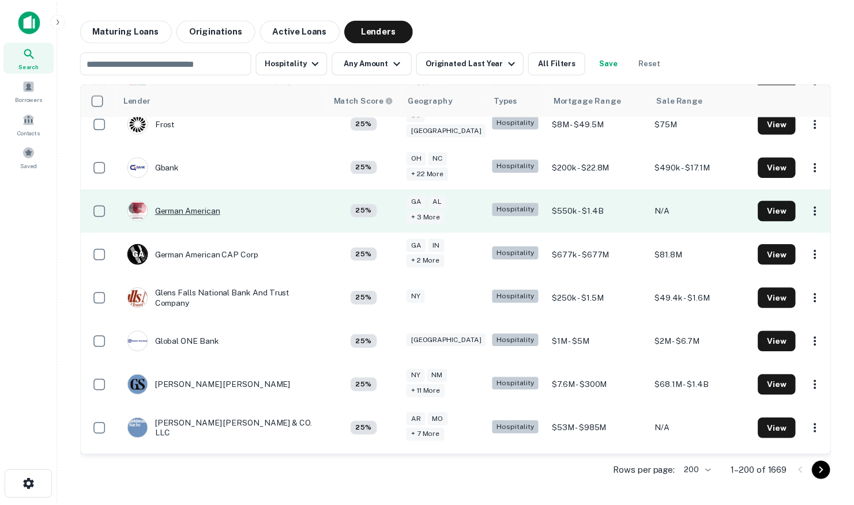
scroll to position [3866, 0]
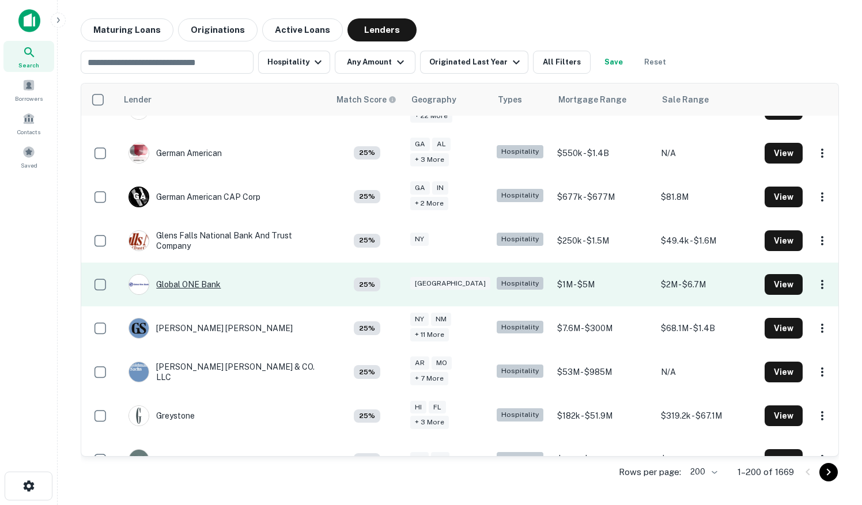
click at [194, 274] on div "Global ONE Bank" at bounding box center [175, 284] width 92 height 21
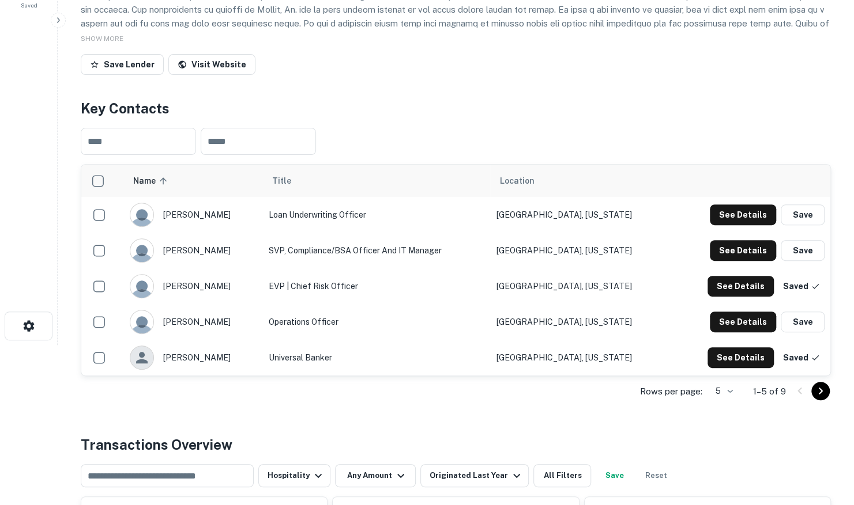
scroll to position [173, 0]
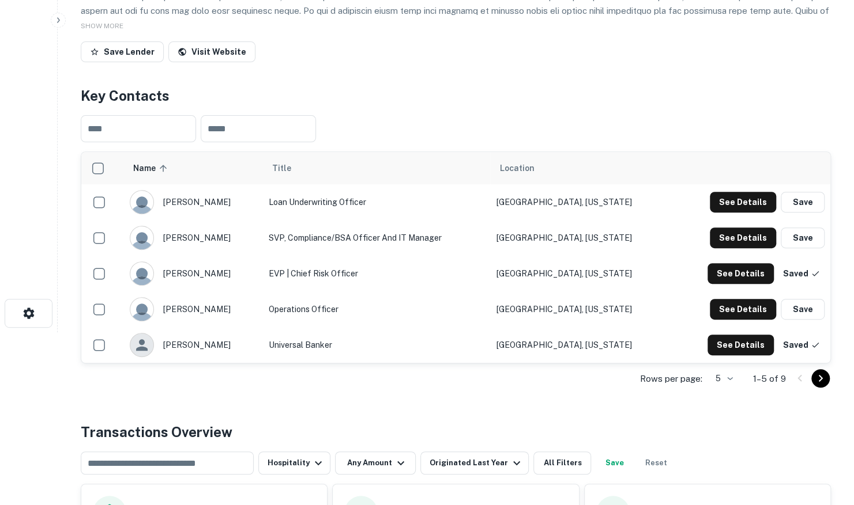
click at [732, 333] on body "Search Borrowers Contacts Saved Back to search Global ONE Bank Description SHOW…" at bounding box center [427, 79] width 854 height 505
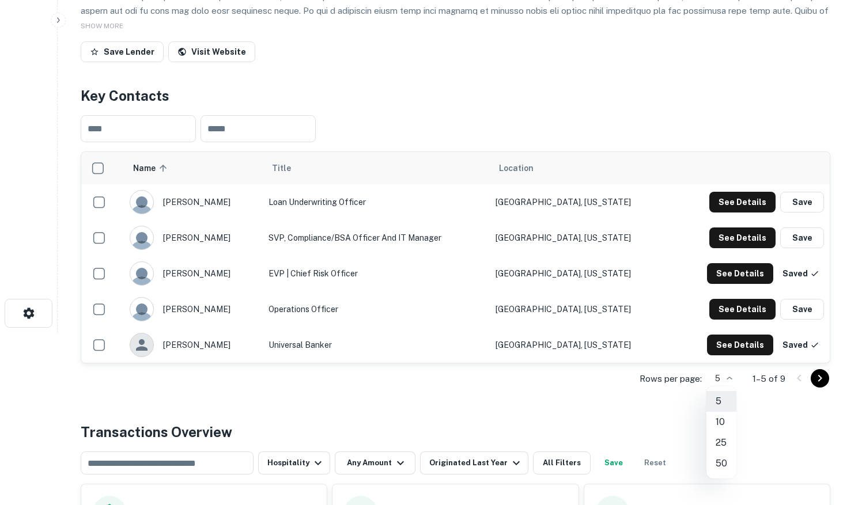
click at [723, 412] on li "10" at bounding box center [722, 422] width 30 height 21
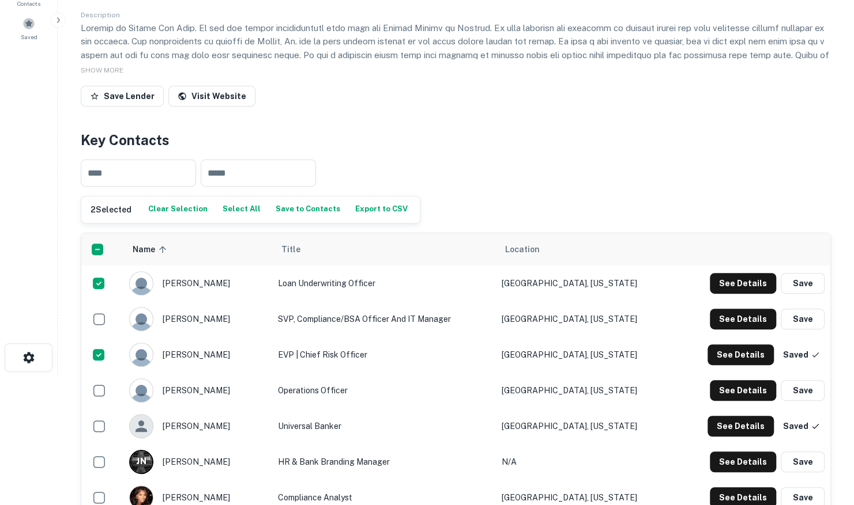
scroll to position [115, 0]
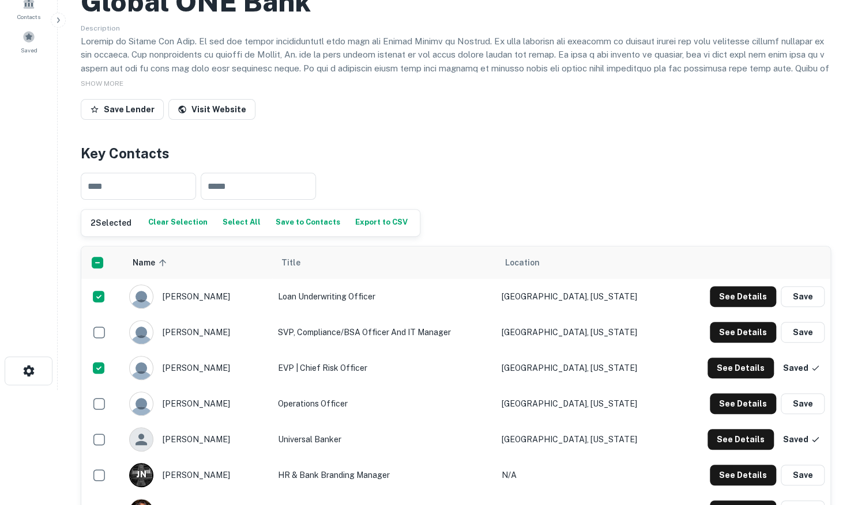
click at [309, 220] on button "Save to Contacts" at bounding box center [308, 222] width 70 height 17
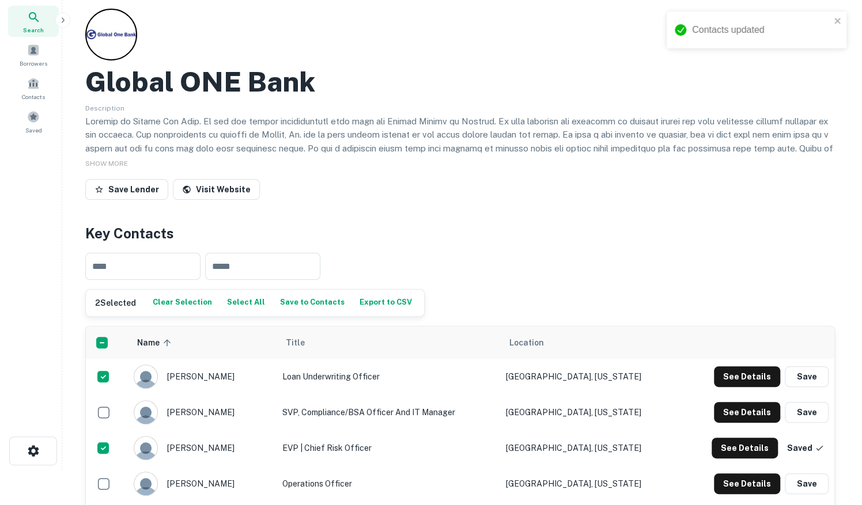
scroll to position [0, 0]
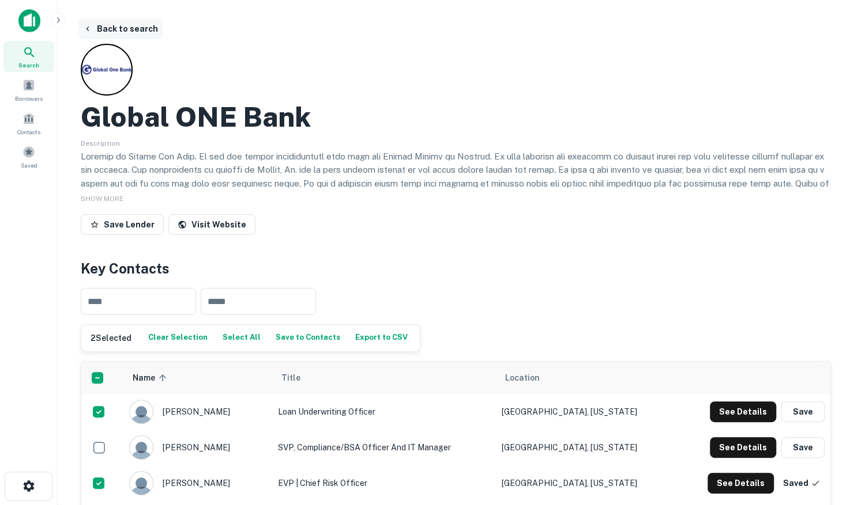
click at [105, 30] on button "Back to search" at bounding box center [120, 28] width 84 height 21
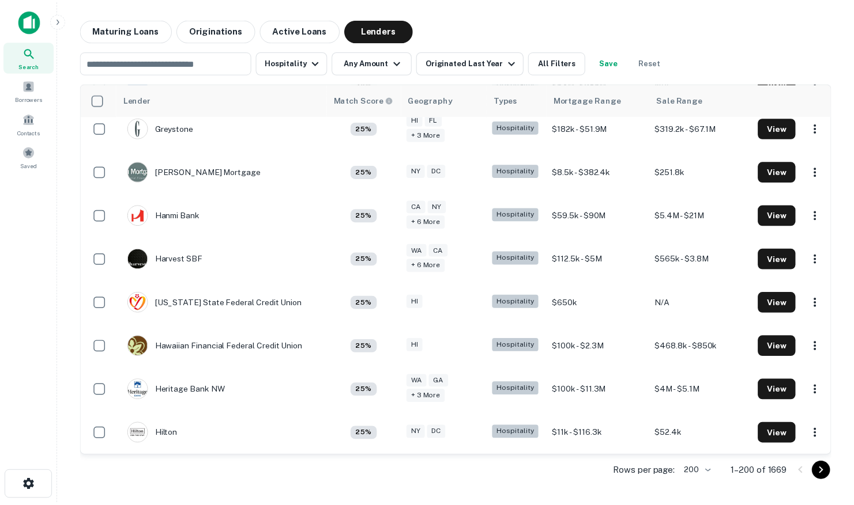
scroll to position [4096, 0]
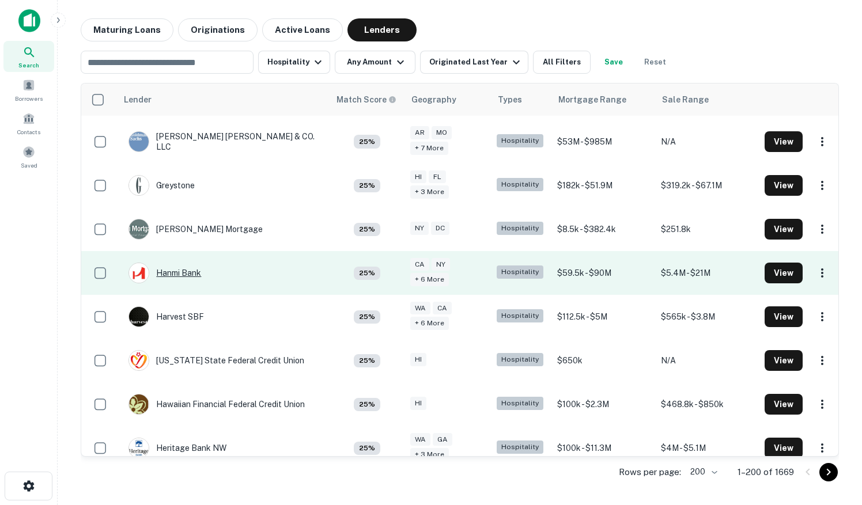
click at [175, 263] on div "Hanmi Bank" at bounding box center [165, 273] width 73 height 21
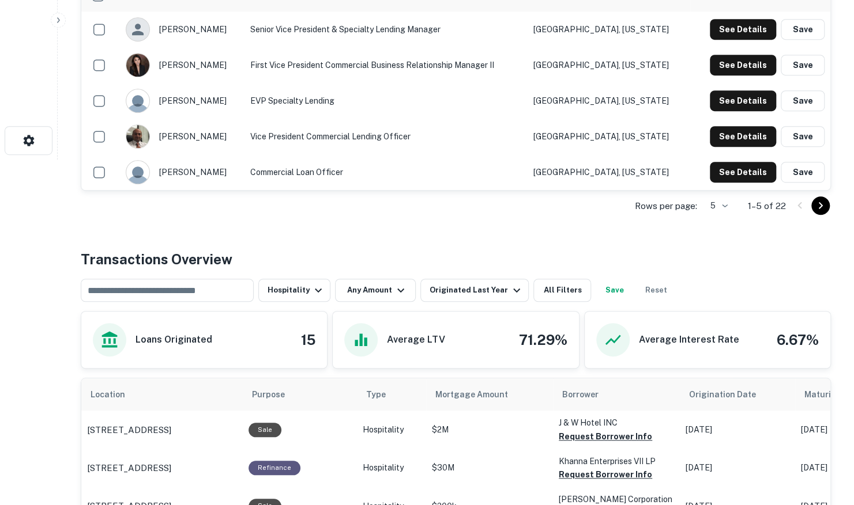
scroll to position [231, 0]
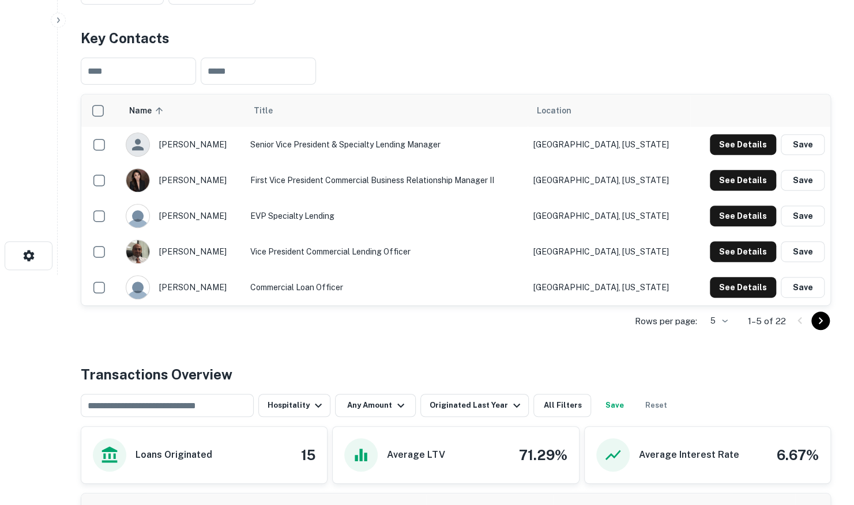
click at [717, 275] on body "Search Borrowers Contacts Saved Back to search Hanmi Bank Description SHOW MORE…" at bounding box center [427, 21] width 854 height 505
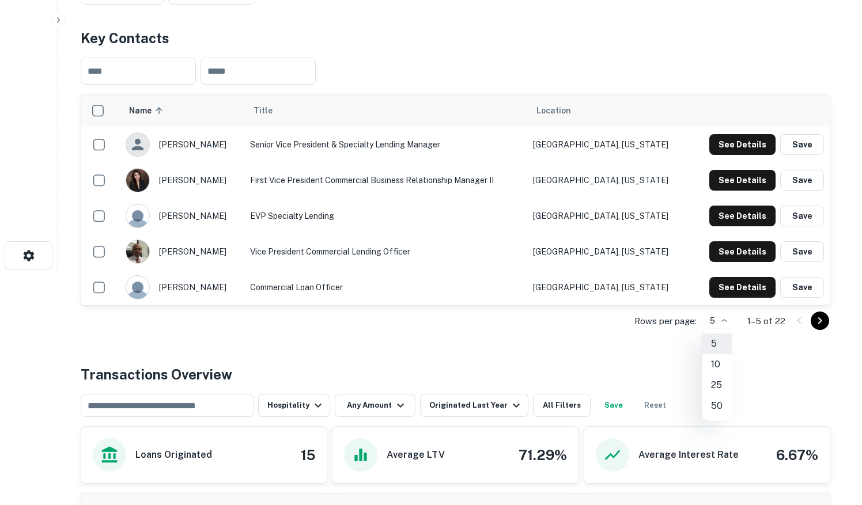
click at [715, 386] on li "25" at bounding box center [717, 385] width 30 height 21
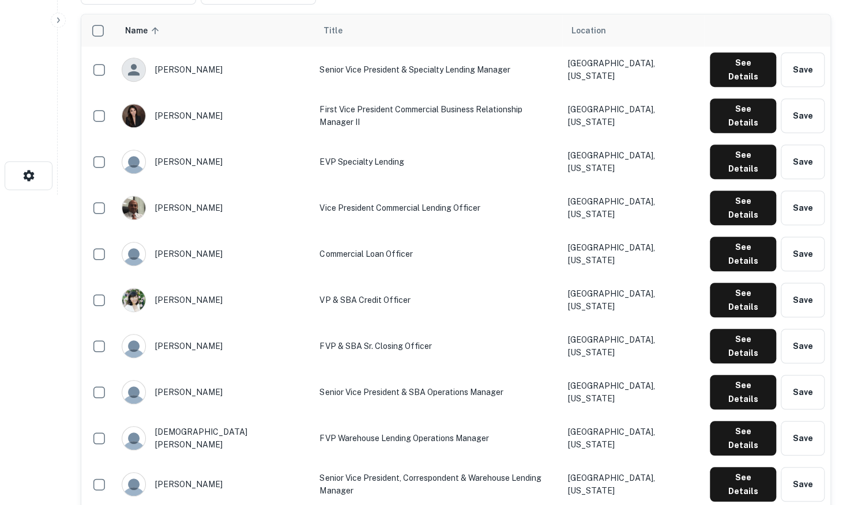
scroll to position [288, 0]
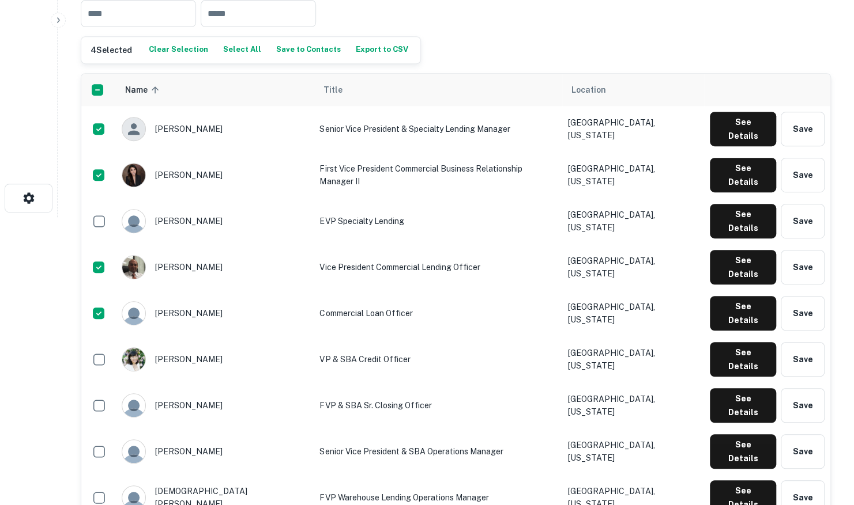
click at [276, 48] on button "Save to Contacts" at bounding box center [308, 49] width 70 height 17
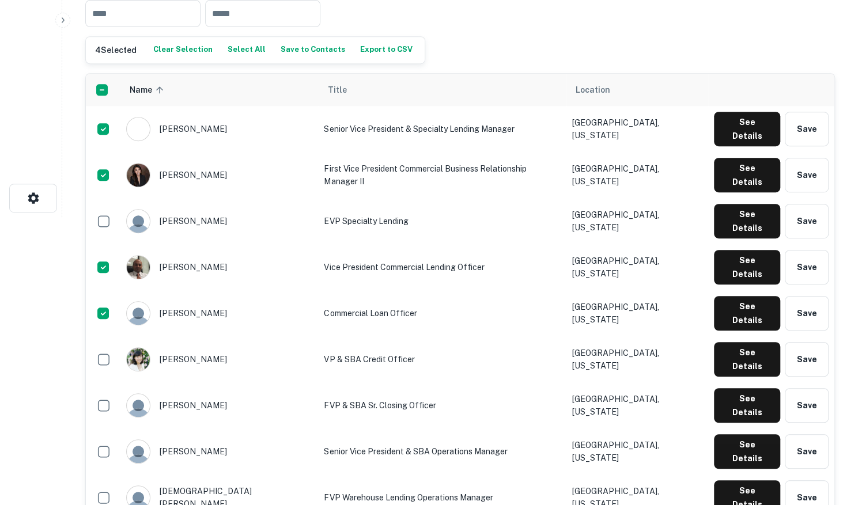
scroll to position [0, 0]
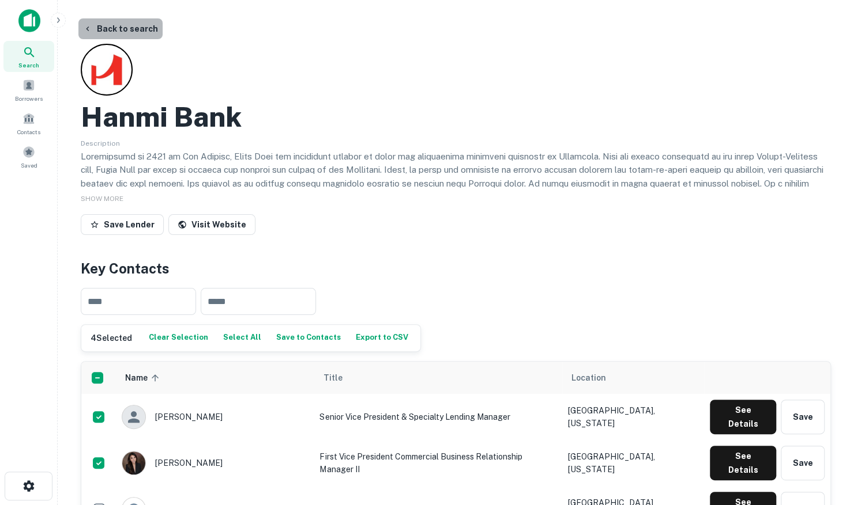
click at [122, 29] on button "Back to search" at bounding box center [120, 28] width 84 height 21
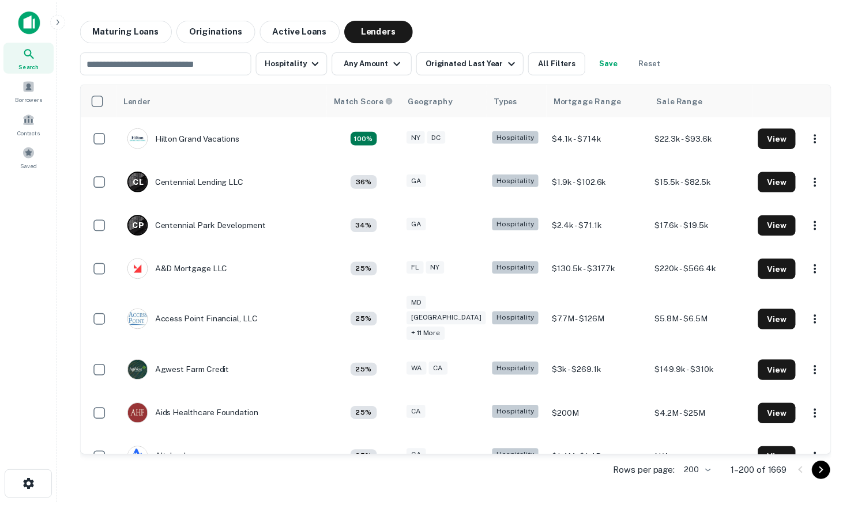
scroll to position [4096, 0]
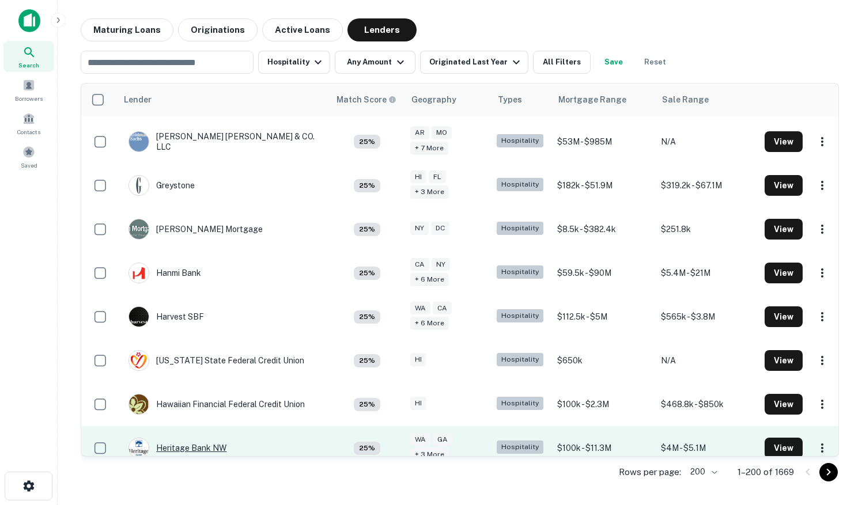
click at [190, 438] on div "Heritage Bank NW" at bounding box center [178, 448] width 98 height 21
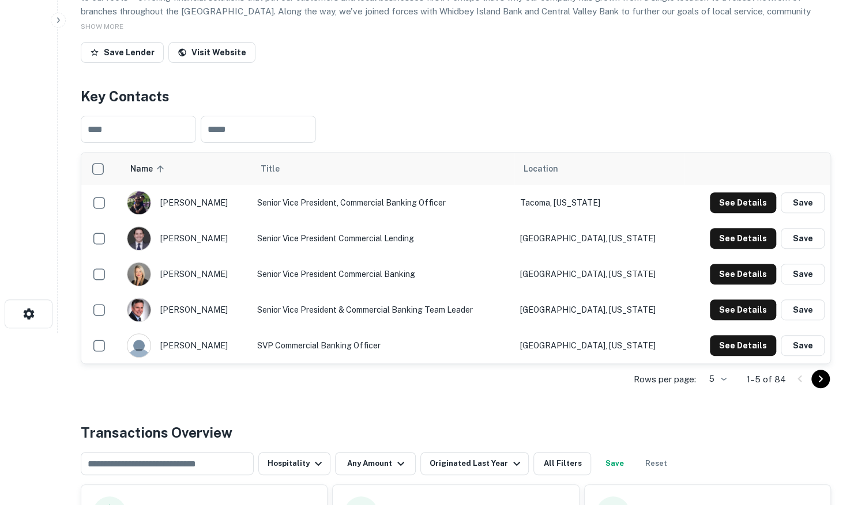
scroll to position [173, 0]
click at [720, 333] on body "Search Borrowers Contacts Saved Back to search Heritage Bank NW Description Her…" at bounding box center [427, 79] width 854 height 505
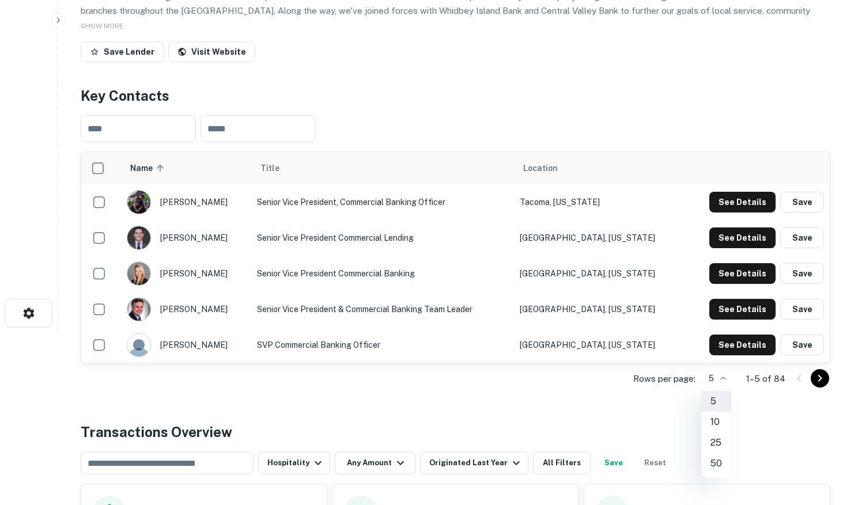
click at [710, 460] on li "50" at bounding box center [716, 464] width 30 height 21
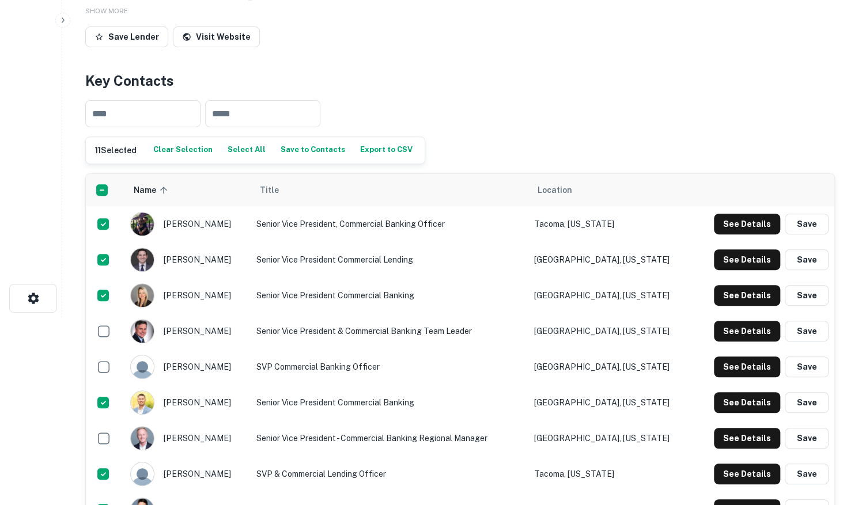
scroll to position [0, 0]
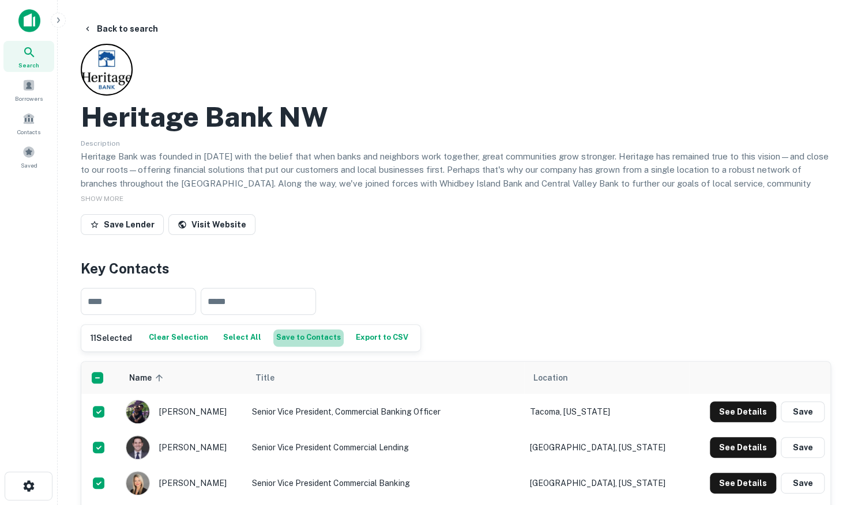
click at [305, 337] on button "Save to Contacts" at bounding box center [308, 338] width 70 height 17
click at [131, 26] on button "Back to search" at bounding box center [120, 28] width 84 height 21
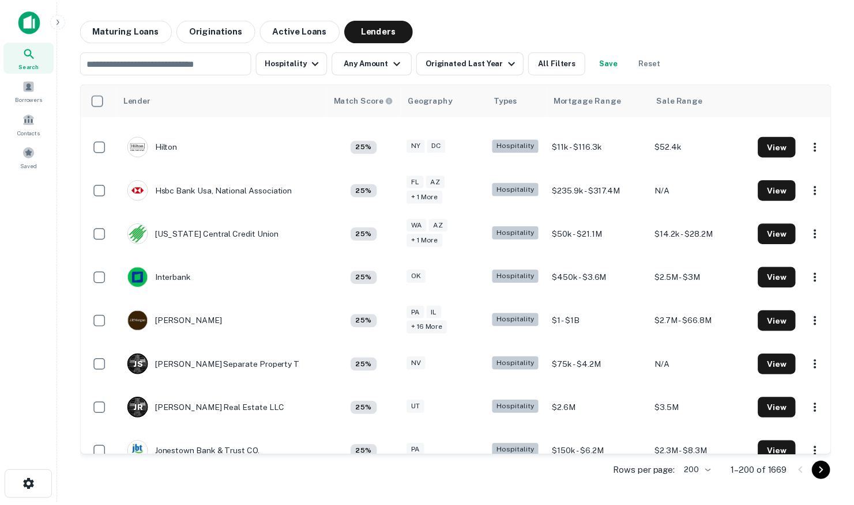
scroll to position [4327, 0]
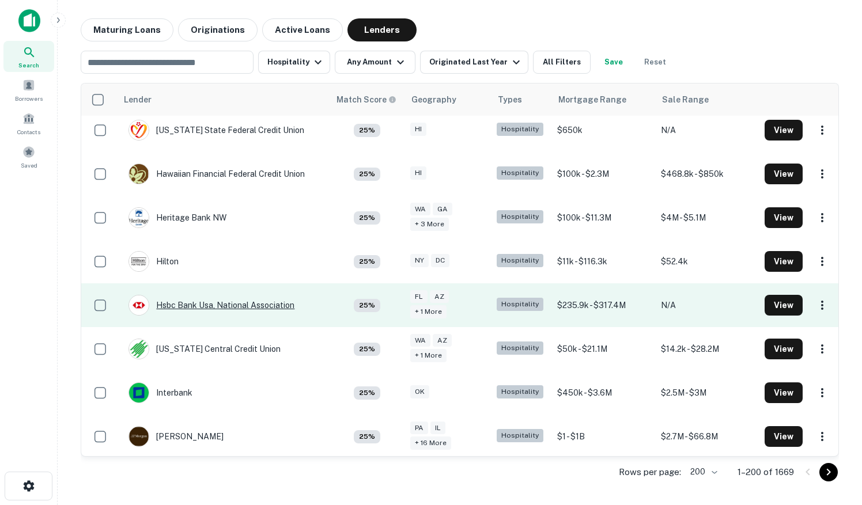
click at [247, 295] on div "Hsbc Bank Usa, National Association" at bounding box center [212, 305] width 166 height 21
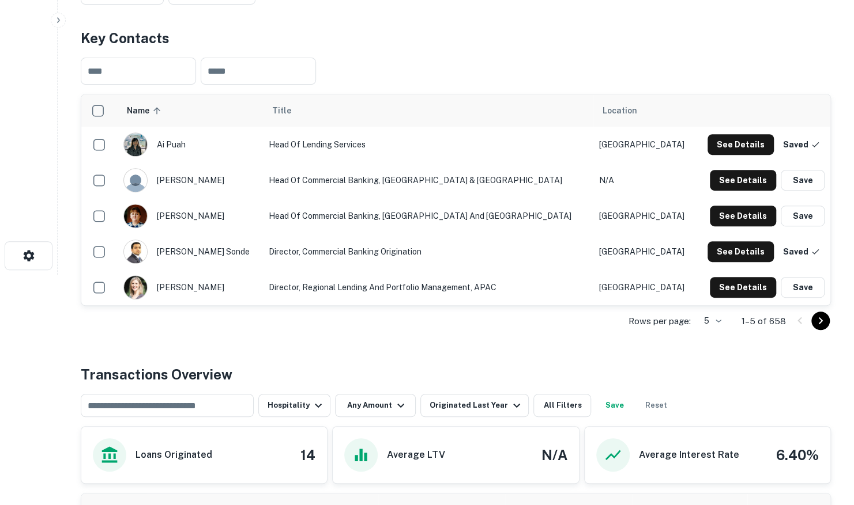
scroll to position [231, 0]
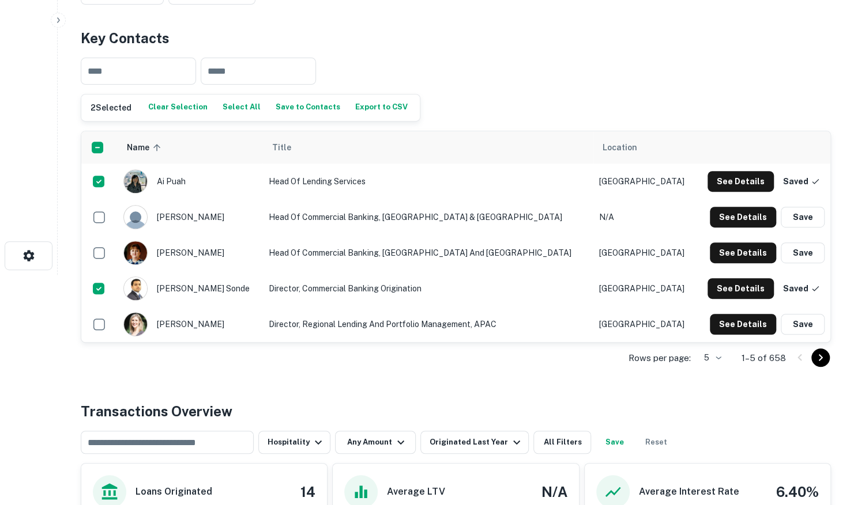
click at [707, 275] on body "Search Borrowers Contacts Saved Back to search Hsbc Bank Usa, National Associat…" at bounding box center [427, 21] width 854 height 505
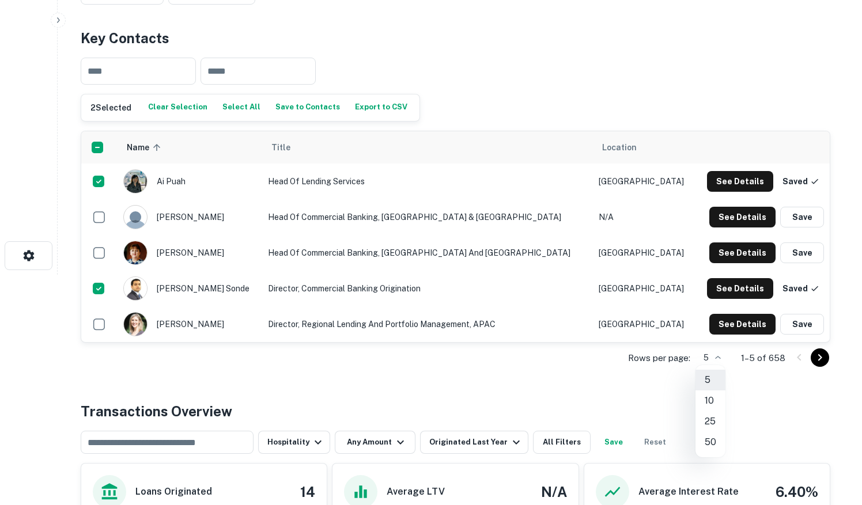
click at [705, 438] on li "50" at bounding box center [711, 442] width 30 height 21
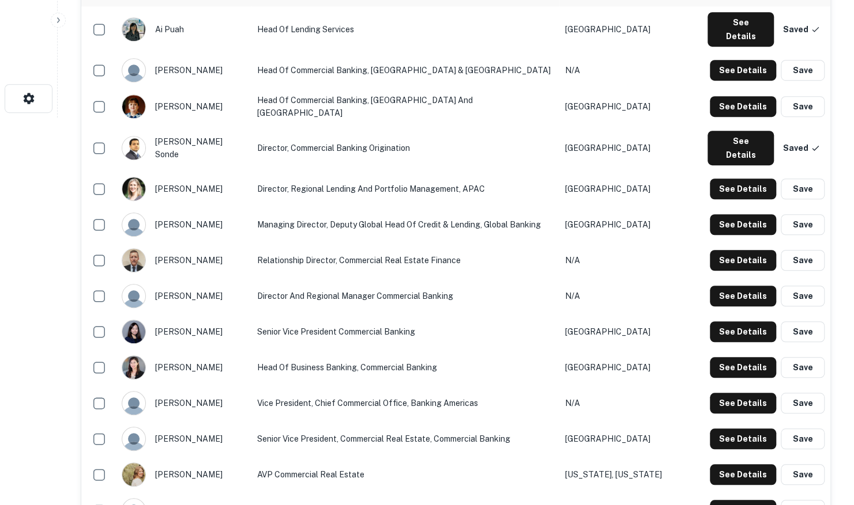
scroll to position [267, 0]
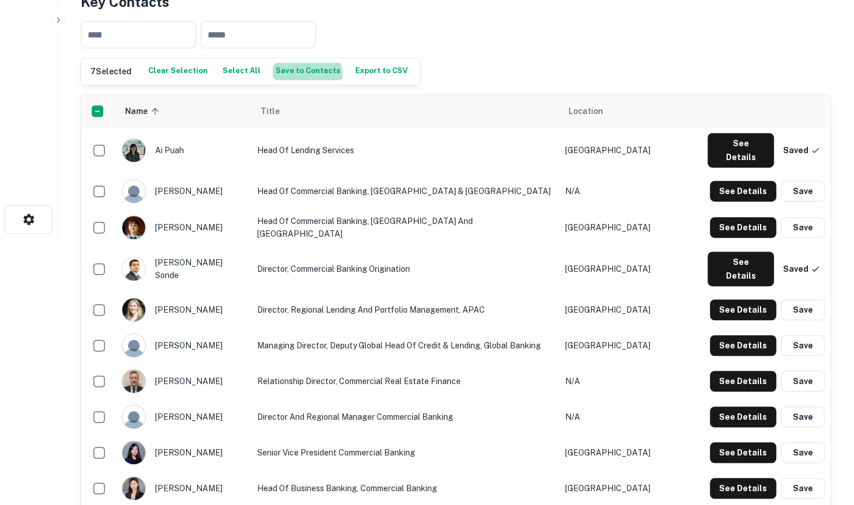
click at [298, 74] on button "Save to Contacts" at bounding box center [308, 71] width 70 height 17
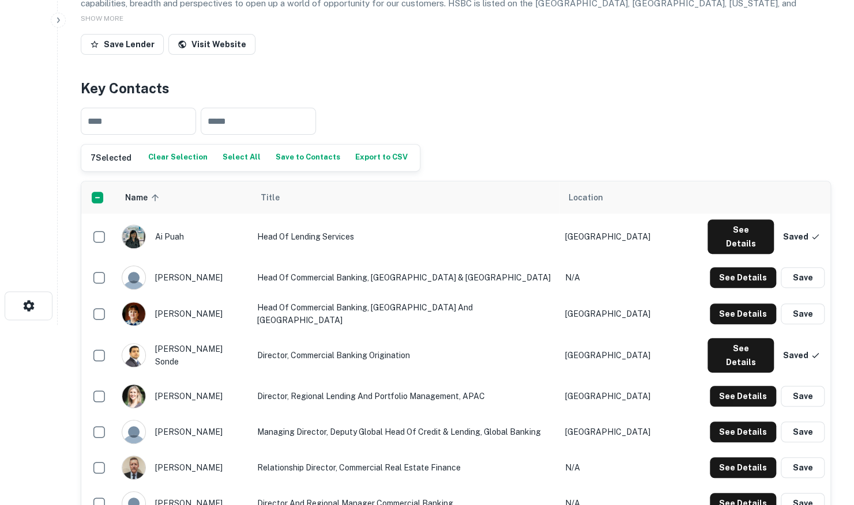
scroll to position [152, 0]
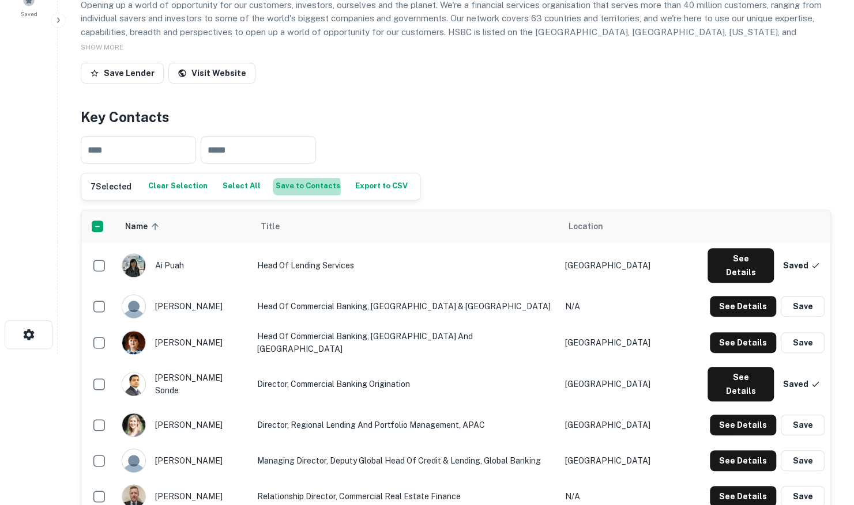
click at [287, 187] on button "Save to Contacts" at bounding box center [308, 186] width 70 height 17
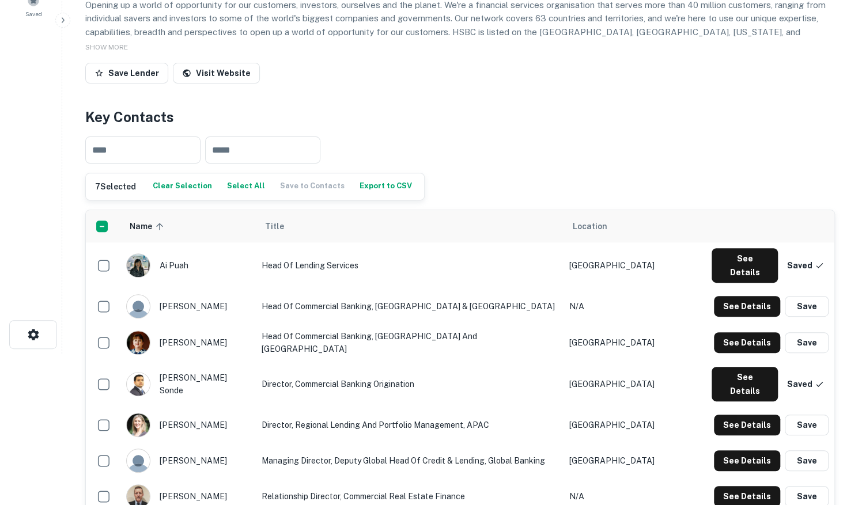
scroll to position [0, 0]
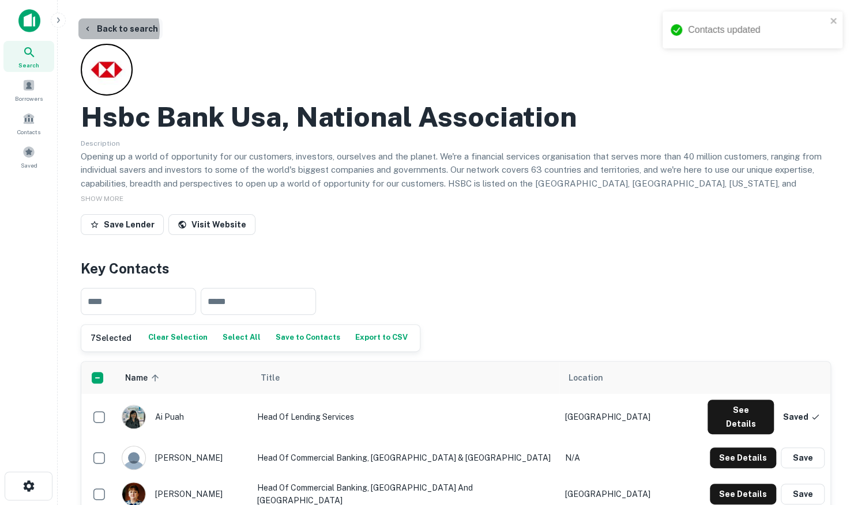
click at [107, 30] on button "Back to search" at bounding box center [120, 28] width 84 height 21
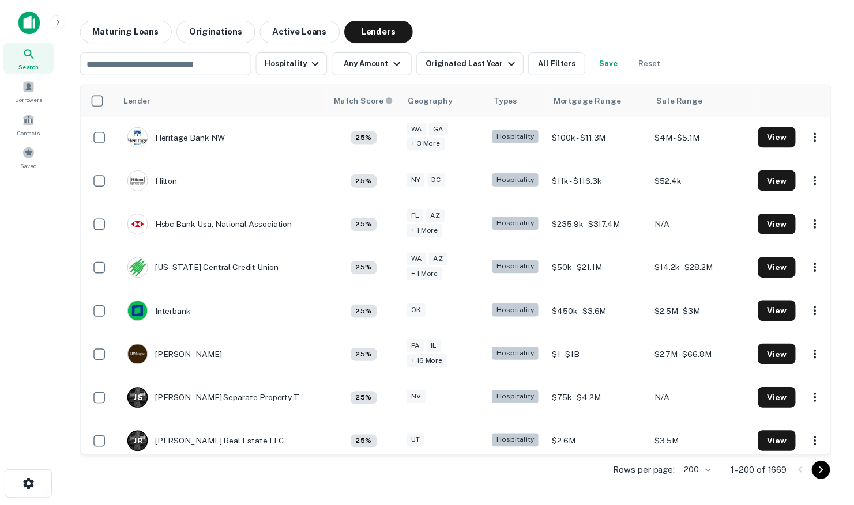
scroll to position [4385, 0]
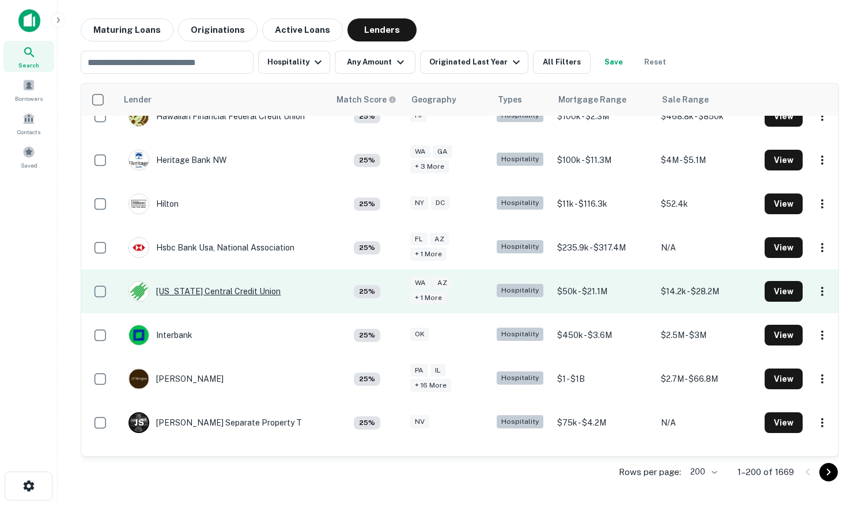
click at [213, 281] on div "[US_STATE] Central Credit Union" at bounding box center [205, 291] width 152 height 21
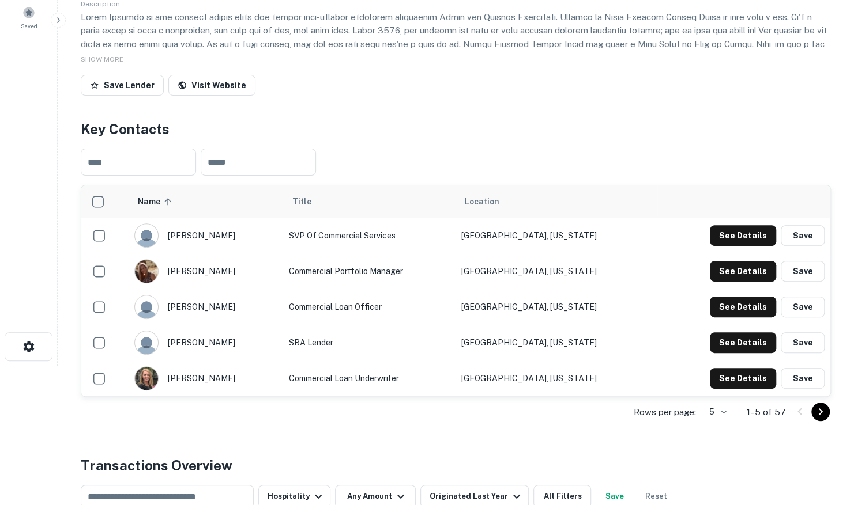
scroll to position [173, 0]
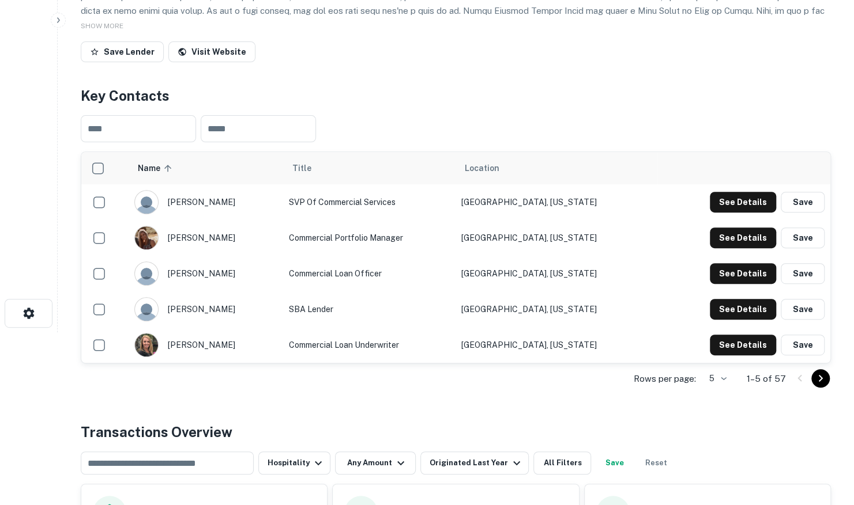
click at [711, 333] on body "Search Borrowers Contacts Saved Back to search Idaho Central Credit Union Descr…" at bounding box center [427, 79] width 854 height 505
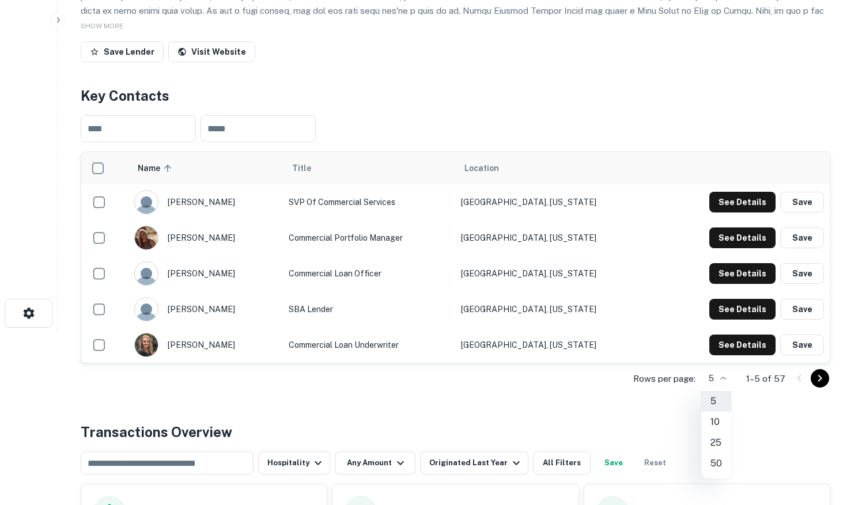
click at [715, 456] on li "50" at bounding box center [716, 464] width 30 height 21
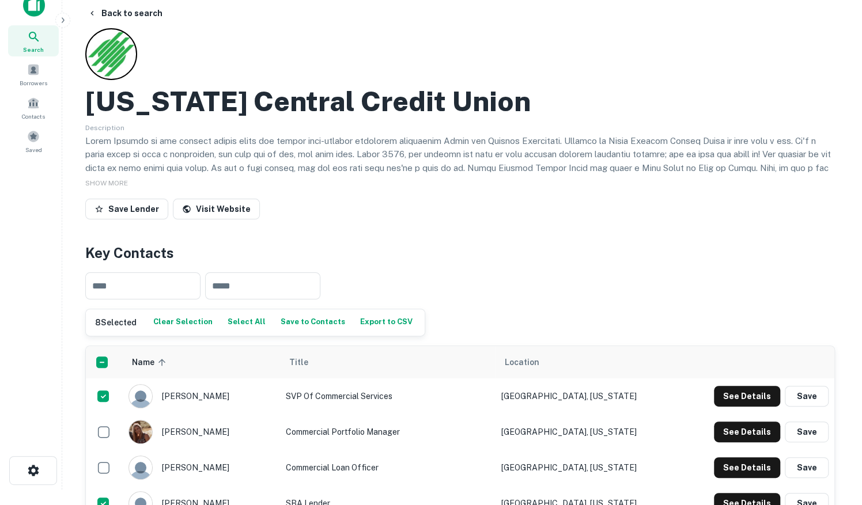
scroll to position [0, 0]
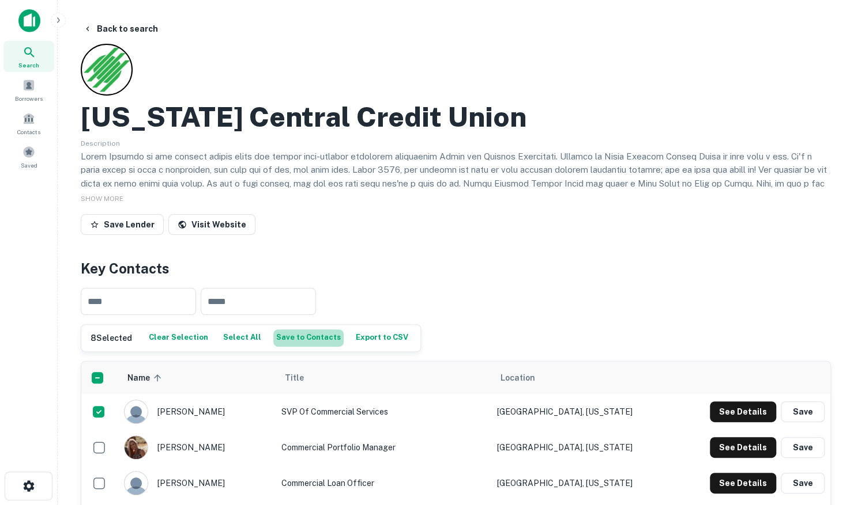
click at [305, 339] on button "Save to Contacts" at bounding box center [308, 338] width 70 height 17
click at [141, 32] on button "Back to search" at bounding box center [120, 28] width 84 height 21
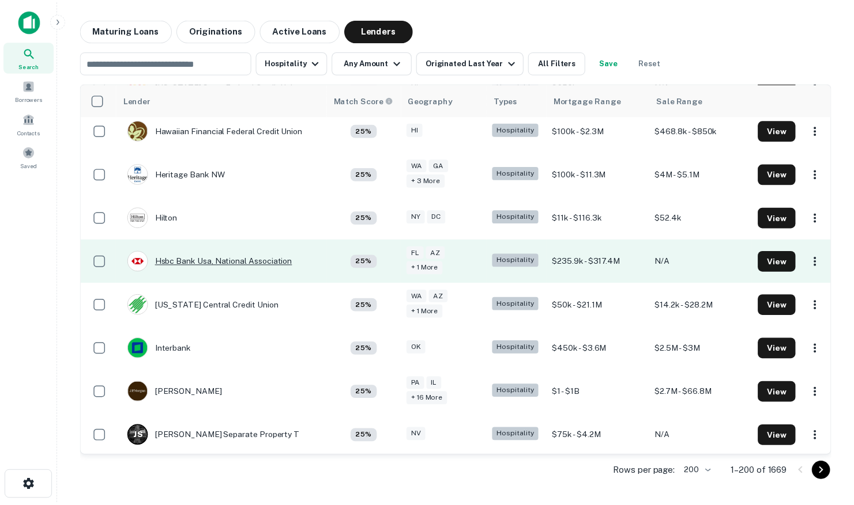
scroll to position [4442, 0]
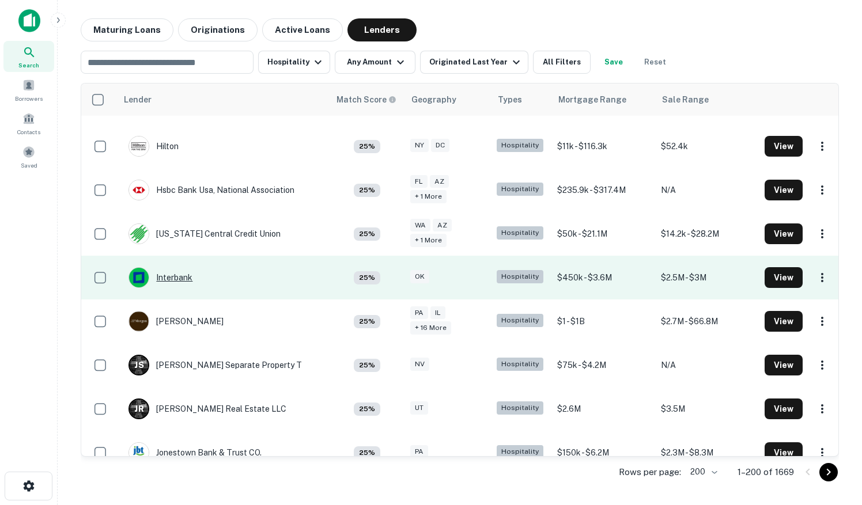
click at [175, 267] on div "Interbank" at bounding box center [161, 277] width 64 height 21
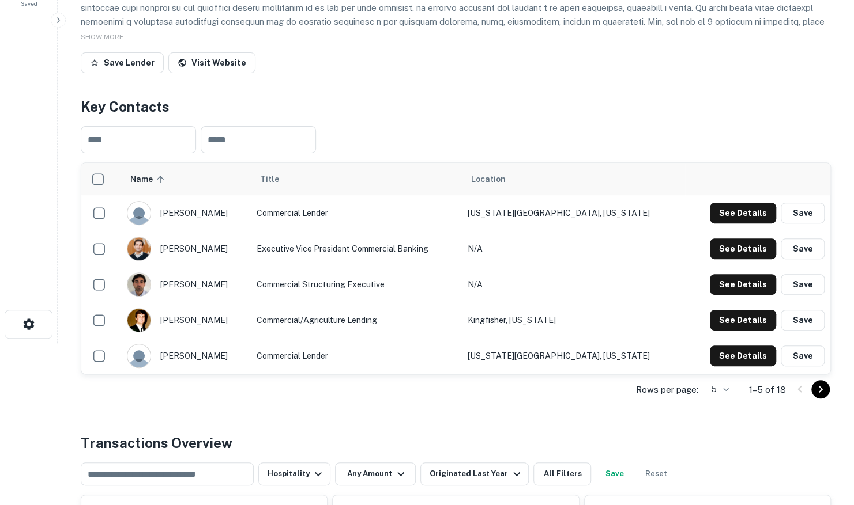
scroll to position [173, 0]
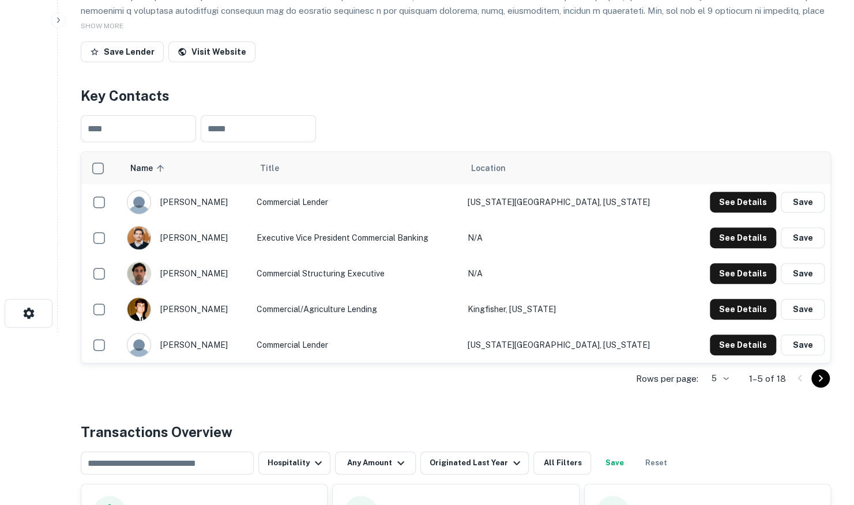
click at [722, 333] on body "Search Borrowers Contacts Saved Back to search Interbank Description SHOW MORE …" at bounding box center [427, 79] width 854 height 505
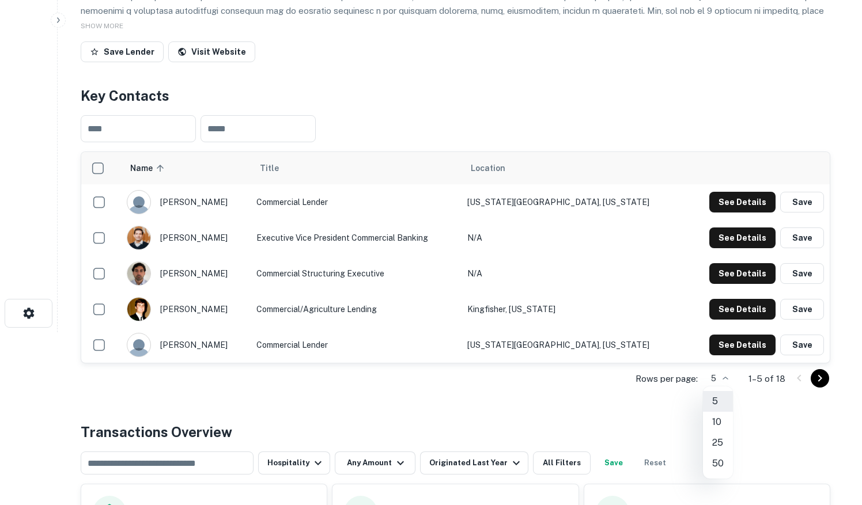
click at [718, 447] on li "25" at bounding box center [718, 443] width 30 height 21
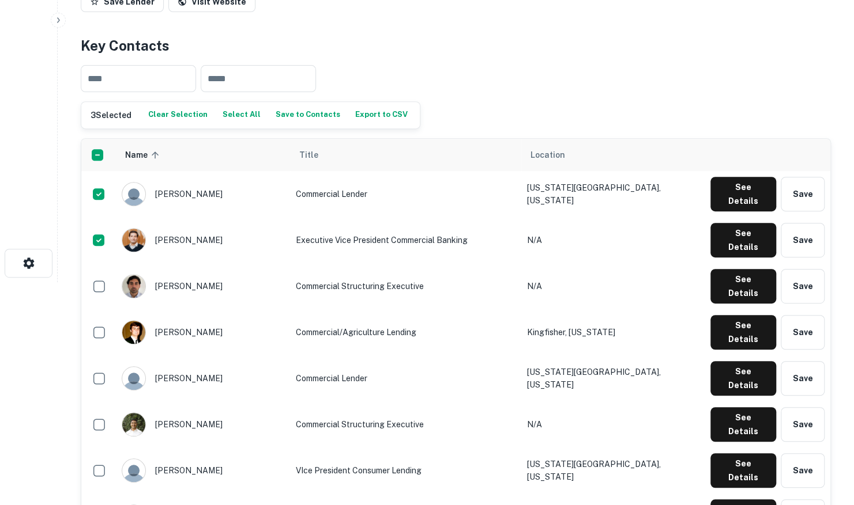
scroll to position [0, 0]
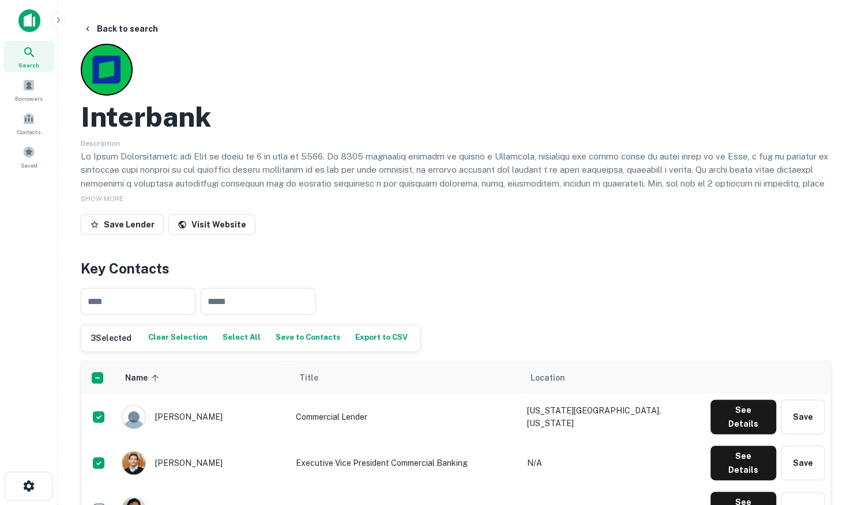
click at [312, 339] on button "Save to Contacts" at bounding box center [308, 338] width 70 height 17
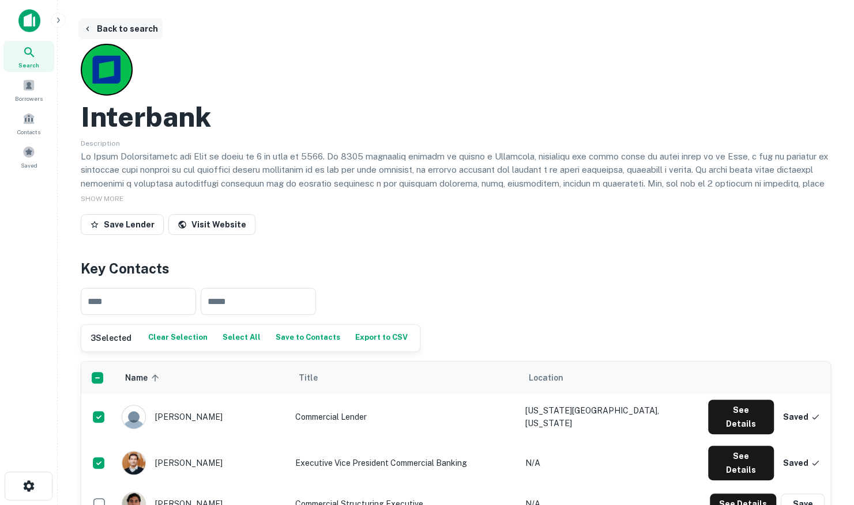
click at [124, 29] on button "Back to search" at bounding box center [120, 28] width 84 height 21
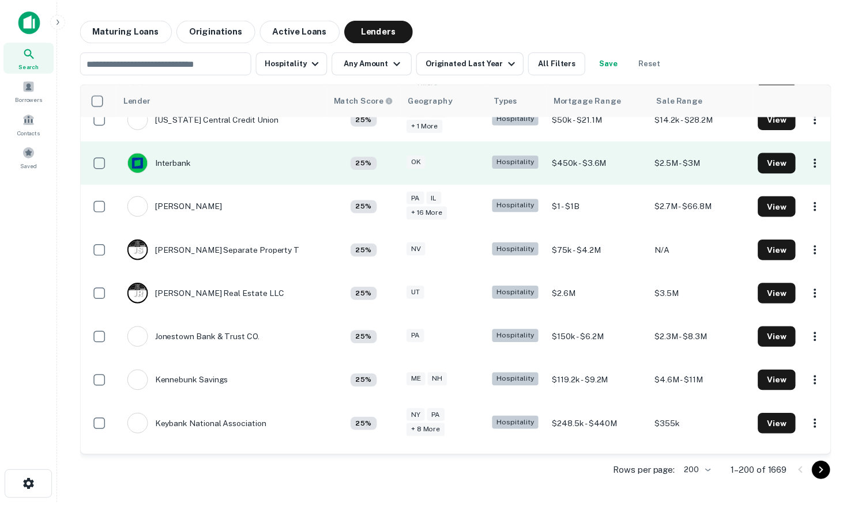
scroll to position [4500, 0]
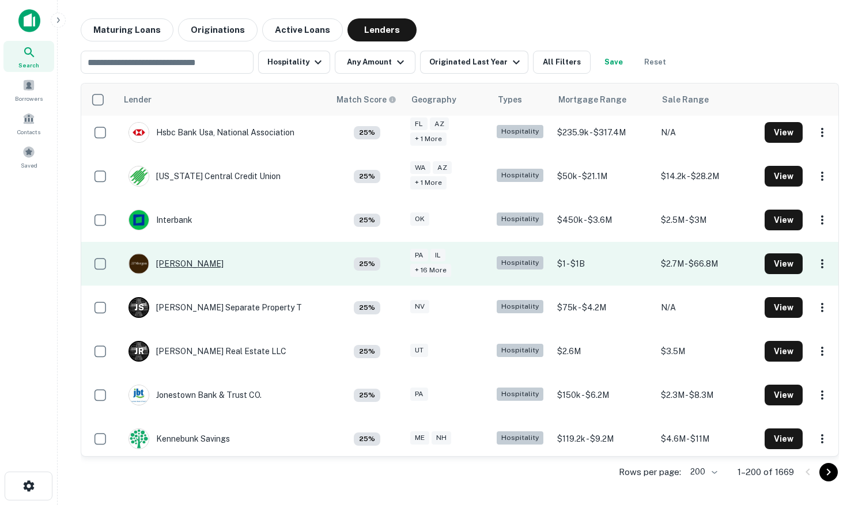
click at [170, 254] on div "[PERSON_NAME]" at bounding box center [176, 264] width 95 height 21
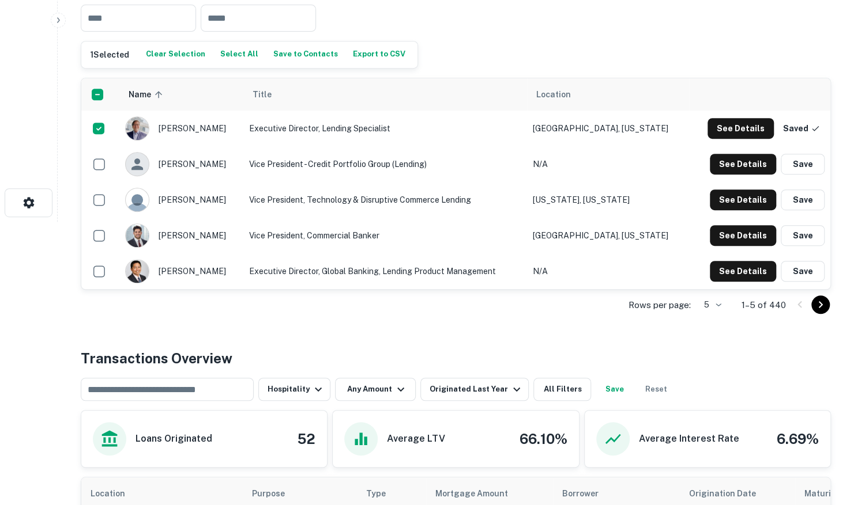
scroll to position [288, 0]
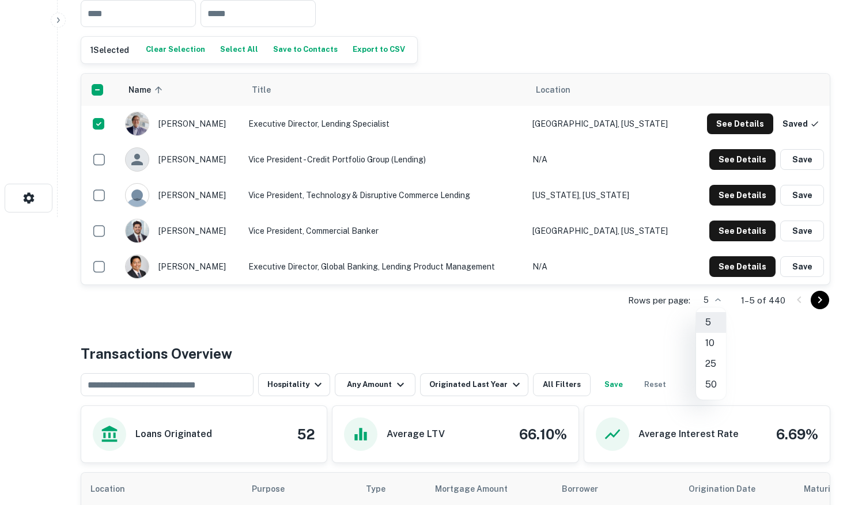
click at [700, 379] on li "50" at bounding box center [711, 385] width 30 height 21
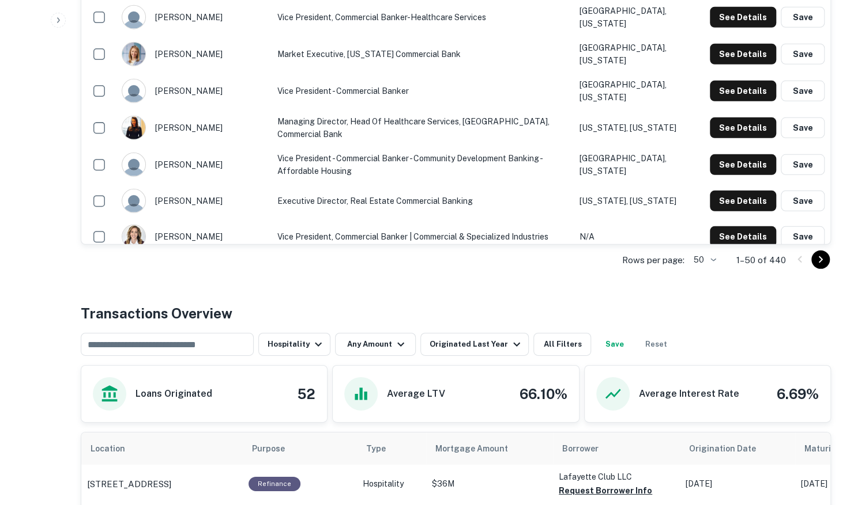
scroll to position [1959, 0]
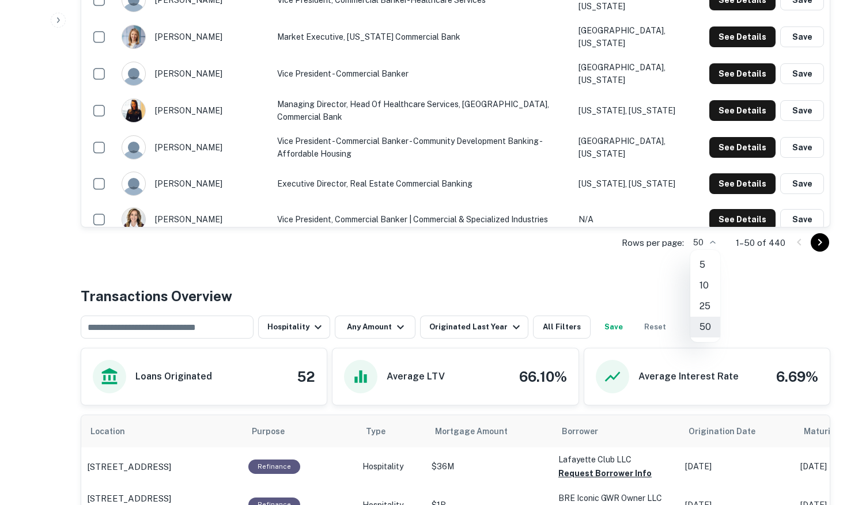
click at [814, 238] on div at bounding box center [431, 252] width 862 height 505
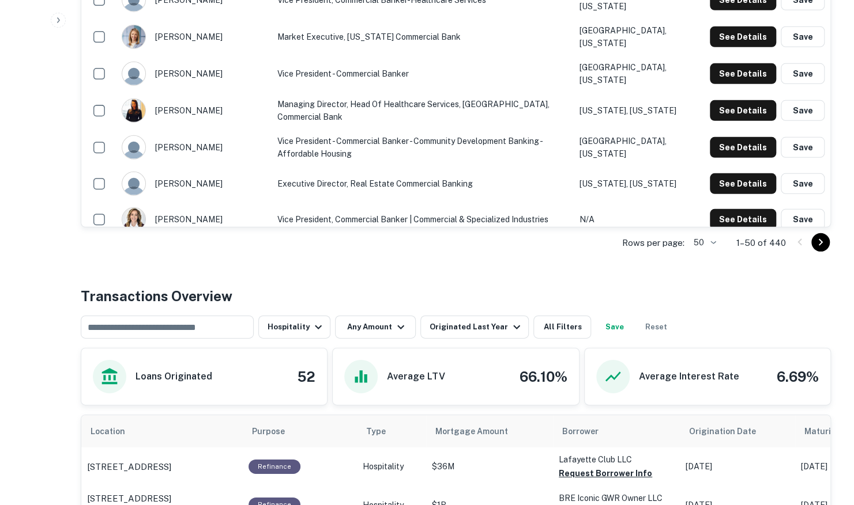
click at [818, 241] on icon "Go to next page" at bounding box center [820, 243] width 14 height 14
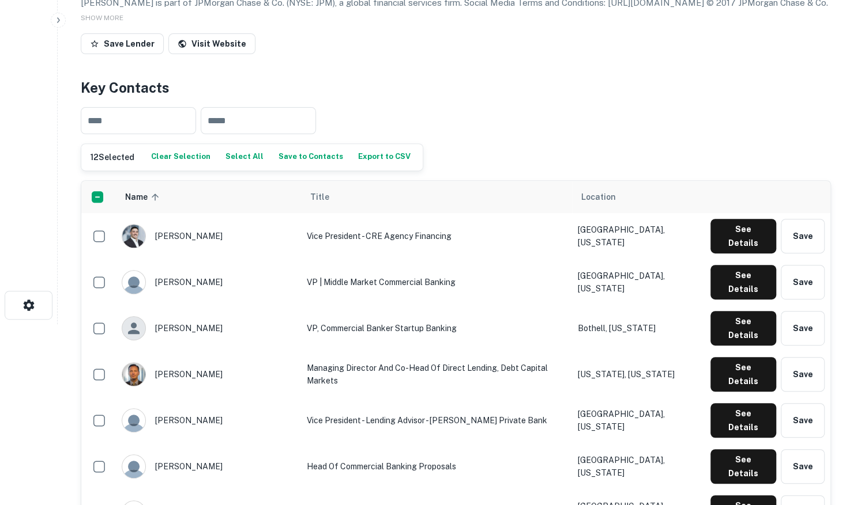
scroll to position [173, 0]
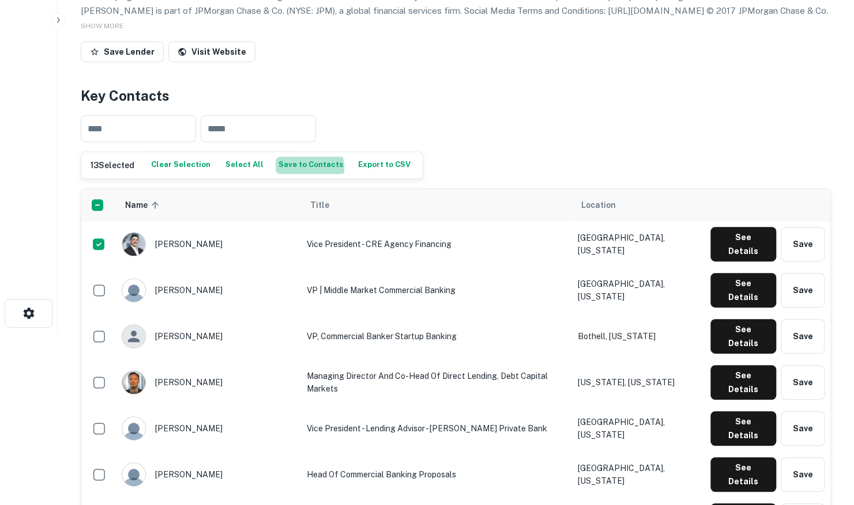
click at [289, 168] on button "Save to Contacts" at bounding box center [310, 165] width 70 height 17
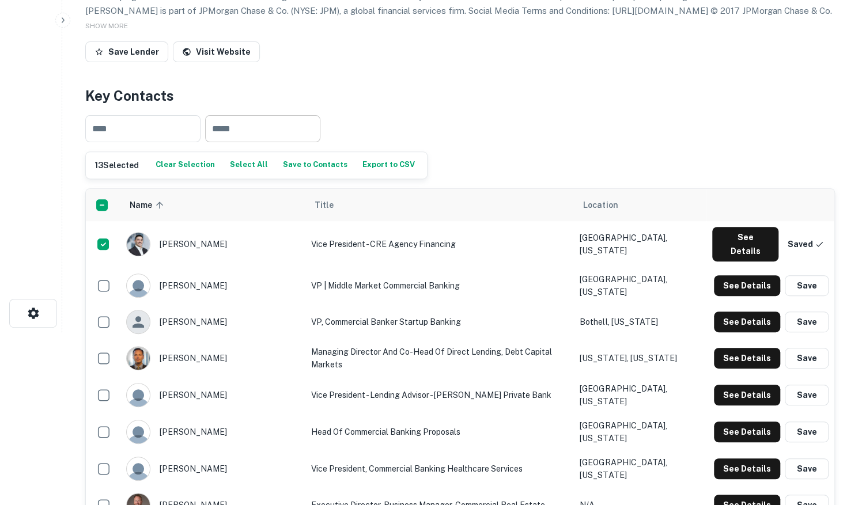
scroll to position [0, 0]
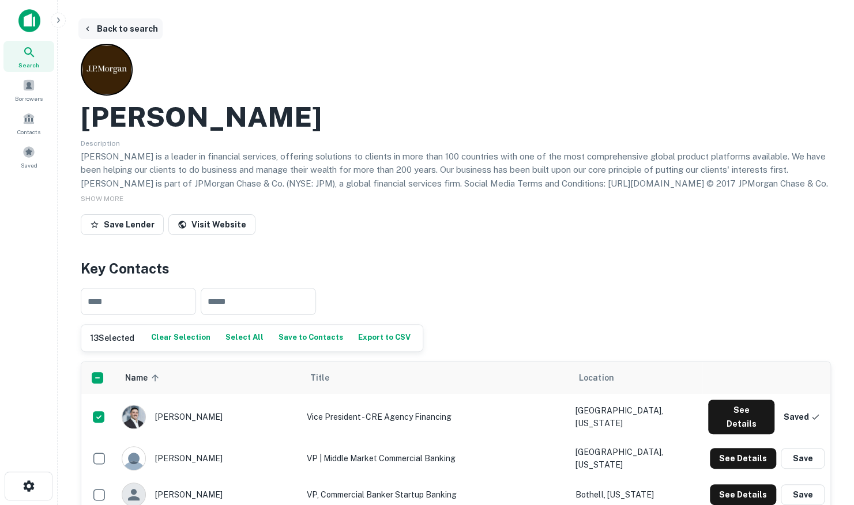
click at [136, 31] on button "Back to search" at bounding box center [120, 28] width 84 height 21
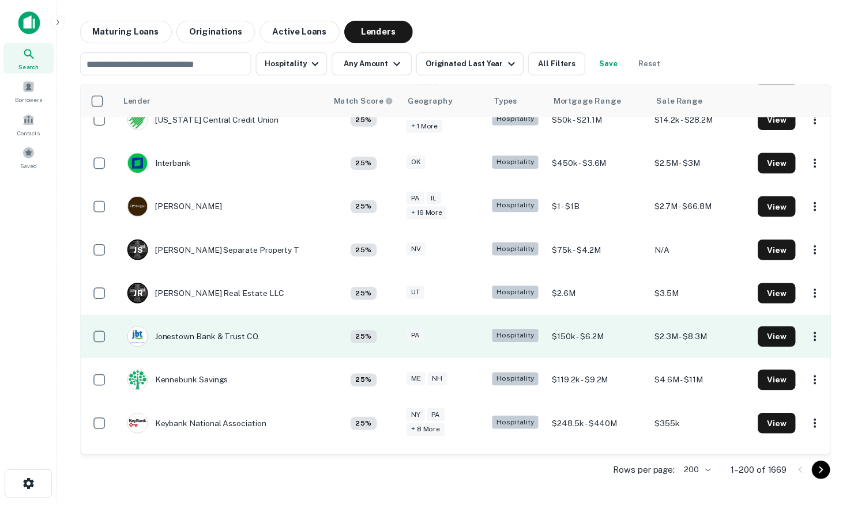
scroll to position [4500, 0]
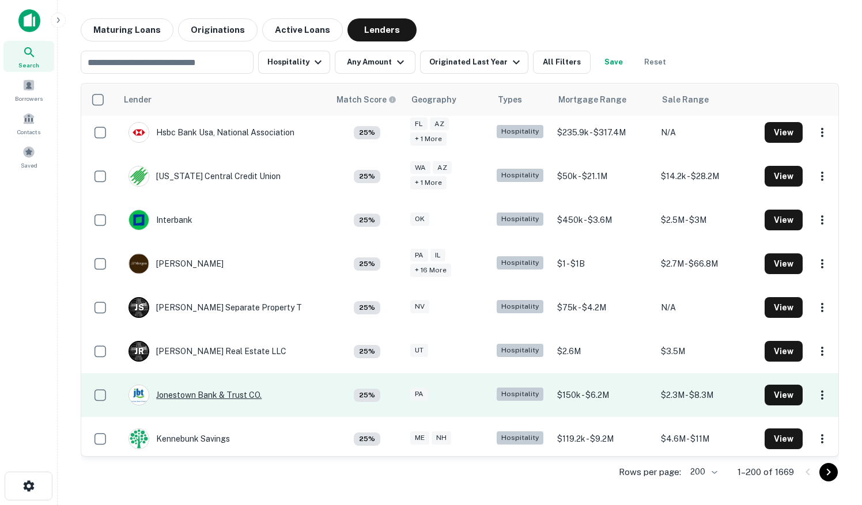
click at [213, 385] on div "Jonestown Bank & Trust CO." at bounding box center [195, 395] width 133 height 21
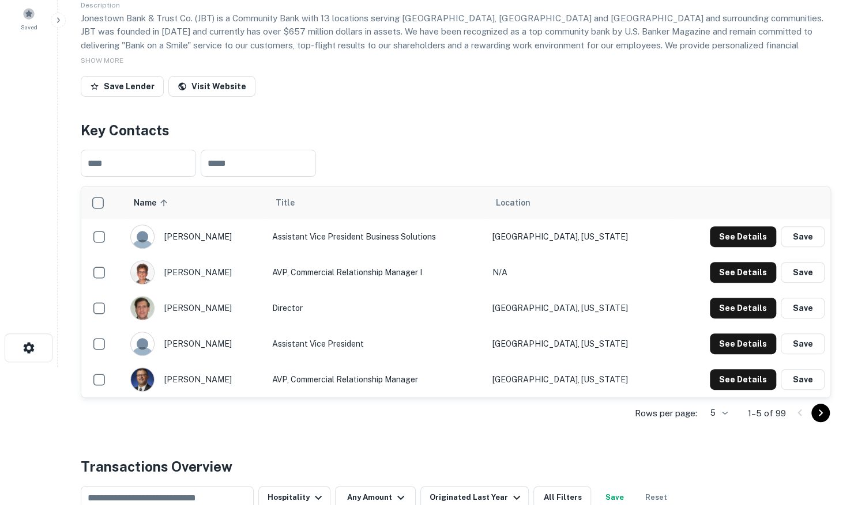
scroll to position [173, 0]
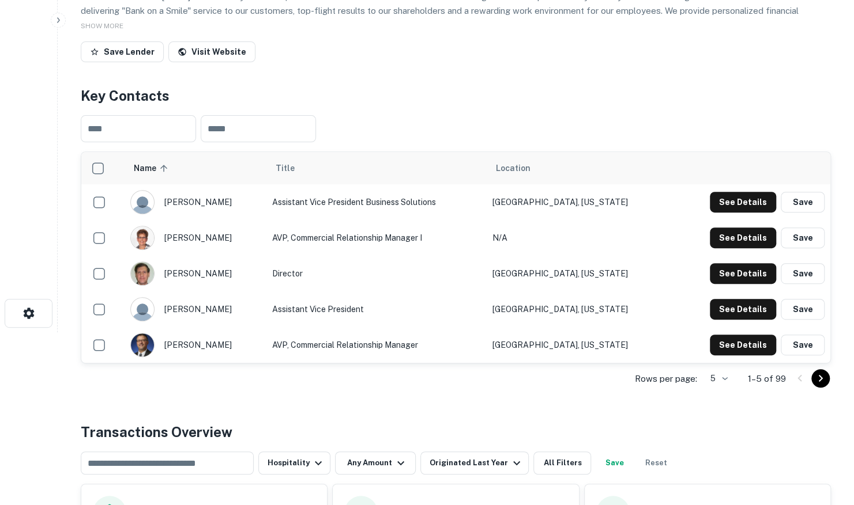
click at [728, 333] on body "Search Borrowers Contacts Saved Back to search Jonestown Bank & Trust CO. Descr…" at bounding box center [427, 79] width 854 height 505
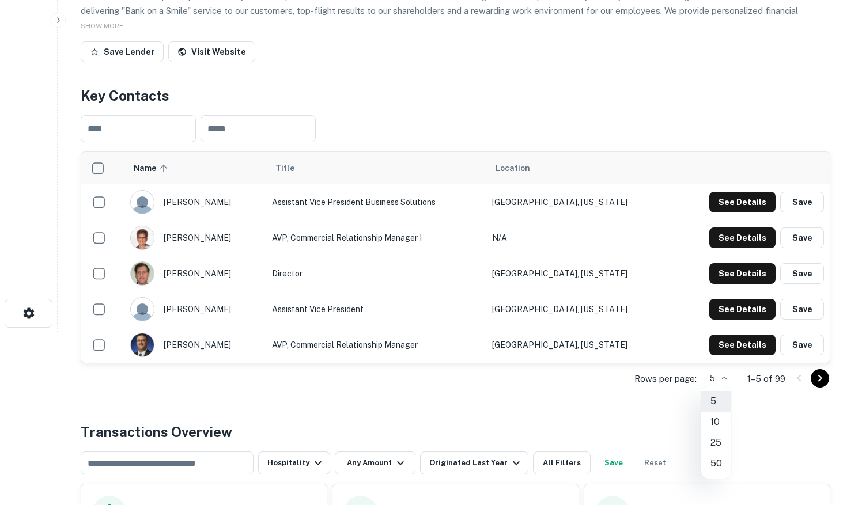
click at [722, 463] on li "50" at bounding box center [716, 464] width 30 height 21
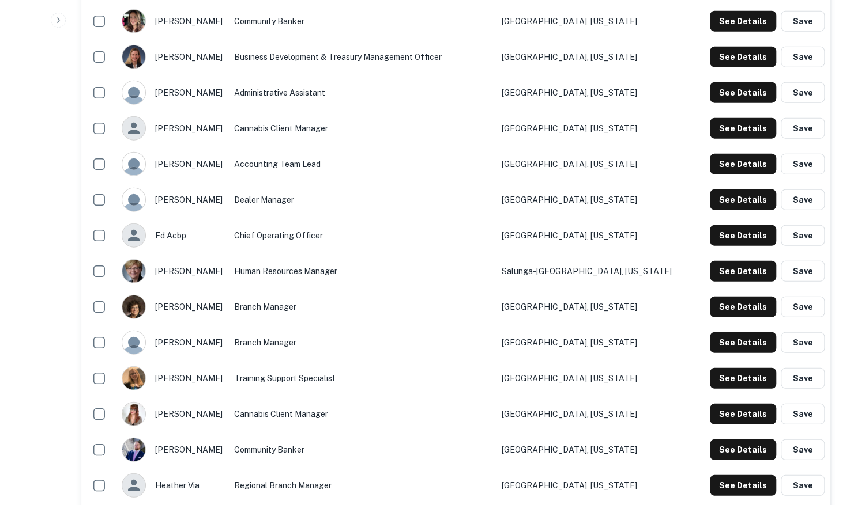
scroll to position [1902, 0]
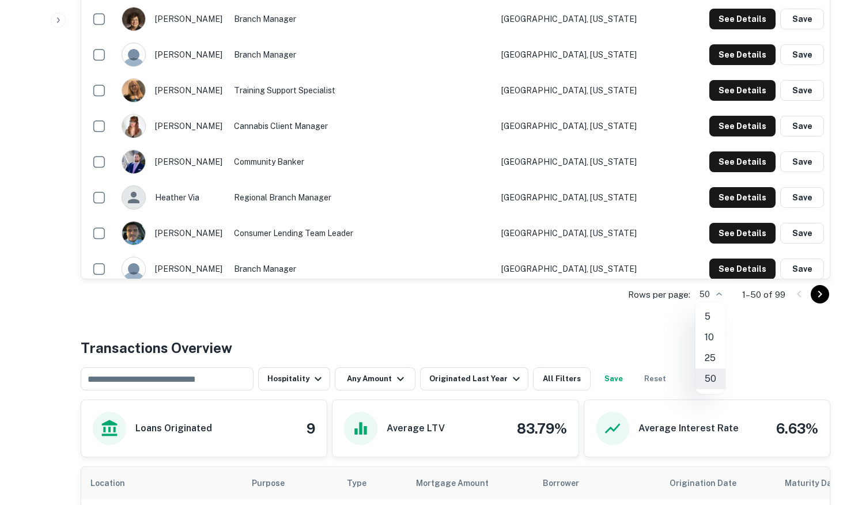
click at [821, 293] on div at bounding box center [431, 252] width 862 height 505
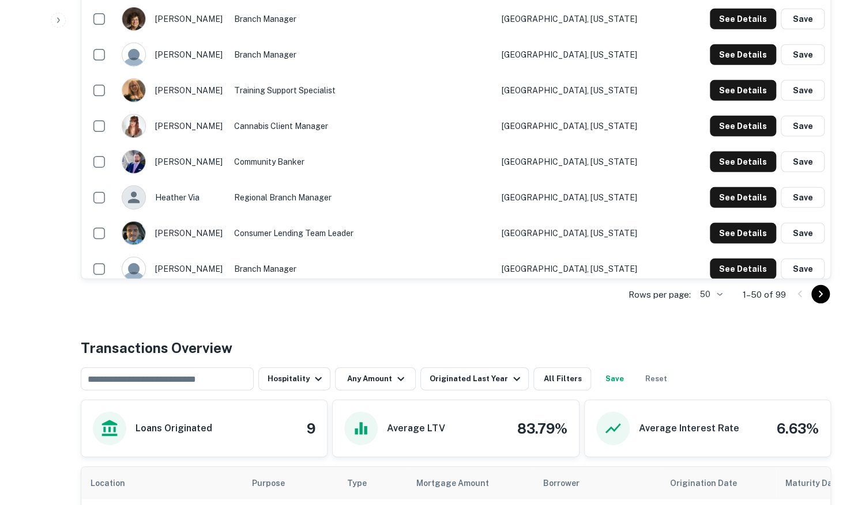
click at [818, 293] on icon "Go to next page" at bounding box center [820, 295] width 14 height 14
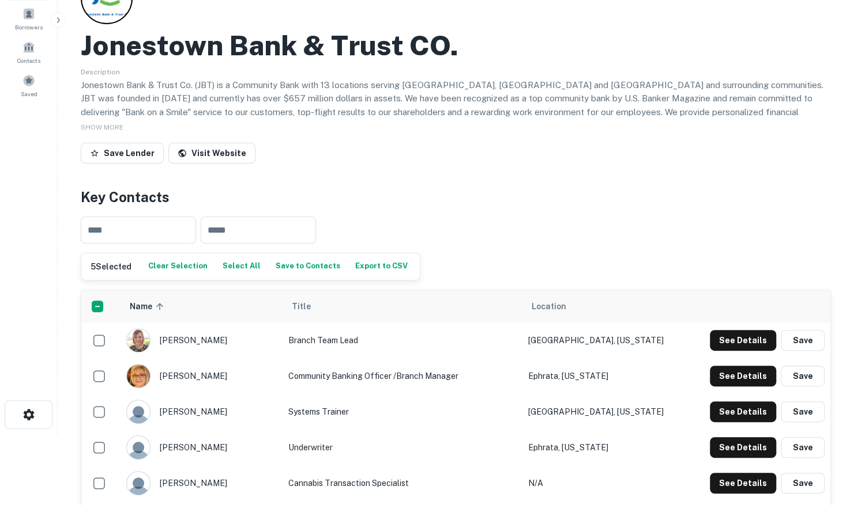
scroll to position [58, 0]
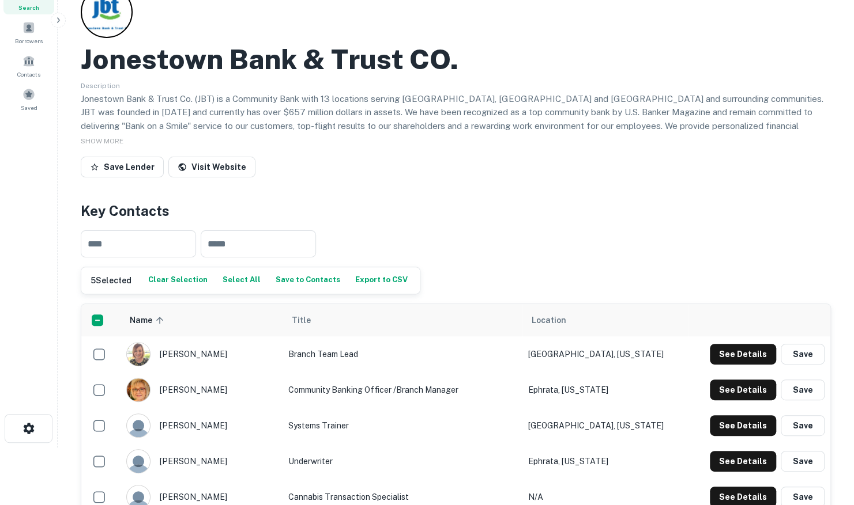
click at [292, 280] on button "Save to Contacts" at bounding box center [308, 280] width 70 height 17
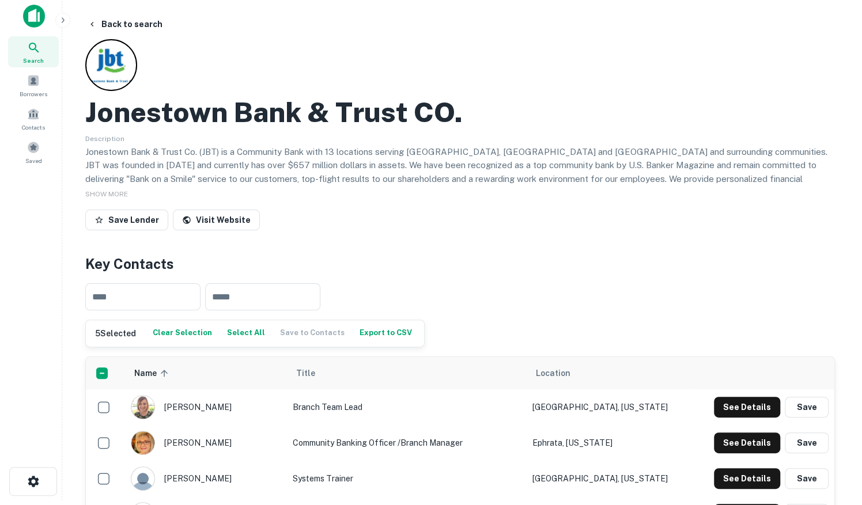
scroll to position [0, 0]
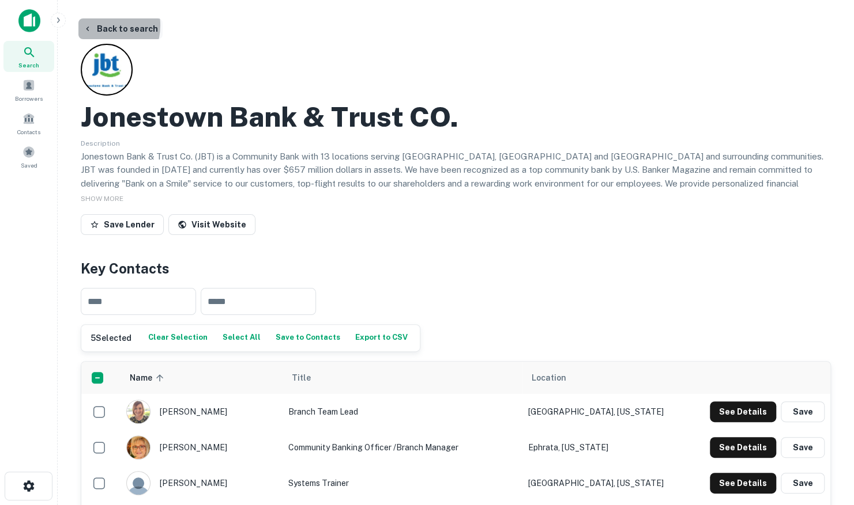
click at [96, 25] on button "Back to search" at bounding box center [120, 28] width 84 height 21
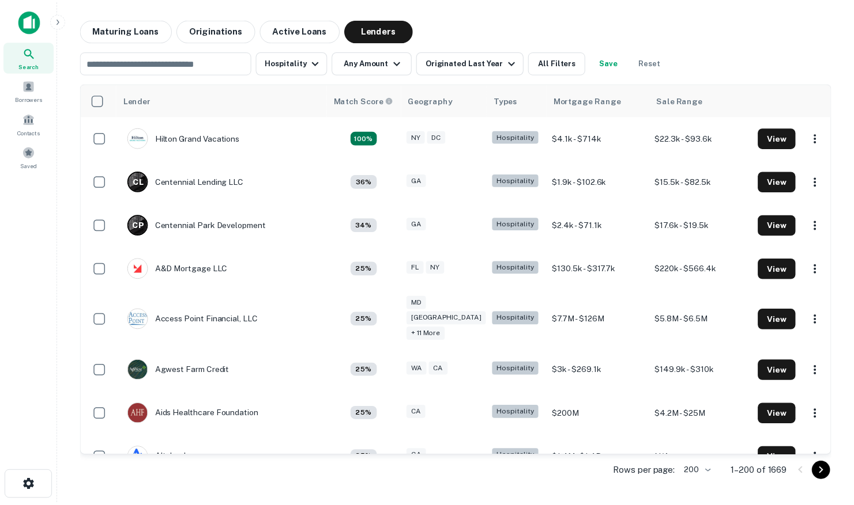
scroll to position [4673, 0]
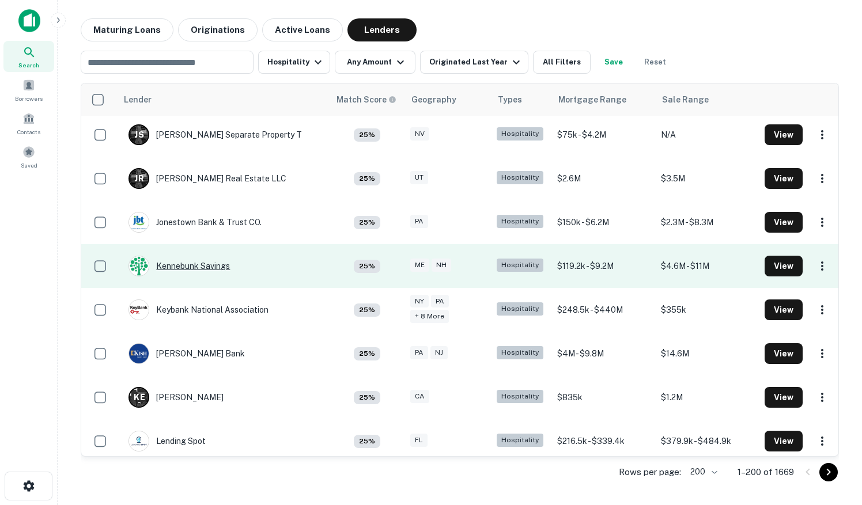
click at [176, 256] on div "Kennebunk Savings" at bounding box center [179, 266] width 101 height 21
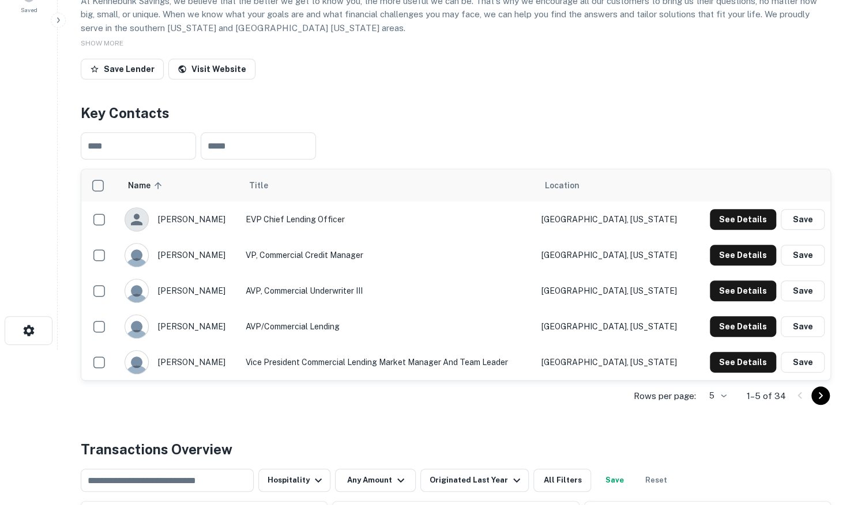
scroll to position [173, 0]
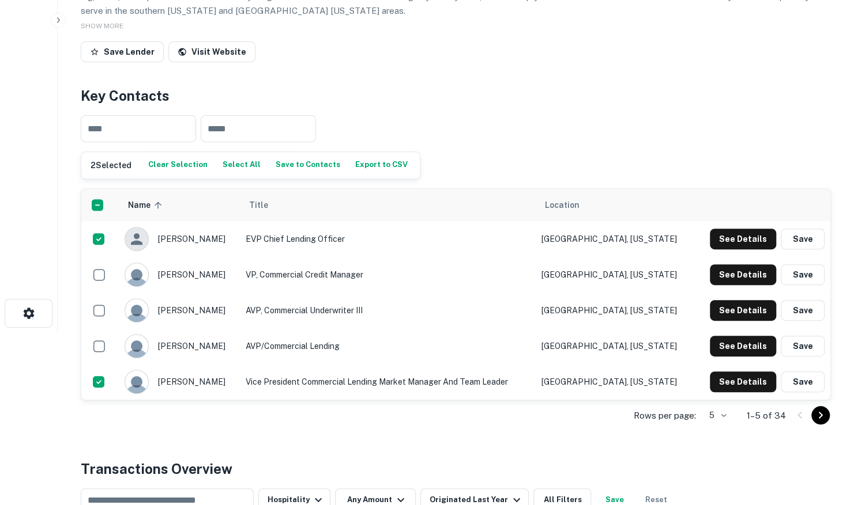
click at [720, 333] on body "Search Borrowers Contacts Saved Back to search Kennebunk Savings Description At…" at bounding box center [427, 79] width 854 height 505
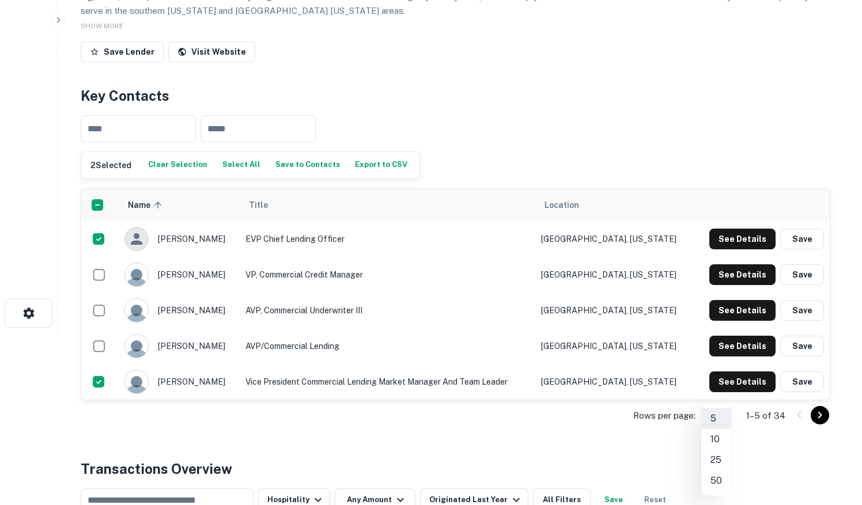
click at [717, 479] on li "50" at bounding box center [716, 481] width 30 height 21
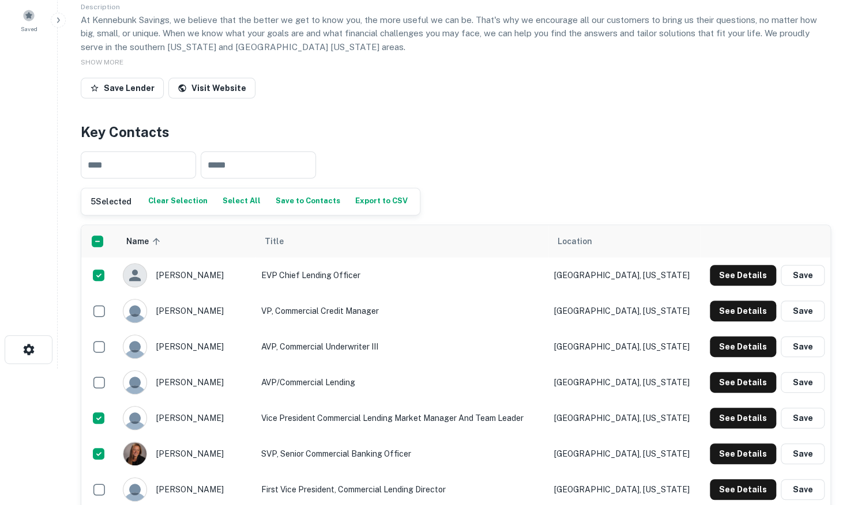
scroll to position [115, 0]
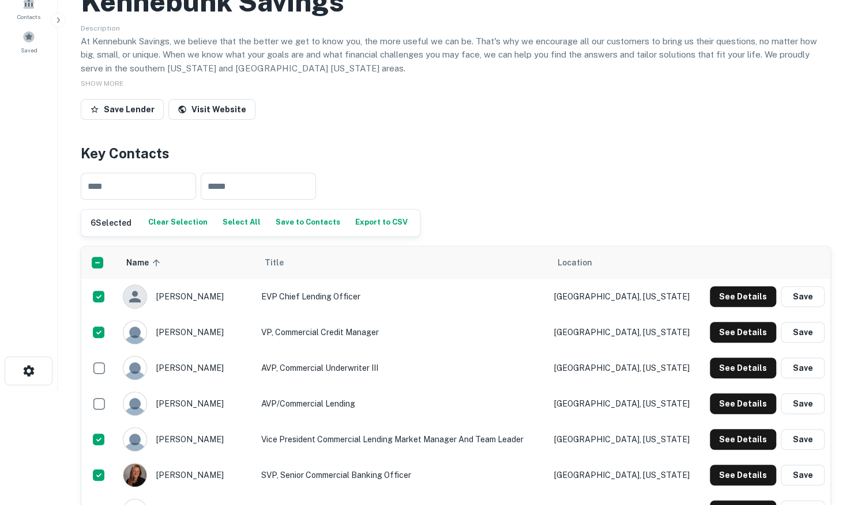
click at [285, 223] on button "Save to Contacts" at bounding box center [308, 222] width 70 height 17
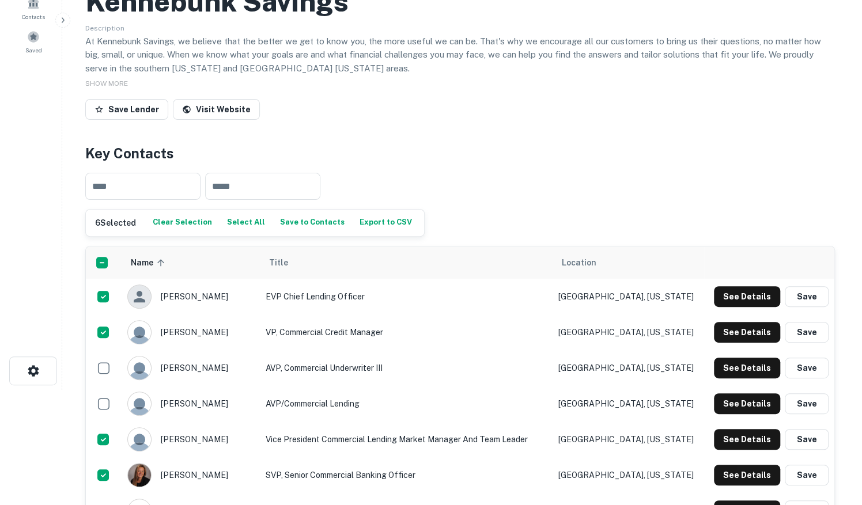
scroll to position [0, 0]
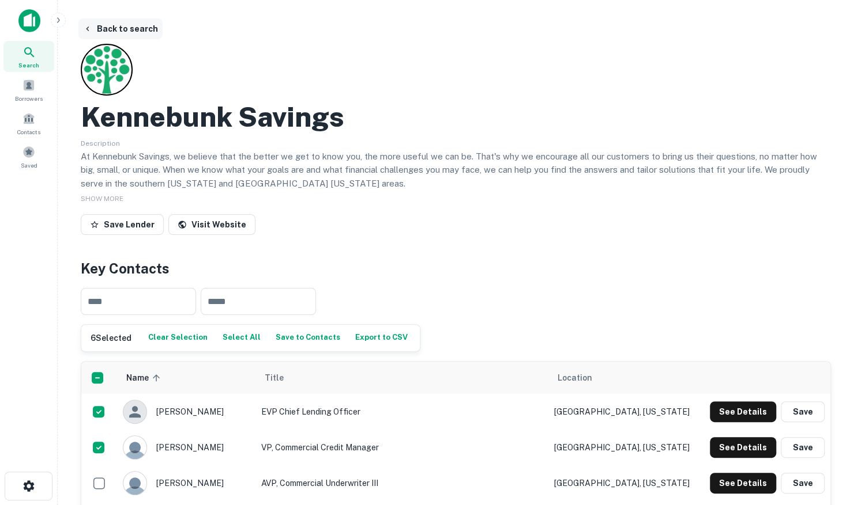
click at [127, 22] on button "Back to search" at bounding box center [120, 28] width 84 height 21
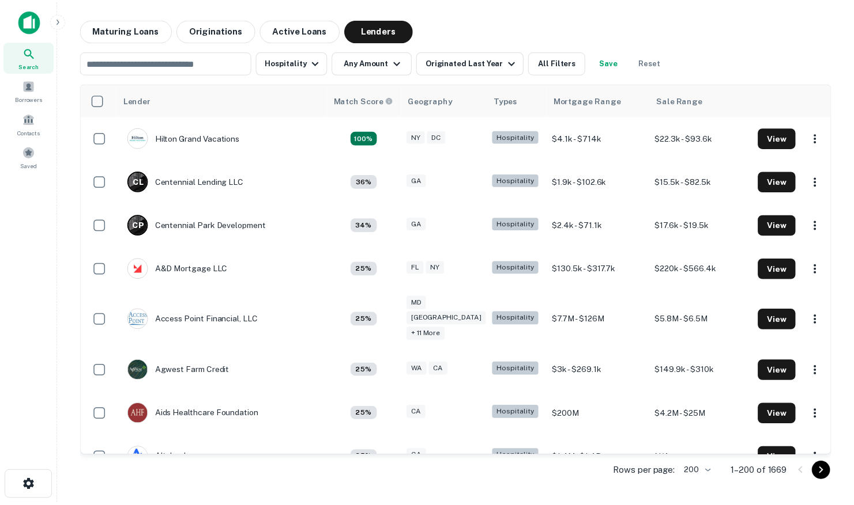
scroll to position [4673, 0]
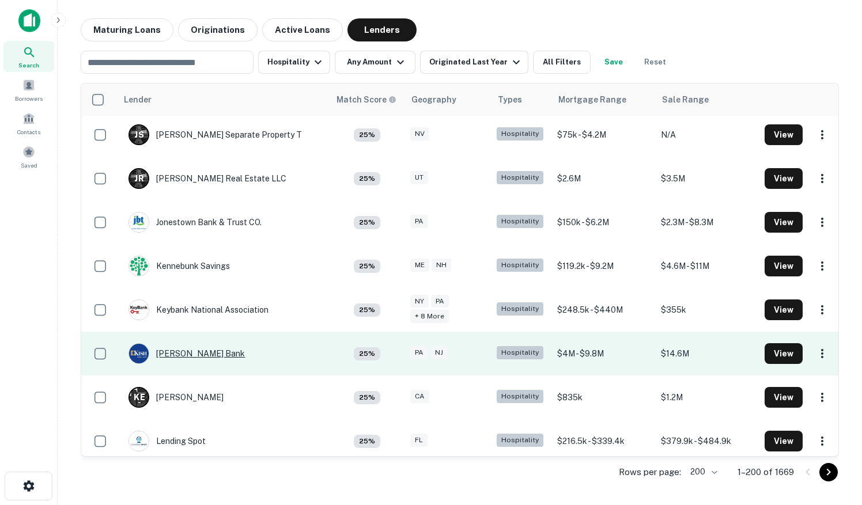
click at [175, 343] on div "[PERSON_NAME] Bank" at bounding box center [187, 353] width 116 height 21
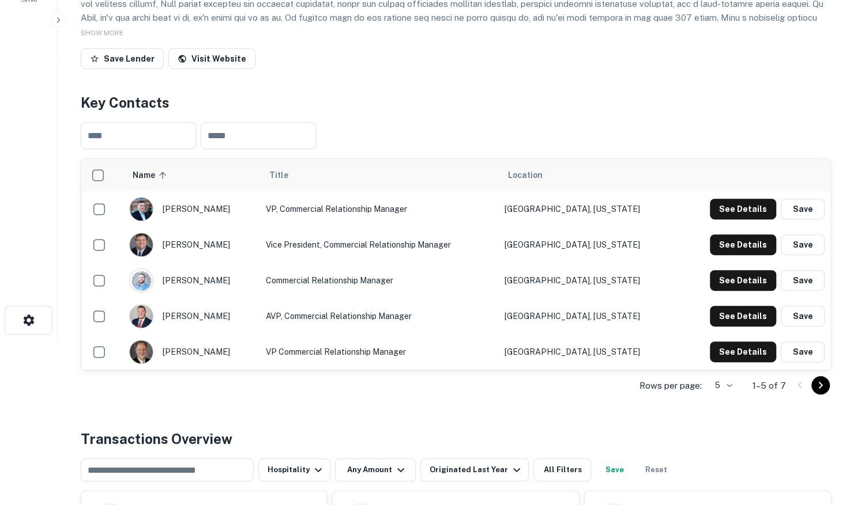
scroll to position [173, 0]
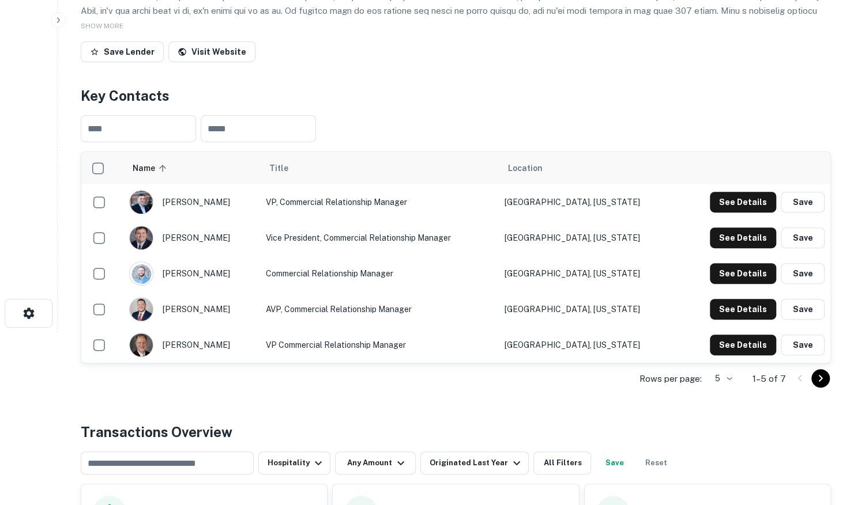
click at [719, 333] on body "Search Borrowers Contacts Saved Back to search Kish Bank Description SHOW MORE …" at bounding box center [427, 79] width 854 height 505
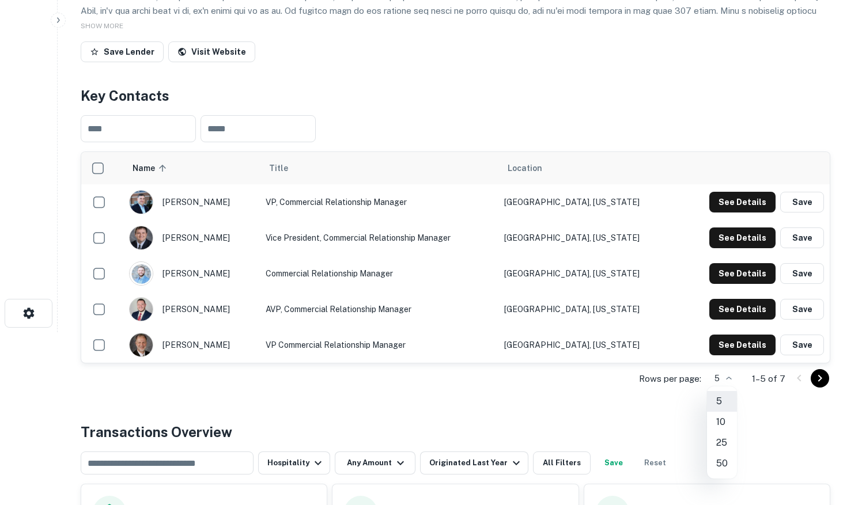
click at [720, 414] on li "10" at bounding box center [722, 422] width 30 height 21
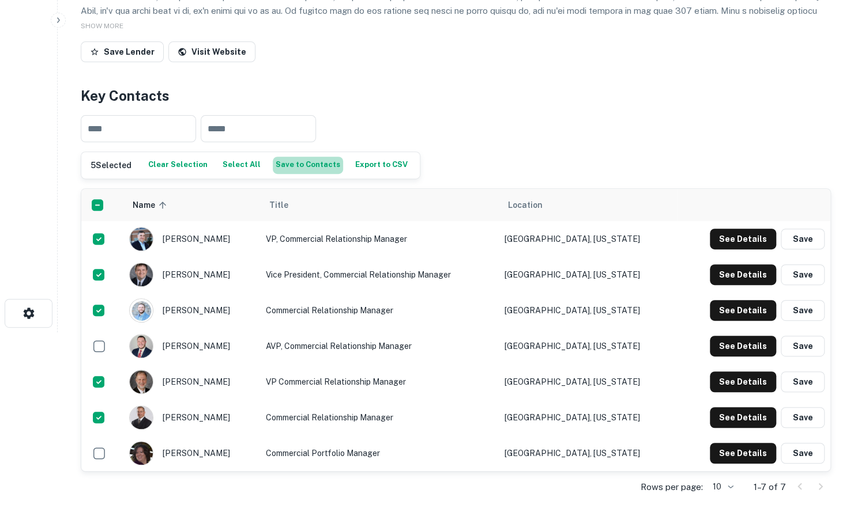
click at [303, 164] on button "Save to Contacts" at bounding box center [308, 165] width 70 height 17
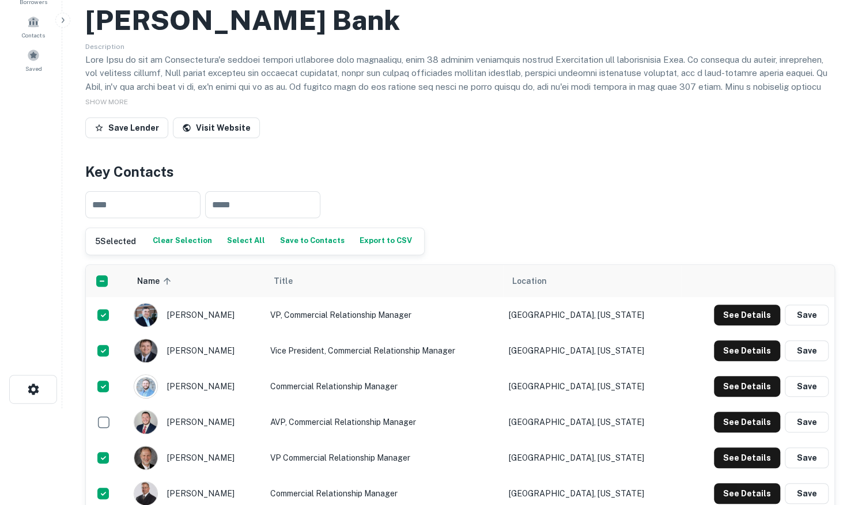
scroll to position [0, 0]
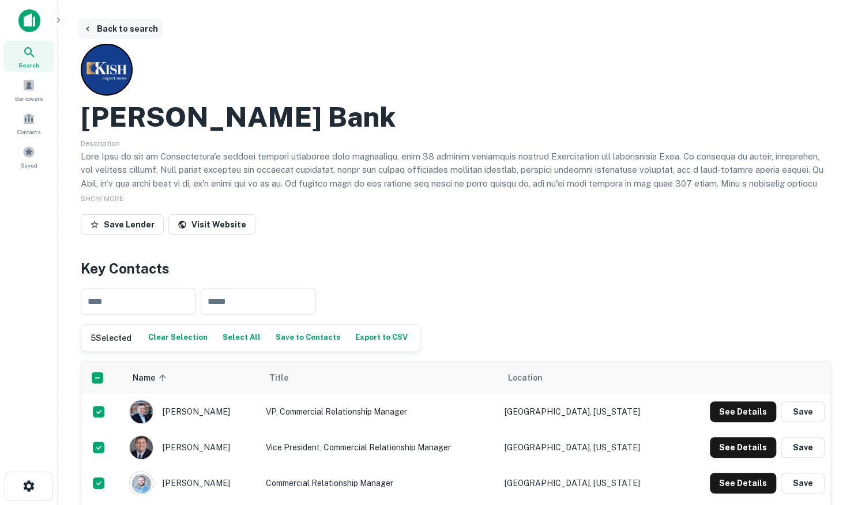
click at [136, 28] on button "Back to search" at bounding box center [120, 28] width 84 height 21
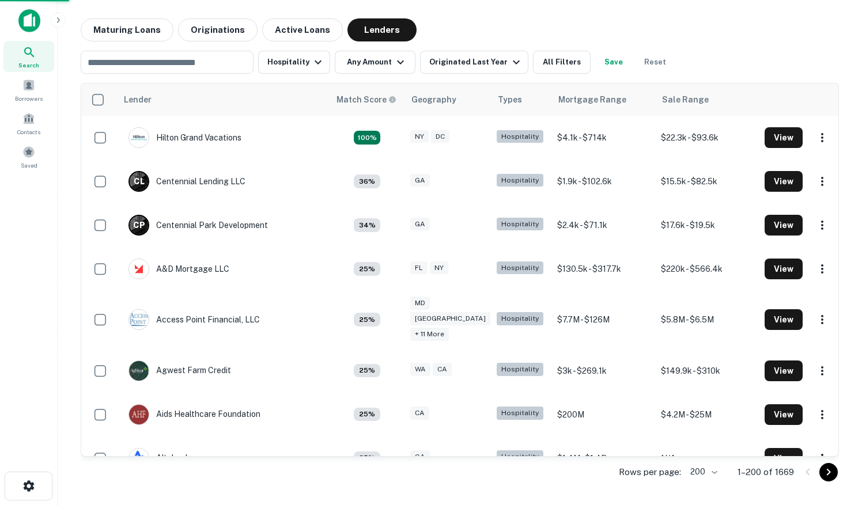
scroll to position [4673, 0]
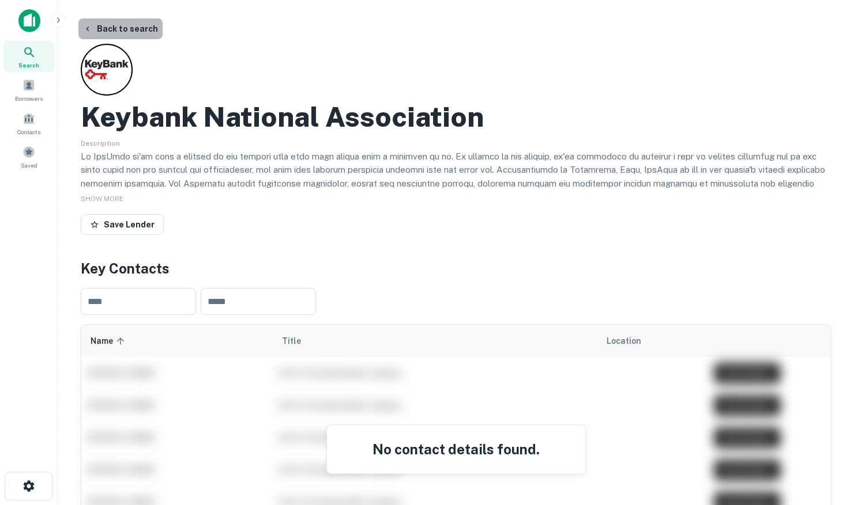
click at [141, 23] on button "Back to search" at bounding box center [120, 28] width 84 height 21
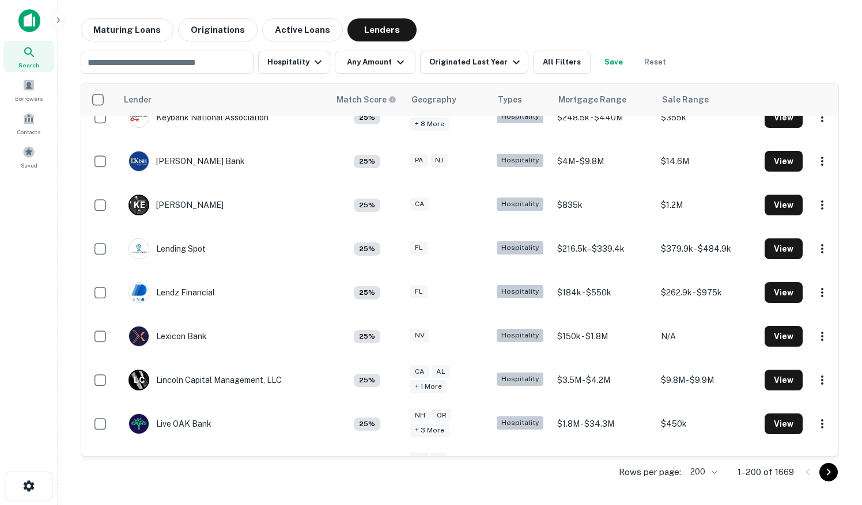
scroll to position [4846, 0]
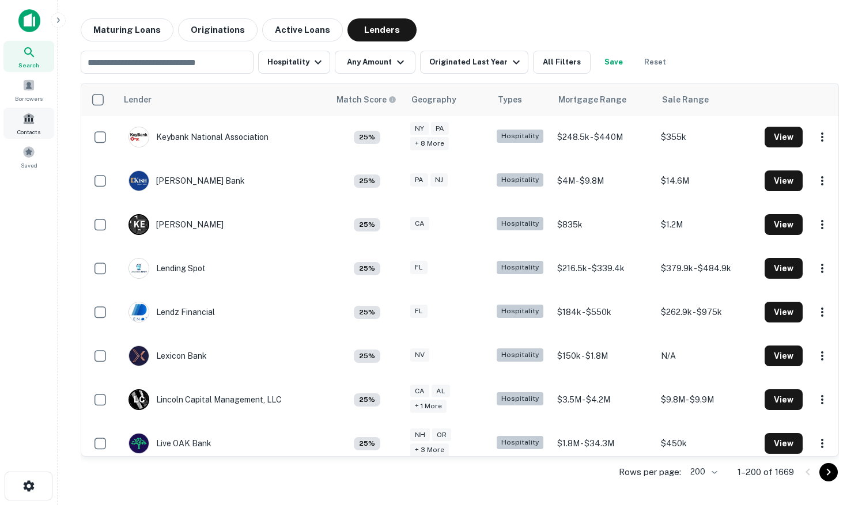
click at [27, 124] on div "Contacts" at bounding box center [28, 123] width 51 height 31
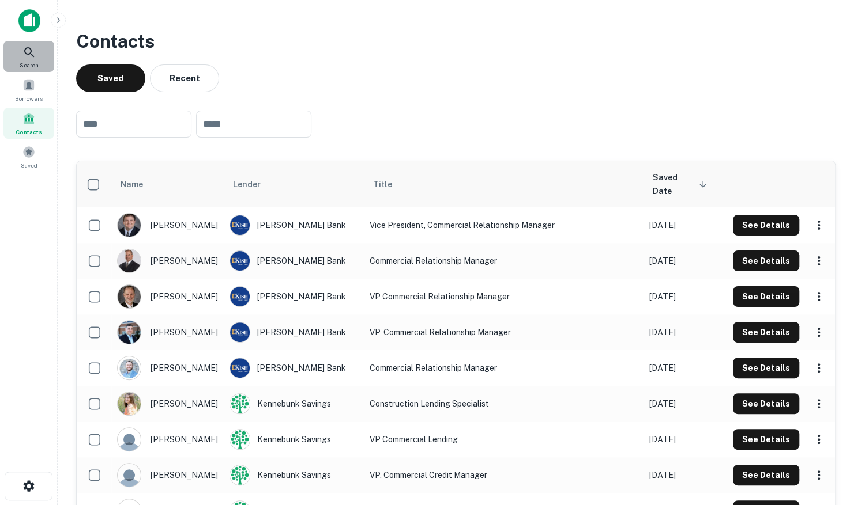
click at [28, 56] on icon at bounding box center [29, 53] width 14 height 14
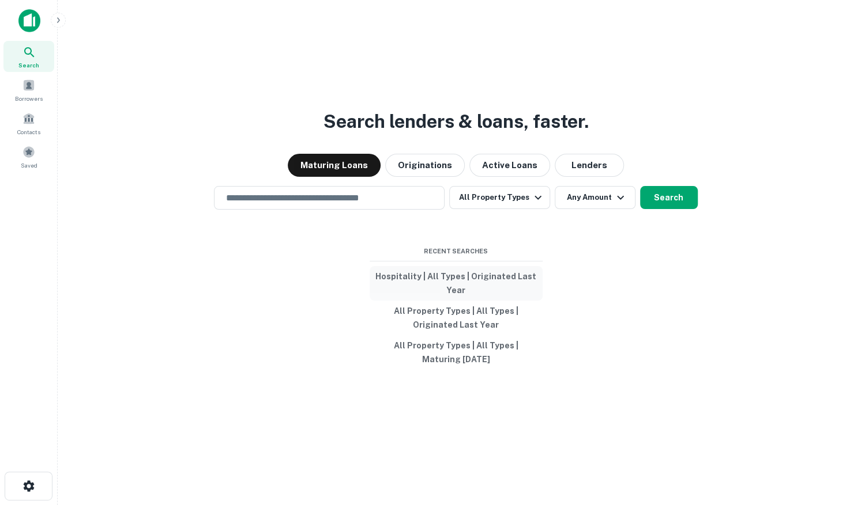
click at [443, 279] on button "Hospitality | All Types | Originated Last Year" at bounding box center [455, 283] width 173 height 35
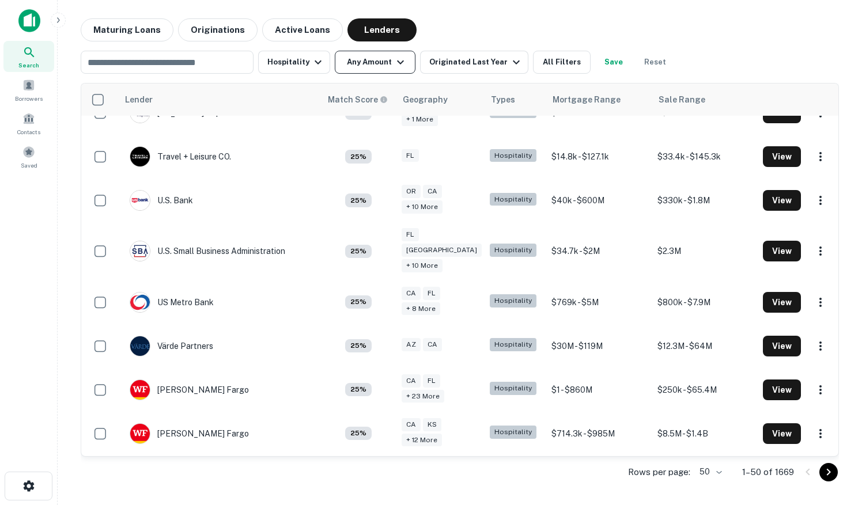
scroll to position [1849, 0]
click at [712, 473] on body "Search Borrowers Contacts Saved Maturing Loans Originations Active Loans Lender…" at bounding box center [431, 252] width 862 height 505
click at [710, 456] on li "200" at bounding box center [710, 460] width 39 height 21
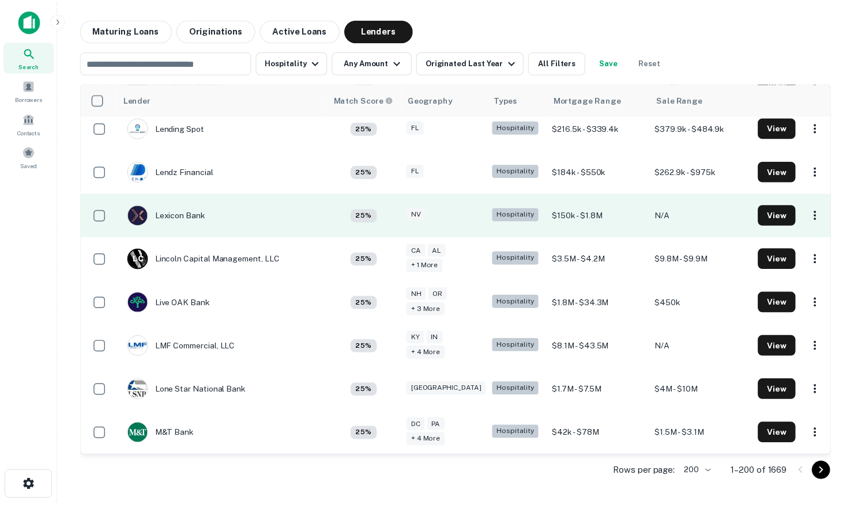
scroll to position [4961, 0]
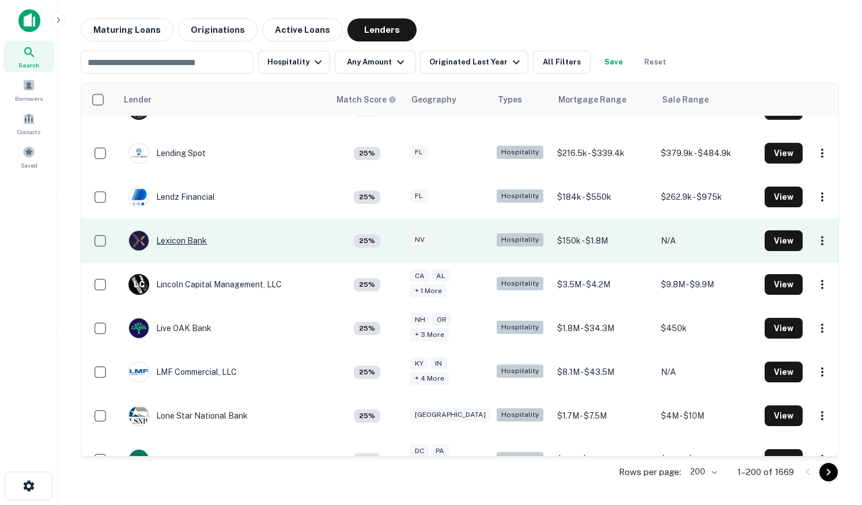
click at [175, 231] on div "Lexicon Bank" at bounding box center [168, 241] width 78 height 21
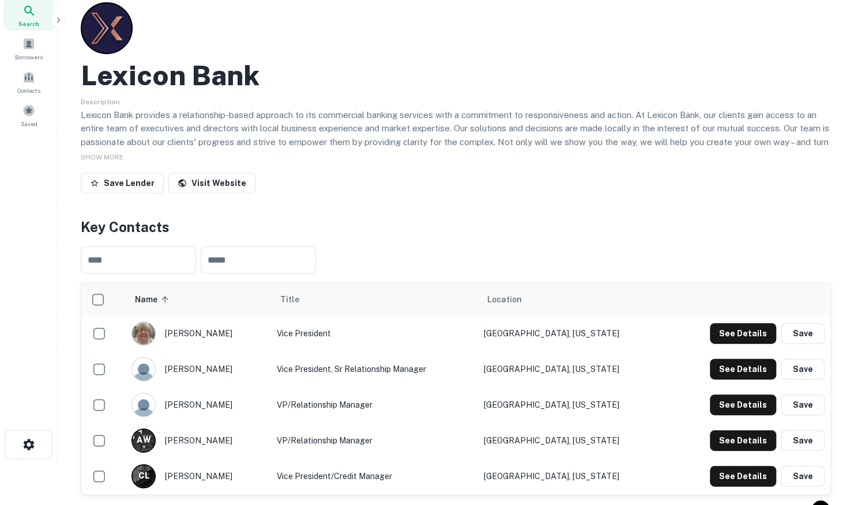
scroll to position [173, 0]
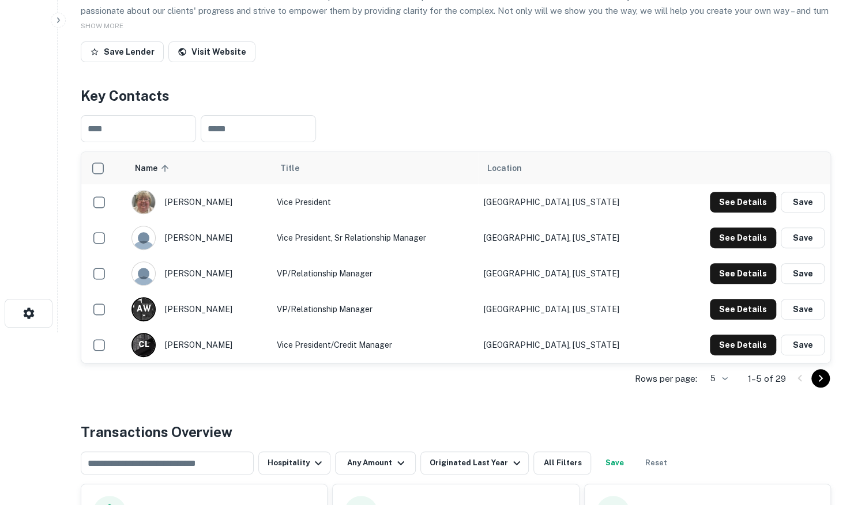
click at [721, 333] on body "Search Borrowers Contacts Saved Back to search Lexicon Bank Description Lexicon…" at bounding box center [427, 79] width 854 height 505
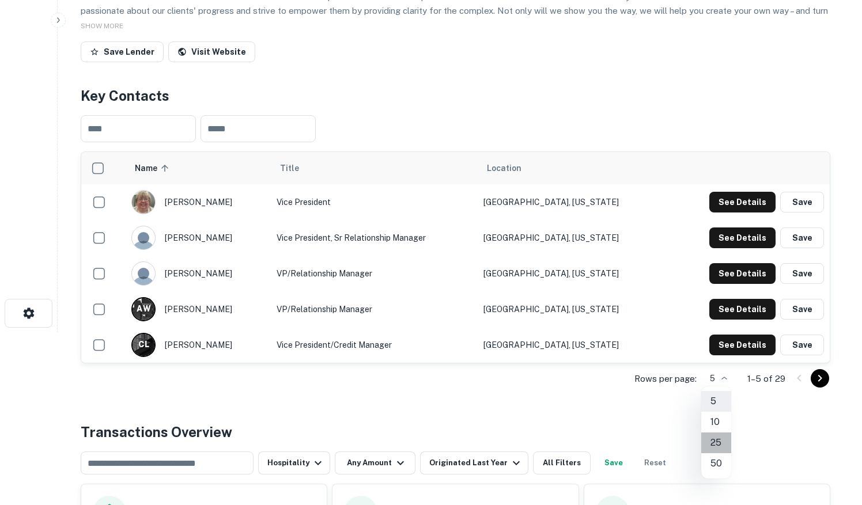
click at [723, 439] on li "25" at bounding box center [716, 443] width 30 height 21
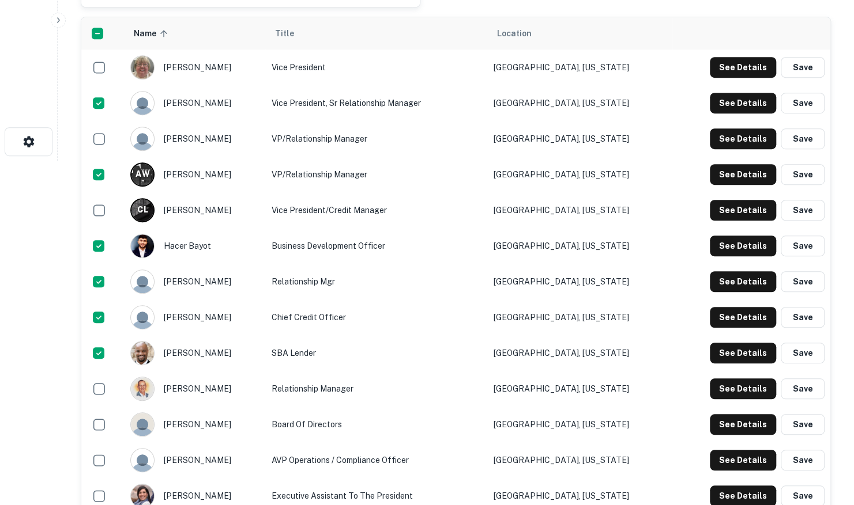
scroll to position [58, 0]
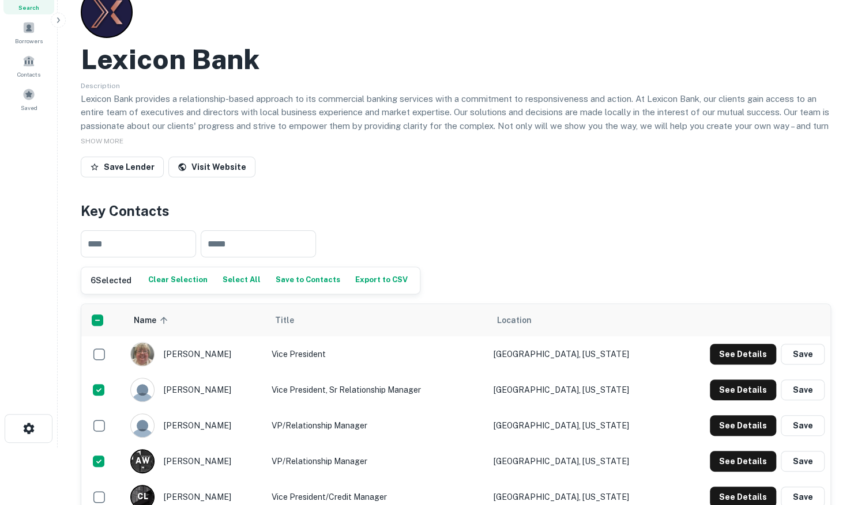
drag, startPoint x: 279, startPoint y: 279, endPoint x: 262, endPoint y: 269, distance: 19.7
click at [279, 279] on button "Save to Contacts" at bounding box center [308, 280] width 70 height 17
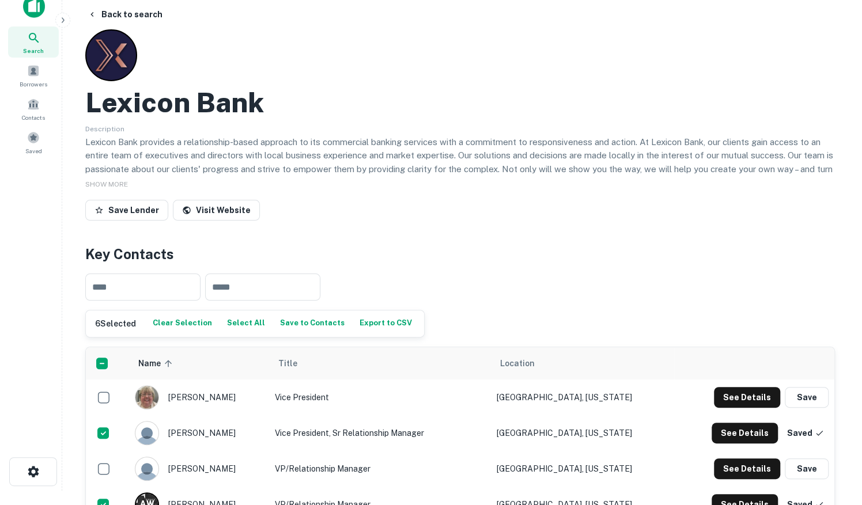
scroll to position [0, 0]
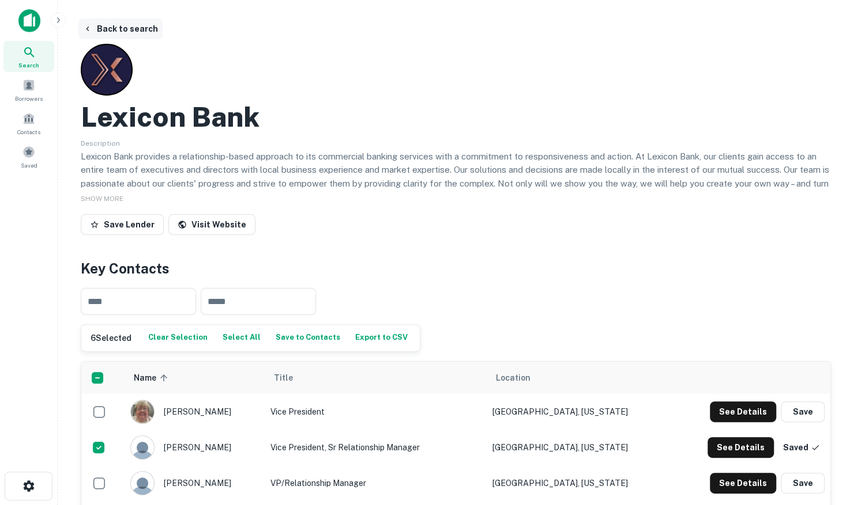
click at [107, 32] on button "Back to search" at bounding box center [120, 28] width 84 height 21
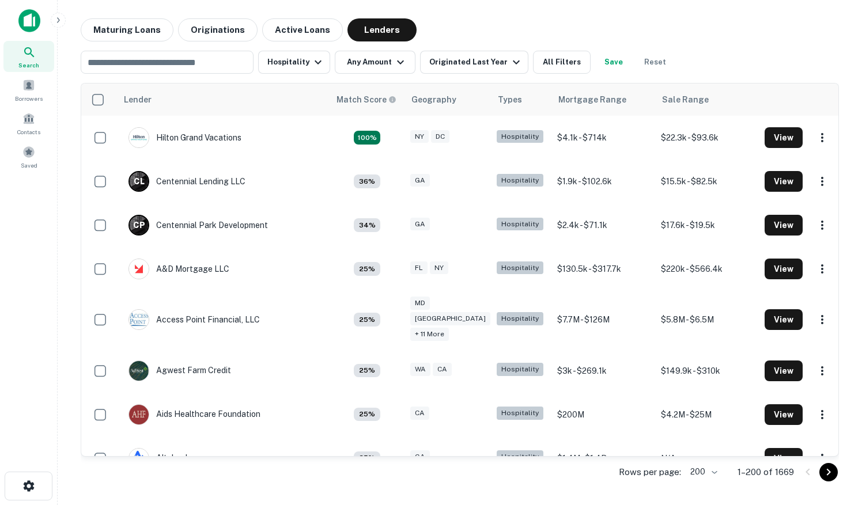
scroll to position [4961, 0]
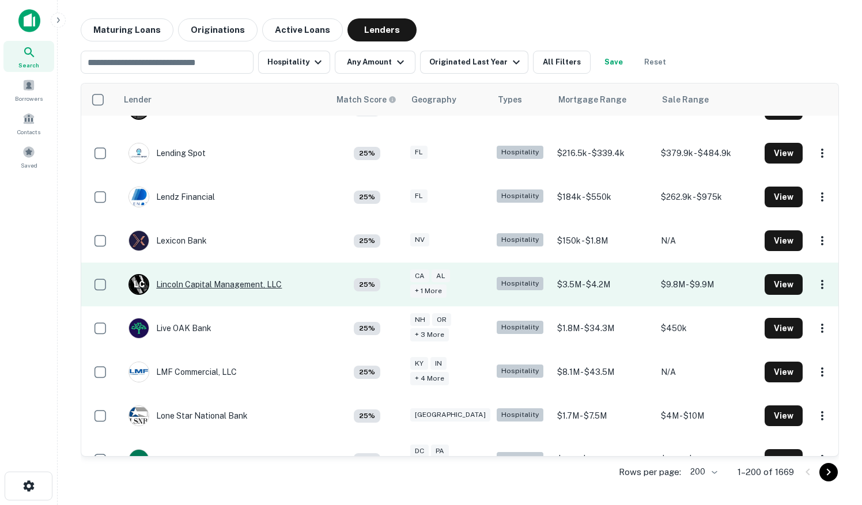
click at [231, 274] on div "[PERSON_NAME] Capital Management, LLC" at bounding box center [205, 284] width 153 height 21
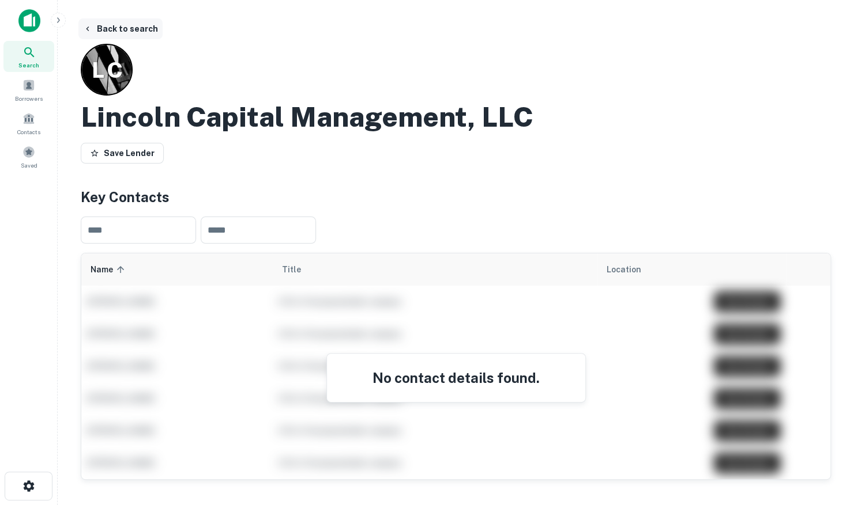
click at [109, 29] on button "Back to search" at bounding box center [120, 28] width 84 height 21
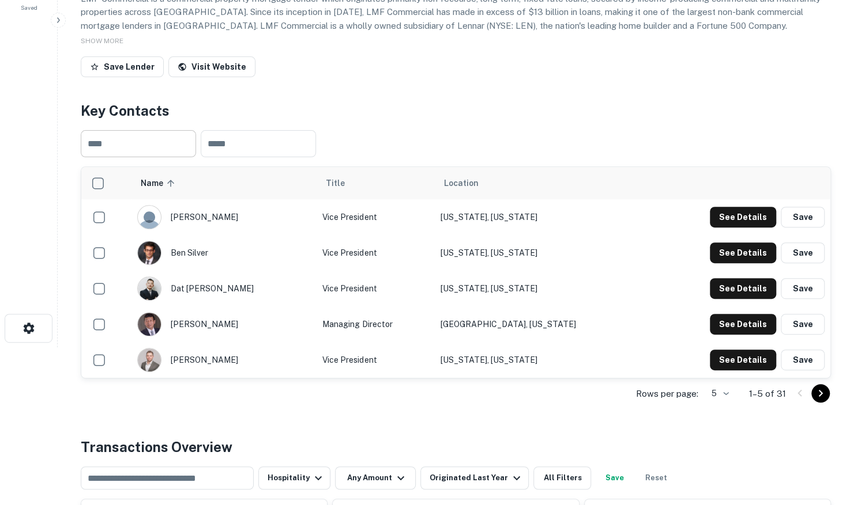
scroll to position [173, 0]
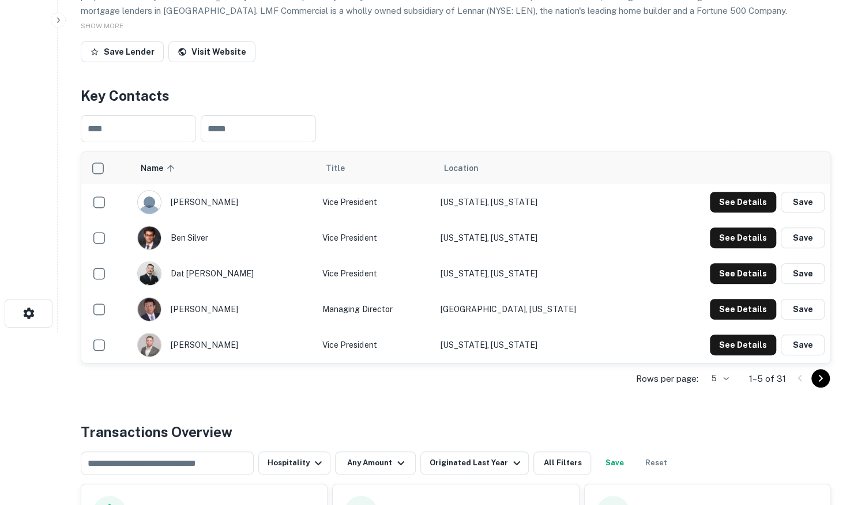
drag, startPoint x: 698, startPoint y: 375, endPoint x: 705, endPoint y: 379, distance: 8.3
click at [700, 377] on div "Rows per page: 5 * 1–5 of 31" at bounding box center [456, 379] width 750 height 31
click at [716, 333] on body "Search Borrowers Contacts Saved Back to search LMF Commercial, LLC Description …" at bounding box center [427, 79] width 854 height 505
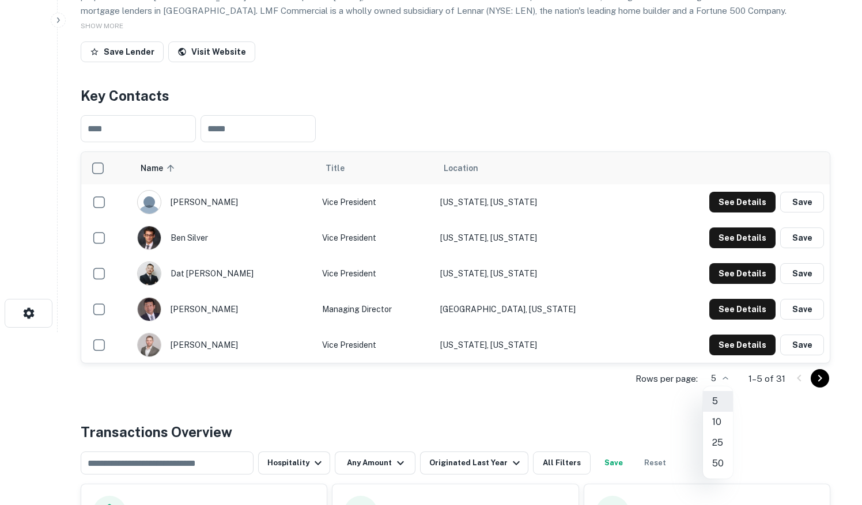
click at [723, 462] on li "50" at bounding box center [718, 464] width 30 height 21
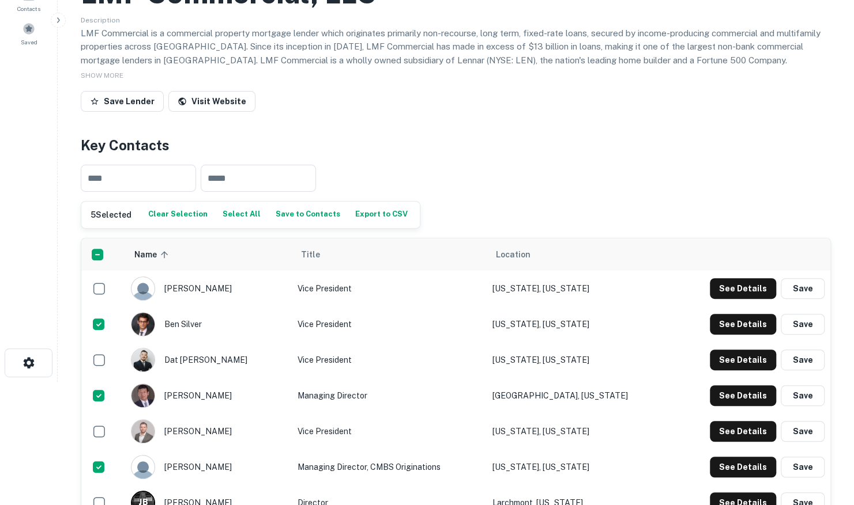
scroll to position [58, 0]
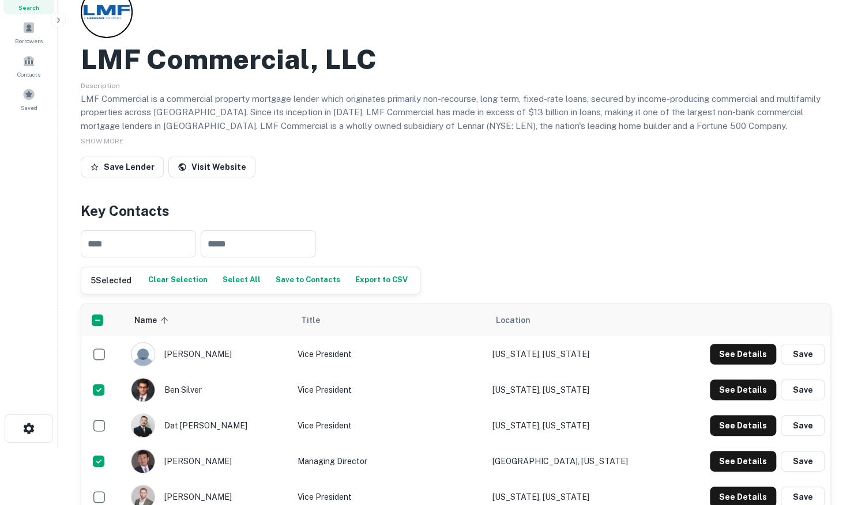
click at [304, 282] on button "Save to Contacts" at bounding box center [308, 280] width 70 height 17
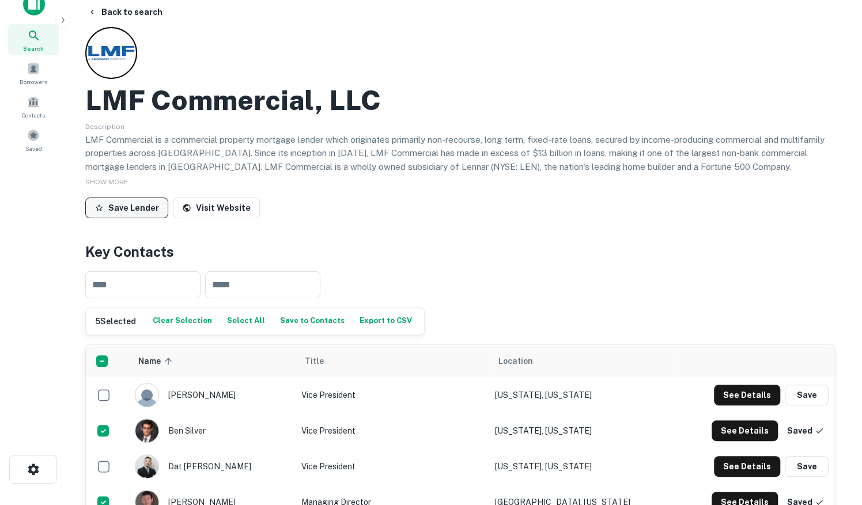
scroll to position [0, 0]
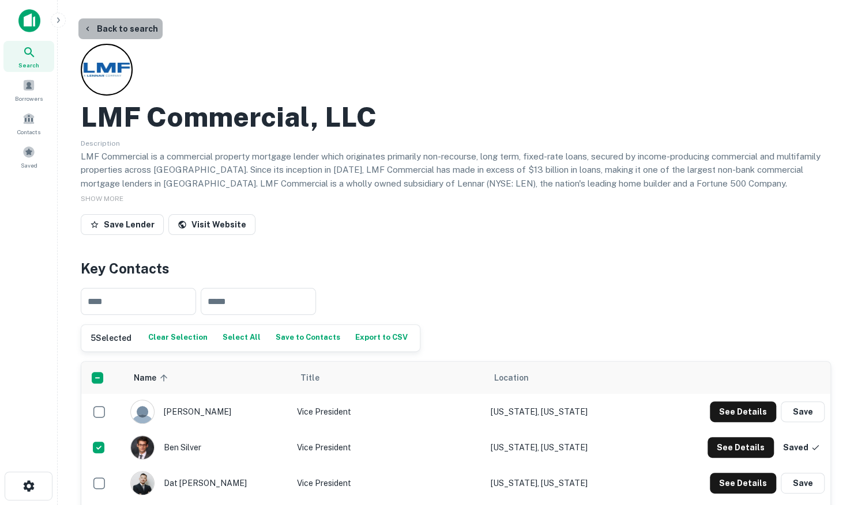
click at [130, 29] on button "Back to search" at bounding box center [120, 28] width 84 height 21
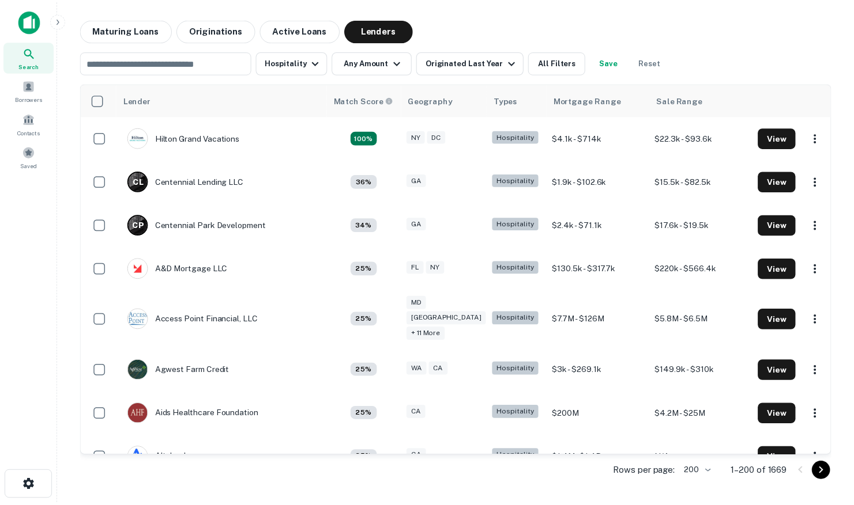
scroll to position [4961, 0]
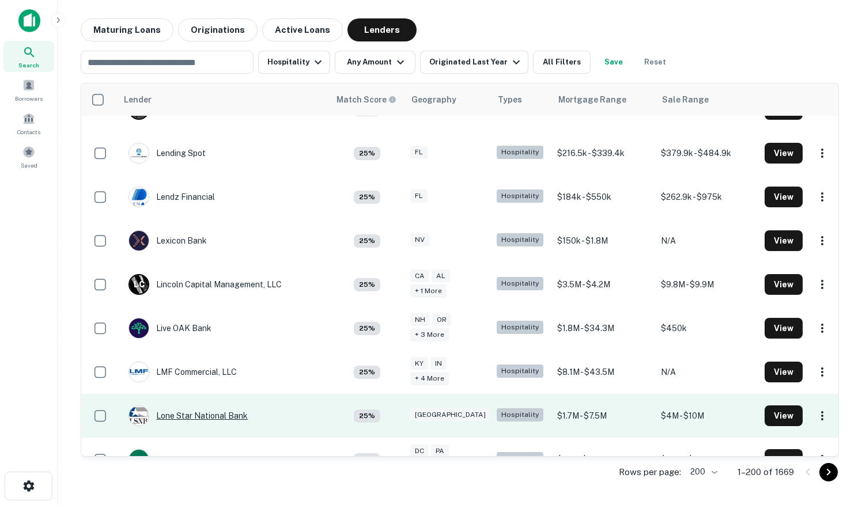
click at [190, 406] on div "Lone Star National Bank" at bounding box center [188, 416] width 119 height 21
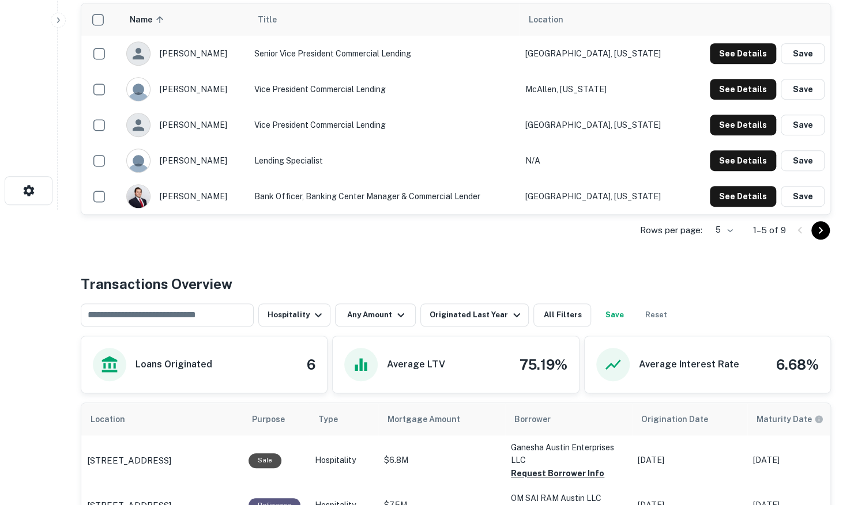
scroll to position [231, 0]
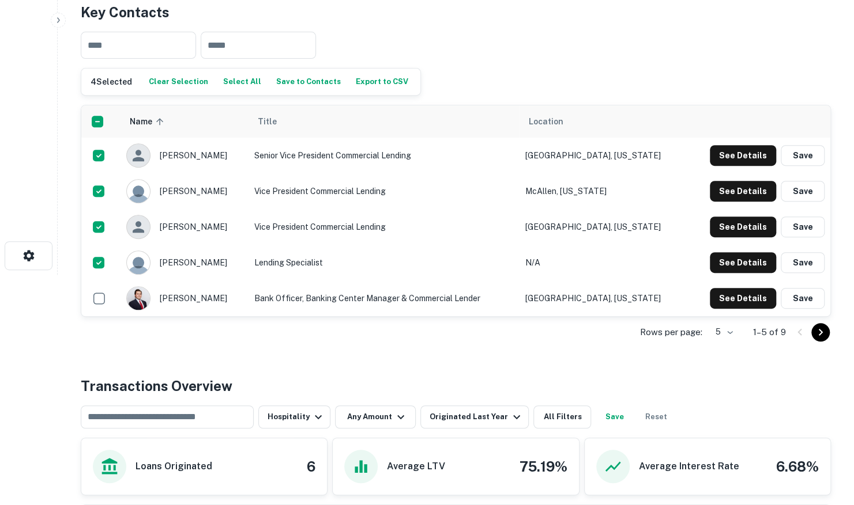
click at [283, 78] on button "Save to Contacts" at bounding box center [308, 81] width 70 height 17
click at [826, 332] on icon "Go to next page" at bounding box center [820, 333] width 14 height 14
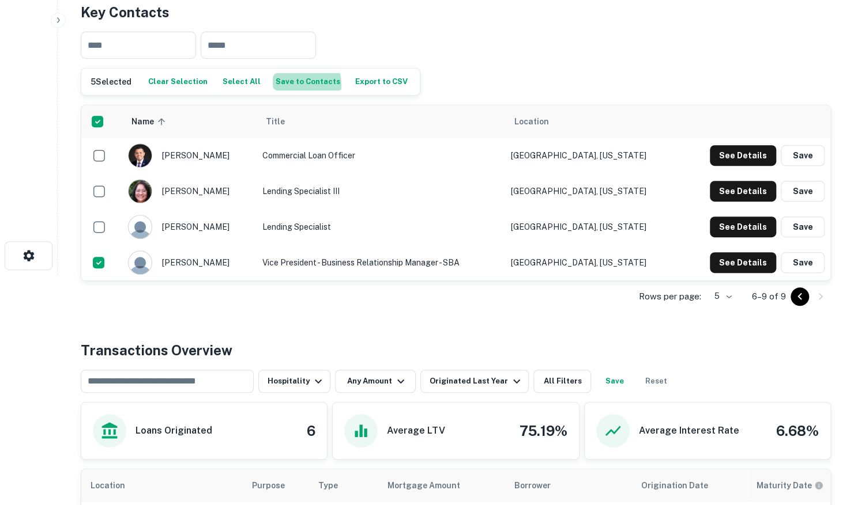
click at [286, 84] on button "Save to Contacts" at bounding box center [308, 81] width 70 height 17
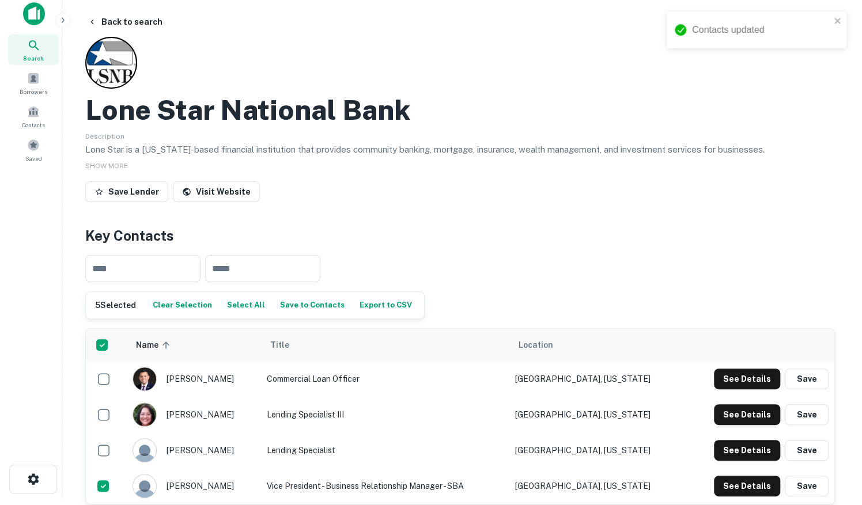
scroll to position [0, 0]
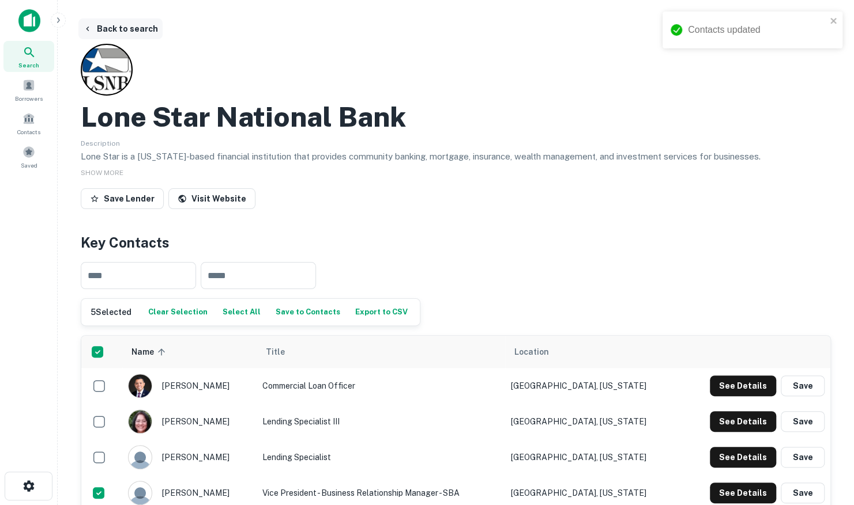
click at [129, 24] on button "Back to search" at bounding box center [120, 28] width 84 height 21
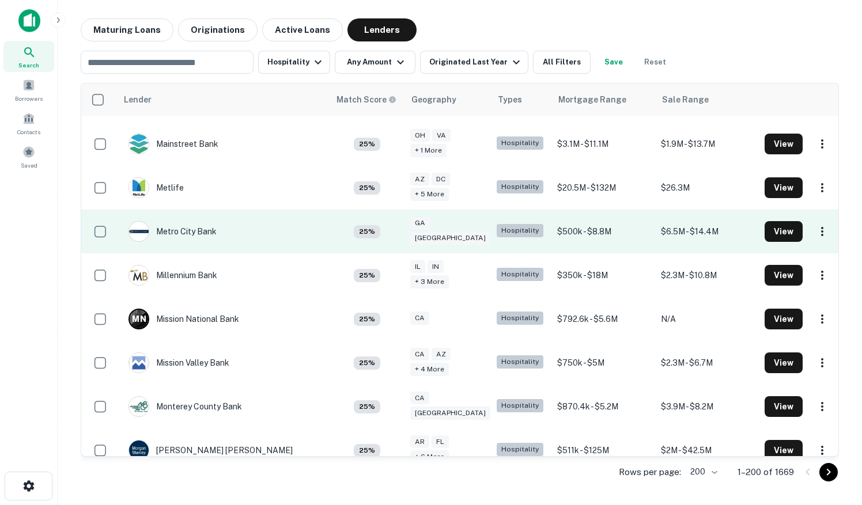
scroll to position [5134, 0]
